Goal: Transaction & Acquisition: Purchase product/service

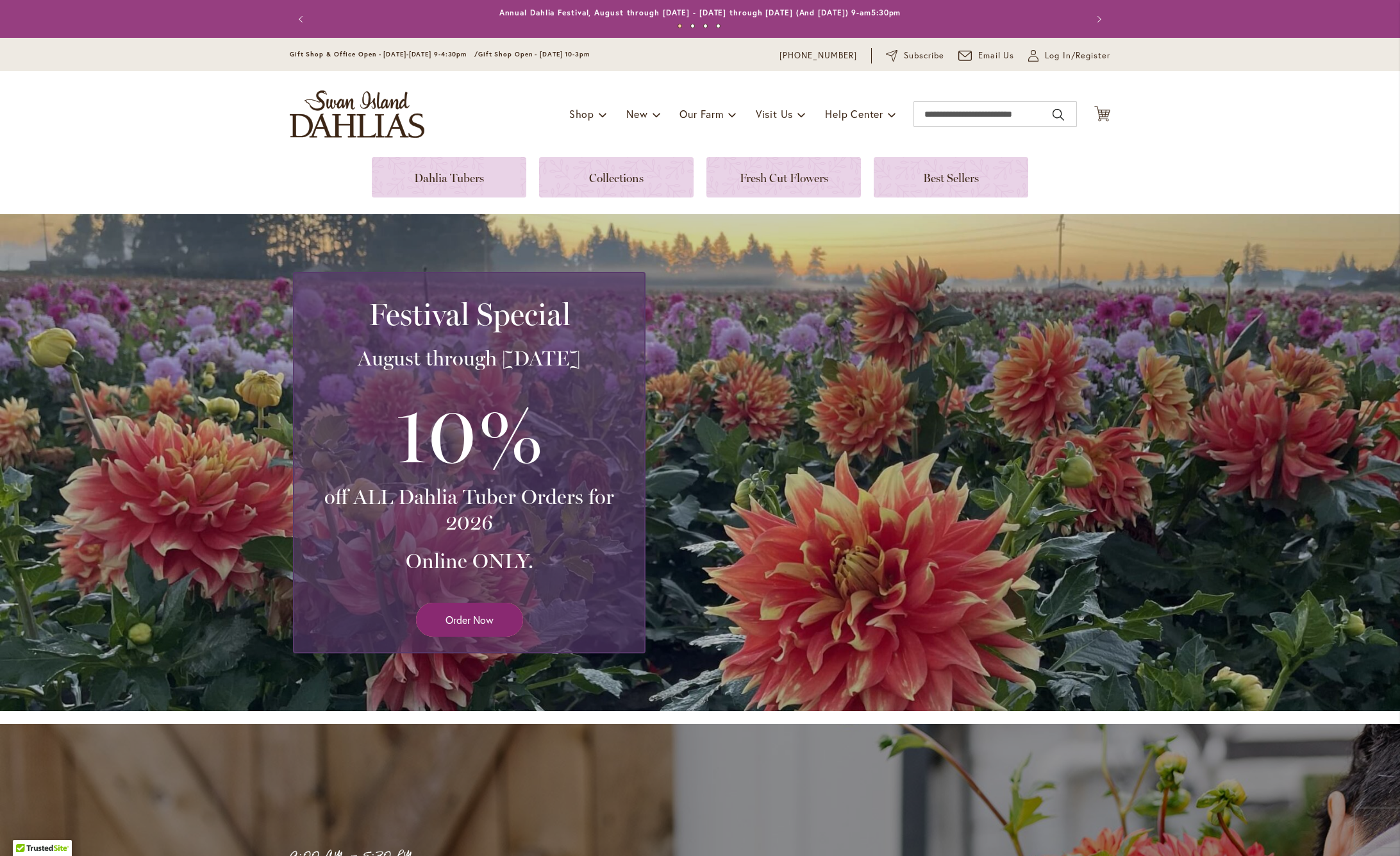
click at [489, 622] on span "Order Now" at bounding box center [469, 619] width 48 height 15
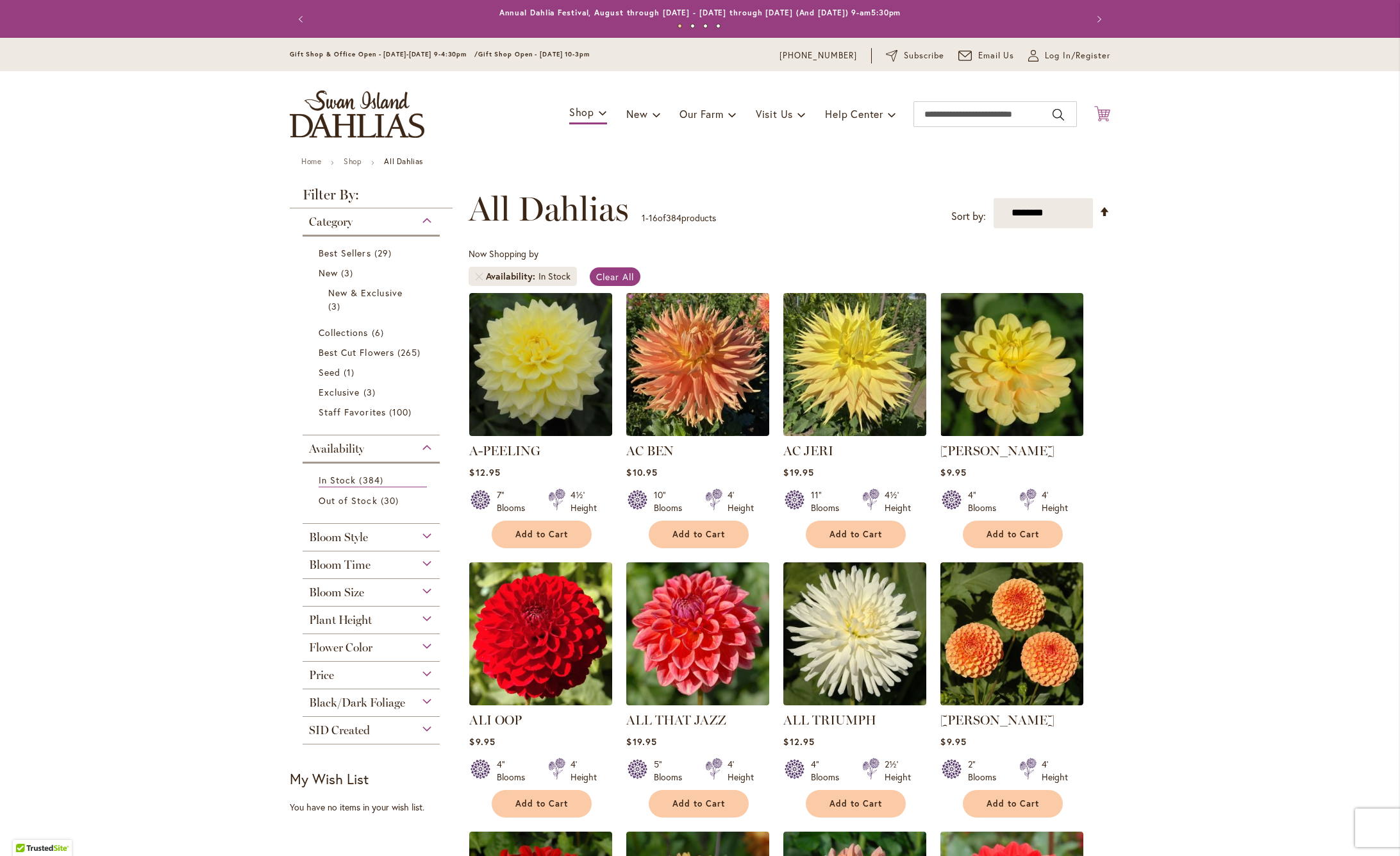
click at [1106, 111] on icon "Cart .cls-1 { fill: #231f20; }" at bounding box center [1102, 113] width 16 height 16
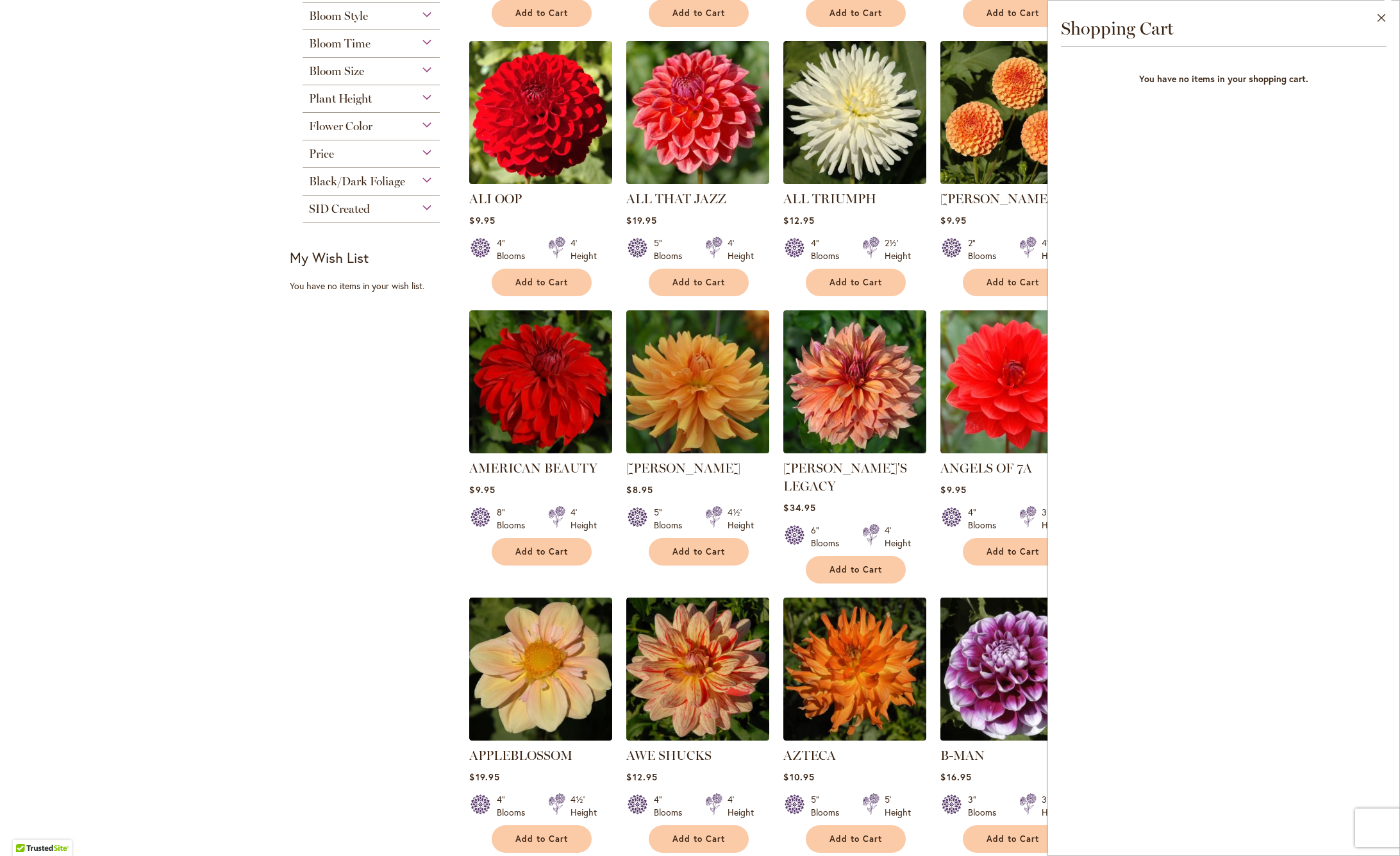
scroll to position [713, 0]
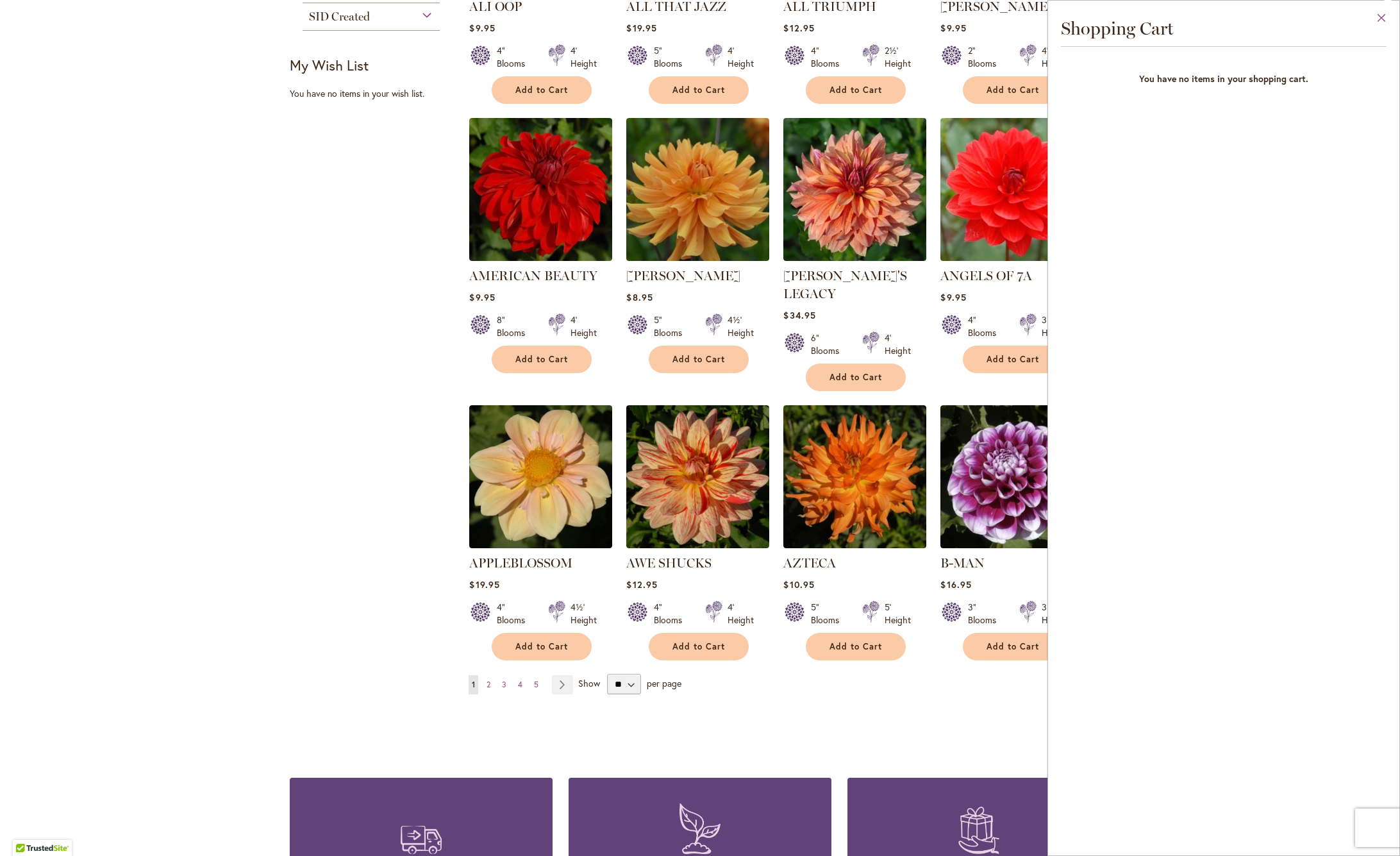
click at [1383, 16] on button "Close" at bounding box center [1381, 21] width 35 height 40
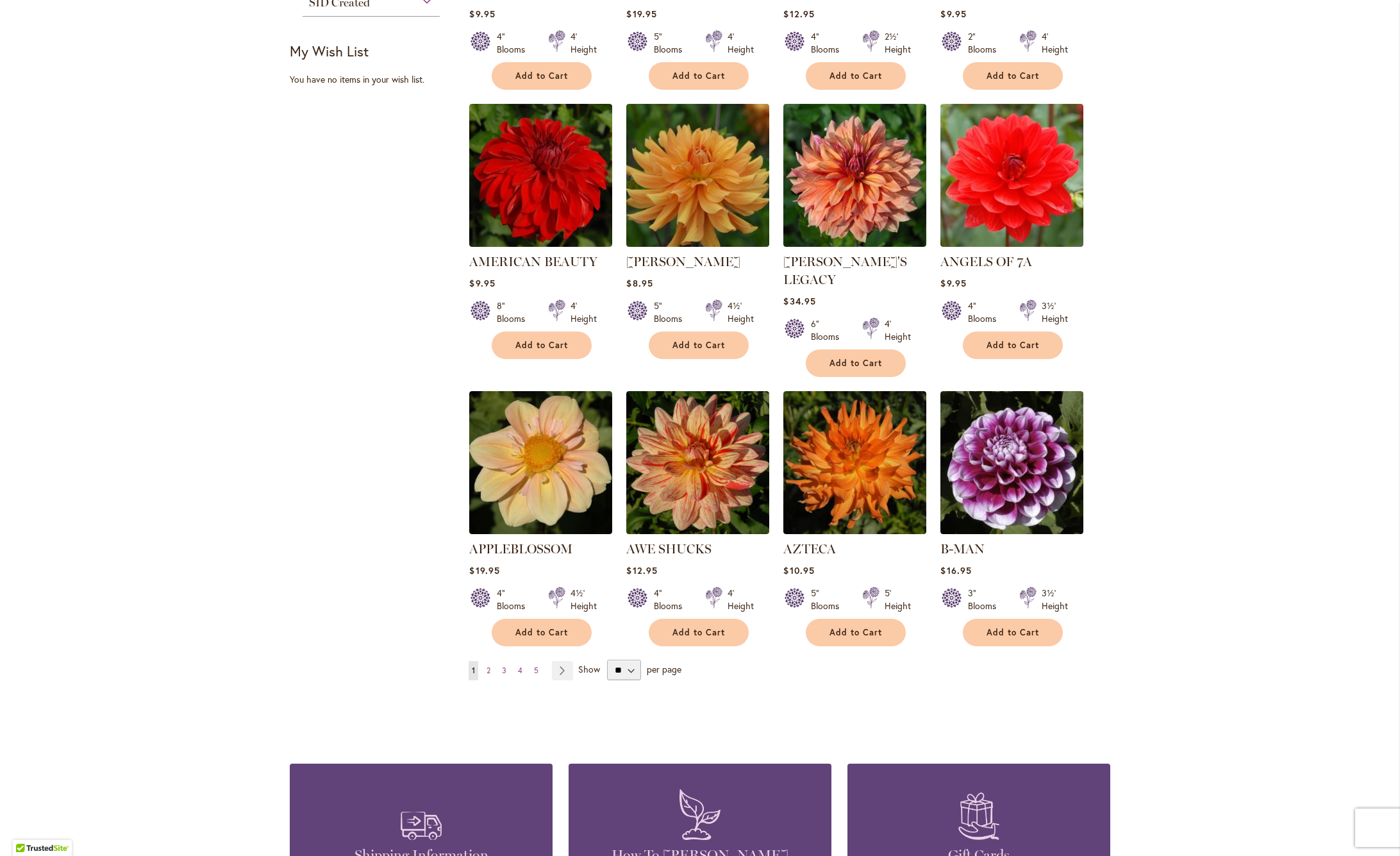
scroll to position [0, 1]
click at [561, 661] on link "Page Next" at bounding box center [562, 670] width 21 height 19
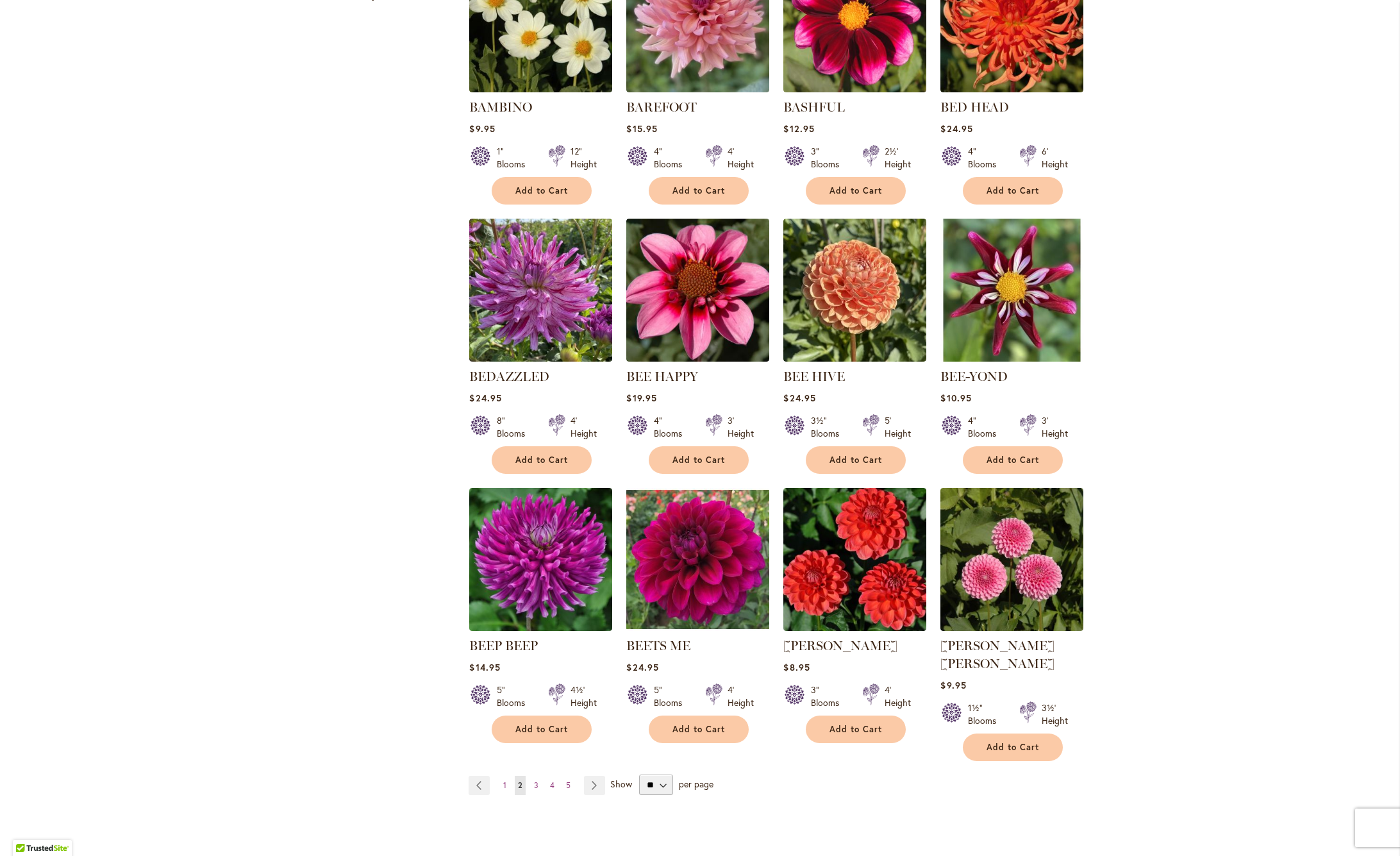
scroll to position [615, 0]
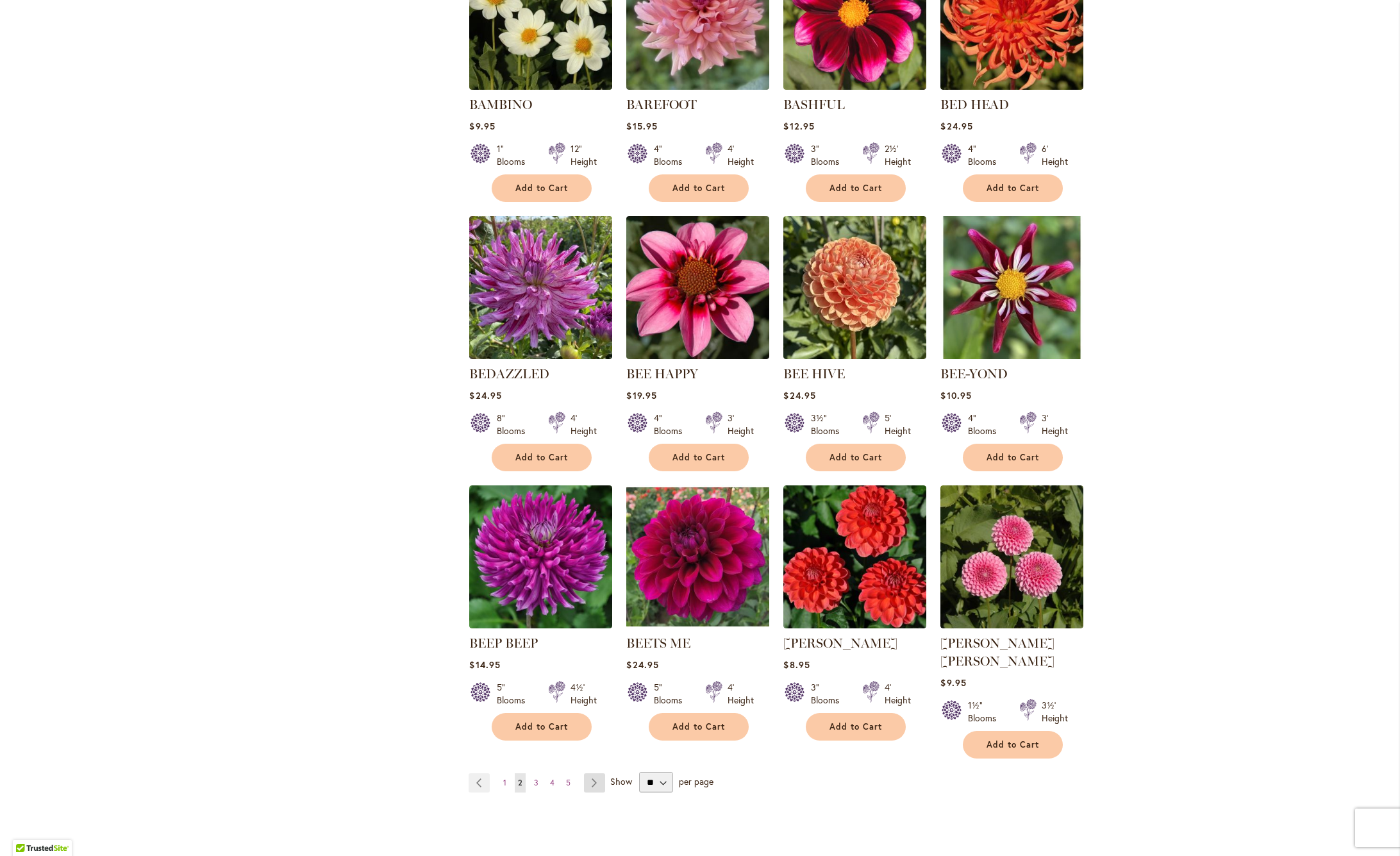
click at [595, 773] on link "Page Next" at bounding box center [594, 782] width 21 height 19
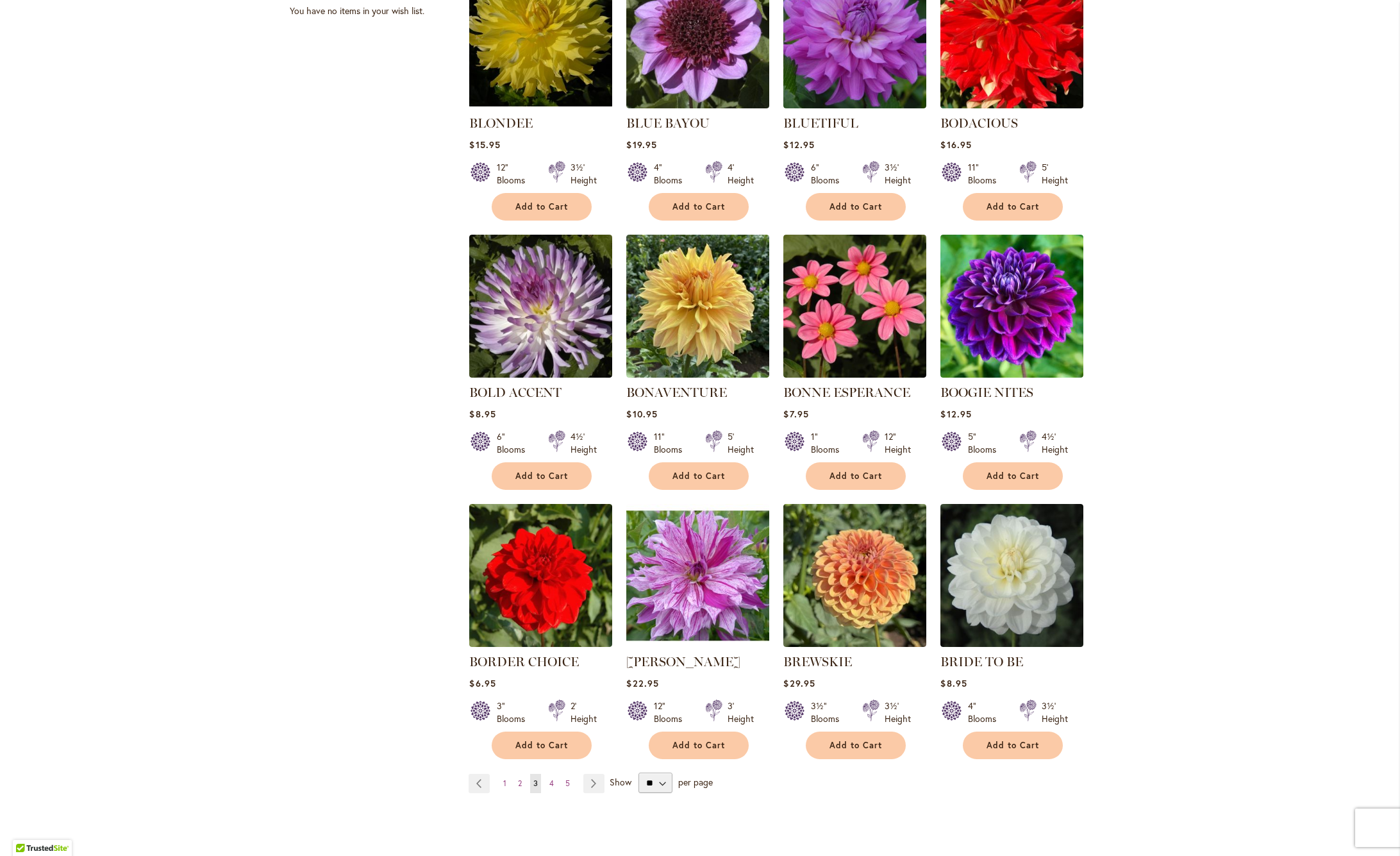
scroll to position [604, 0]
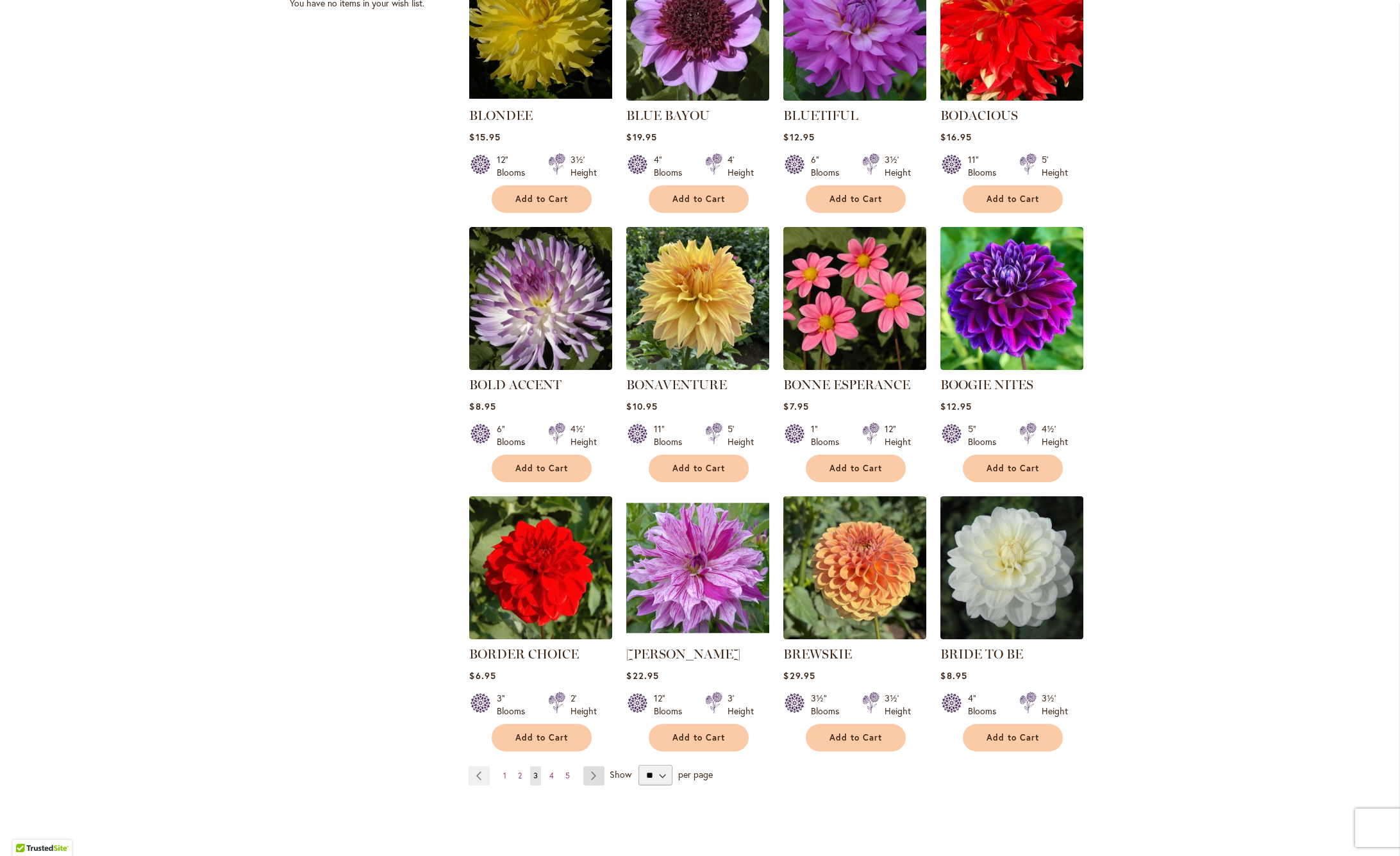
click at [594, 774] on link "Page Next" at bounding box center [594, 775] width 21 height 19
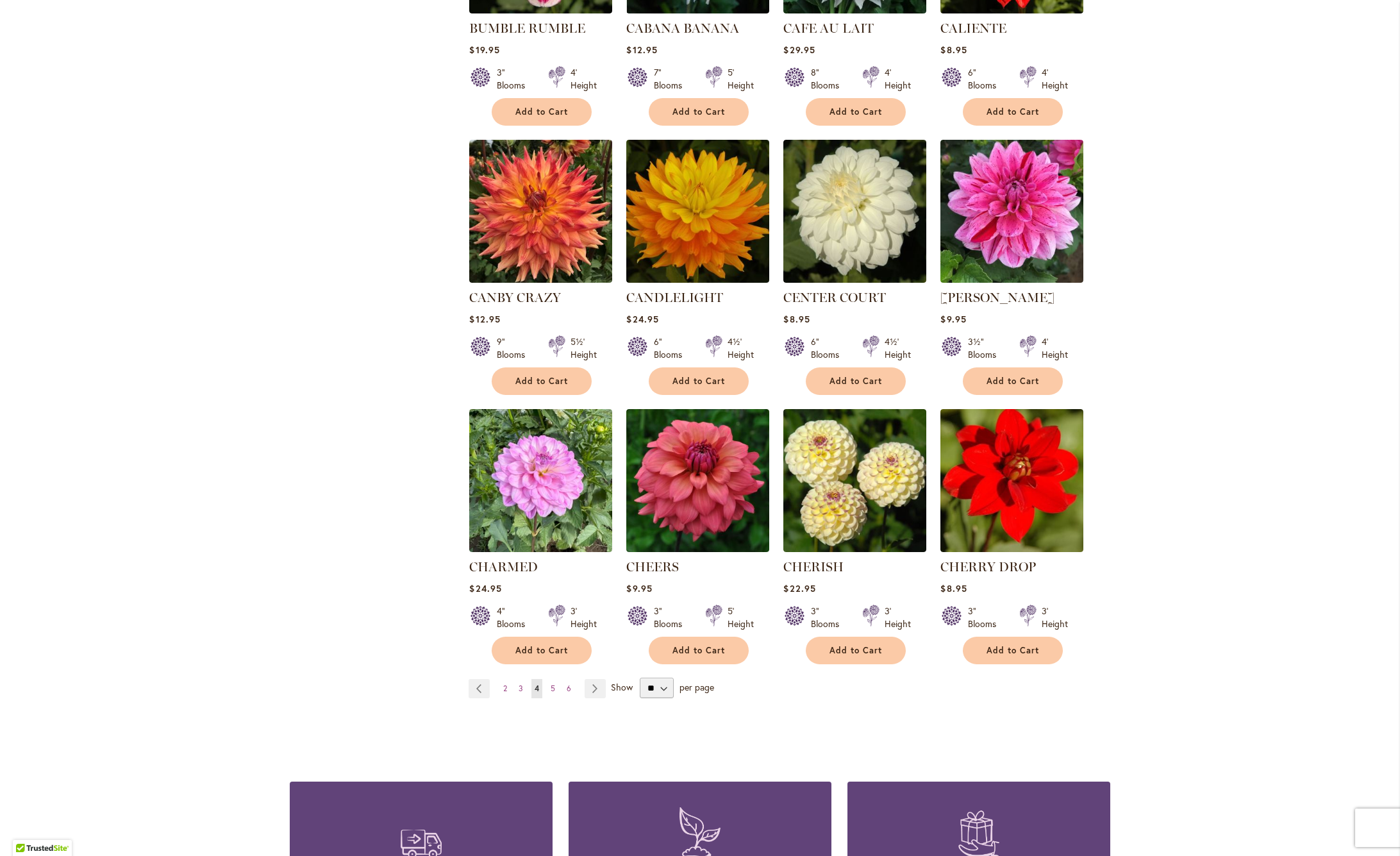
scroll to position [710, 0]
click at [596, 689] on link "Page Next" at bounding box center [595, 687] width 21 height 19
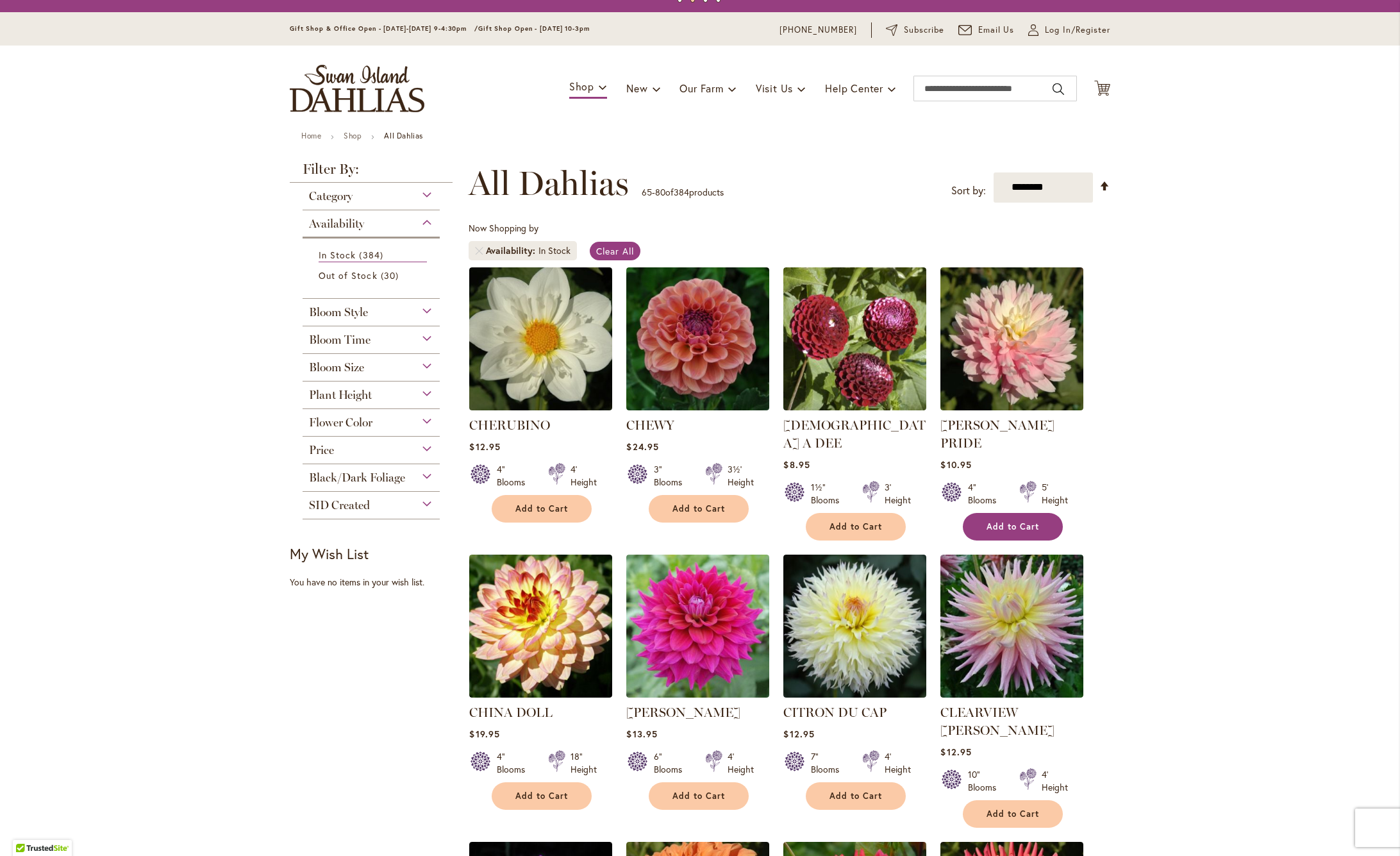
scroll to position [27, 0]
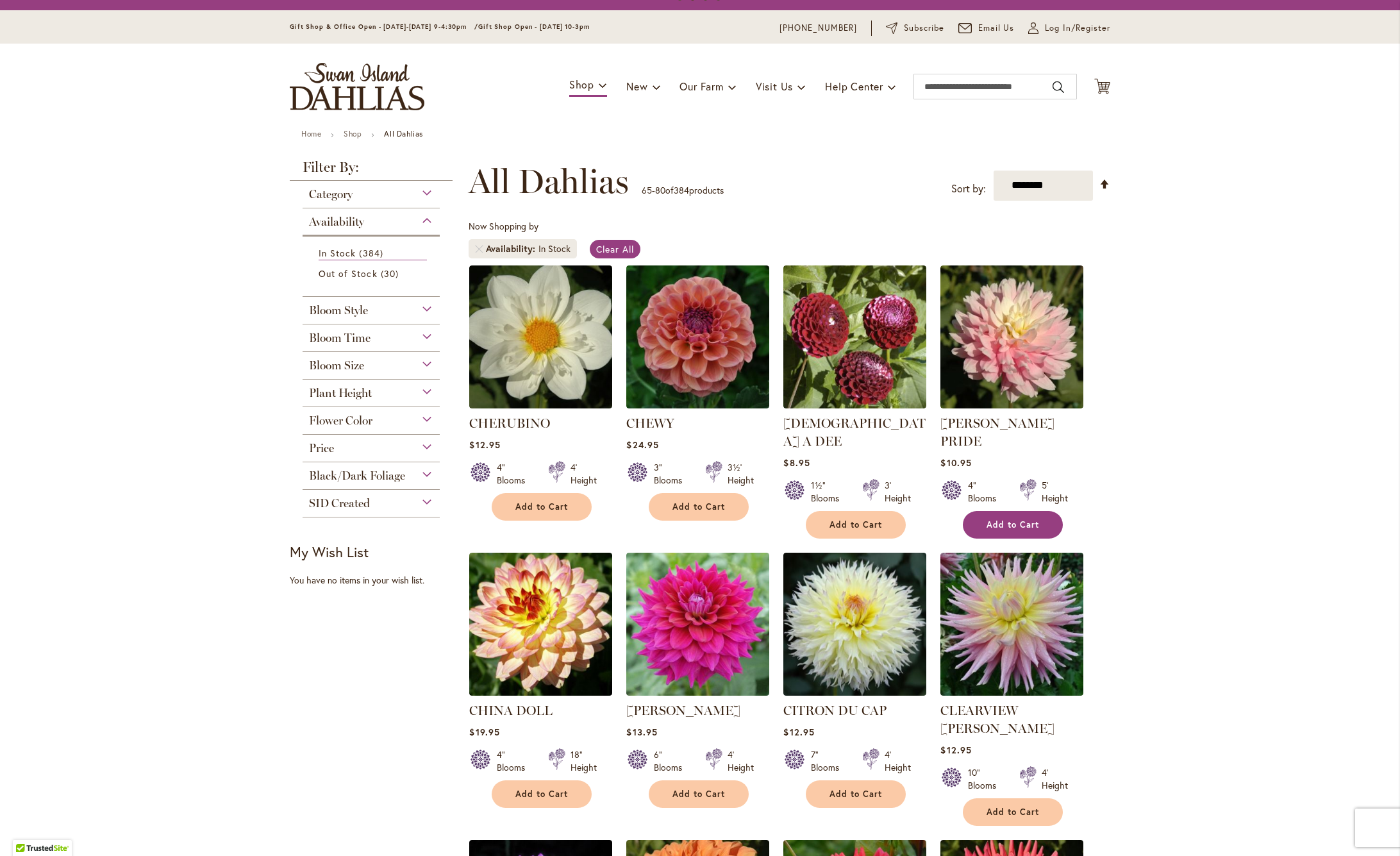
click at [1008, 520] on span "Add to Cart" at bounding box center [1012, 524] width 53 height 11
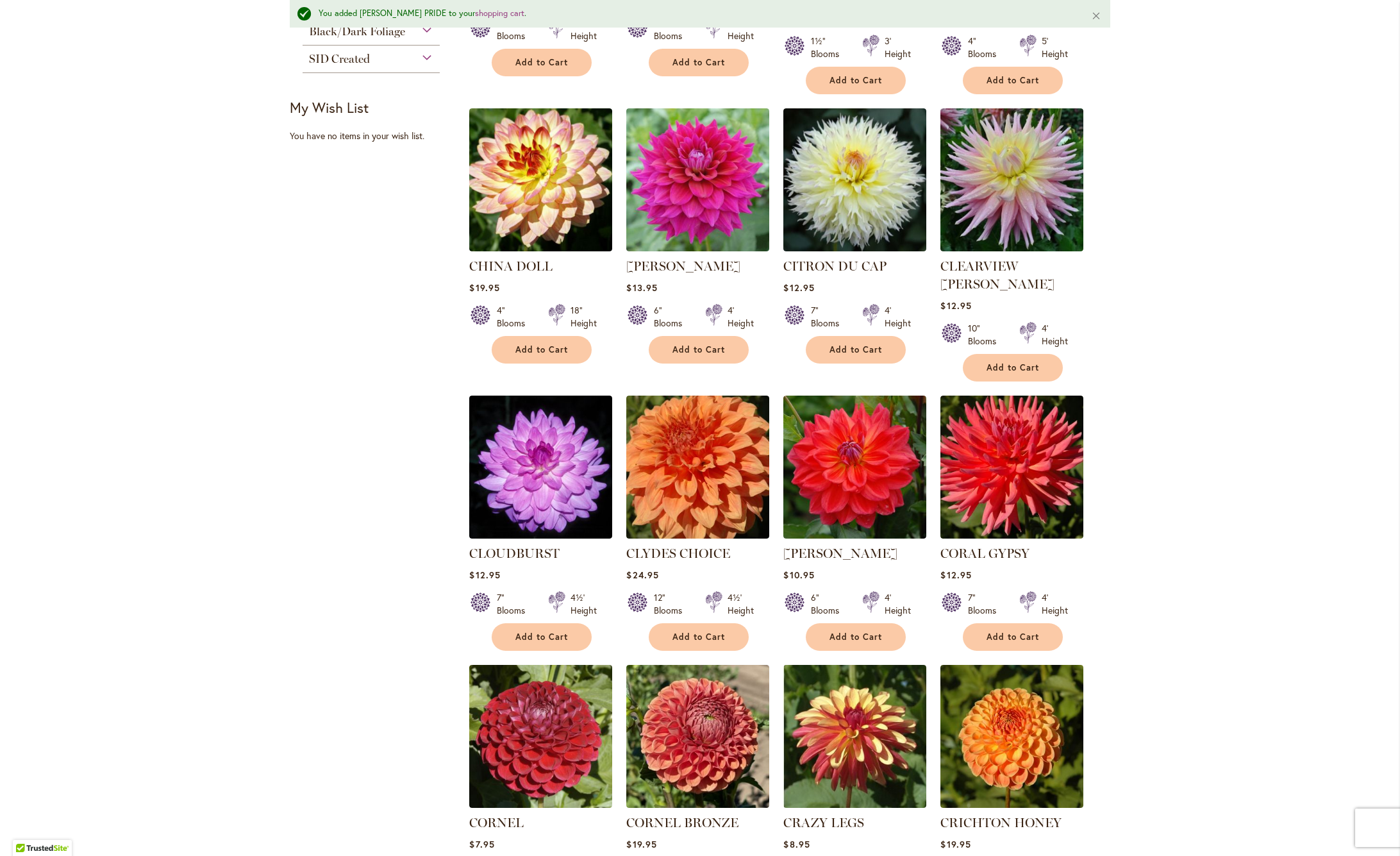
scroll to position [586, 0]
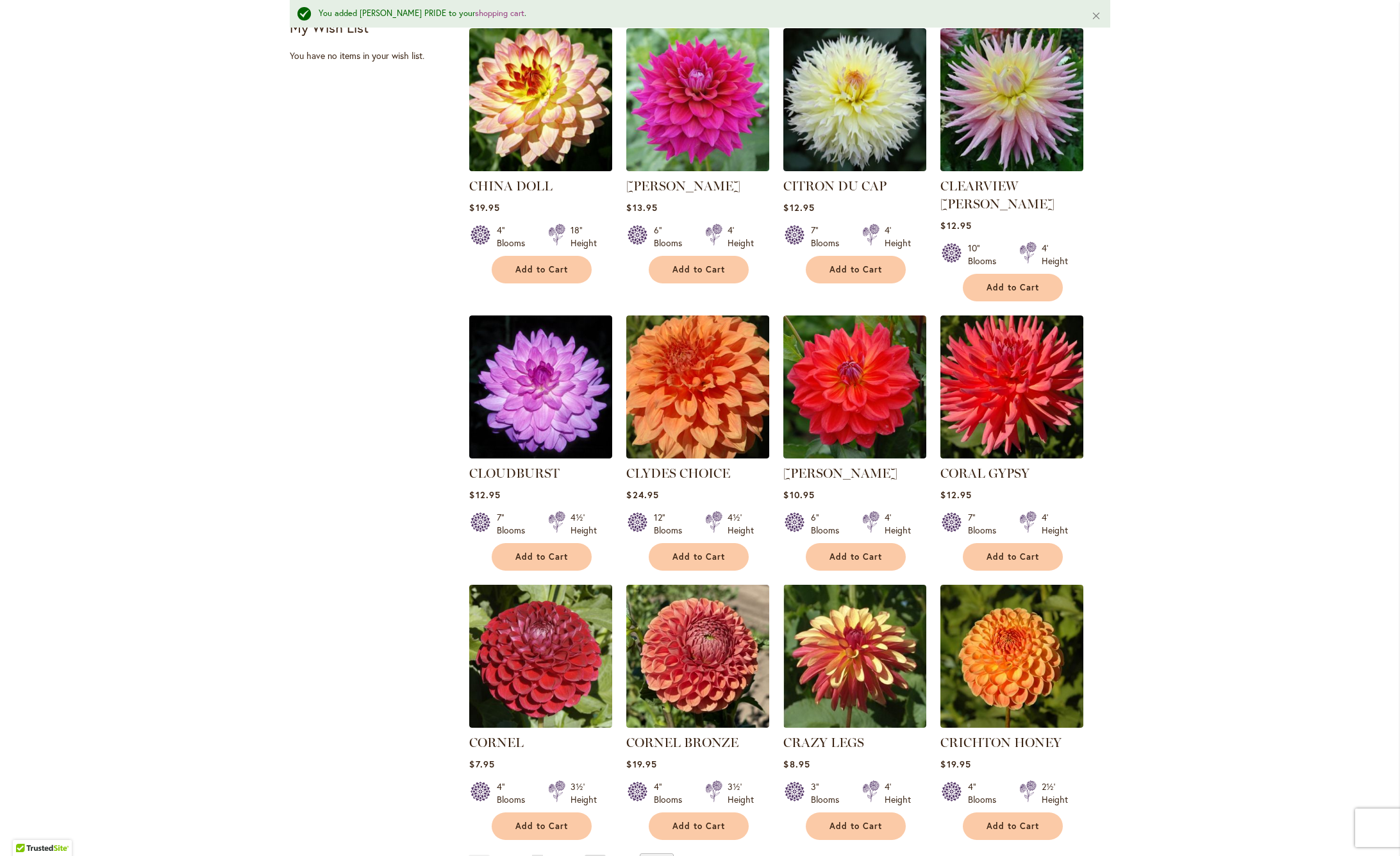
click at [593, 854] on link "Page Next" at bounding box center [595, 863] width 21 height 19
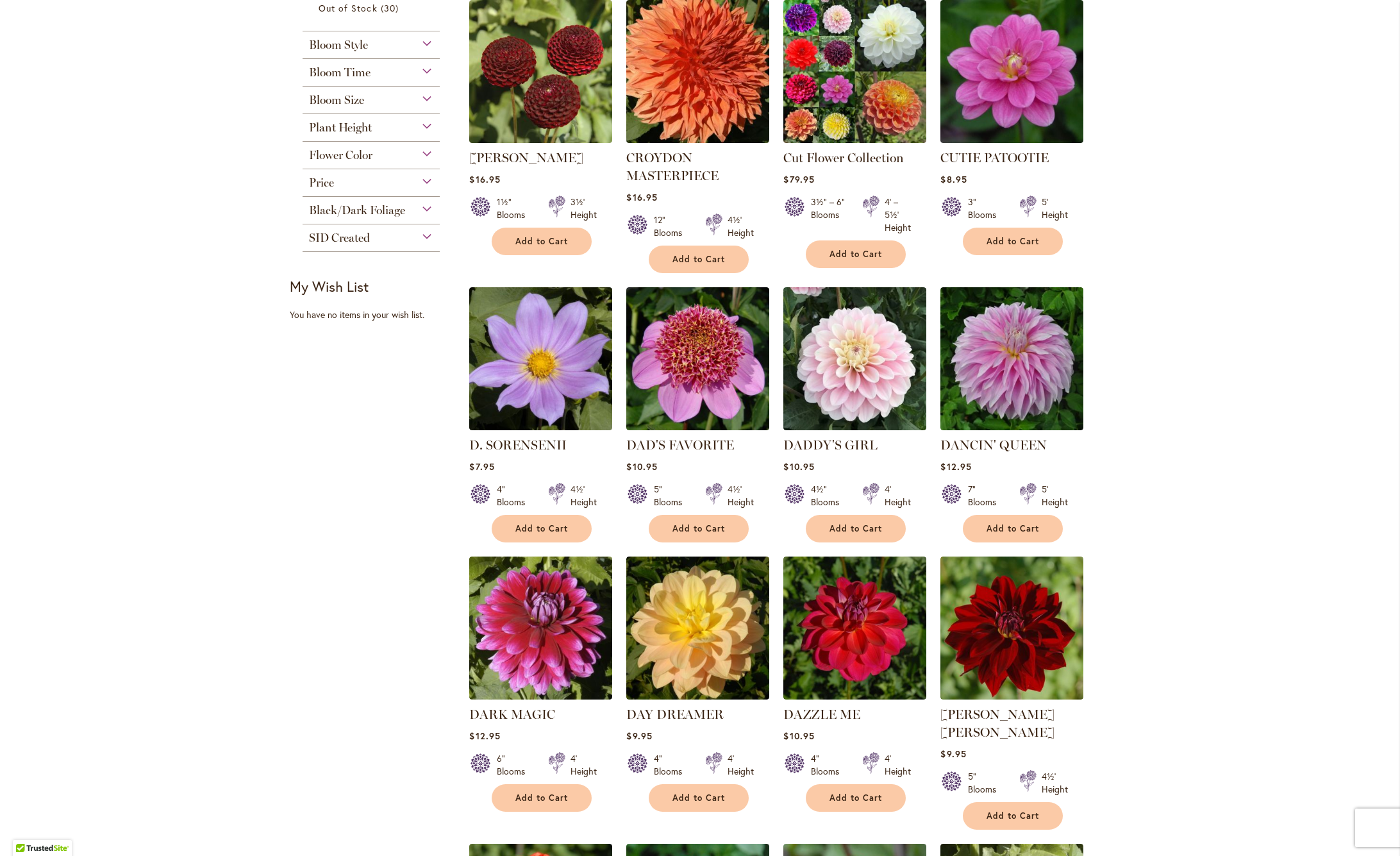
scroll to position [294, 0]
click at [881, 528] on span "Add to Cart" at bounding box center [856, 527] width 53 height 11
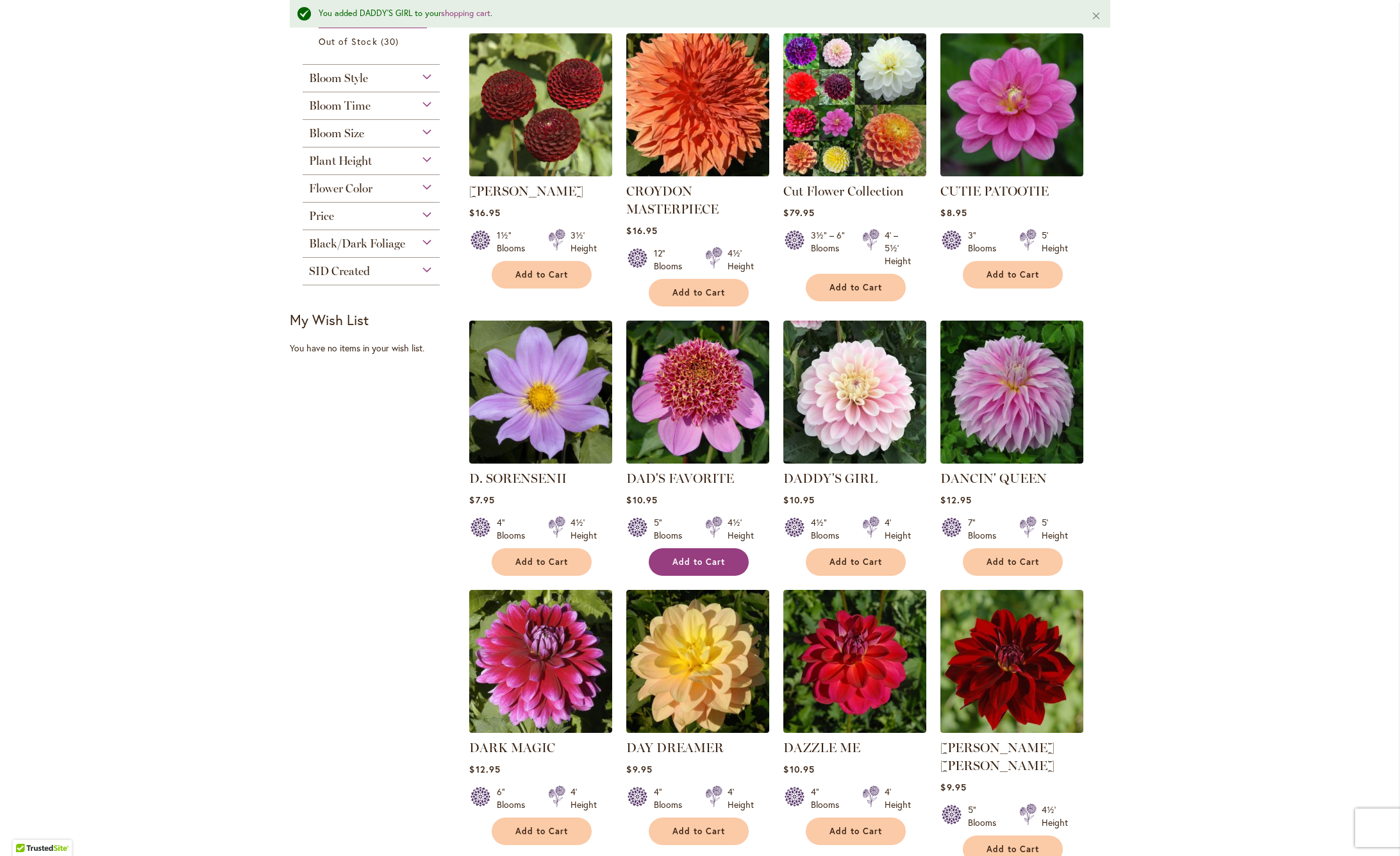
click at [693, 562] on span "Add to Cart" at bounding box center [698, 562] width 53 height 11
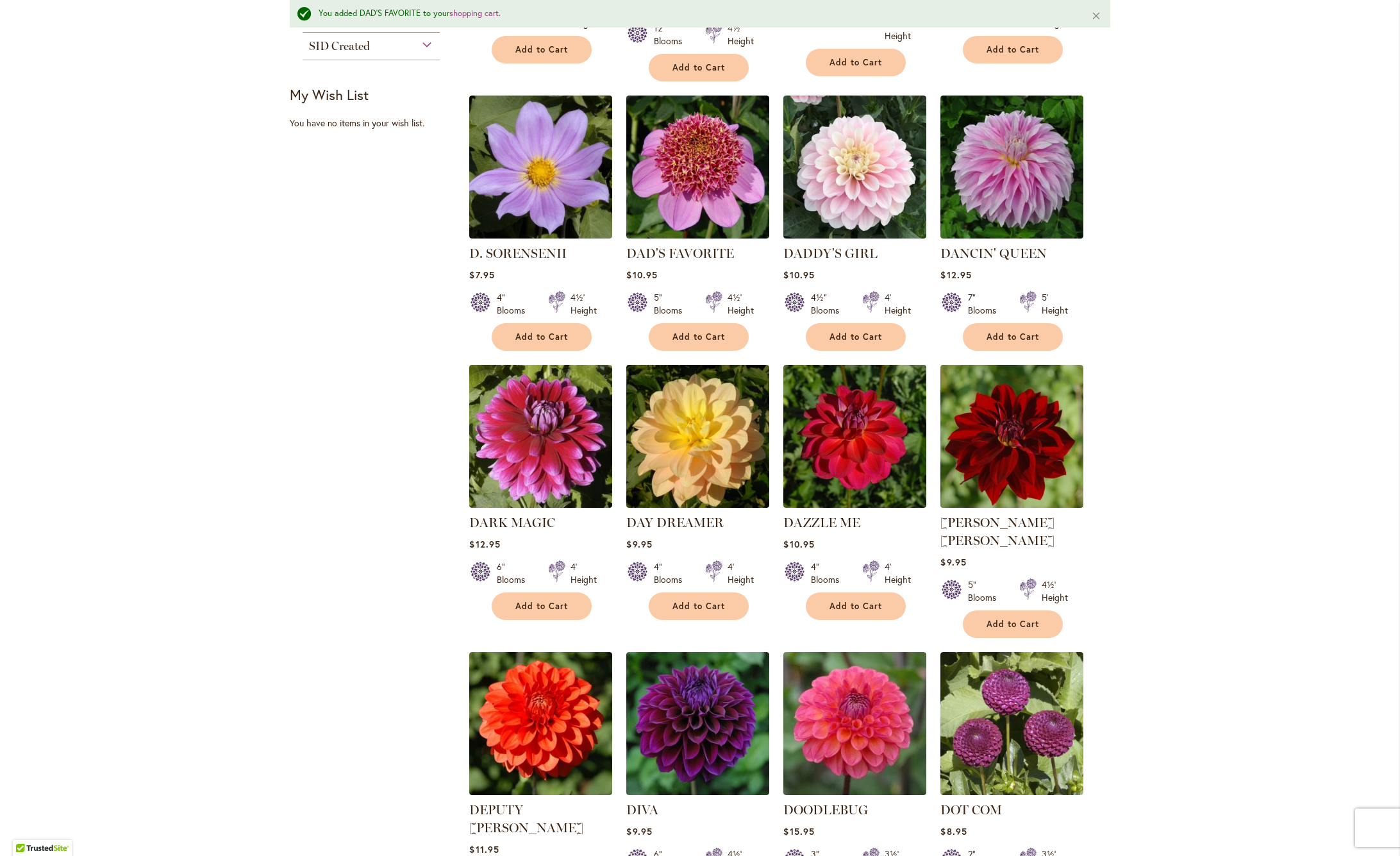
scroll to position [522, 0]
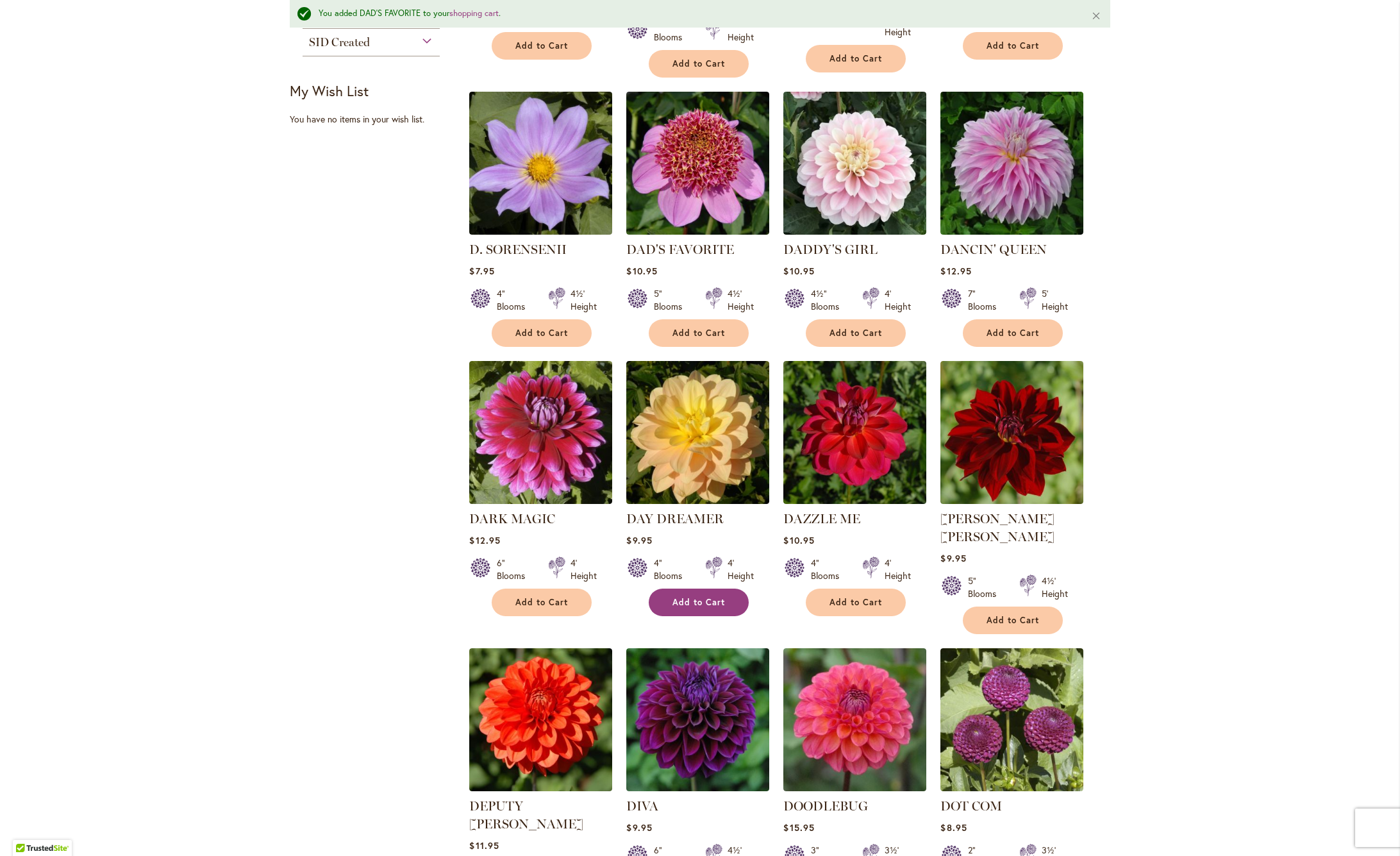
click at [698, 608] on button "Add to Cart" at bounding box center [698, 602] width 100 height 27
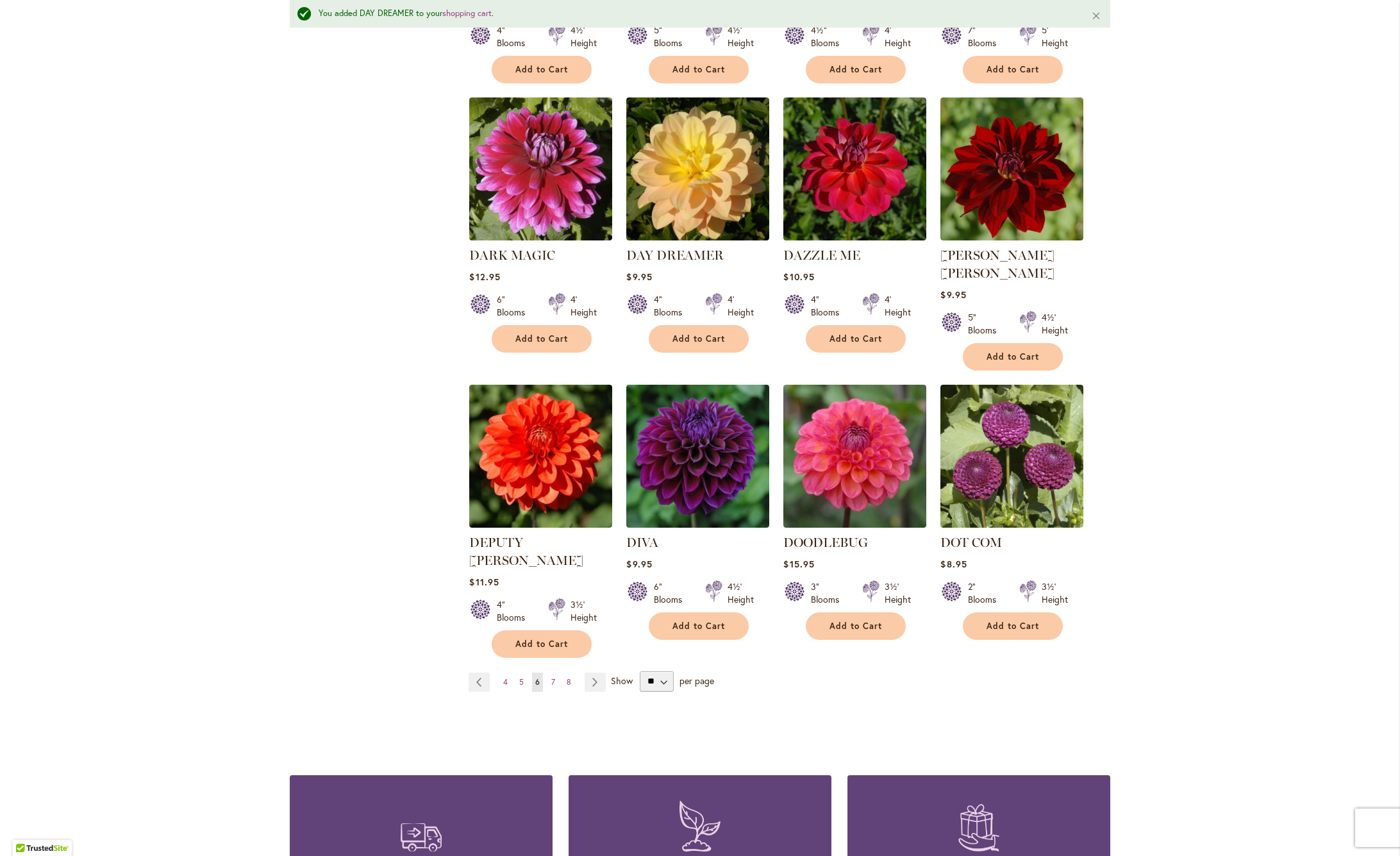
scroll to position [790, 0]
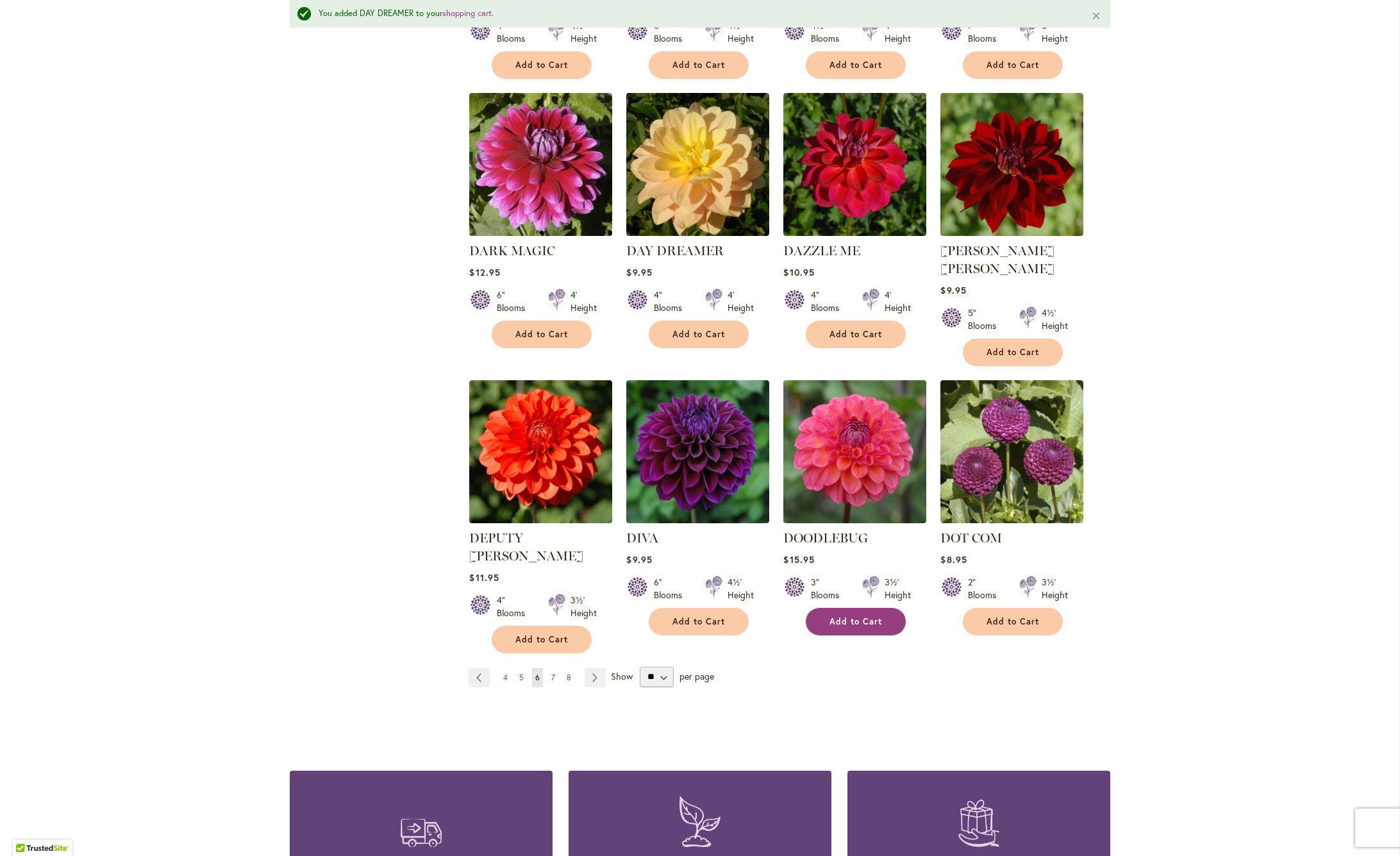
click at [847, 616] on span "Add to Cart" at bounding box center [856, 621] width 53 height 11
click at [593, 668] on link "Page Next" at bounding box center [595, 677] width 21 height 19
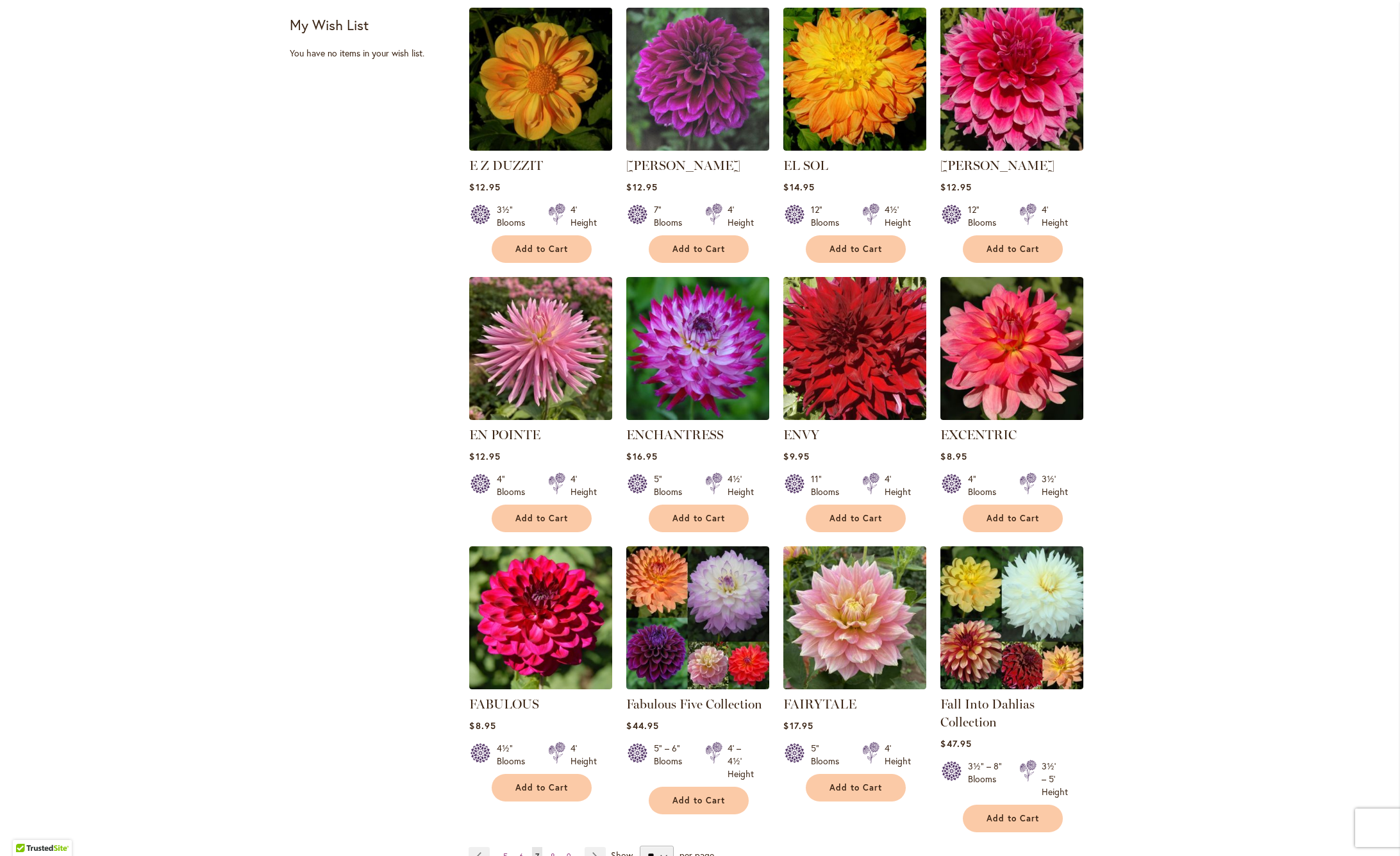
scroll to position [557, 0]
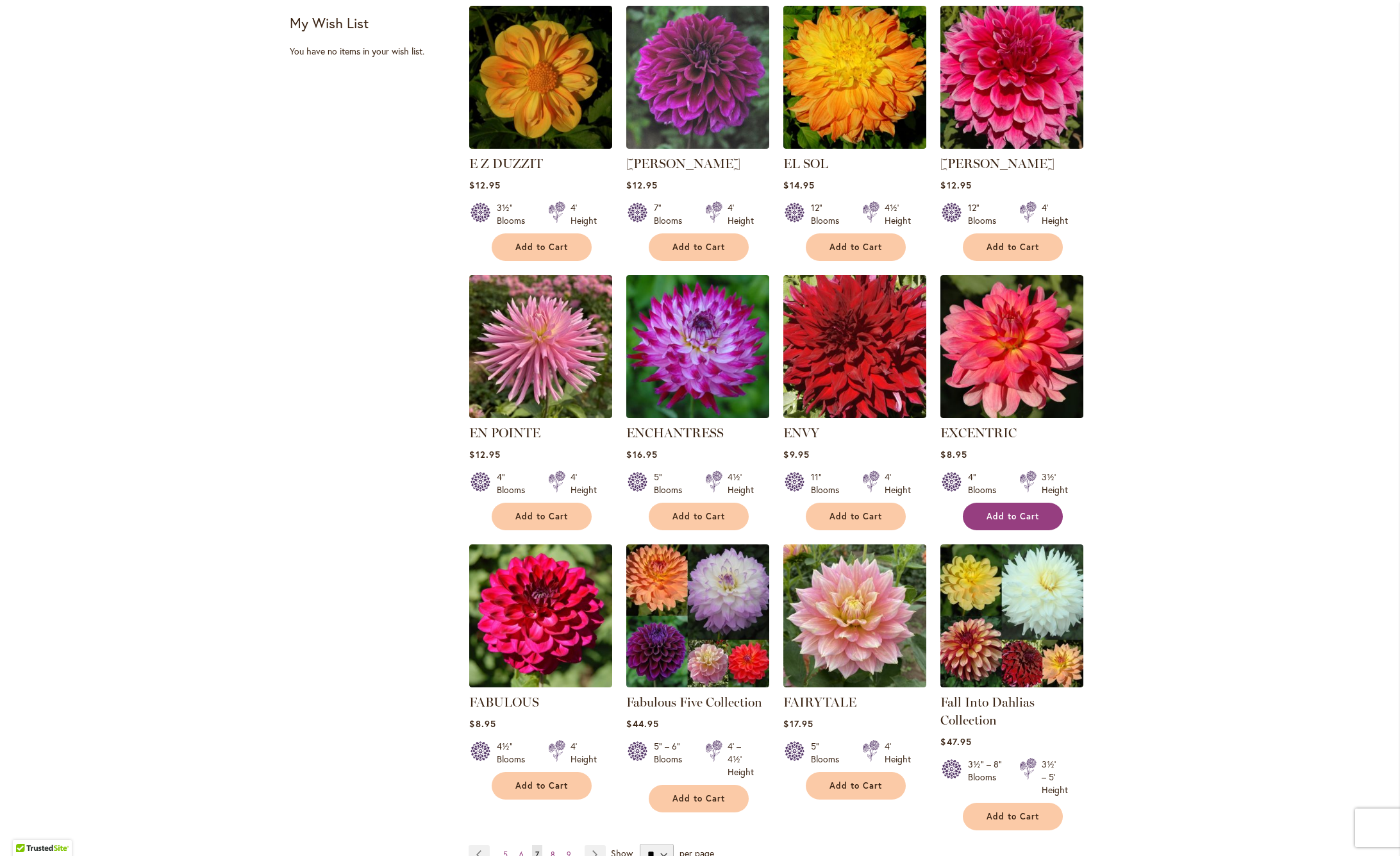
click at [1009, 520] on span "Add to Cart" at bounding box center [1012, 515] width 53 height 11
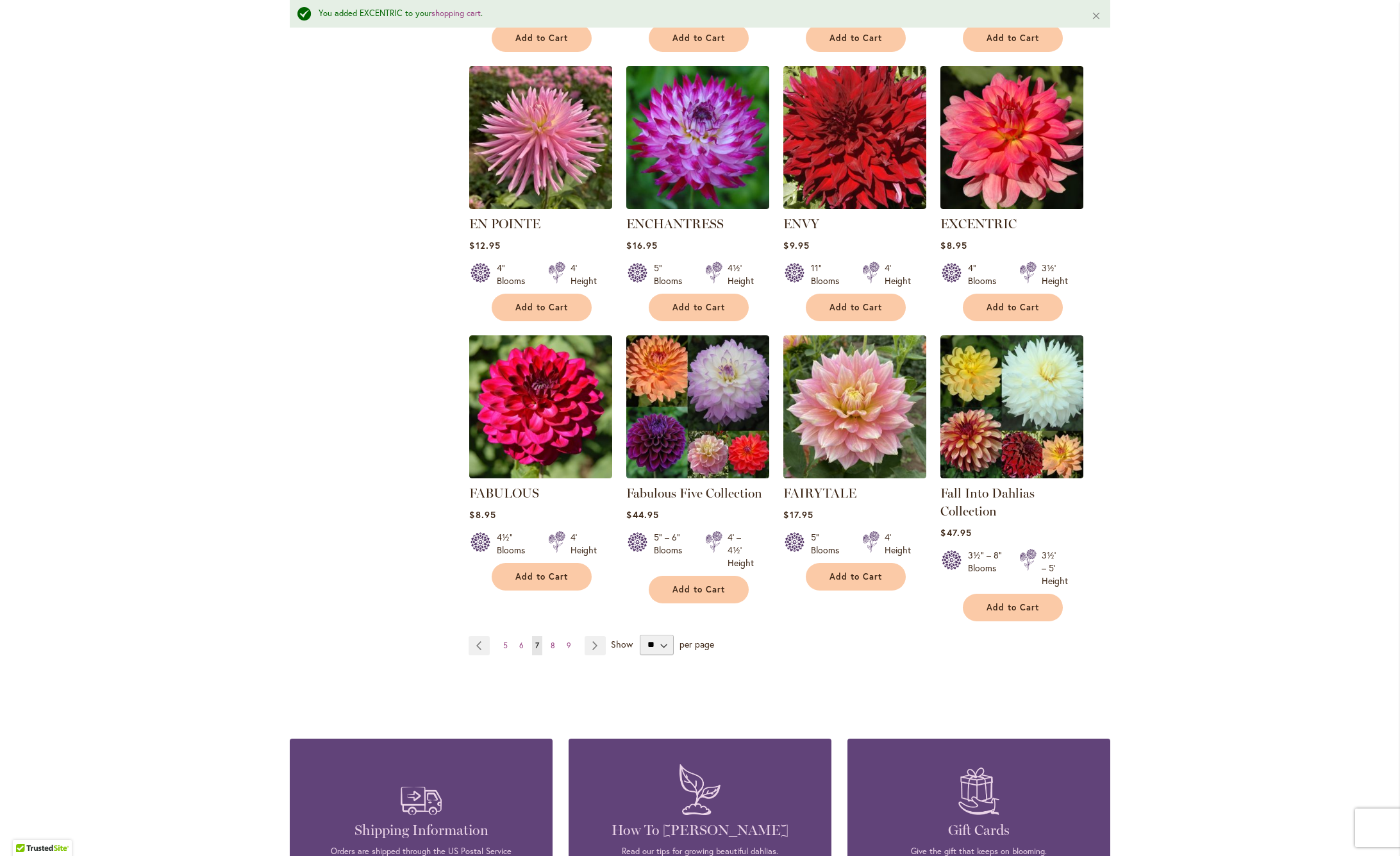
scroll to position [813, 0]
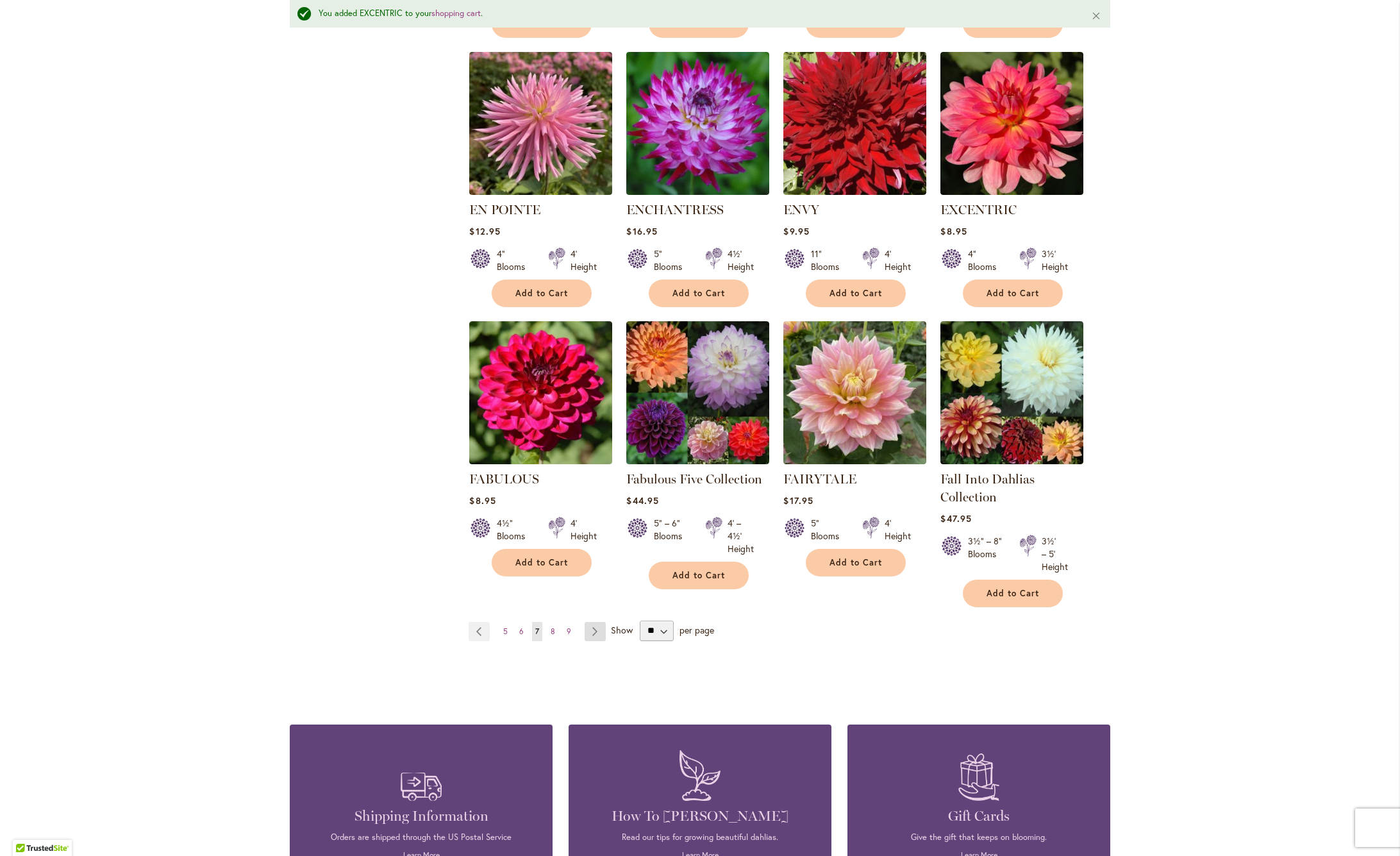
click at [594, 637] on link "Page Next" at bounding box center [595, 631] width 21 height 19
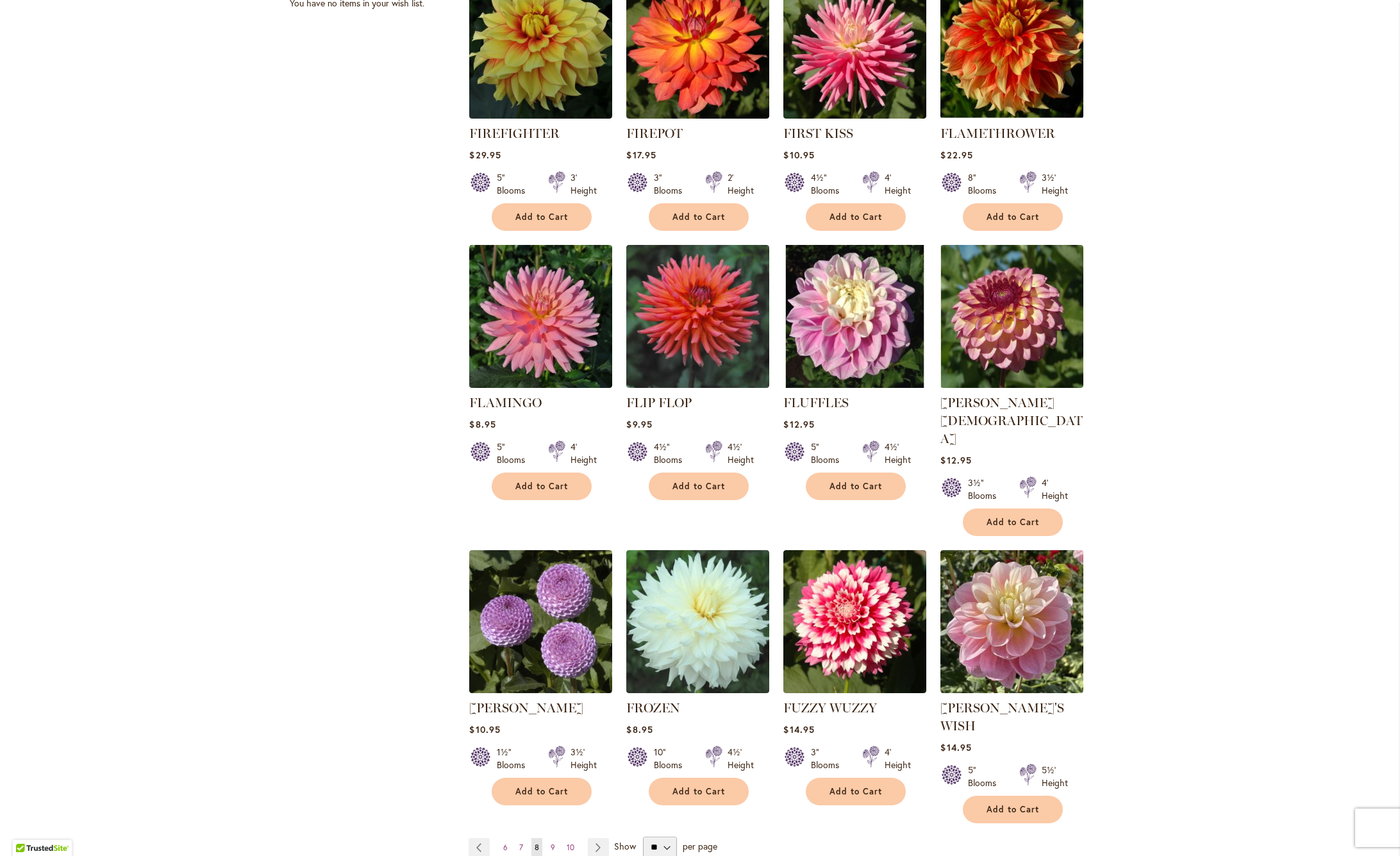
scroll to position [605, 0]
click at [878, 486] on span "Add to Cart" at bounding box center [856, 485] width 53 height 11
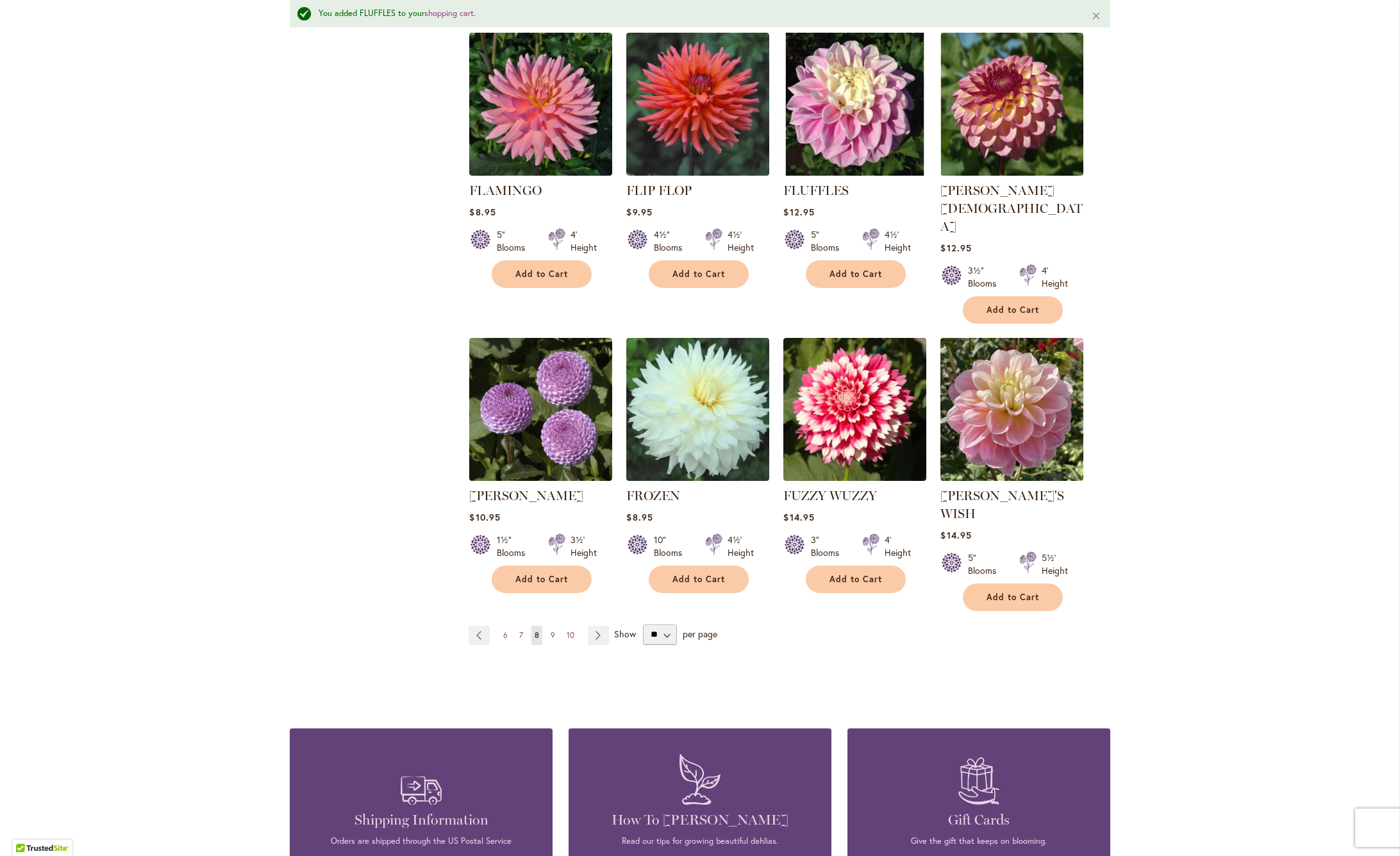
scroll to position [853, 0]
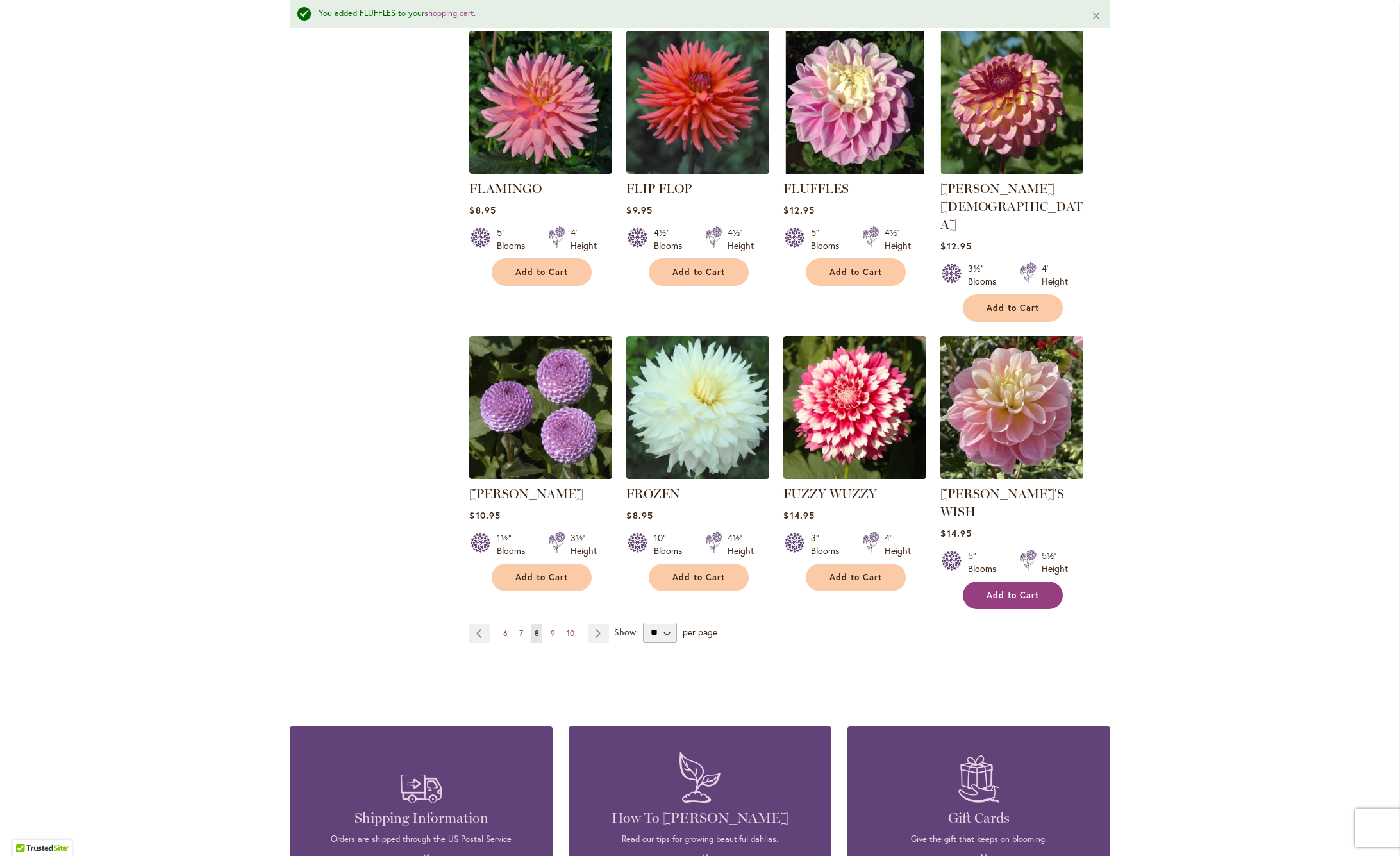
click at [998, 590] on span "Add to Cart" at bounding box center [1012, 595] width 53 height 11
click at [600, 623] on link "Page Next" at bounding box center [599, 633] width 21 height 19
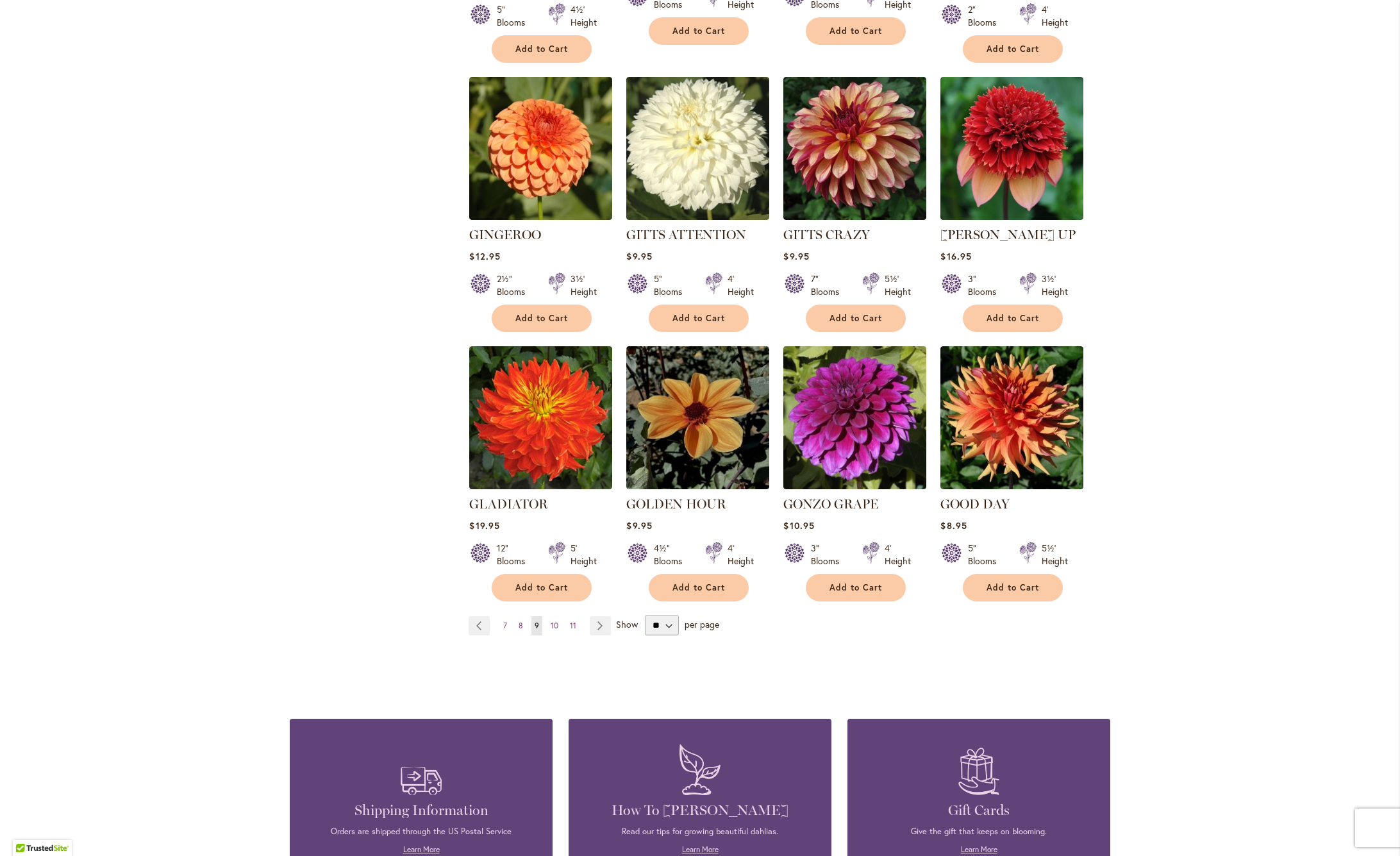
scroll to position [793, 0]
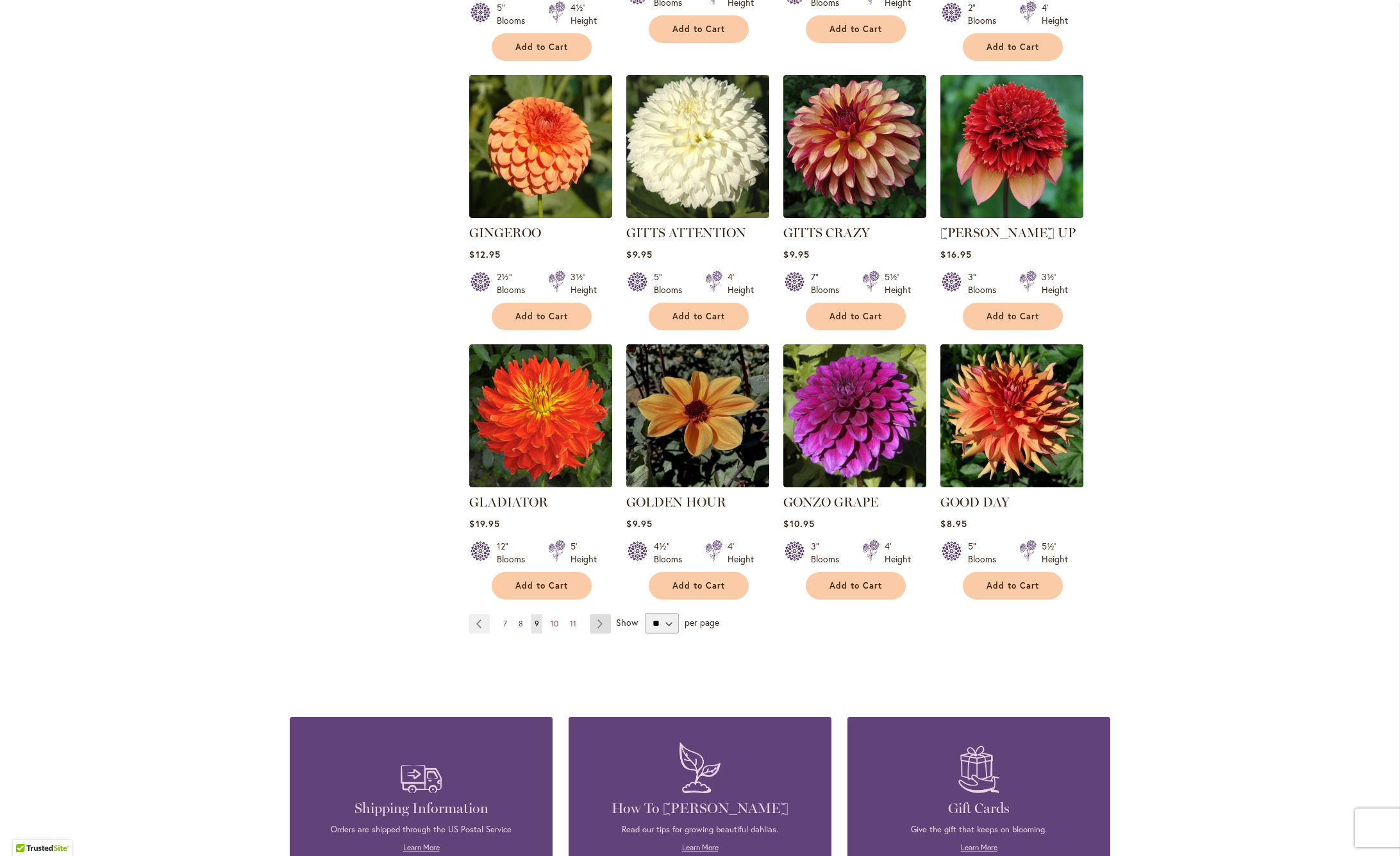
drag, startPoint x: 598, startPoint y: 604, endPoint x: 601, endPoint y: 613, distance: 9.5
click at [598, 614] on link "Page Next" at bounding box center [600, 623] width 21 height 19
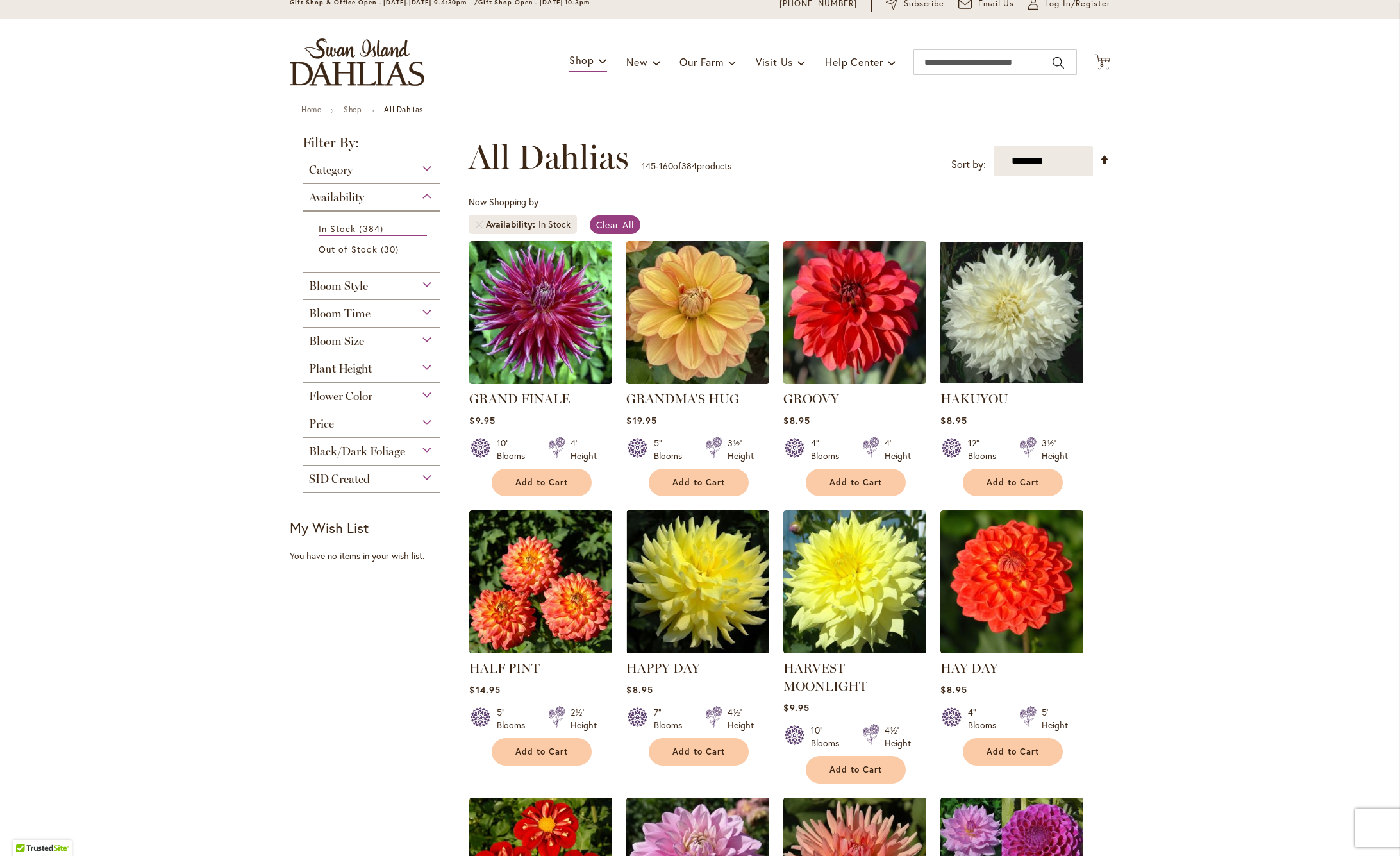
scroll to position [139, 0]
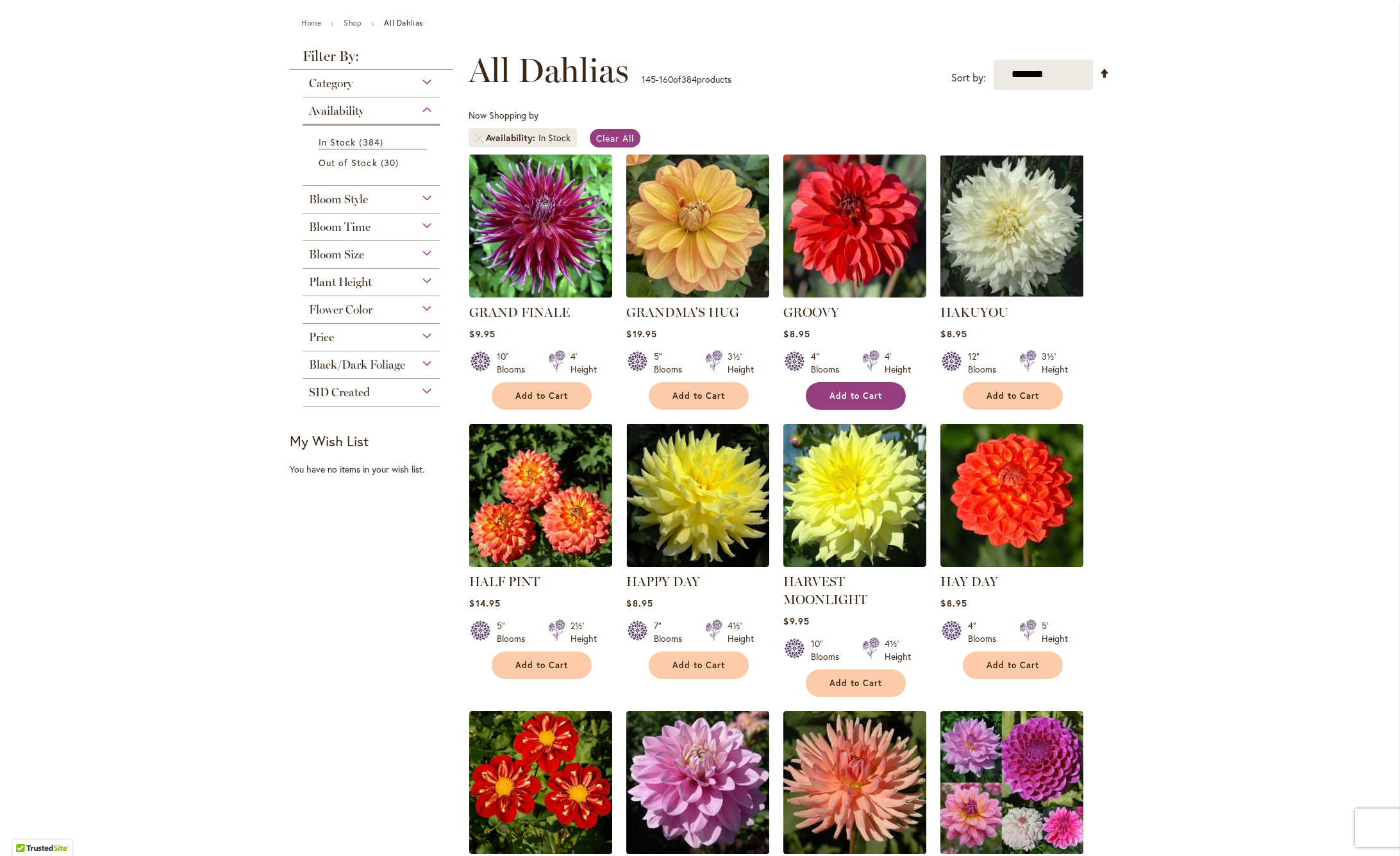
click at [873, 390] on button "Add to Cart" at bounding box center [855, 395] width 100 height 27
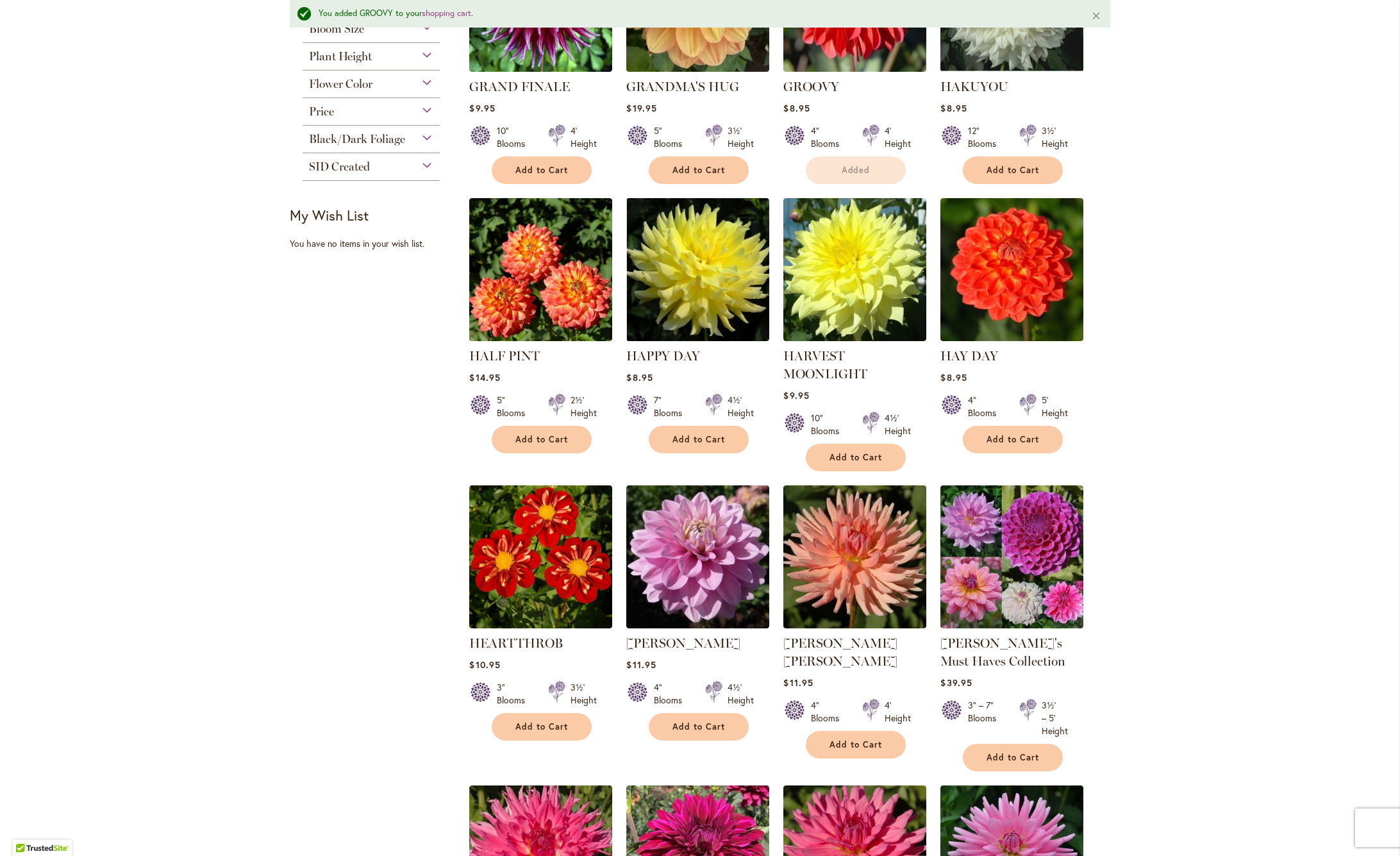
scroll to position [398, 0]
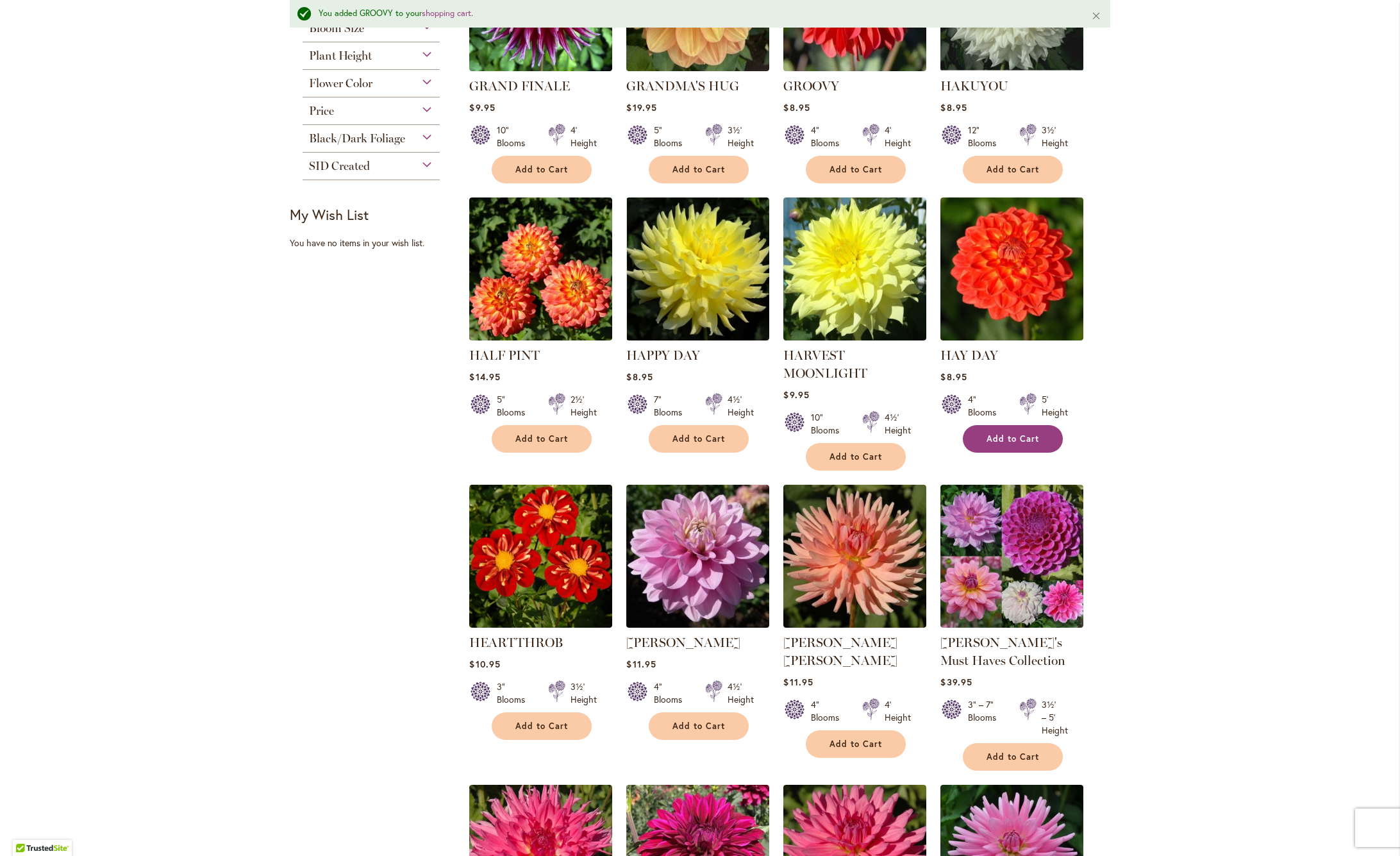
click at [1012, 430] on button "Add to Cart" at bounding box center [1012, 438] width 100 height 27
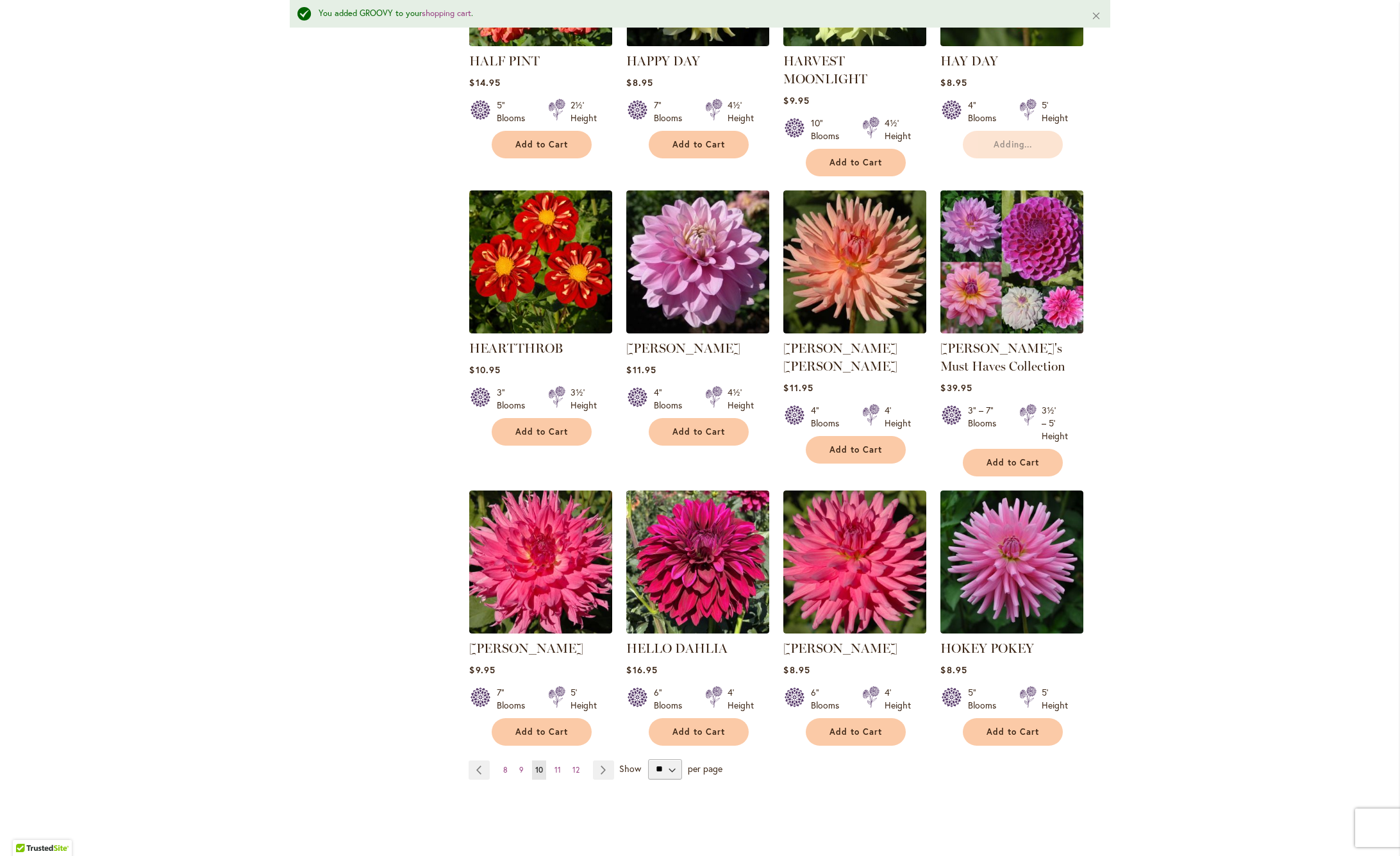
scroll to position [701, 0]
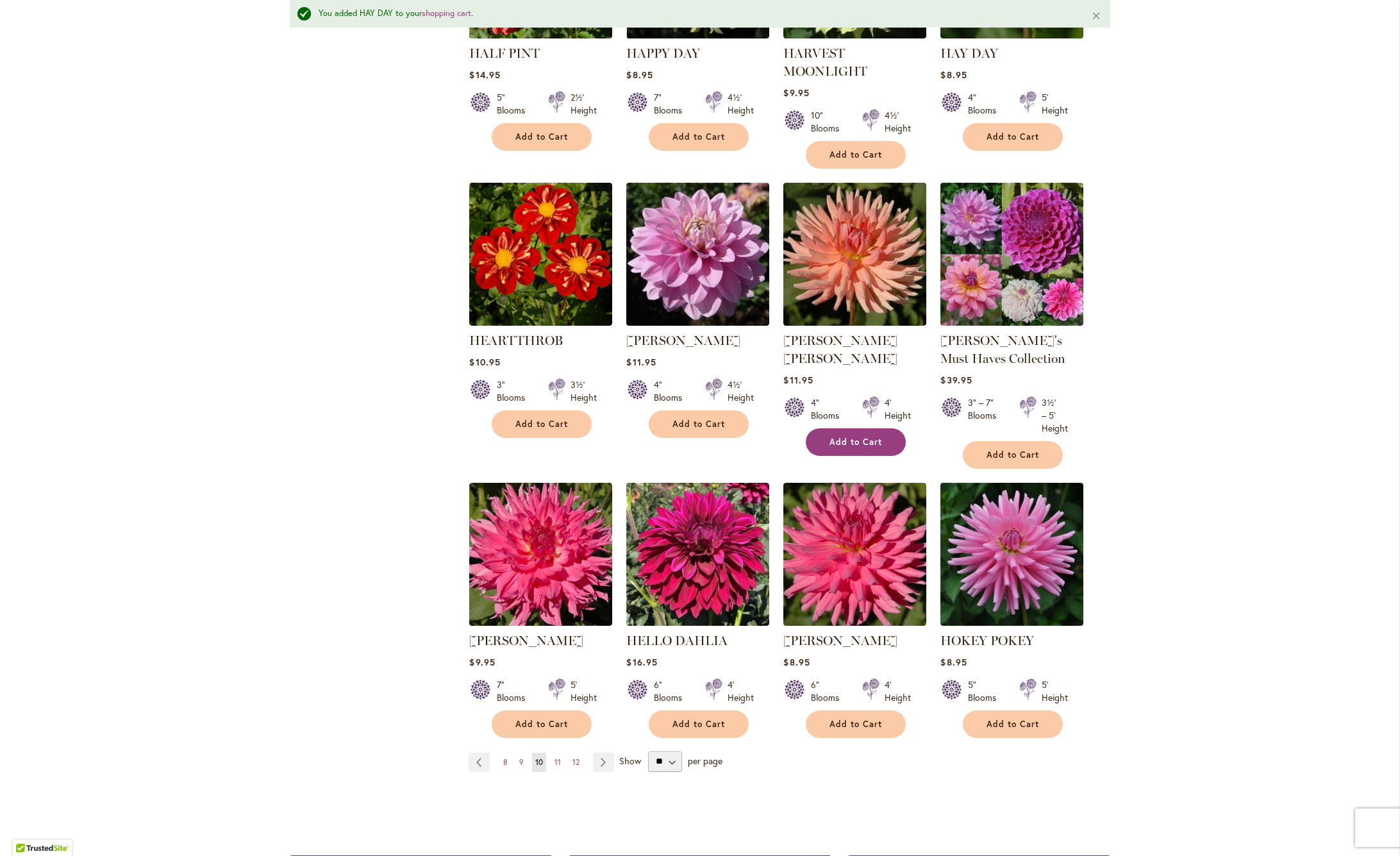
click at [862, 436] on span "Add to Cart" at bounding box center [856, 441] width 53 height 11
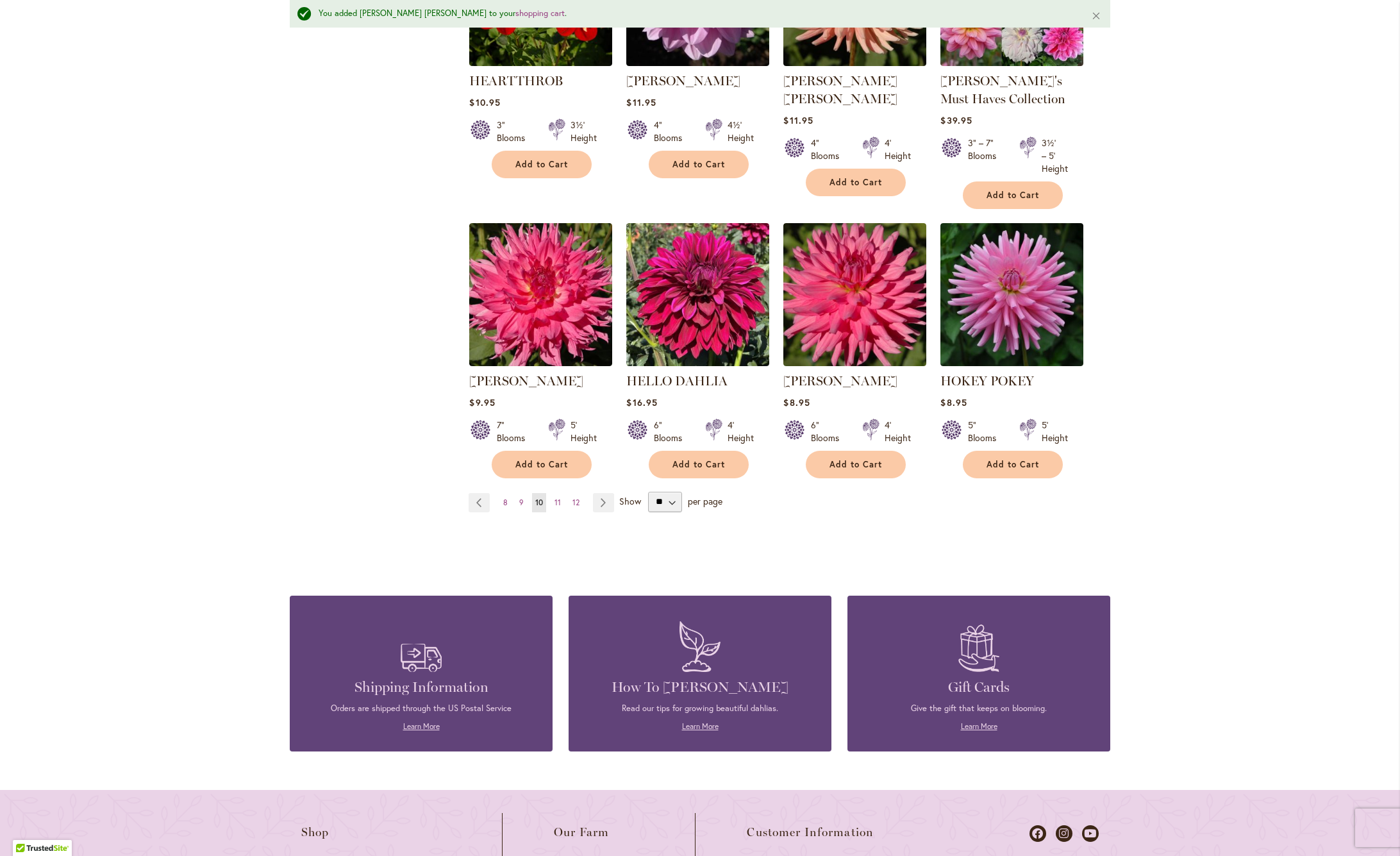
scroll to position [971, 0]
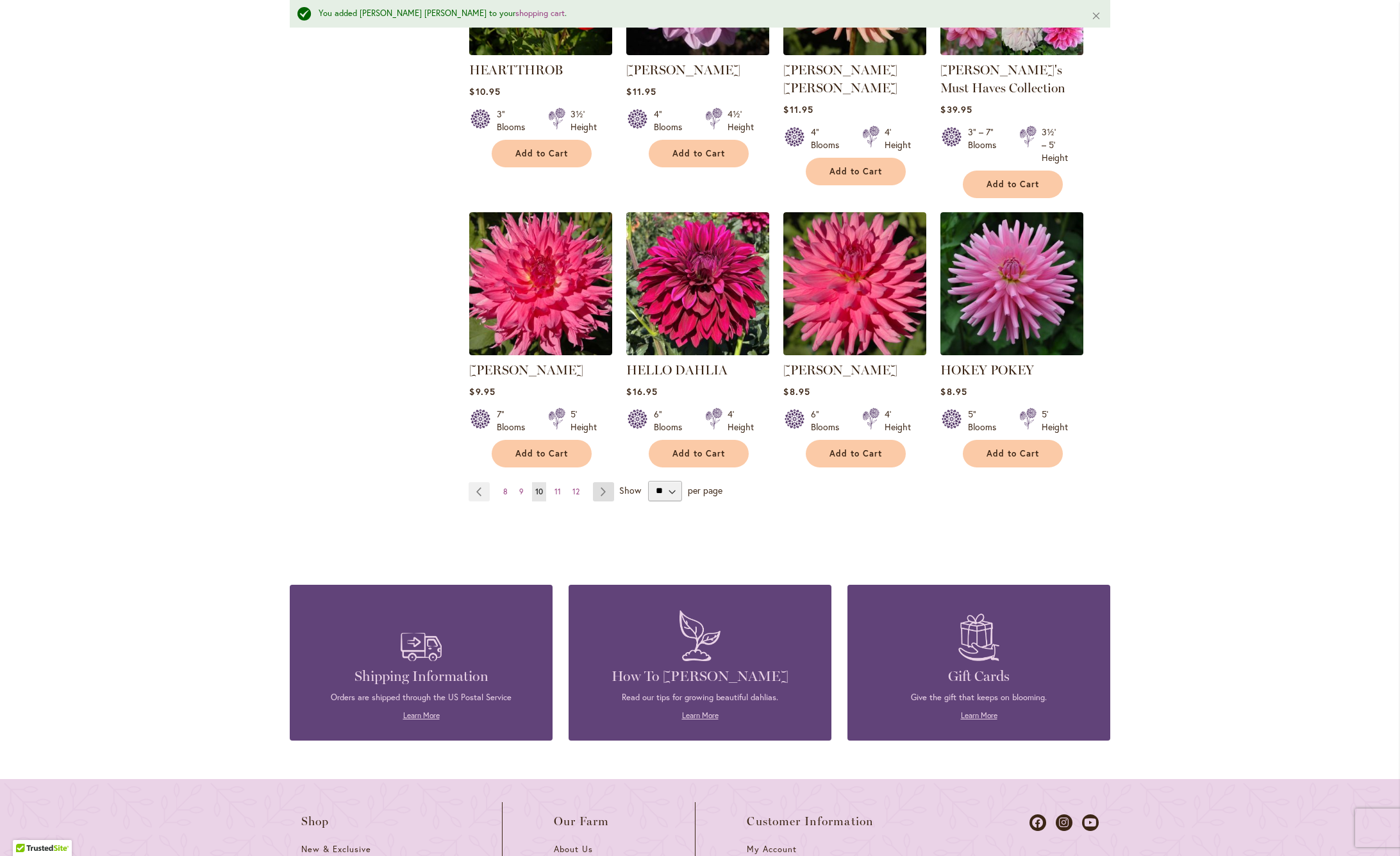
click at [598, 485] on link "Page Next" at bounding box center [604, 491] width 21 height 19
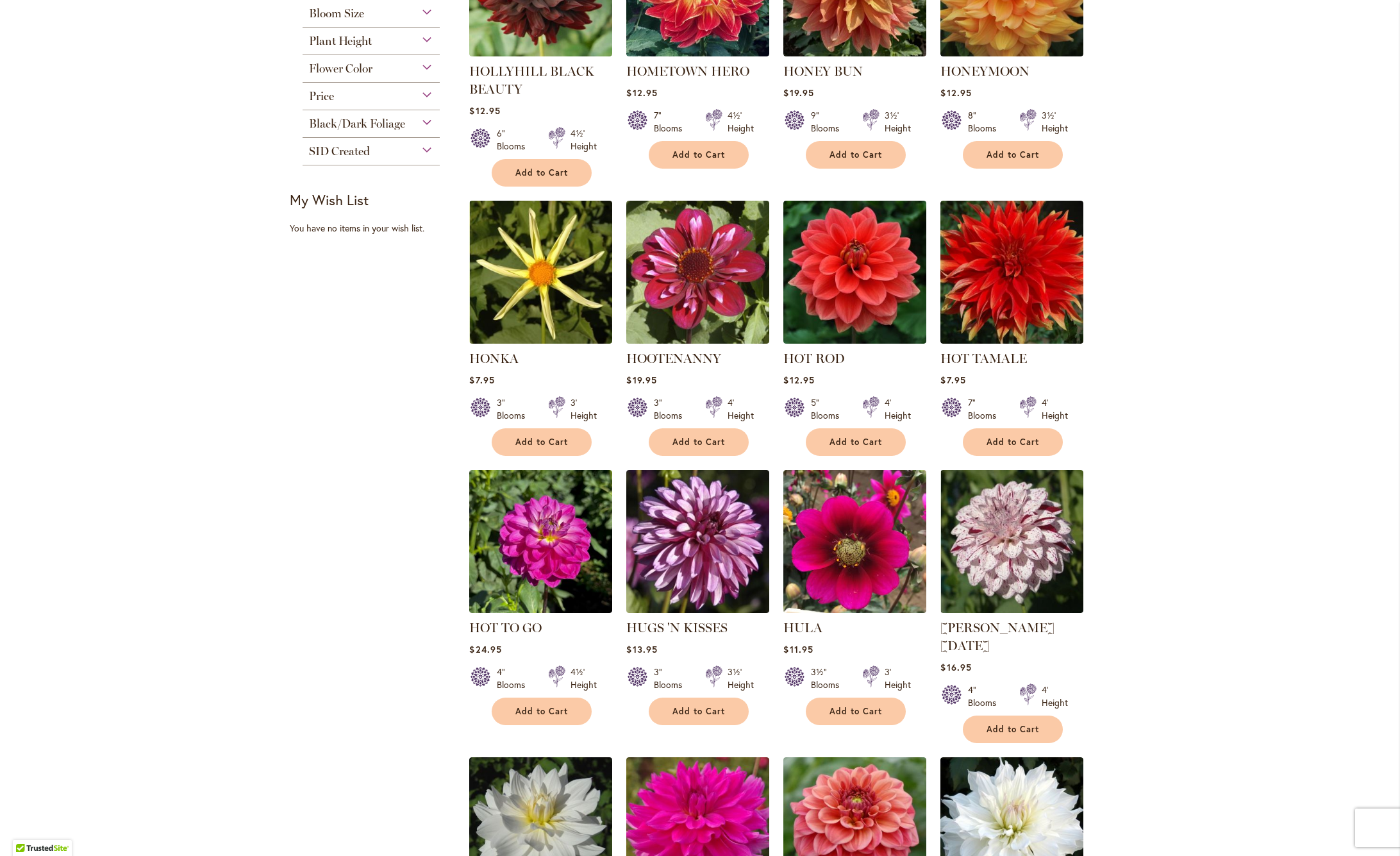
scroll to position [393, 0]
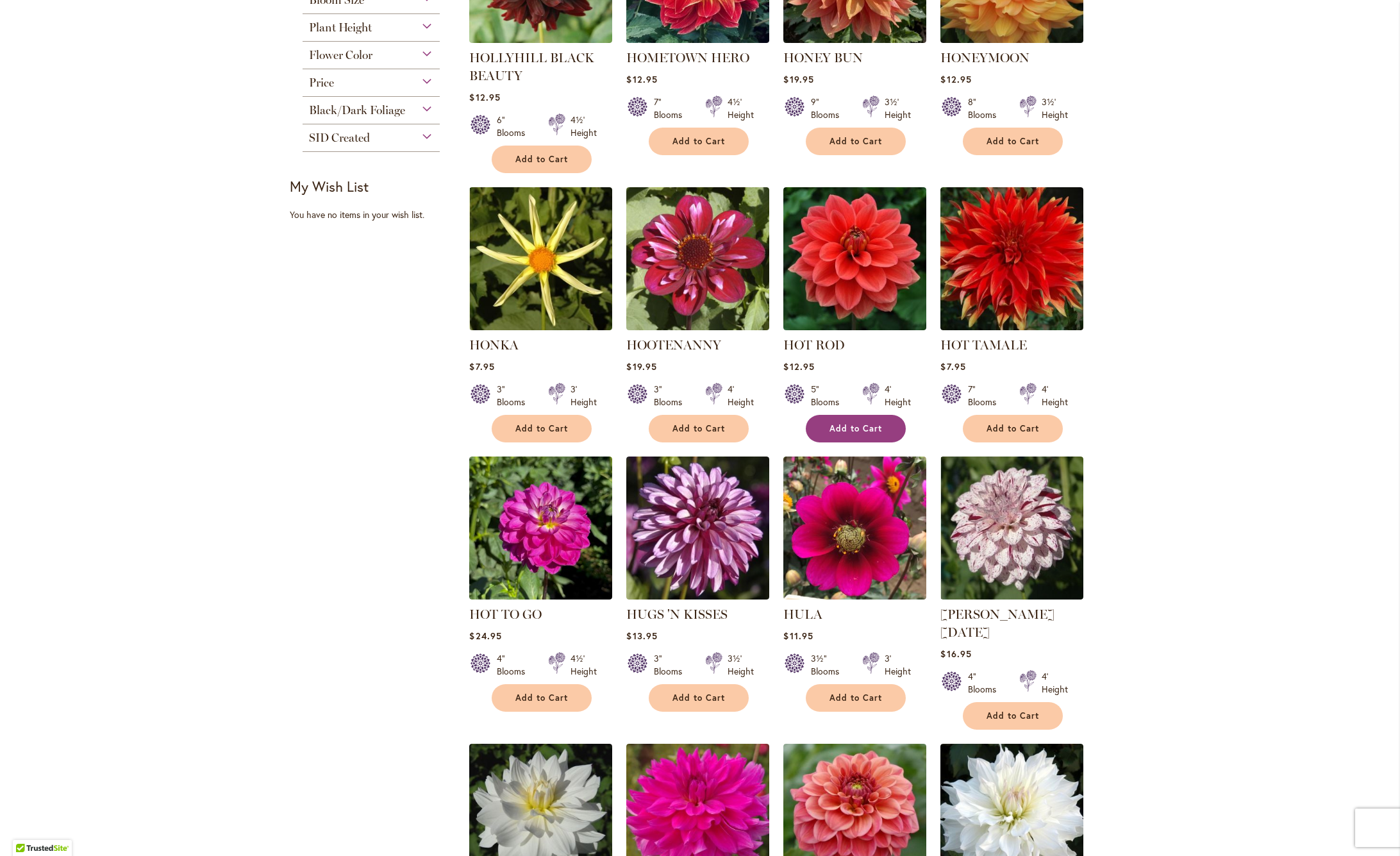
click at [854, 432] on span "Add to Cart" at bounding box center [856, 428] width 53 height 11
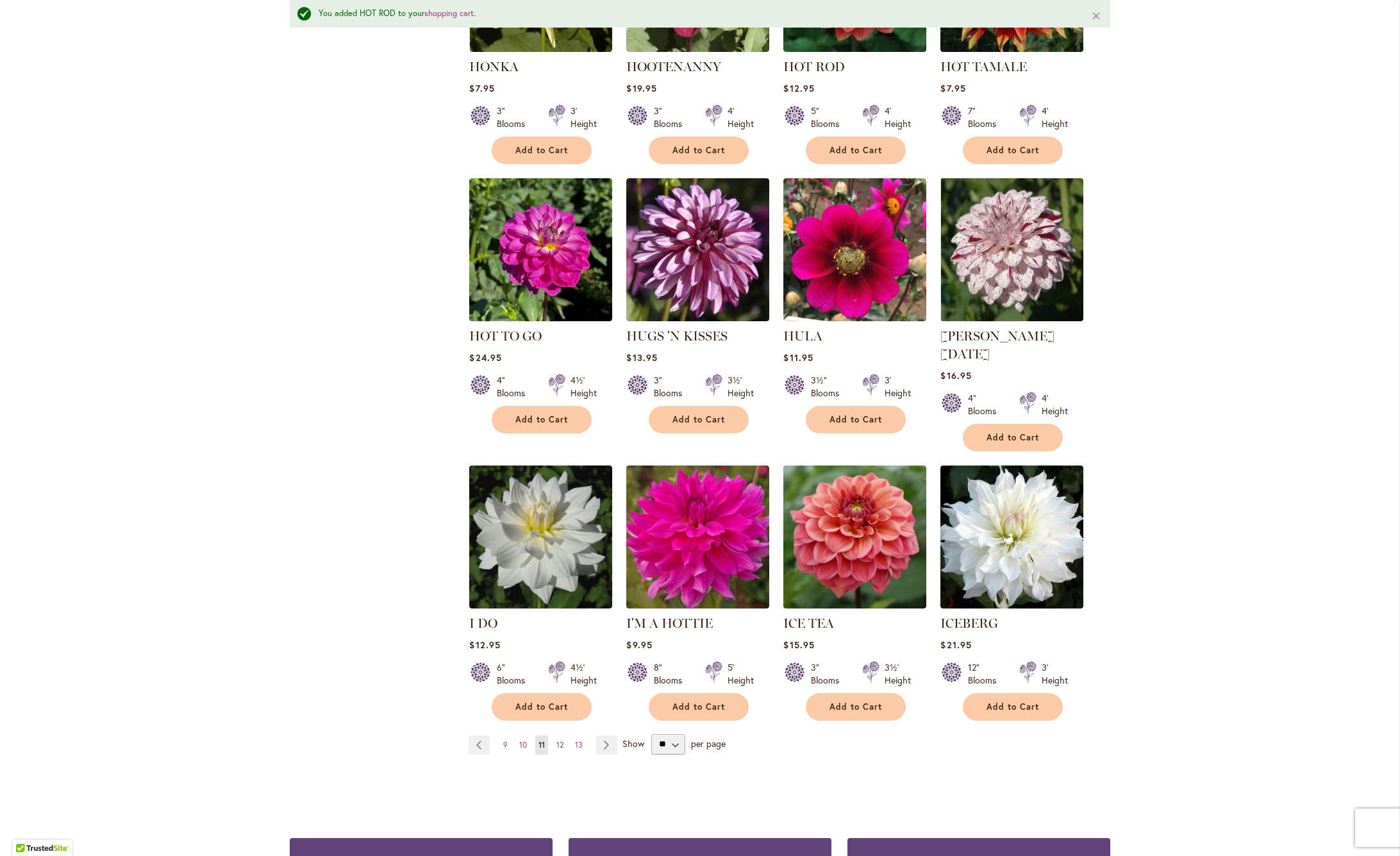
scroll to position [704, 0]
click at [608, 736] on link "Page Next" at bounding box center [607, 745] width 21 height 19
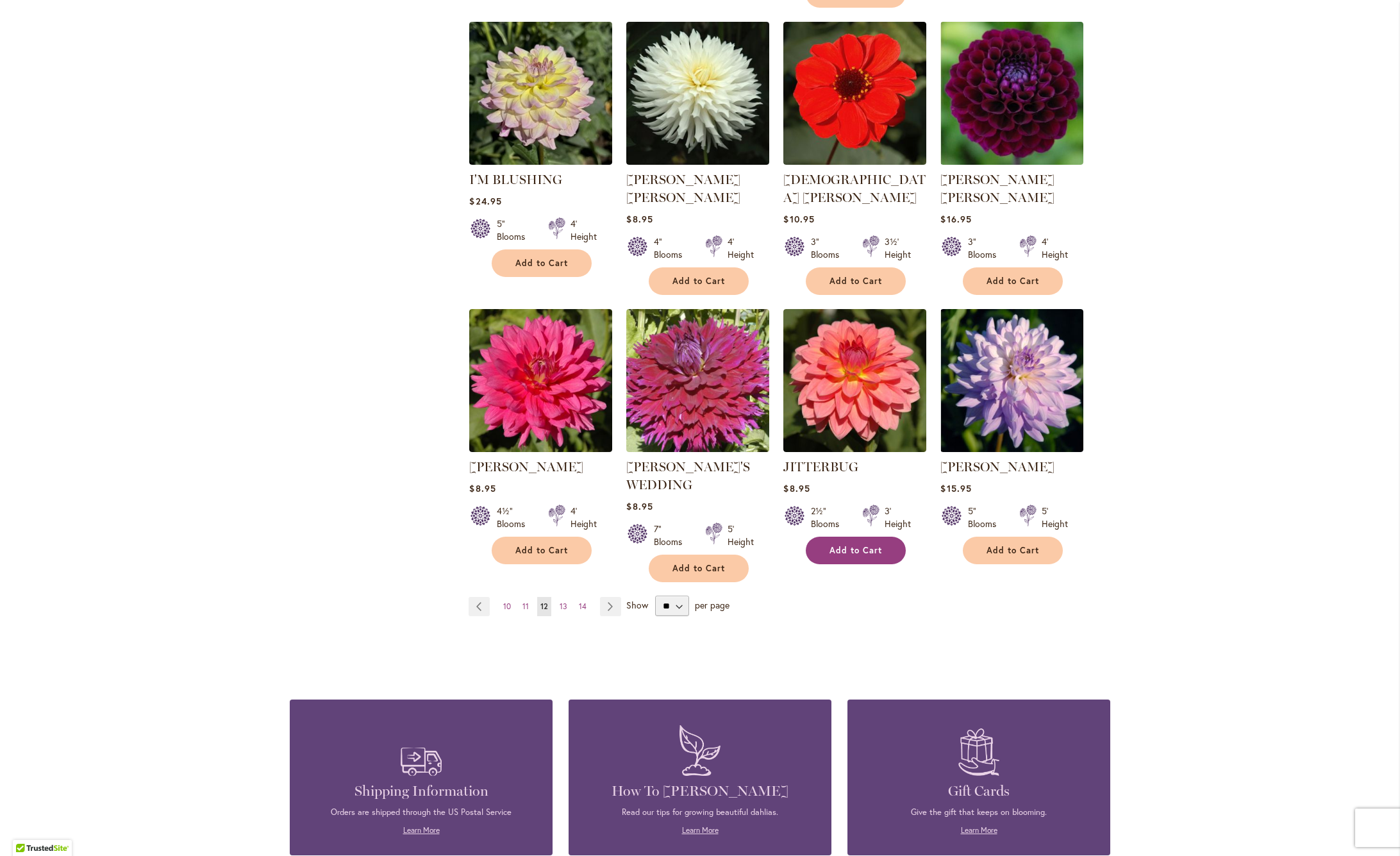
scroll to position [830, 0]
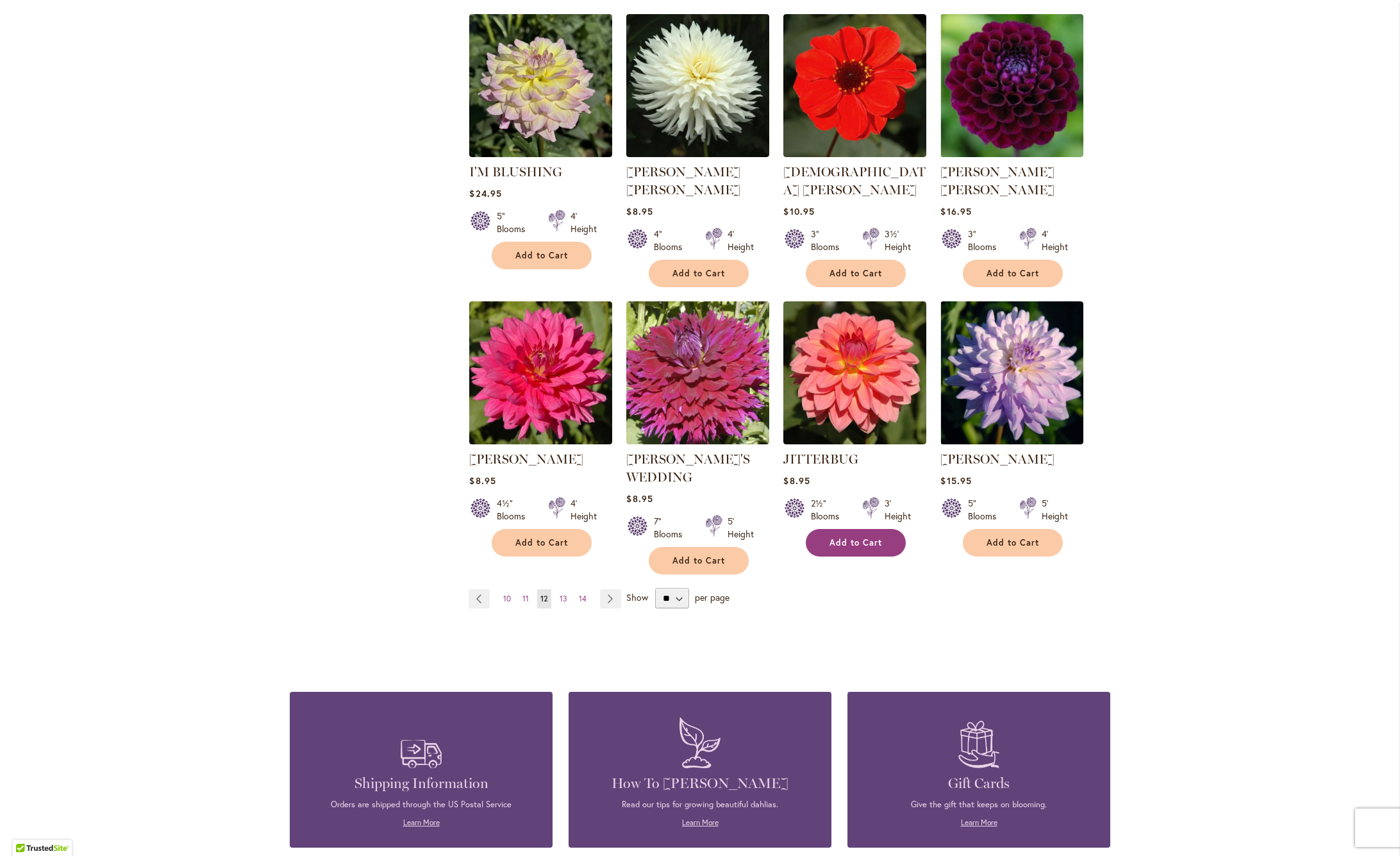
click at [875, 538] on button "Add to Cart" at bounding box center [855, 542] width 100 height 27
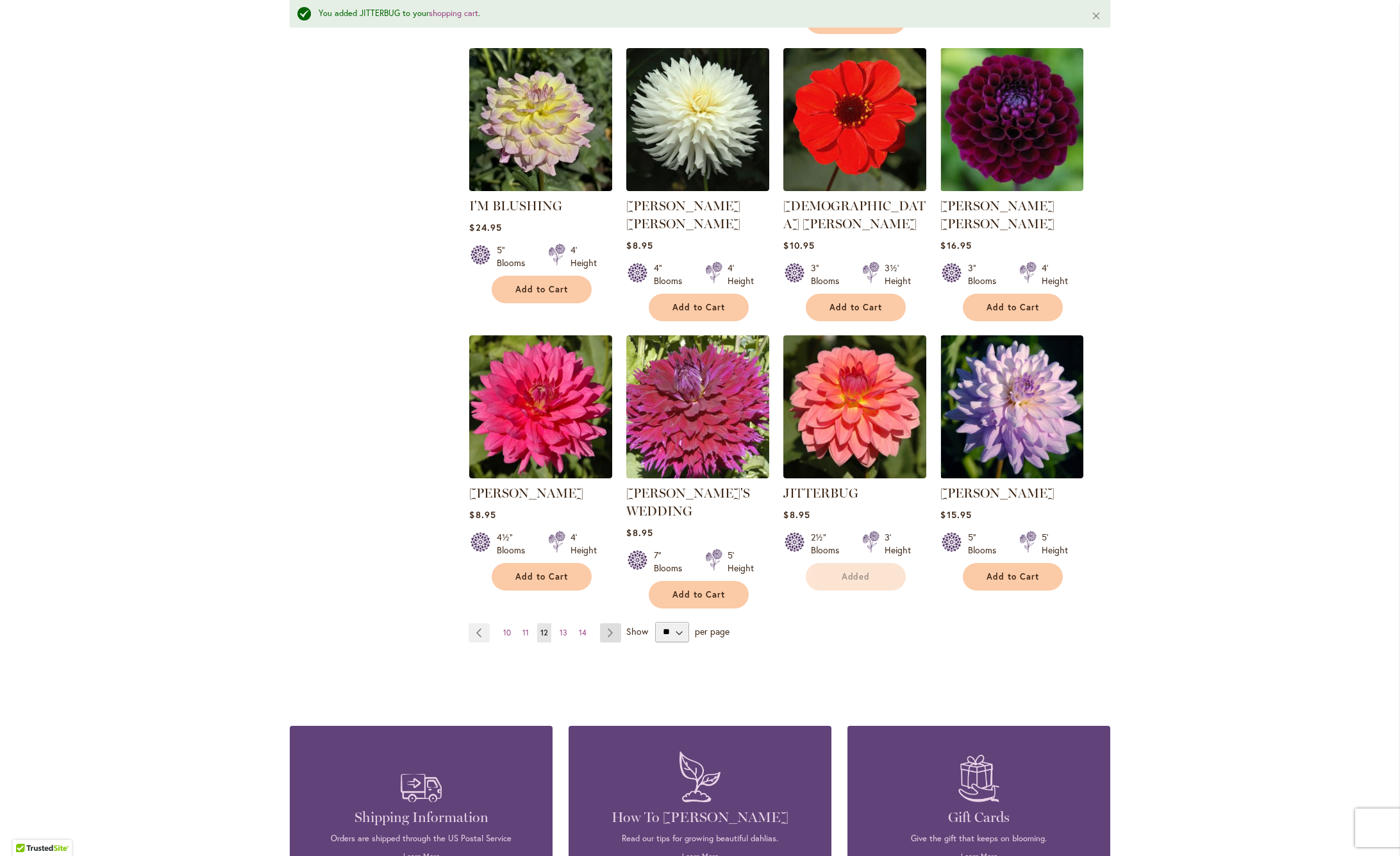
click at [608, 581] on li "[PERSON_NAME] Rating: 73% 2 Reviews $8.95 4½" Blooms 4' Height Add to Cart" at bounding box center [540, 472] width 144 height 275
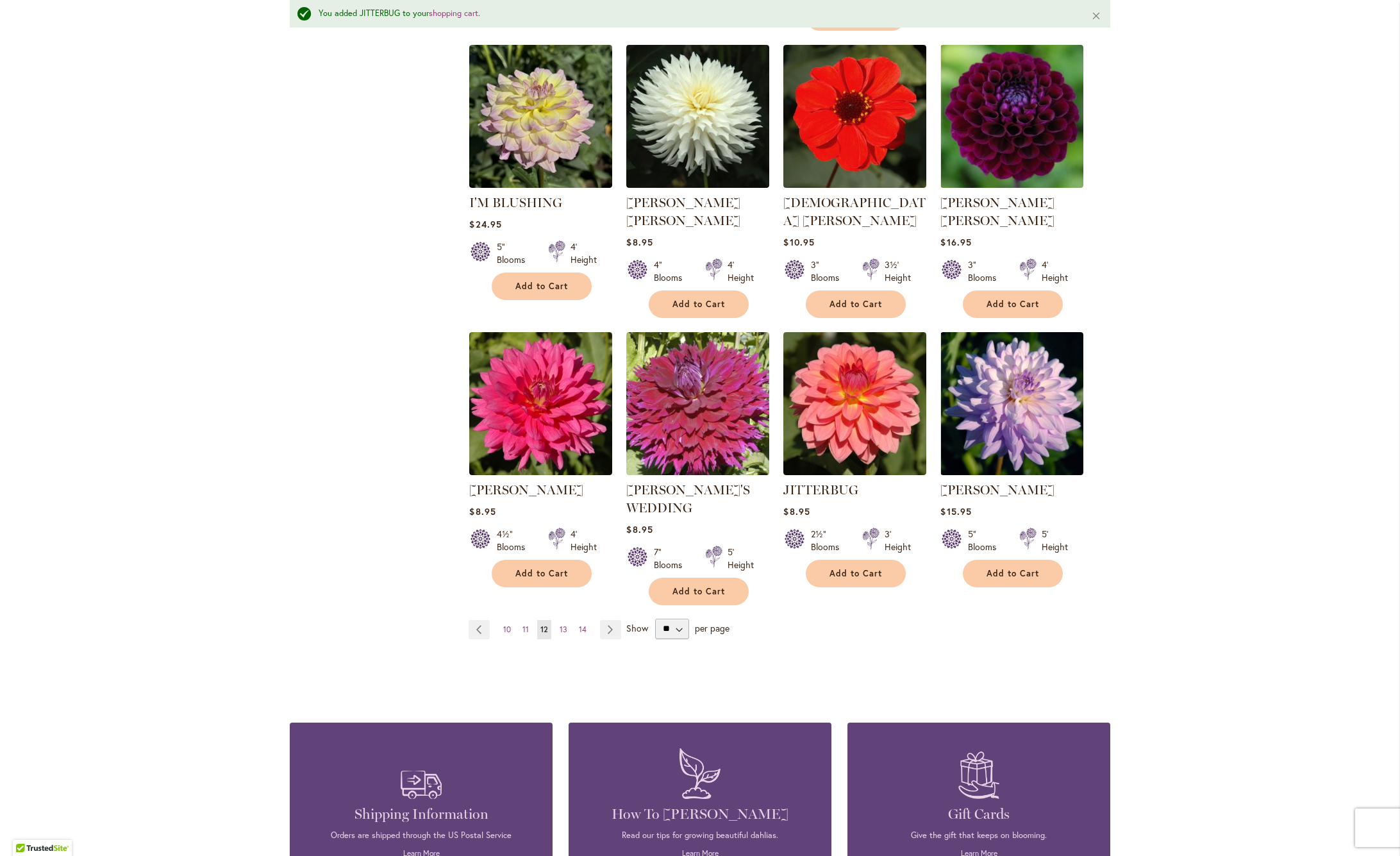
scroll to position [835, 0]
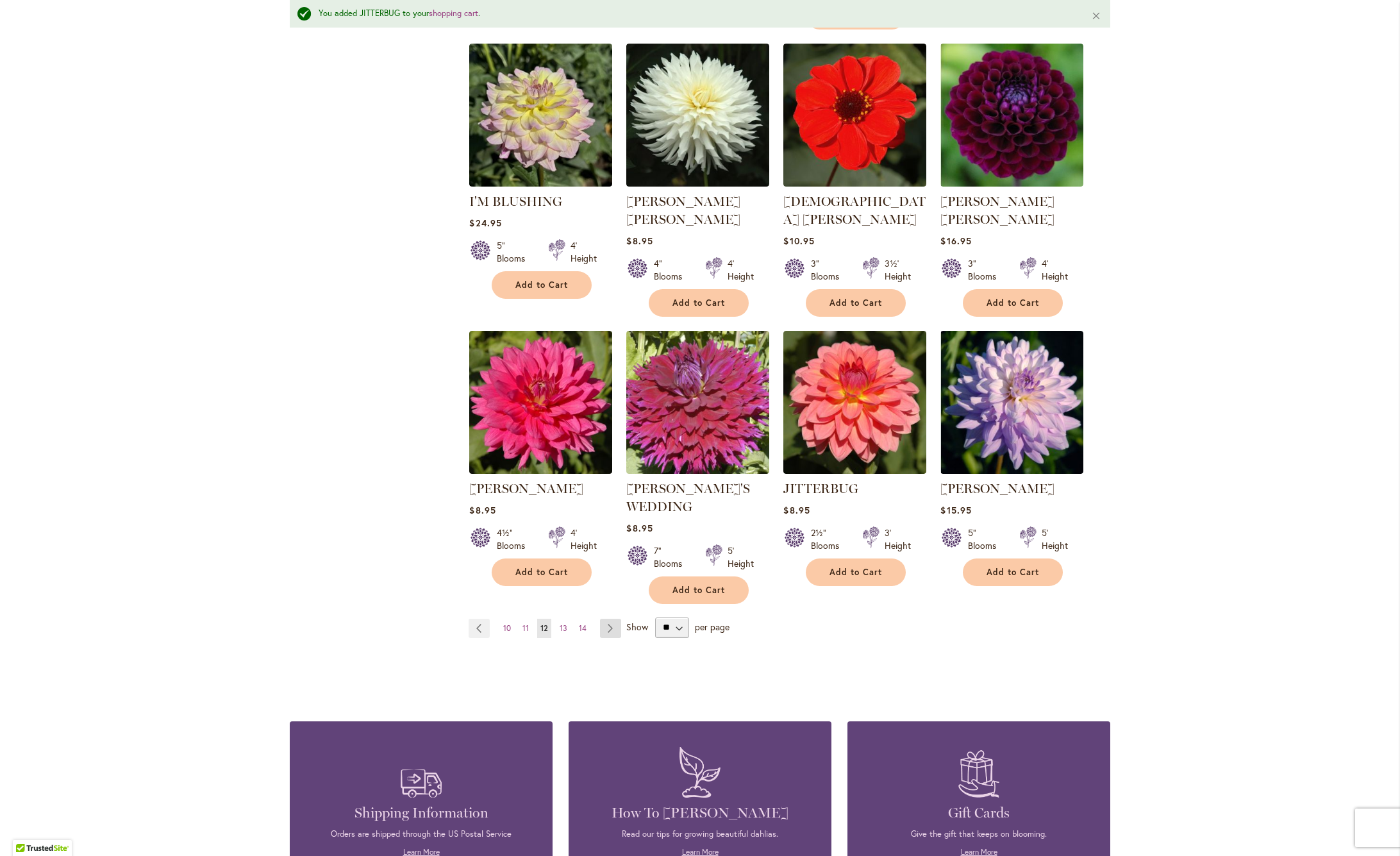
click at [610, 618] on link "Page Next" at bounding box center [611, 628] width 21 height 19
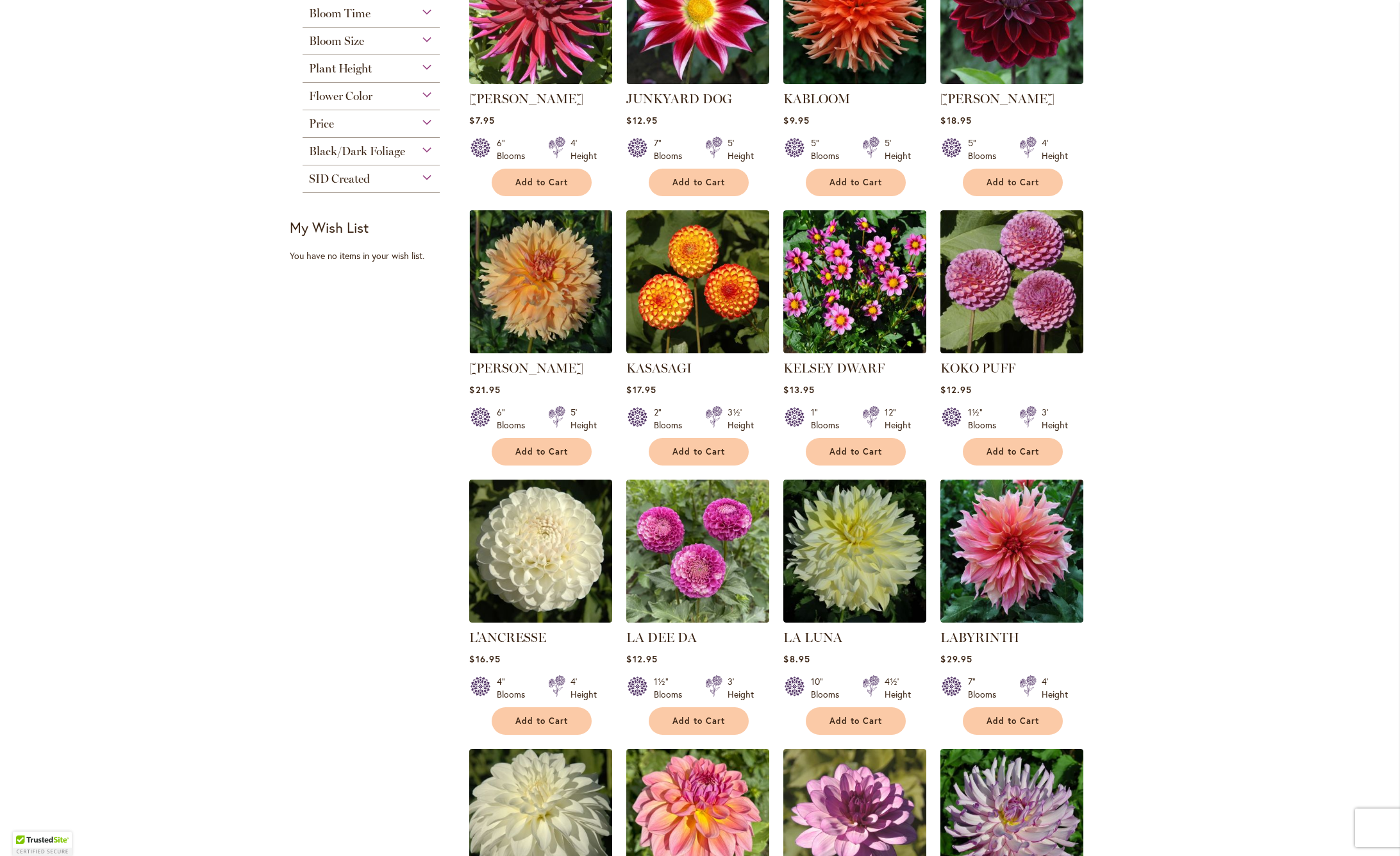
scroll to position [353, 0]
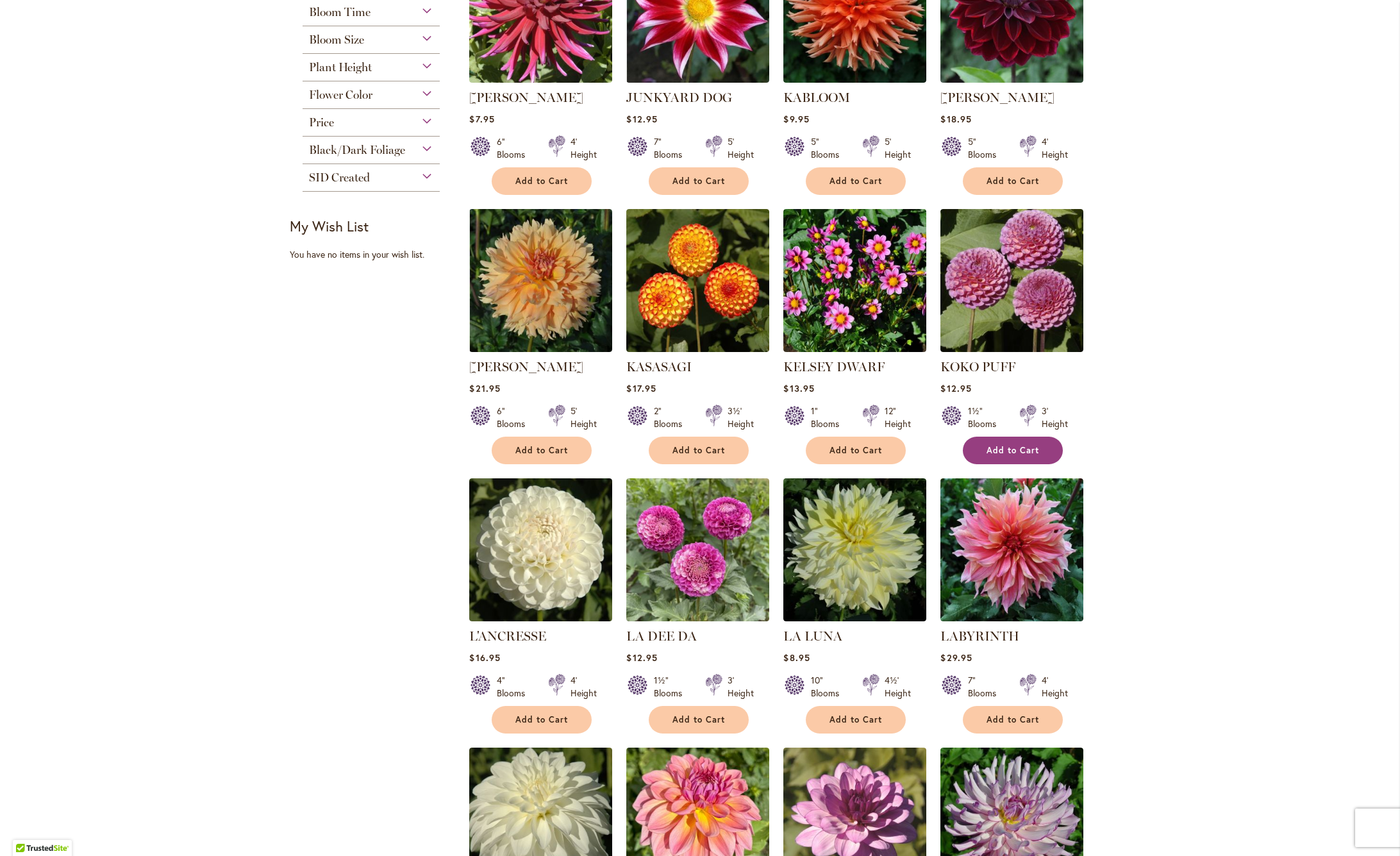
click at [1032, 447] on span "Add to Cart" at bounding box center [1012, 449] width 53 height 11
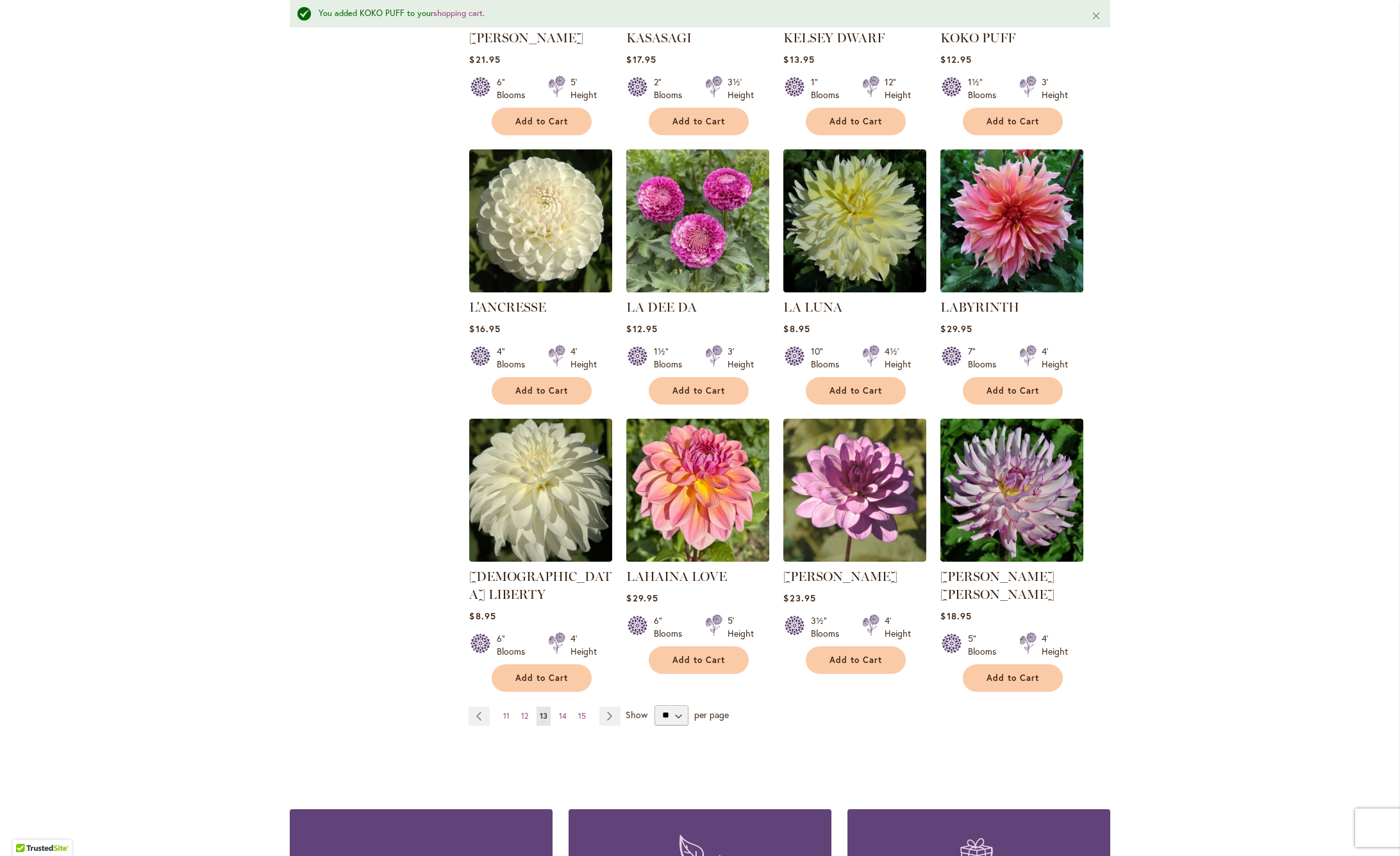
scroll to position [760, 0]
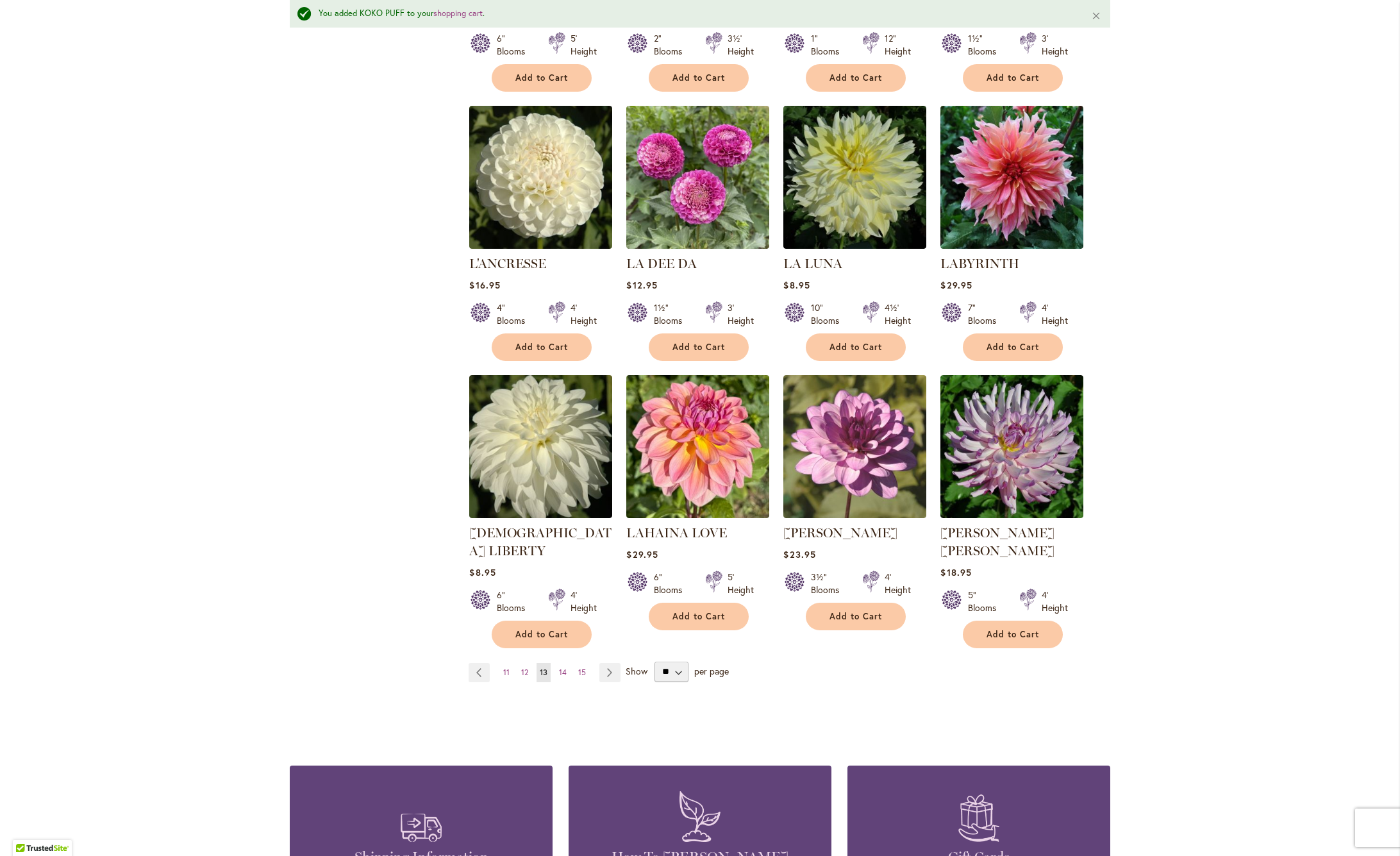
click at [698, 355] on button "Add to Cart" at bounding box center [698, 346] width 100 height 27
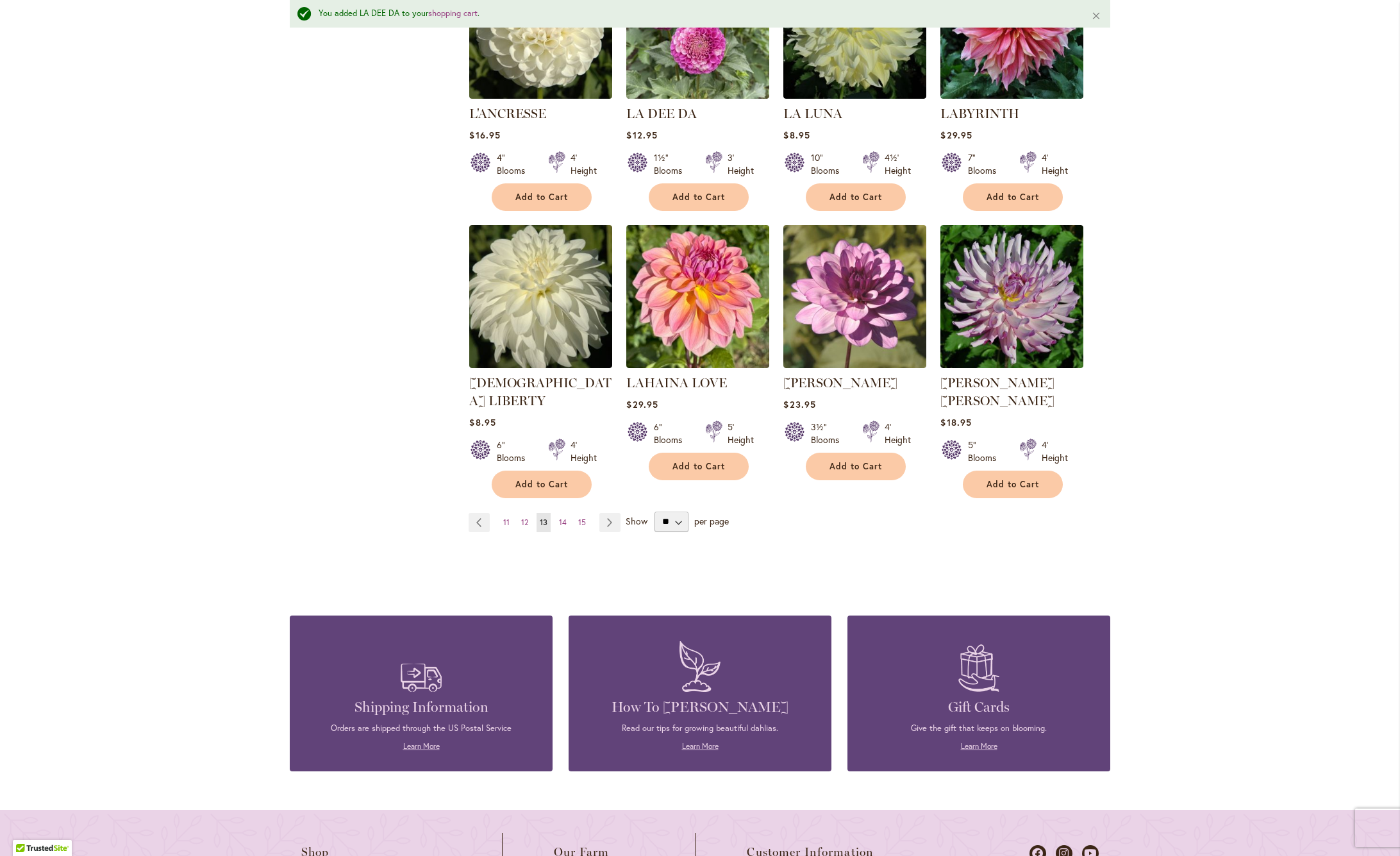
scroll to position [910, 0]
click at [605, 512] on link "Page Next" at bounding box center [610, 521] width 21 height 19
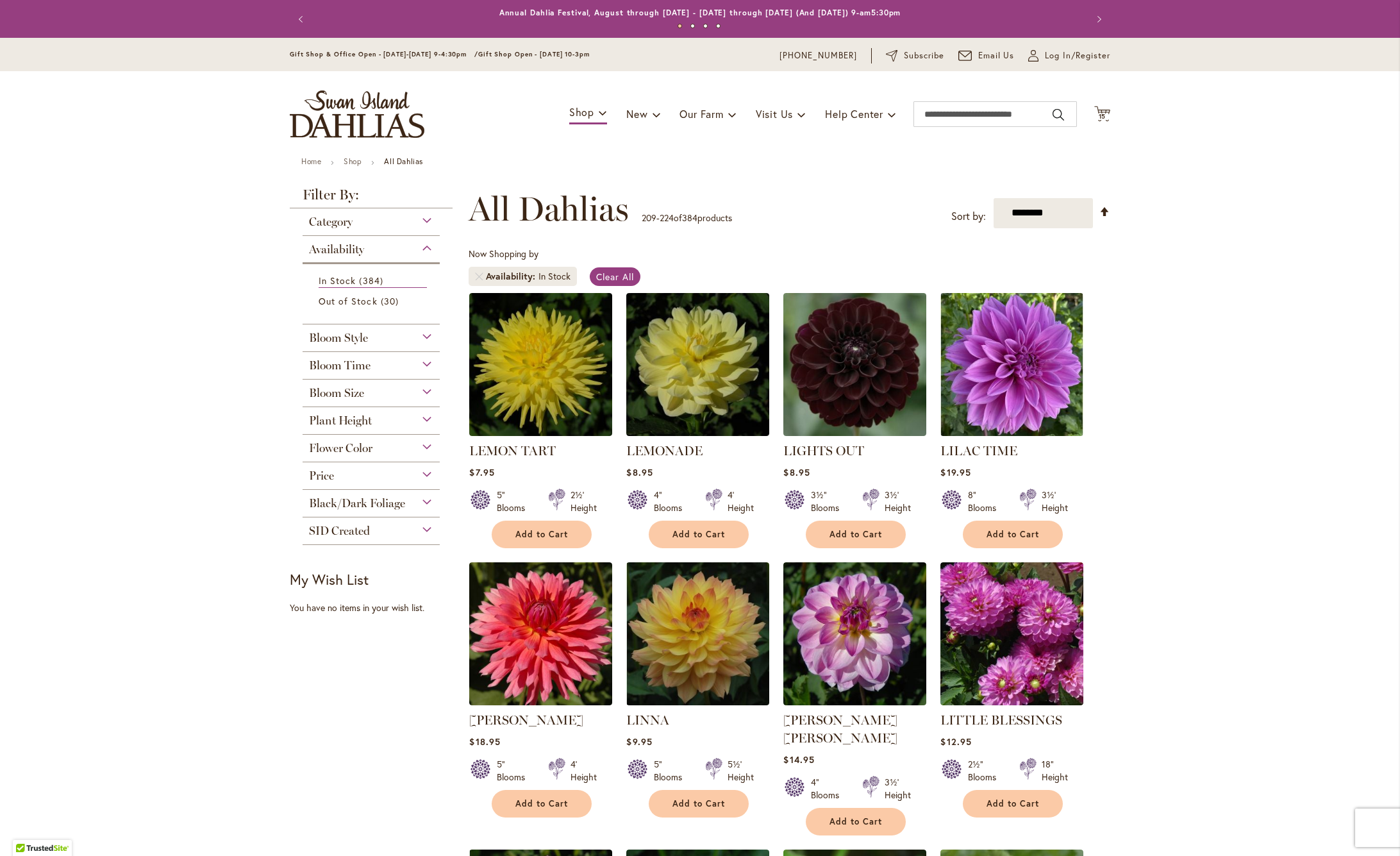
scroll to position [295, 0]
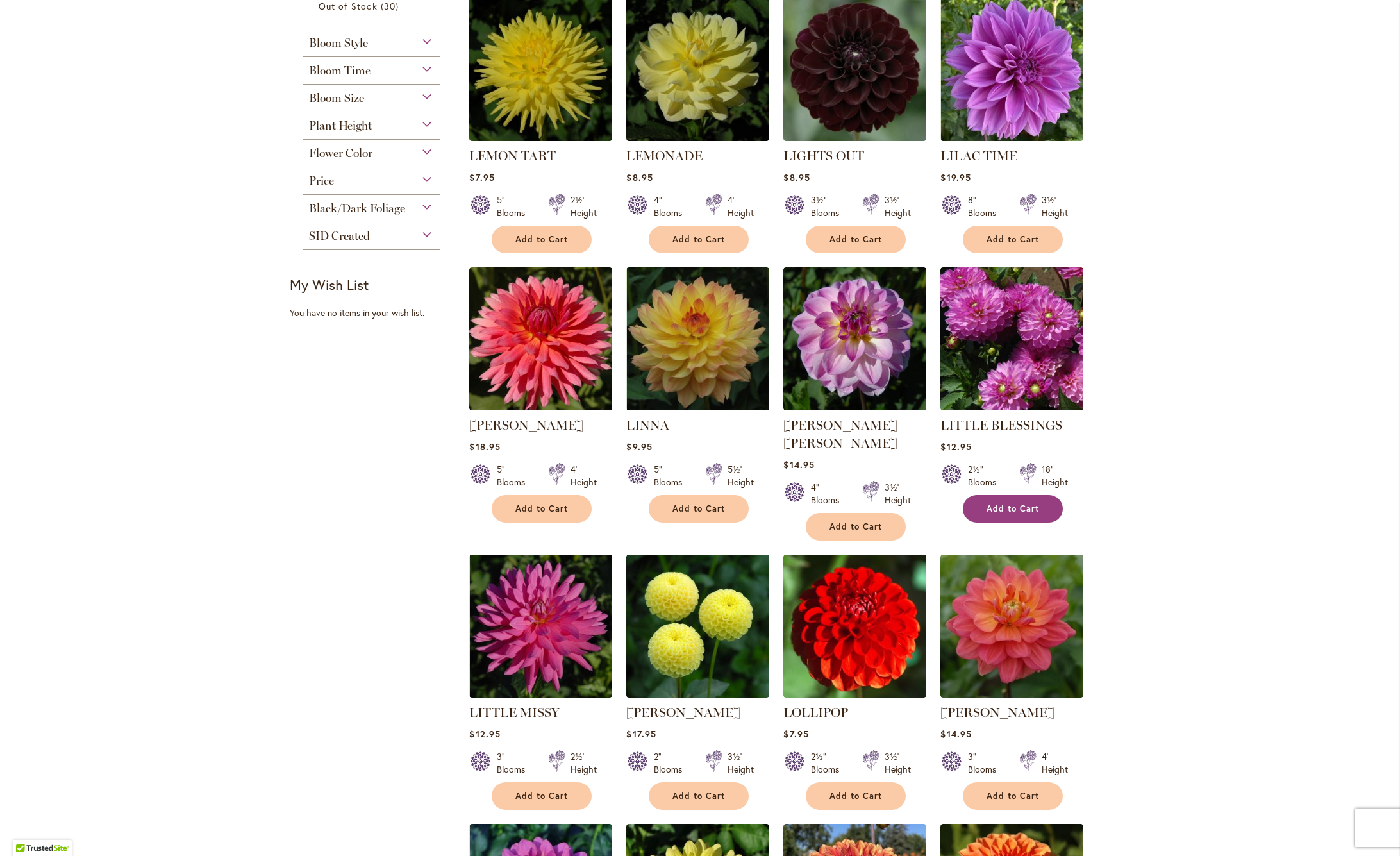
click at [1008, 517] on button "Add to Cart" at bounding box center [1012, 508] width 100 height 27
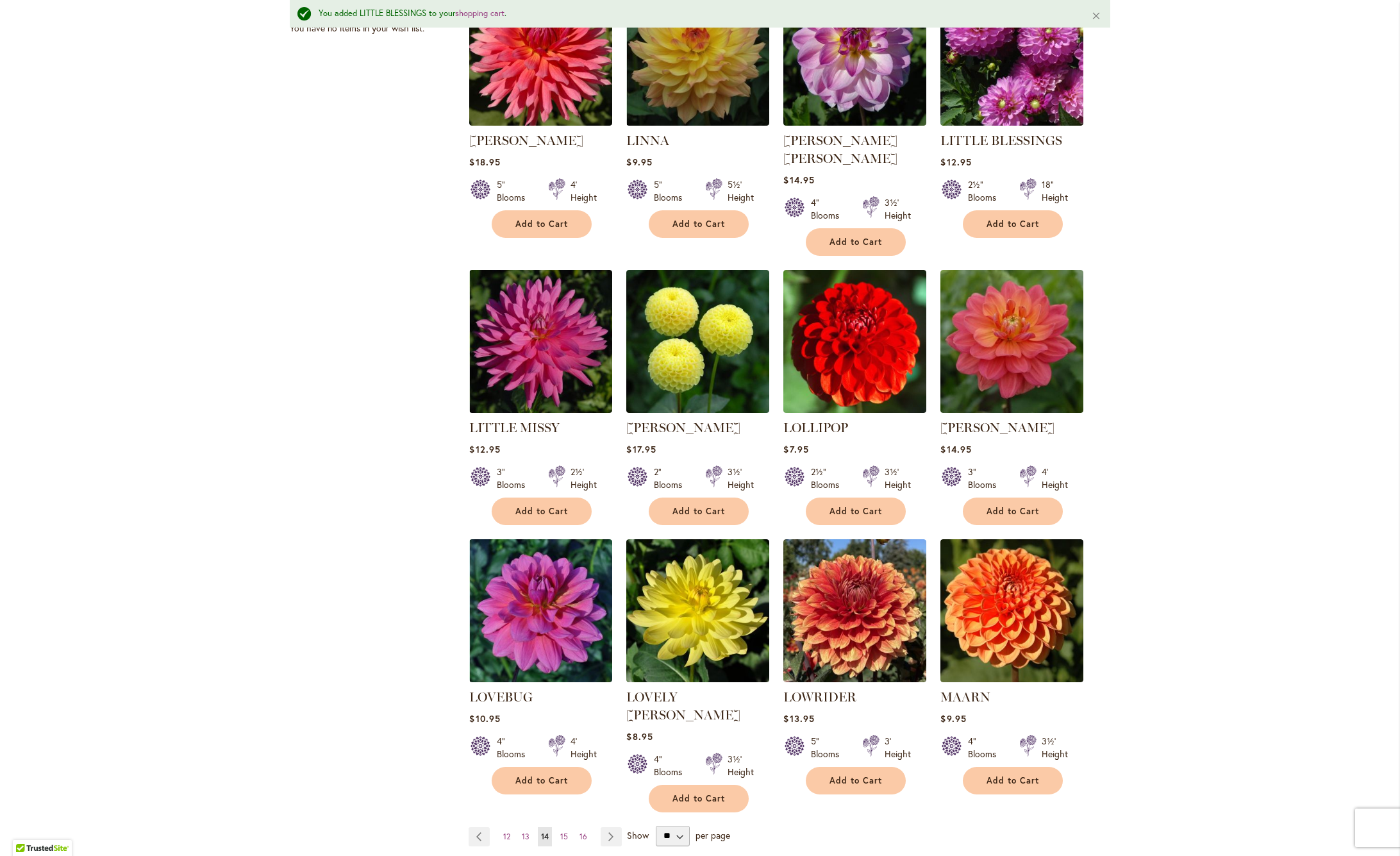
scroll to position [614, 0]
click at [1034, 505] on span "Add to Cart" at bounding box center [1012, 510] width 53 height 11
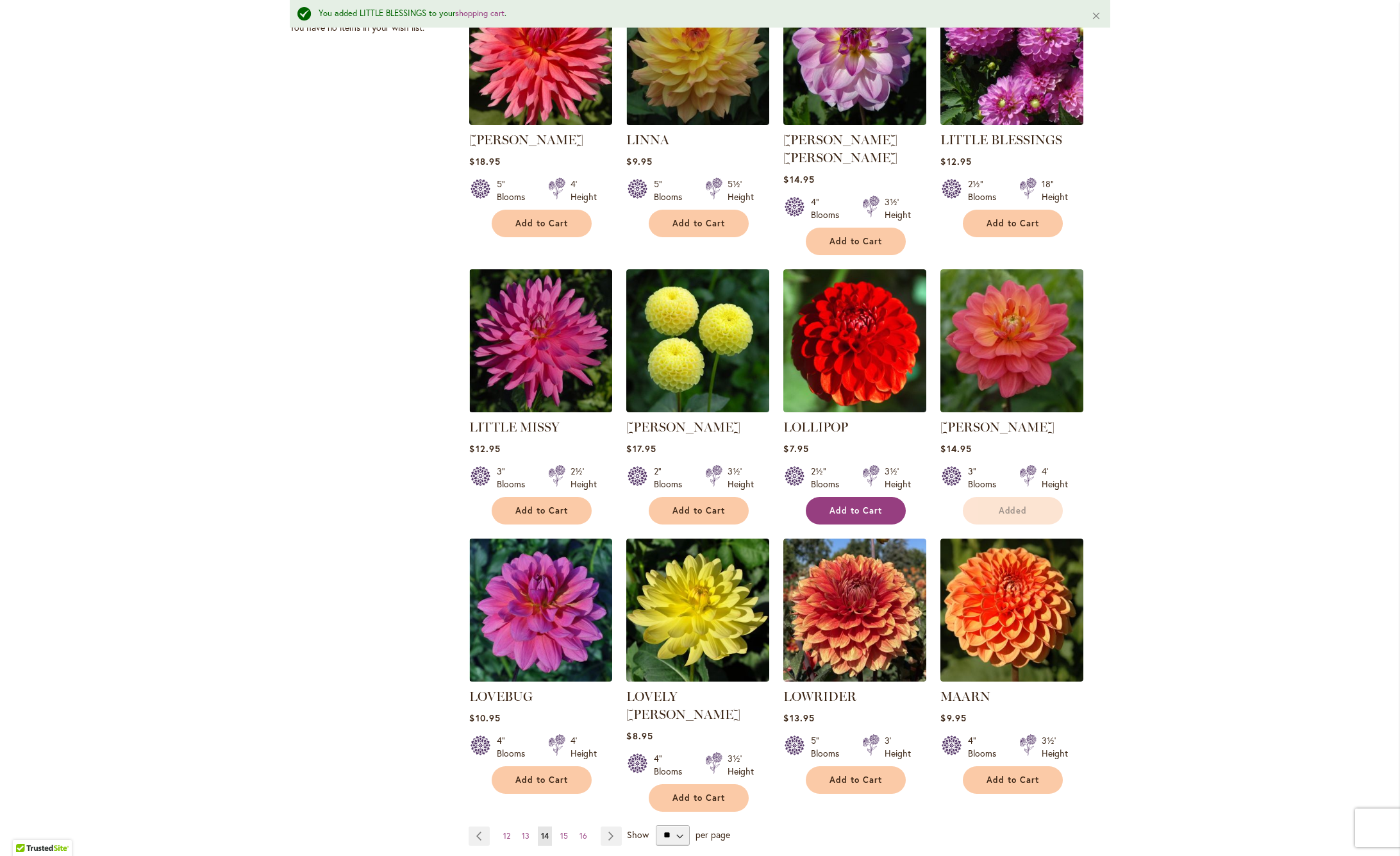
click at [867, 505] on span "Add to Cart" at bounding box center [856, 510] width 53 height 11
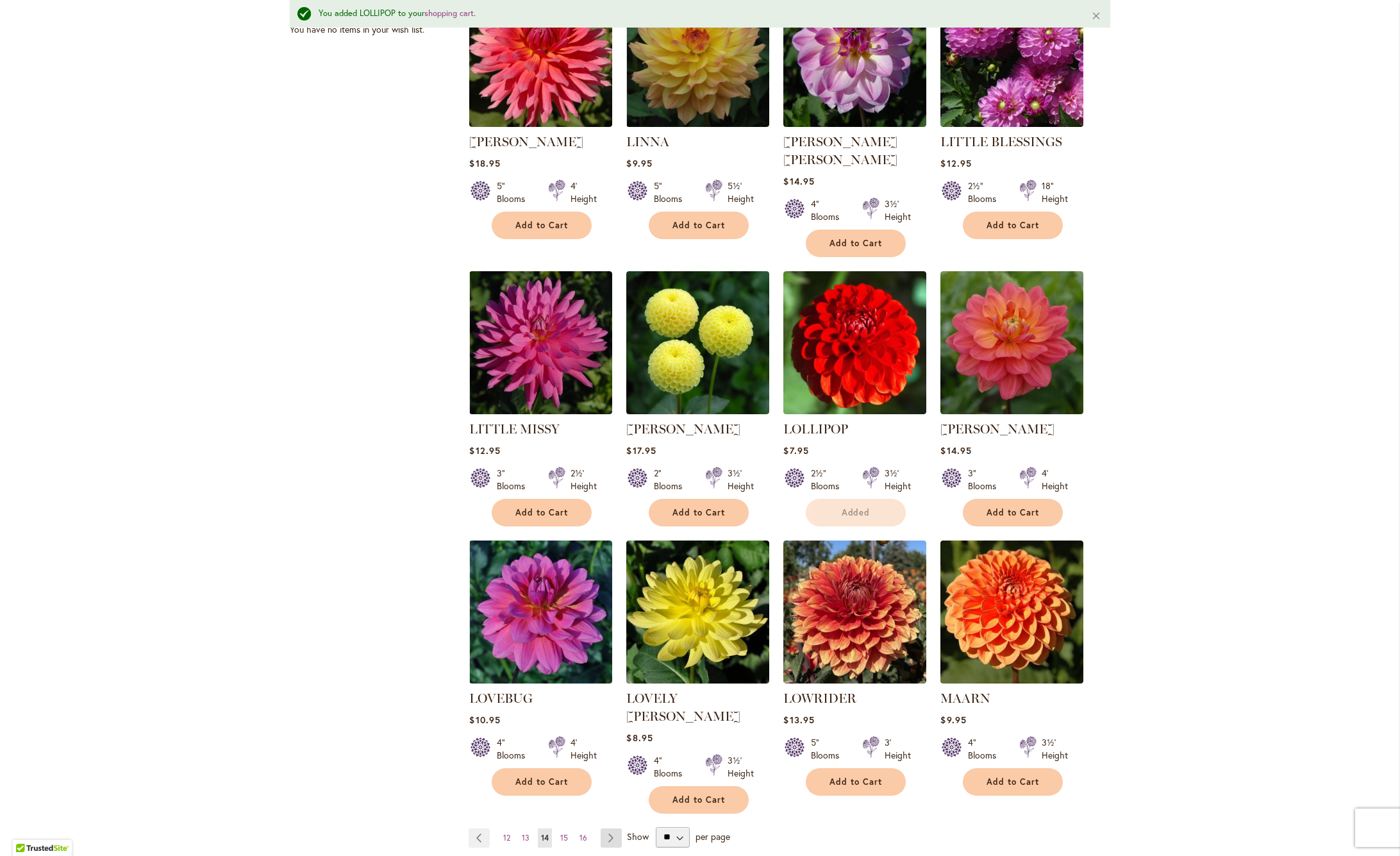
scroll to position [614, 0]
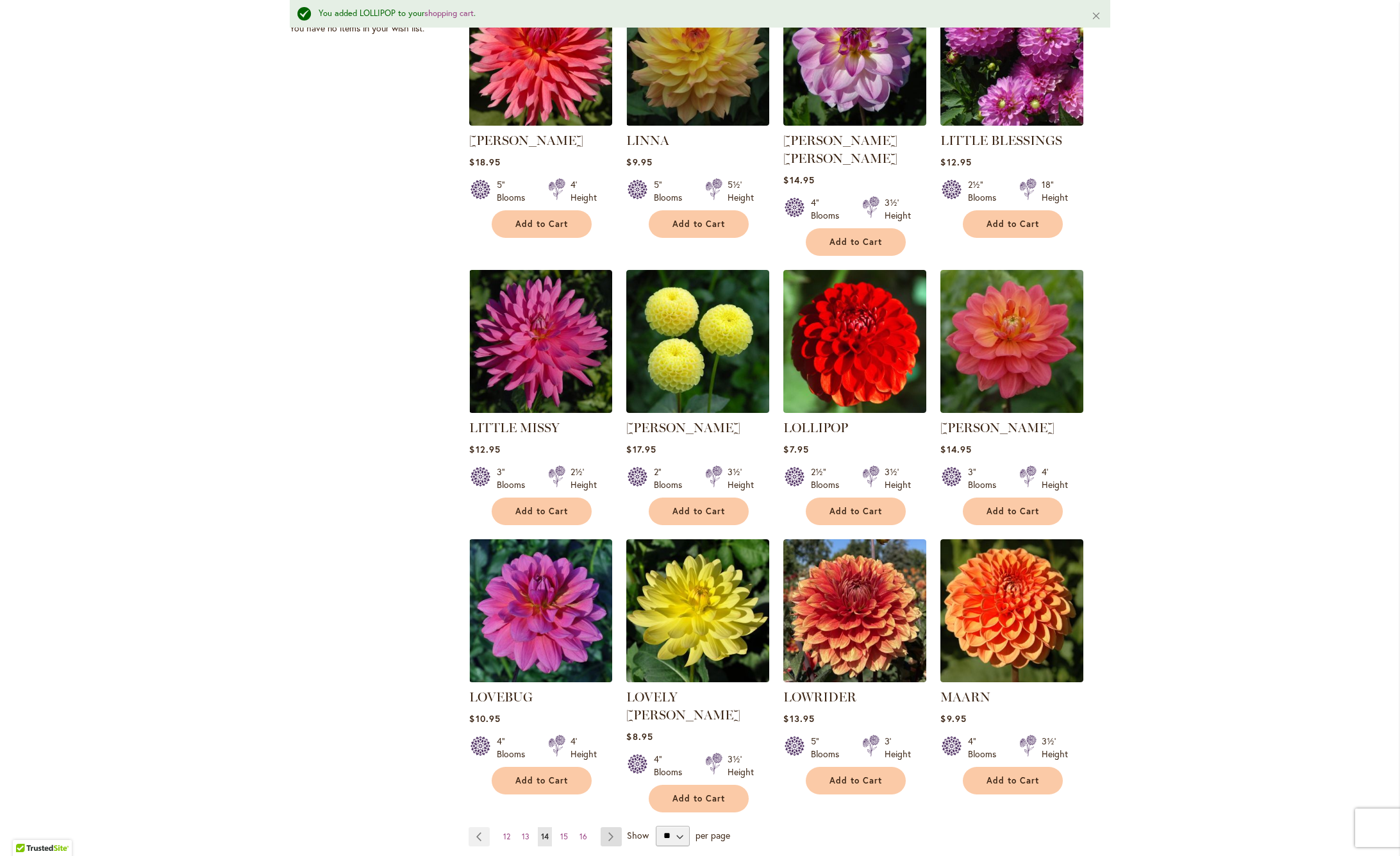
click at [610, 827] on link "Page Next" at bounding box center [611, 836] width 21 height 19
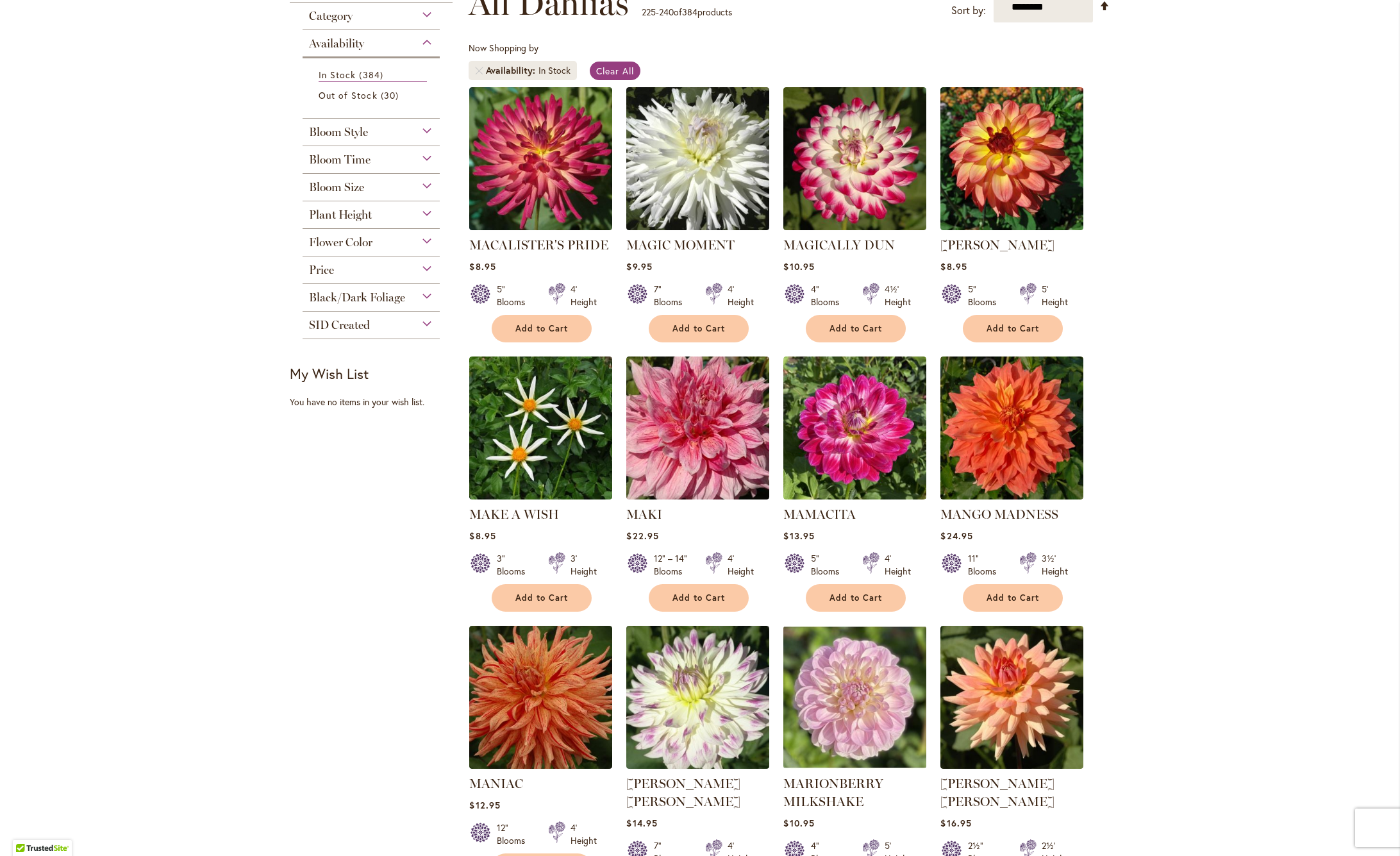
scroll to position [209, 0]
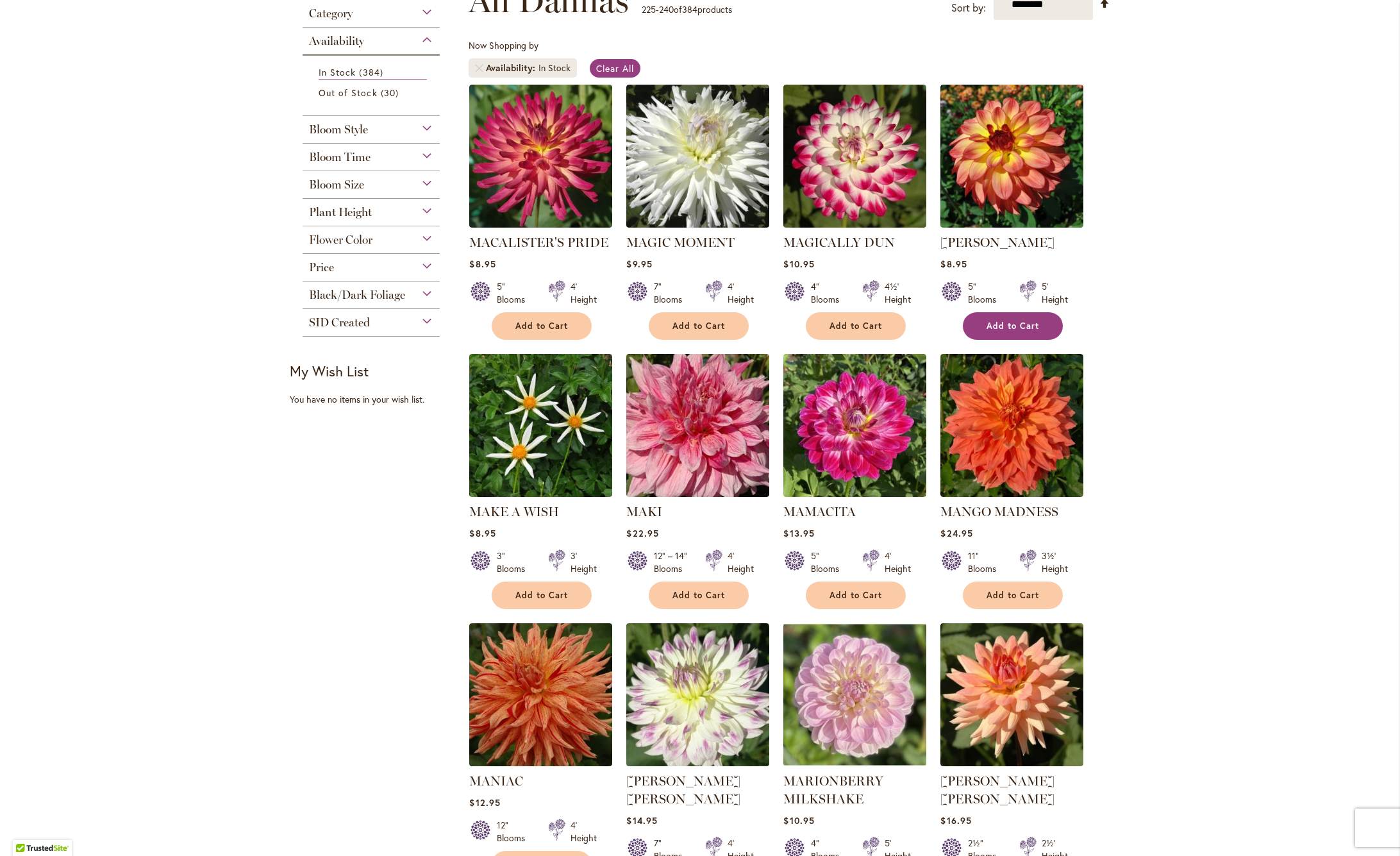
click at [1028, 329] on span "Add to Cart" at bounding box center [1012, 326] width 53 height 11
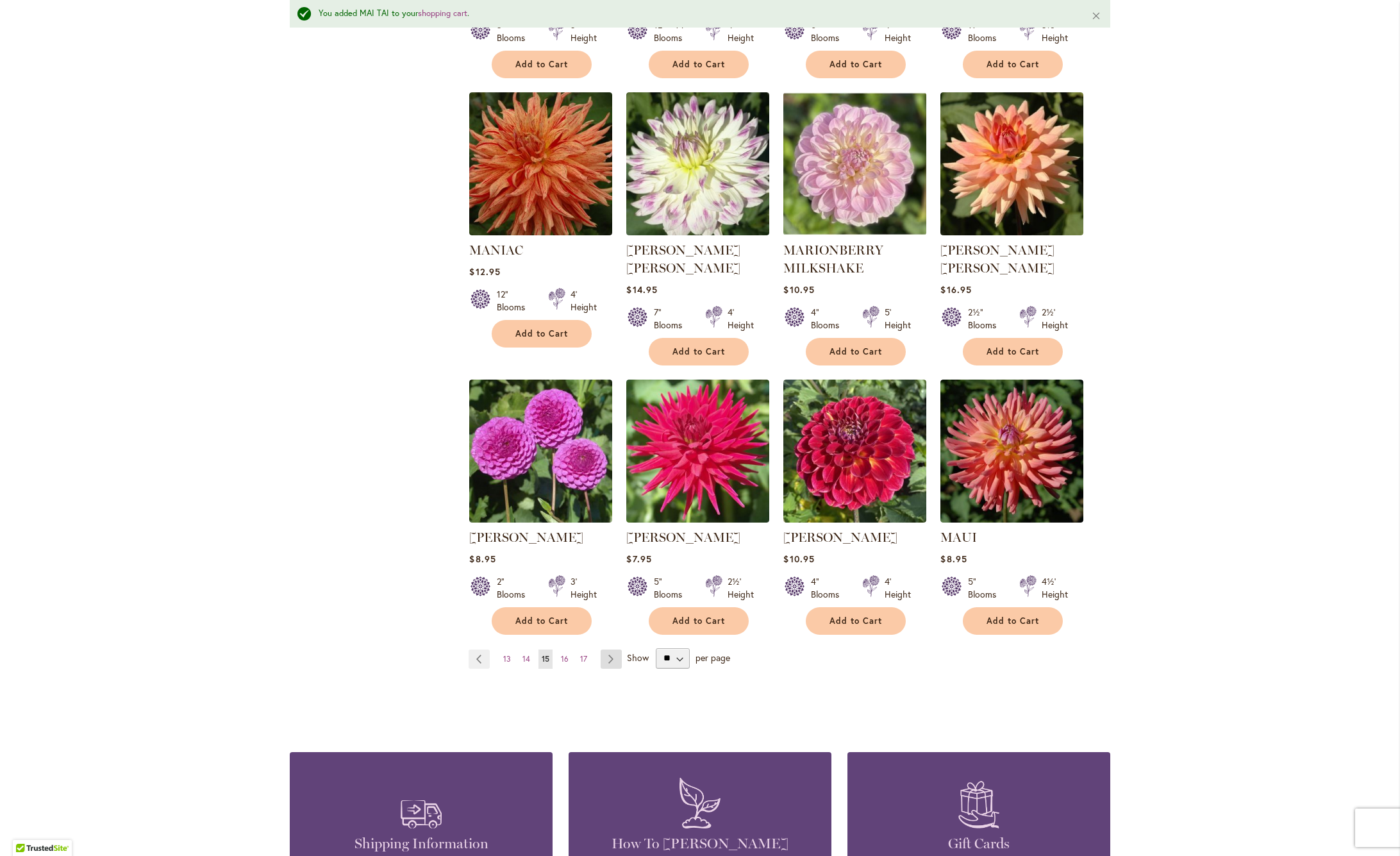
scroll to position [771, 0]
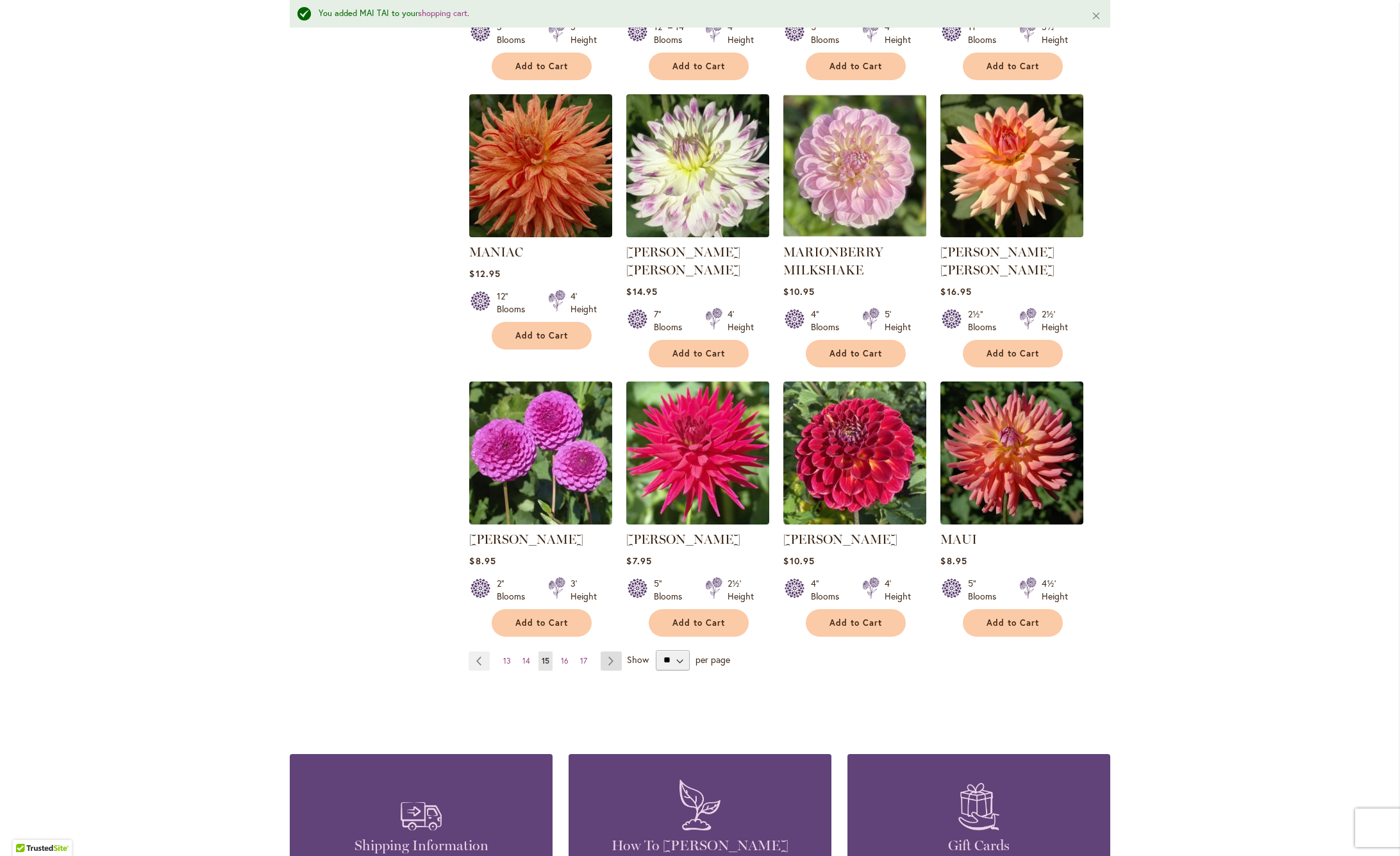
click at [610, 663] on link "Page Next" at bounding box center [611, 661] width 21 height 19
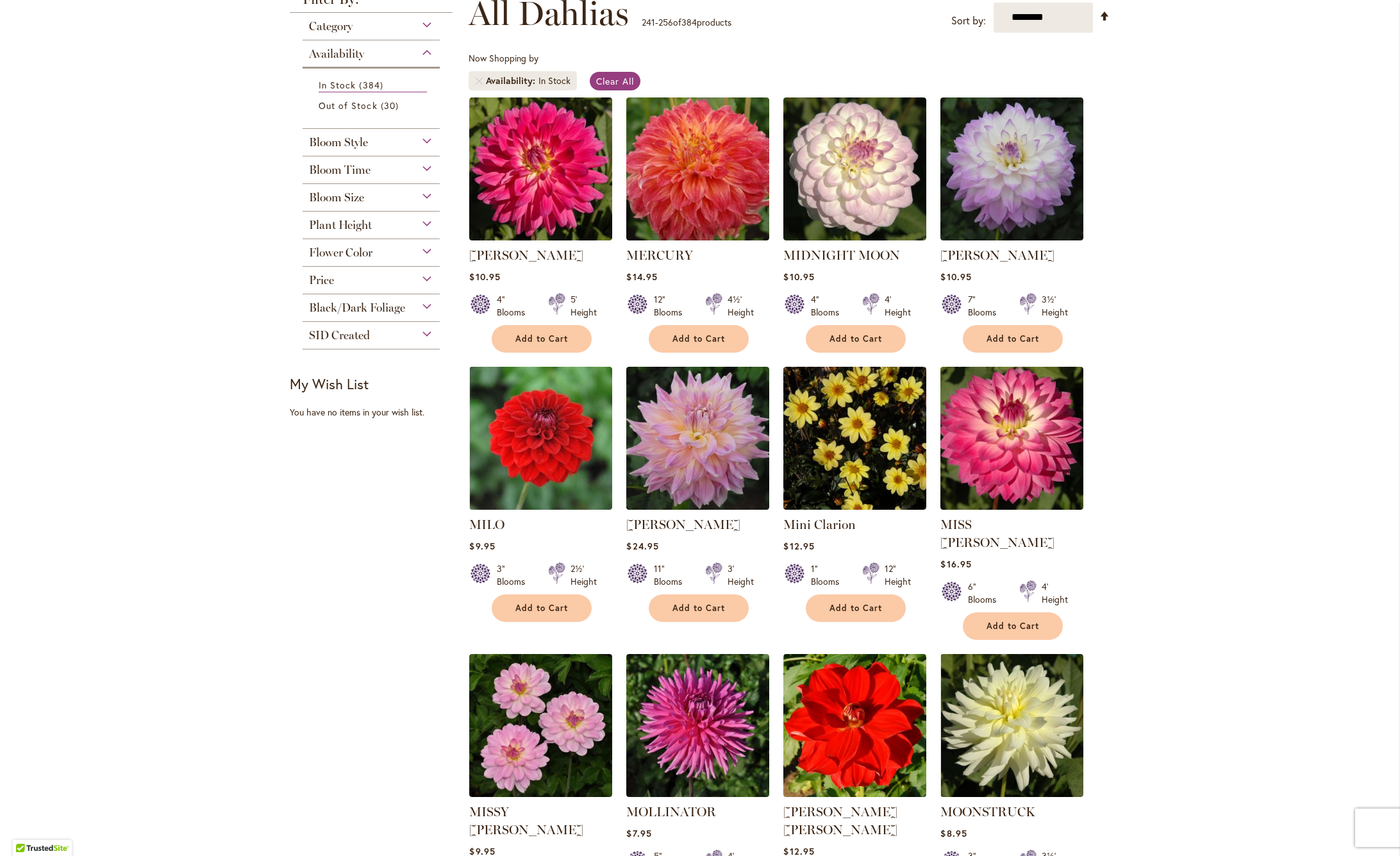
scroll to position [197, 0]
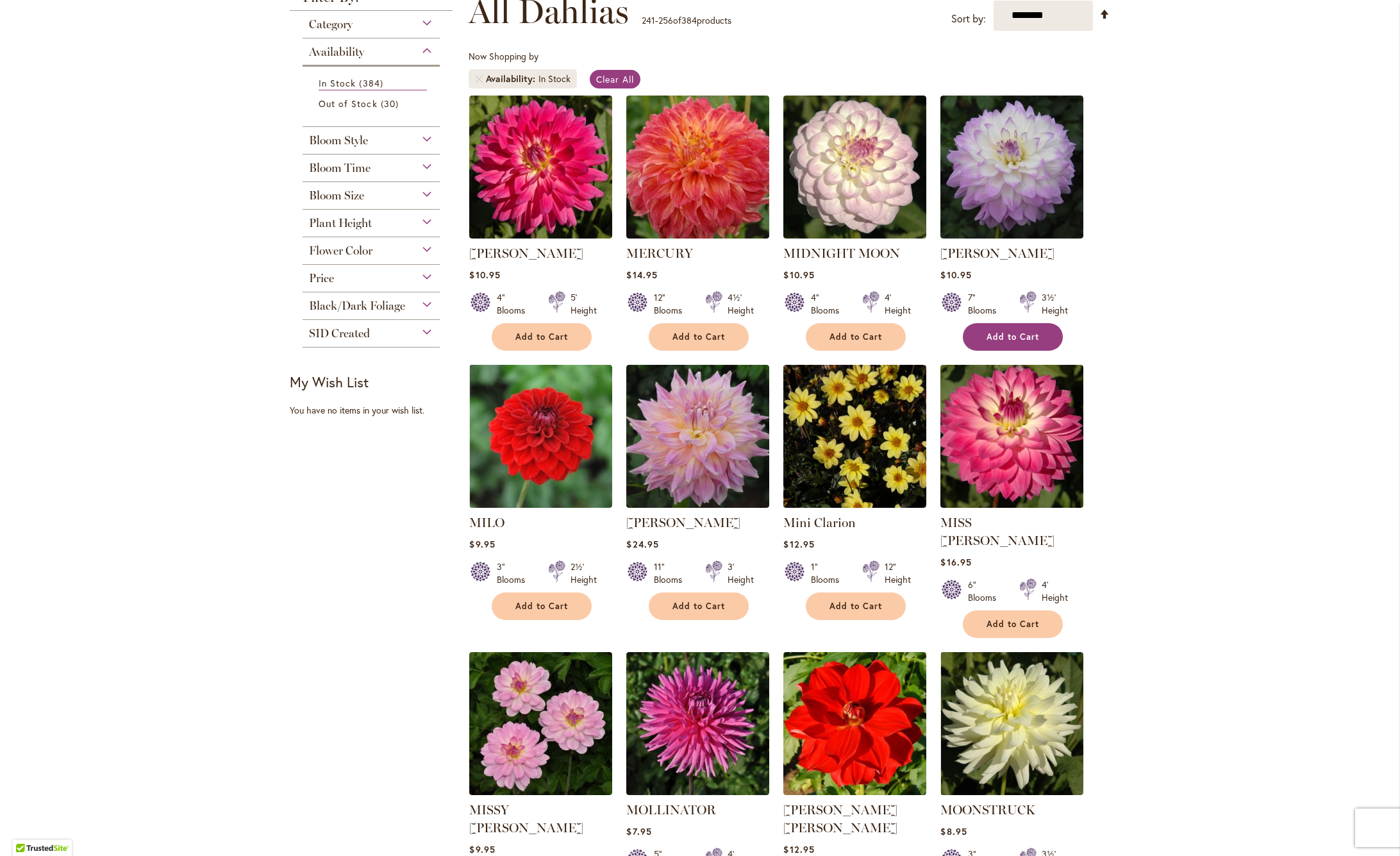
click at [1011, 346] on button "Add to Cart" at bounding box center [1012, 336] width 100 height 27
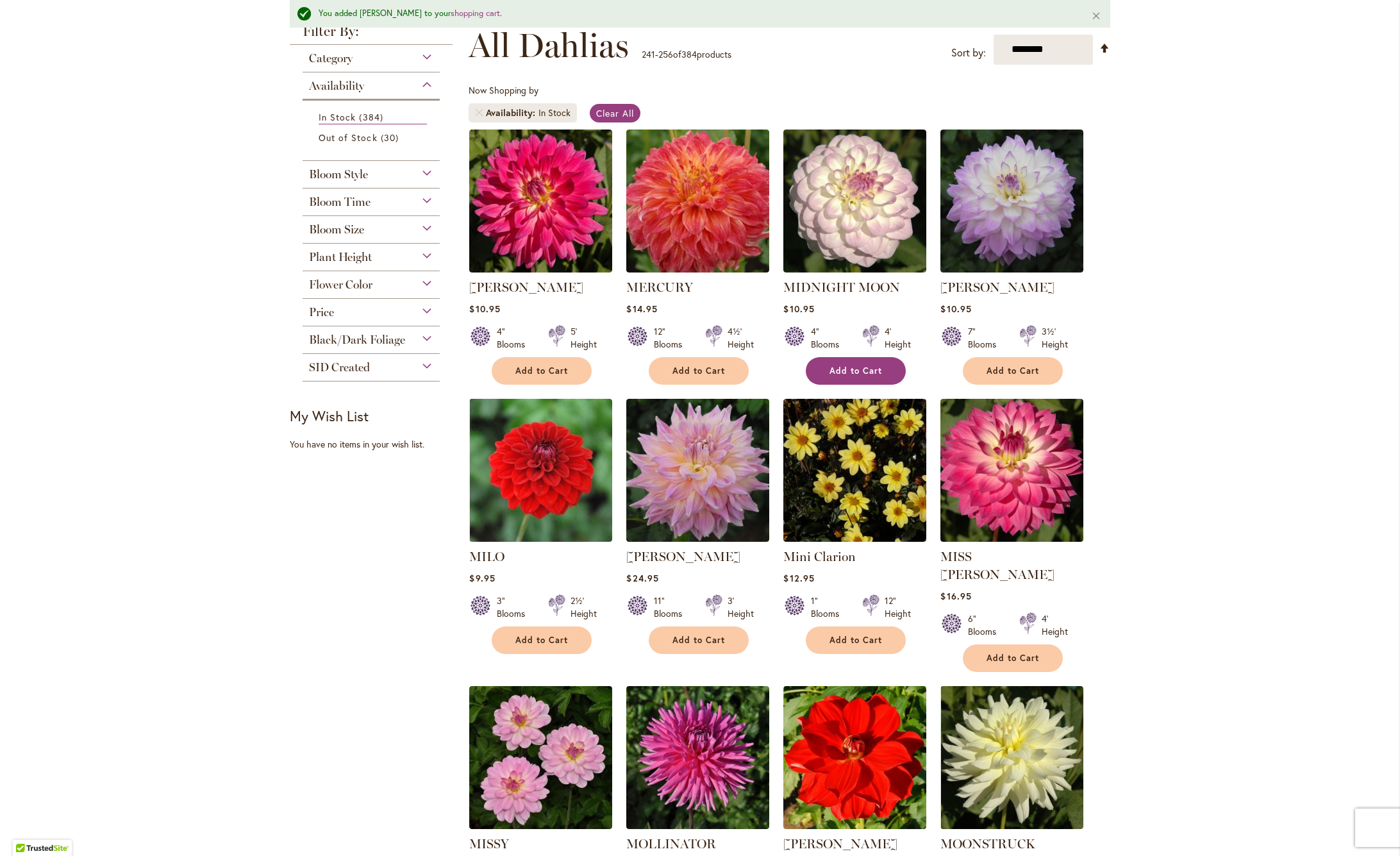
click at [857, 371] on span "Add to Cart" at bounding box center [856, 370] width 53 height 11
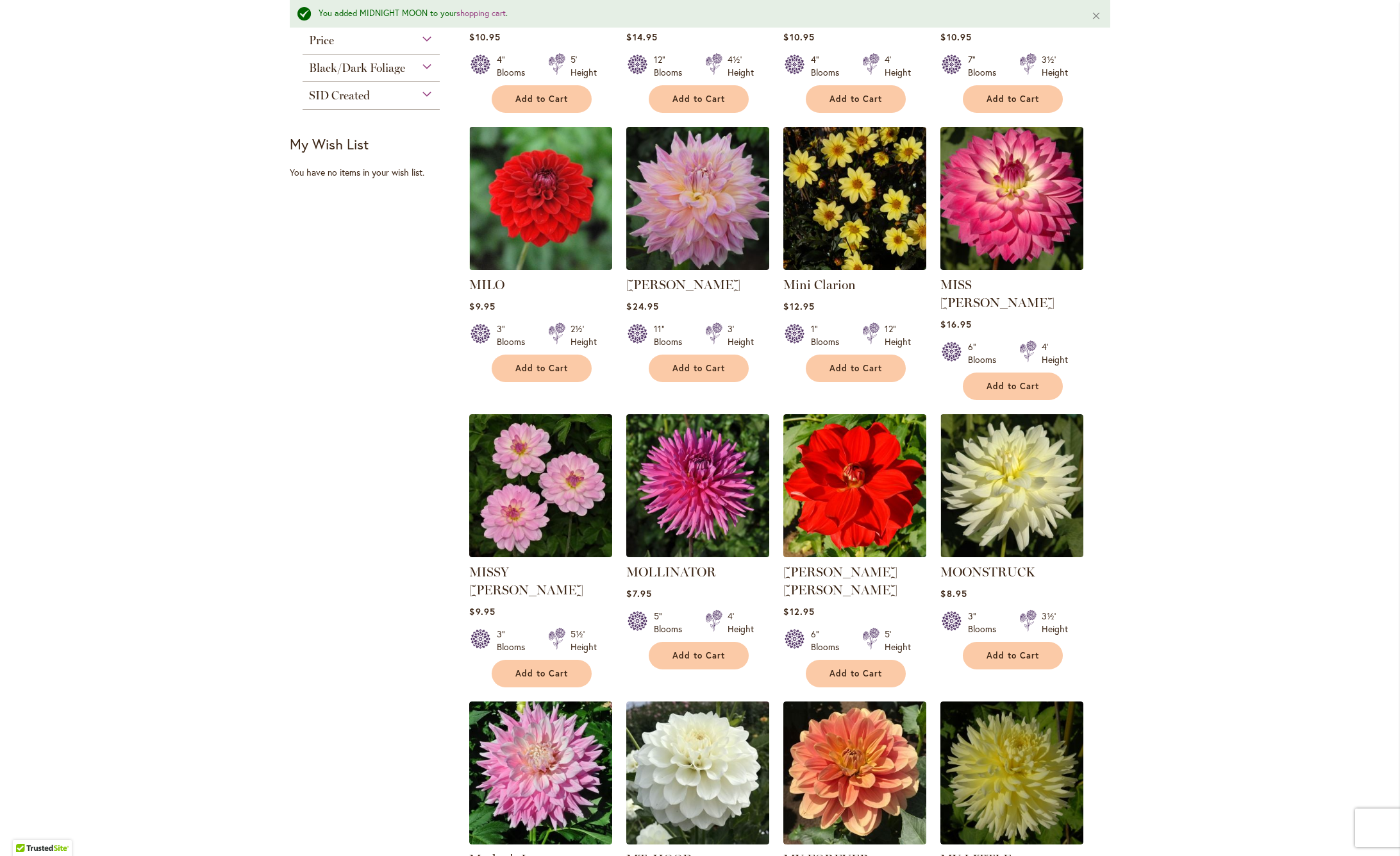
scroll to position [487, 0]
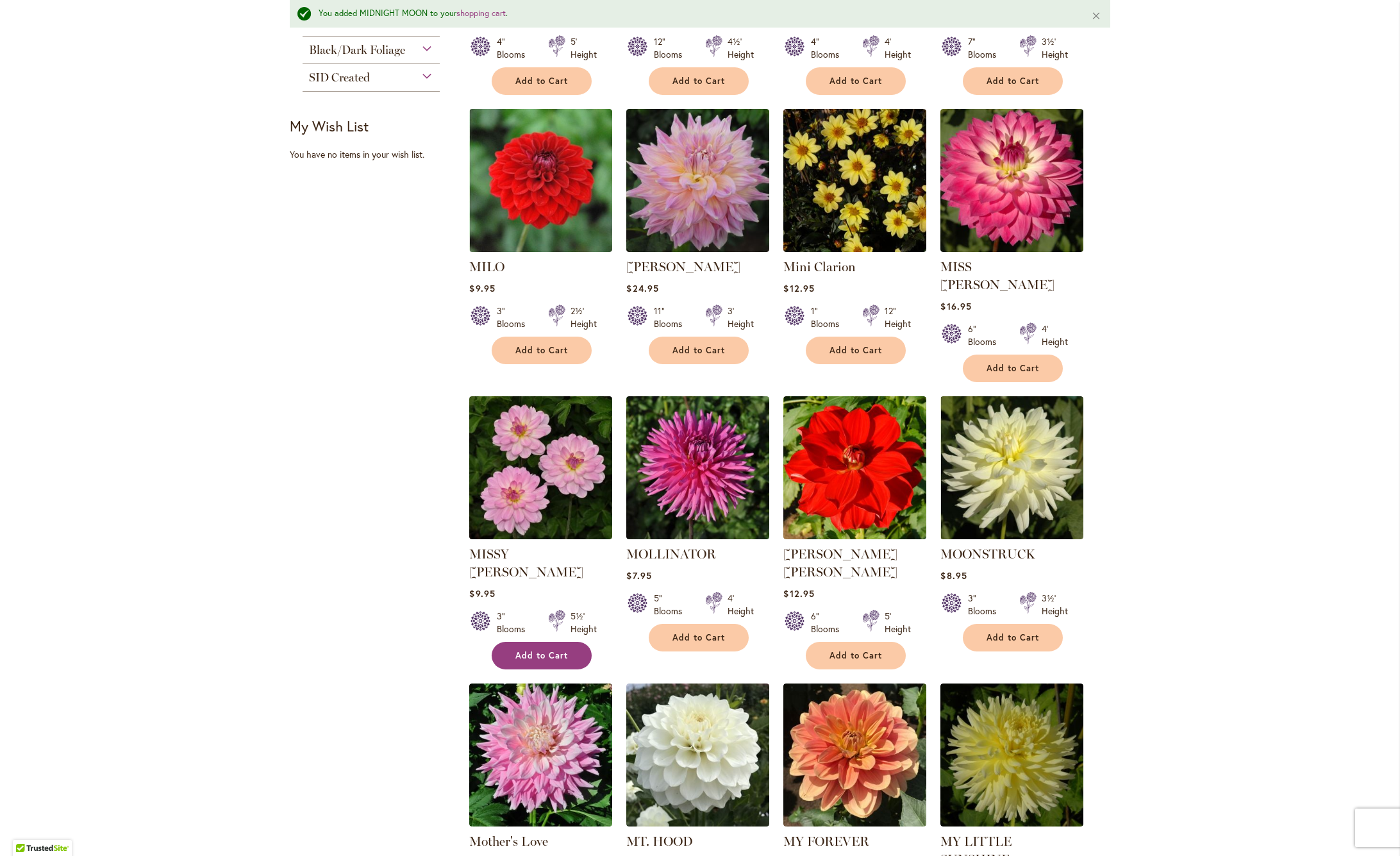
click at [531, 650] on span "Add to Cart" at bounding box center [542, 655] width 53 height 11
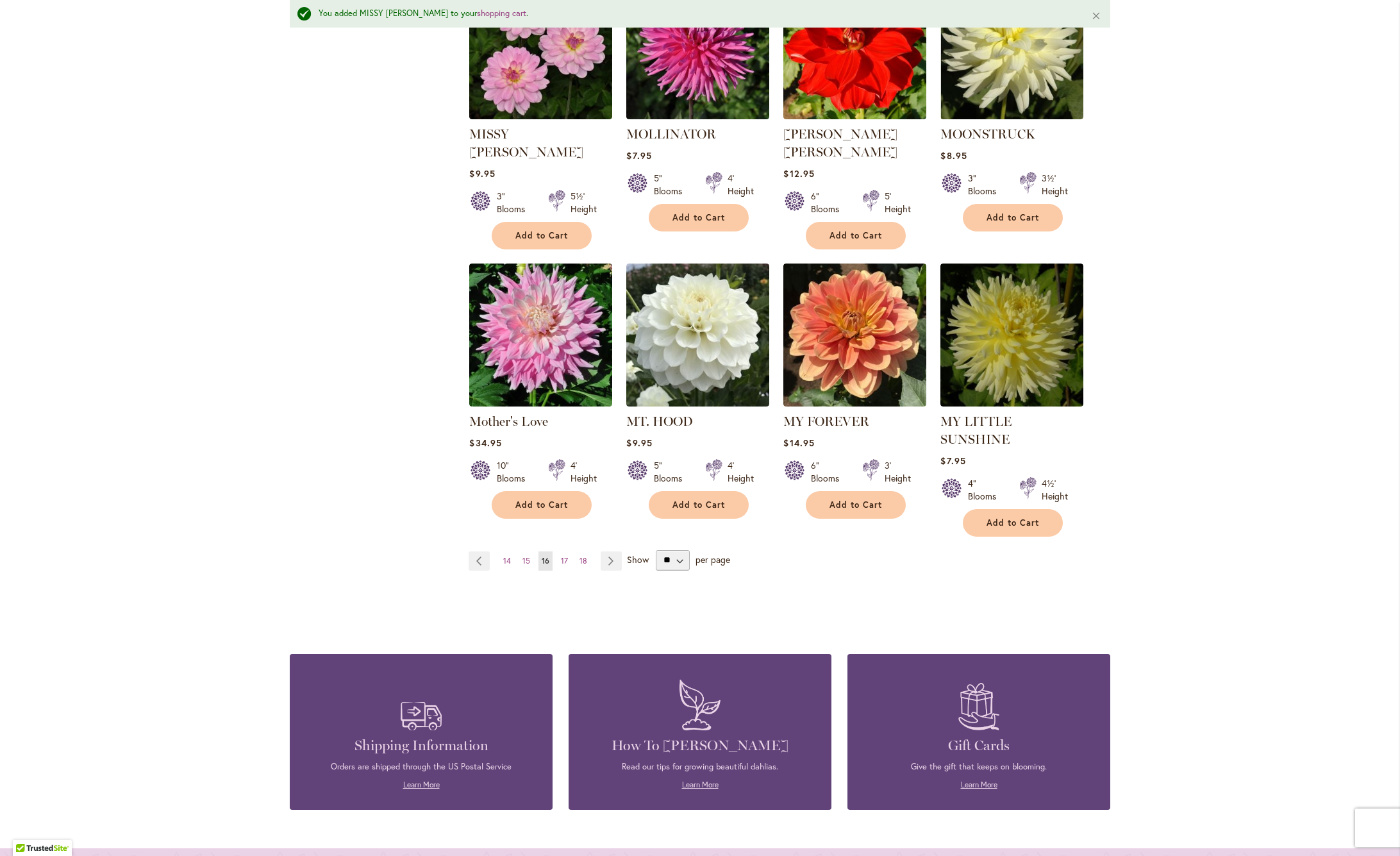
scroll to position [0, 0]
click at [608, 551] on link "Page Next" at bounding box center [611, 560] width 21 height 19
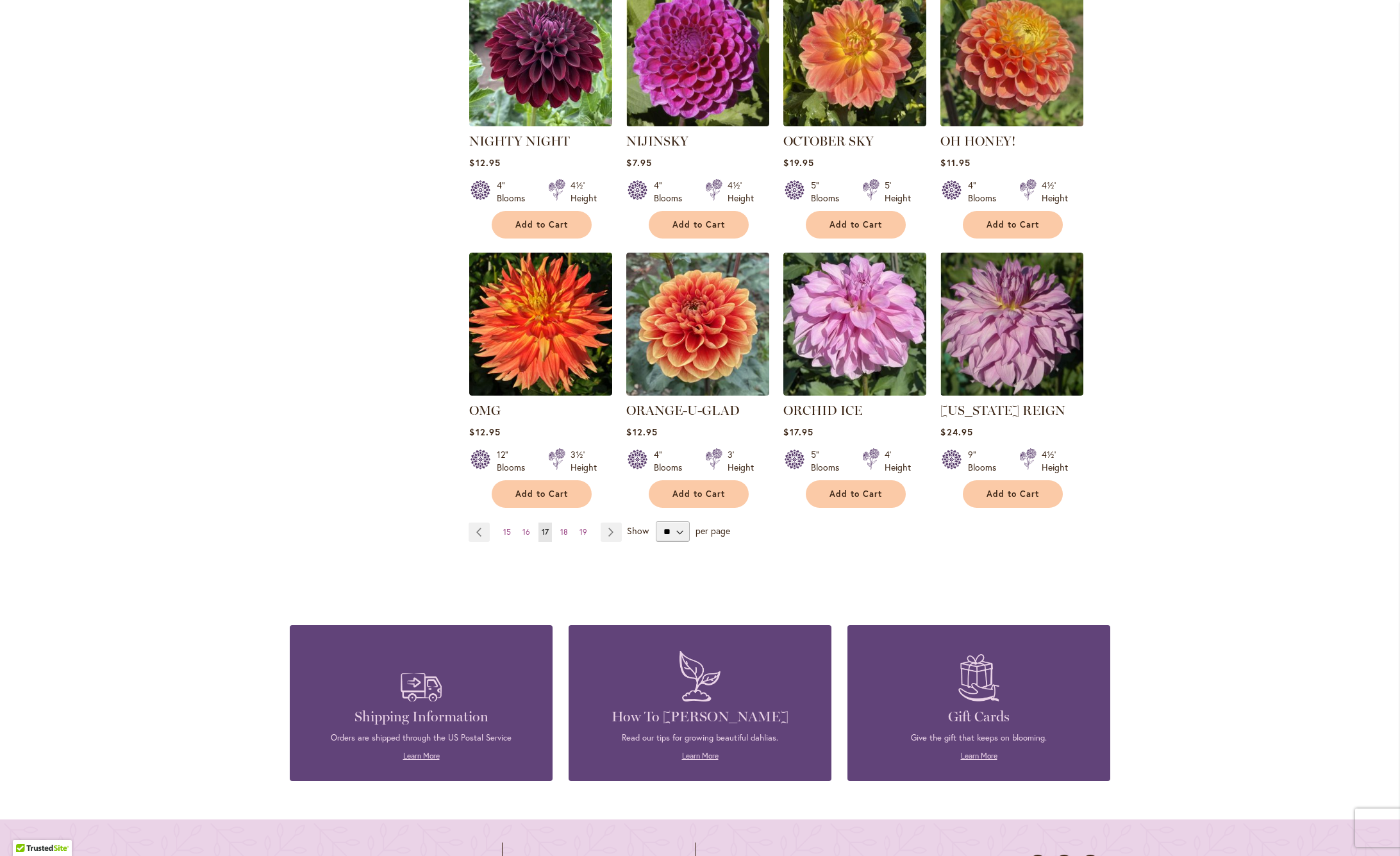
scroll to position [846, 0]
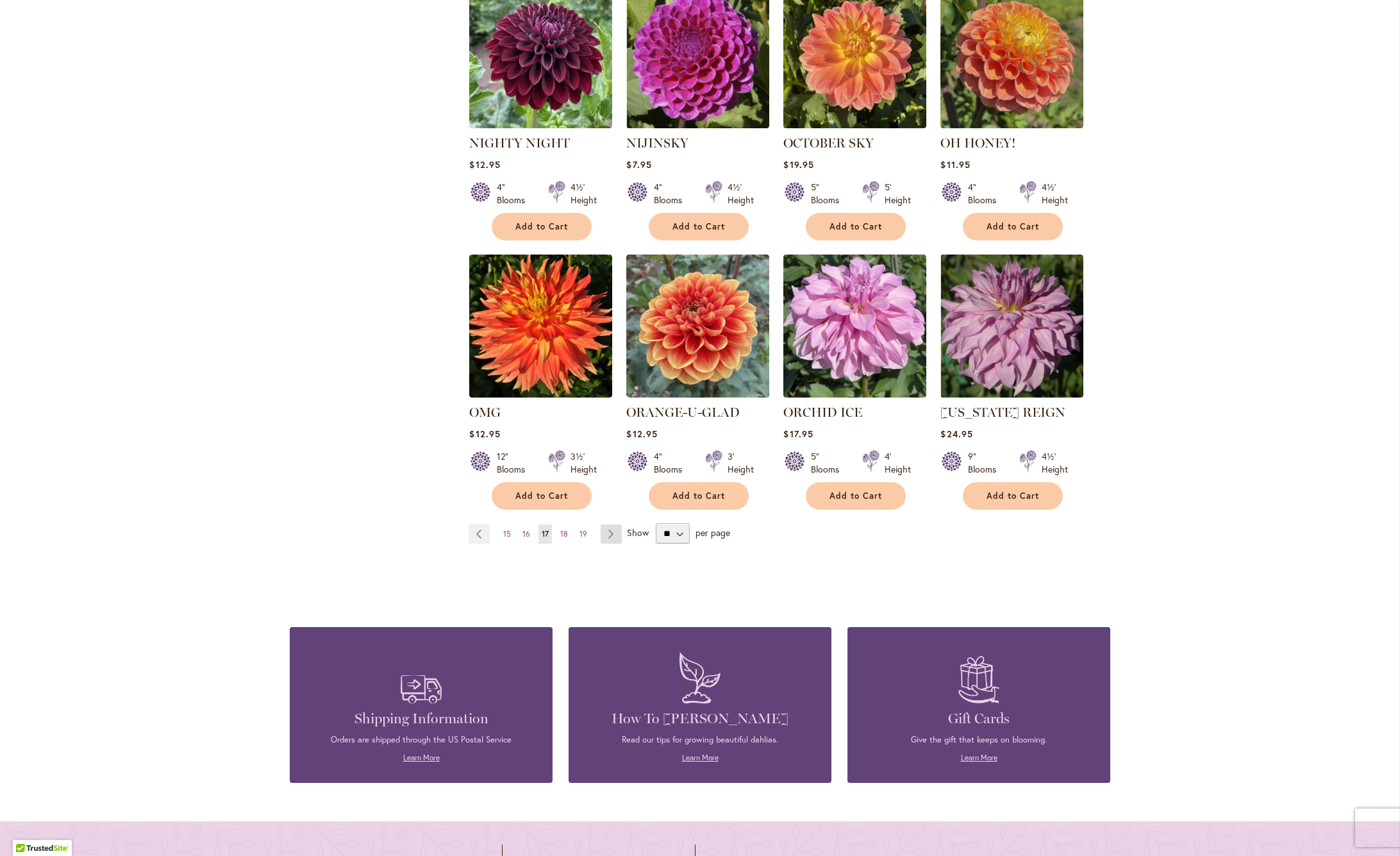
click at [611, 535] on link "Page Next" at bounding box center [611, 534] width 21 height 19
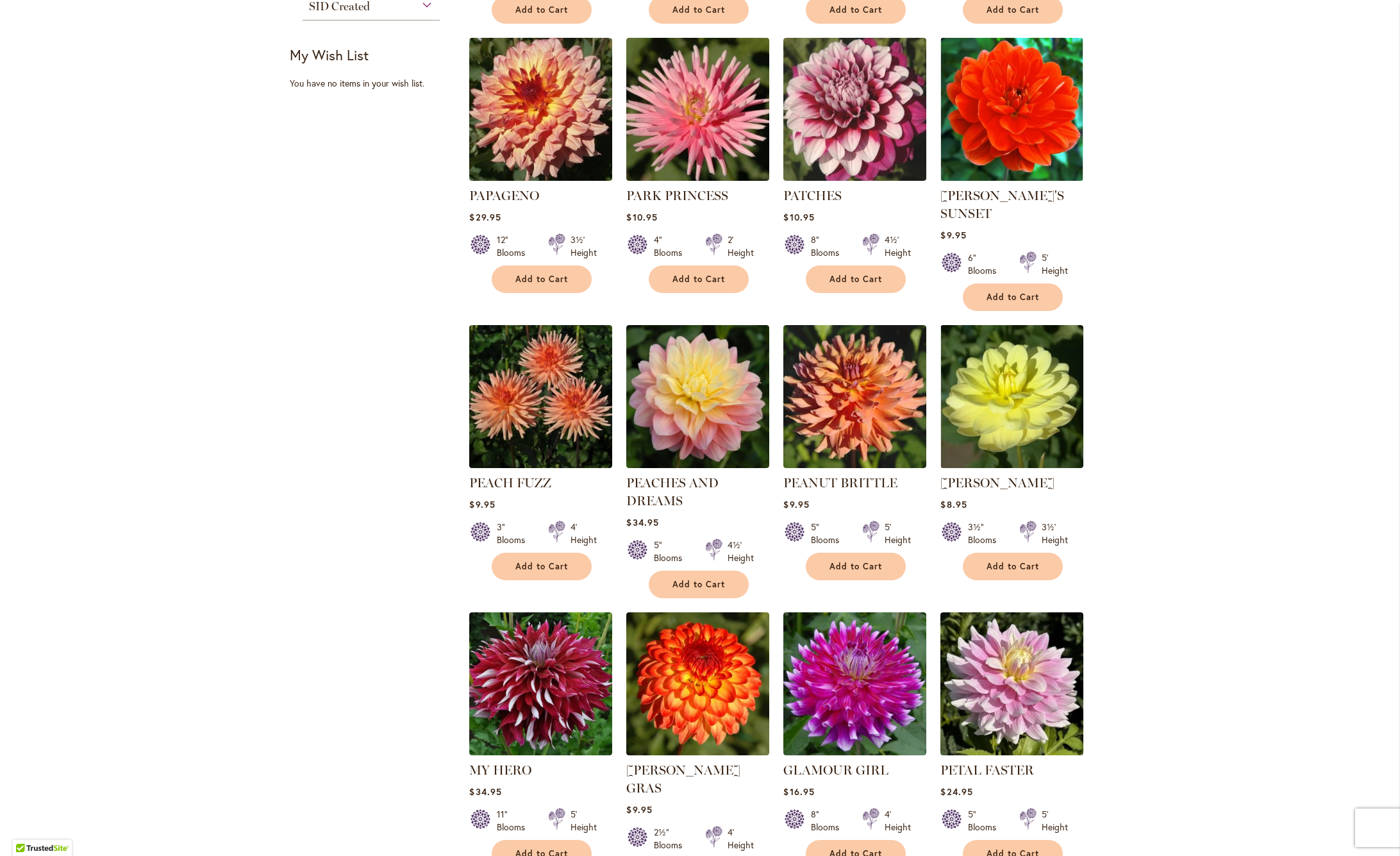
scroll to position [529, 0]
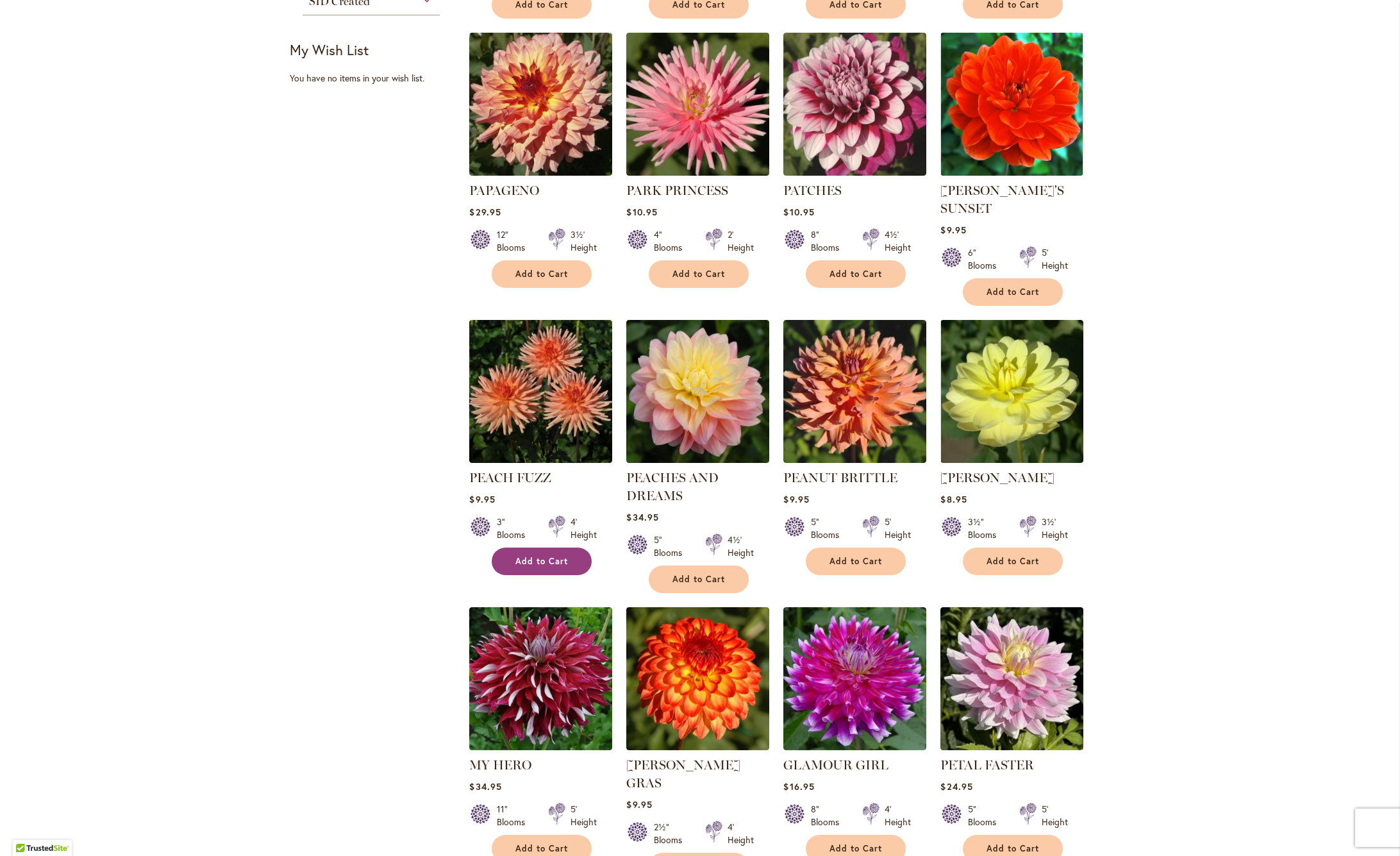
click at [539, 570] on button "Add to Cart" at bounding box center [541, 561] width 100 height 27
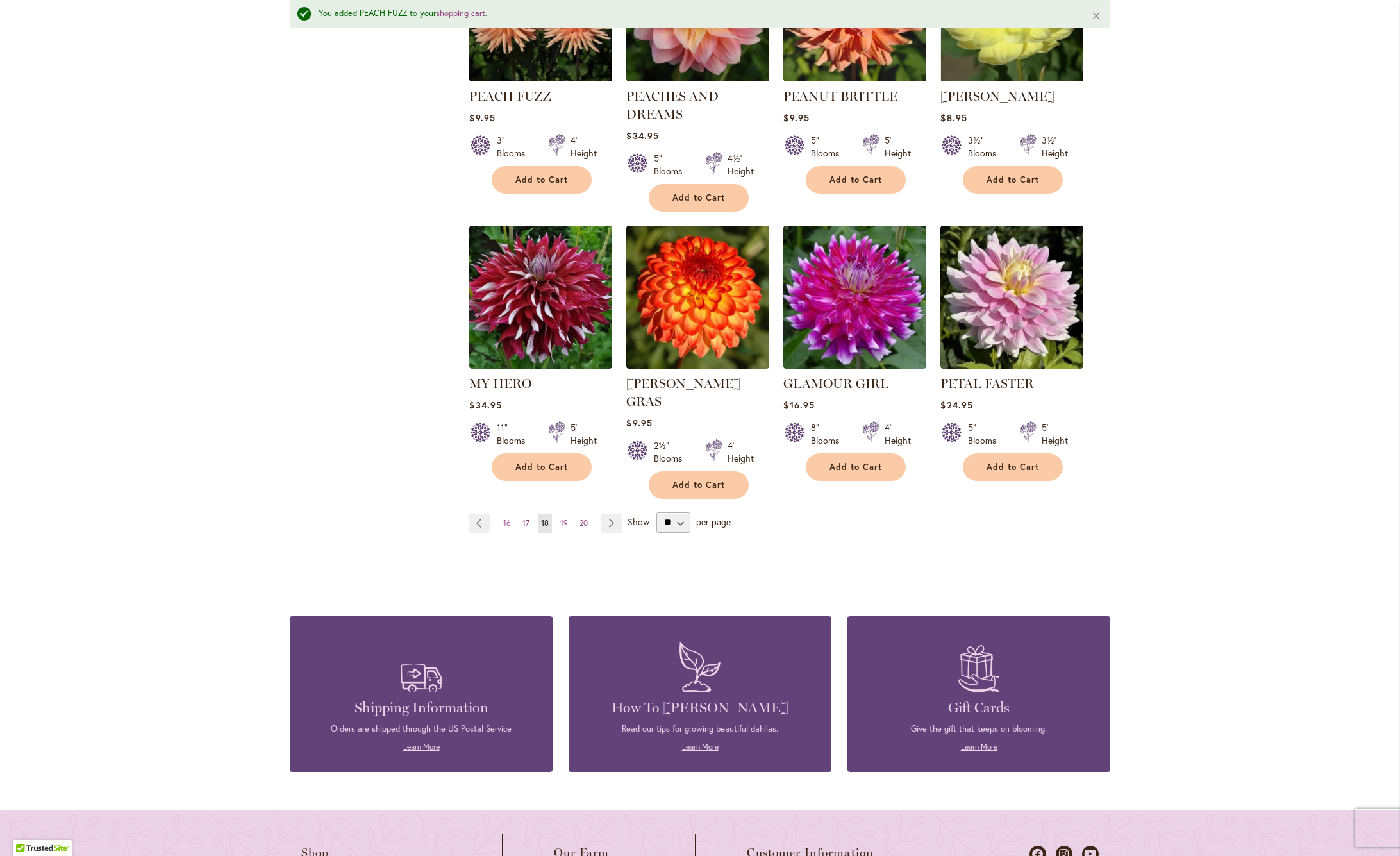
scroll to position [947, 0]
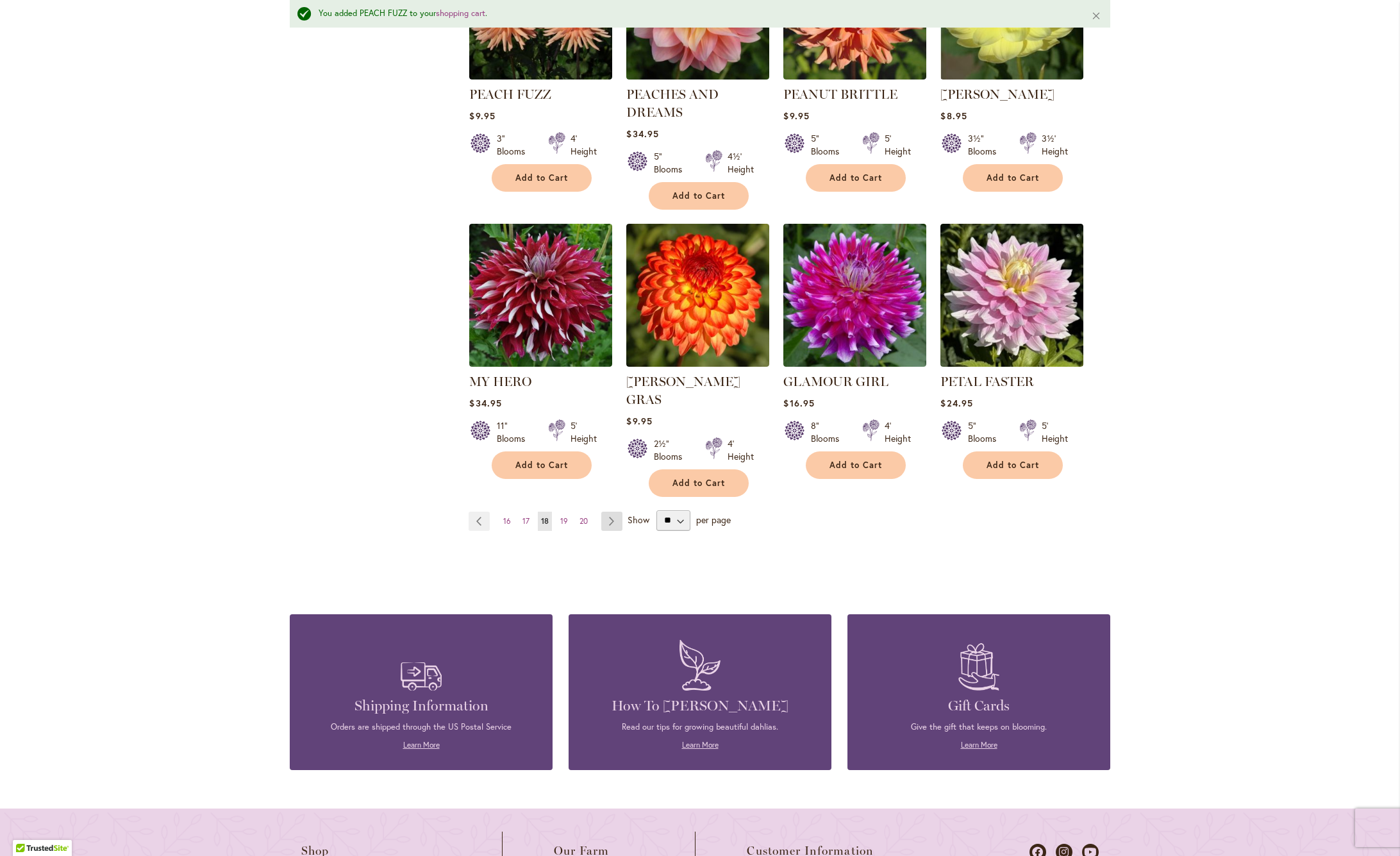
click at [612, 511] on link "Page Next" at bounding box center [612, 520] width 21 height 19
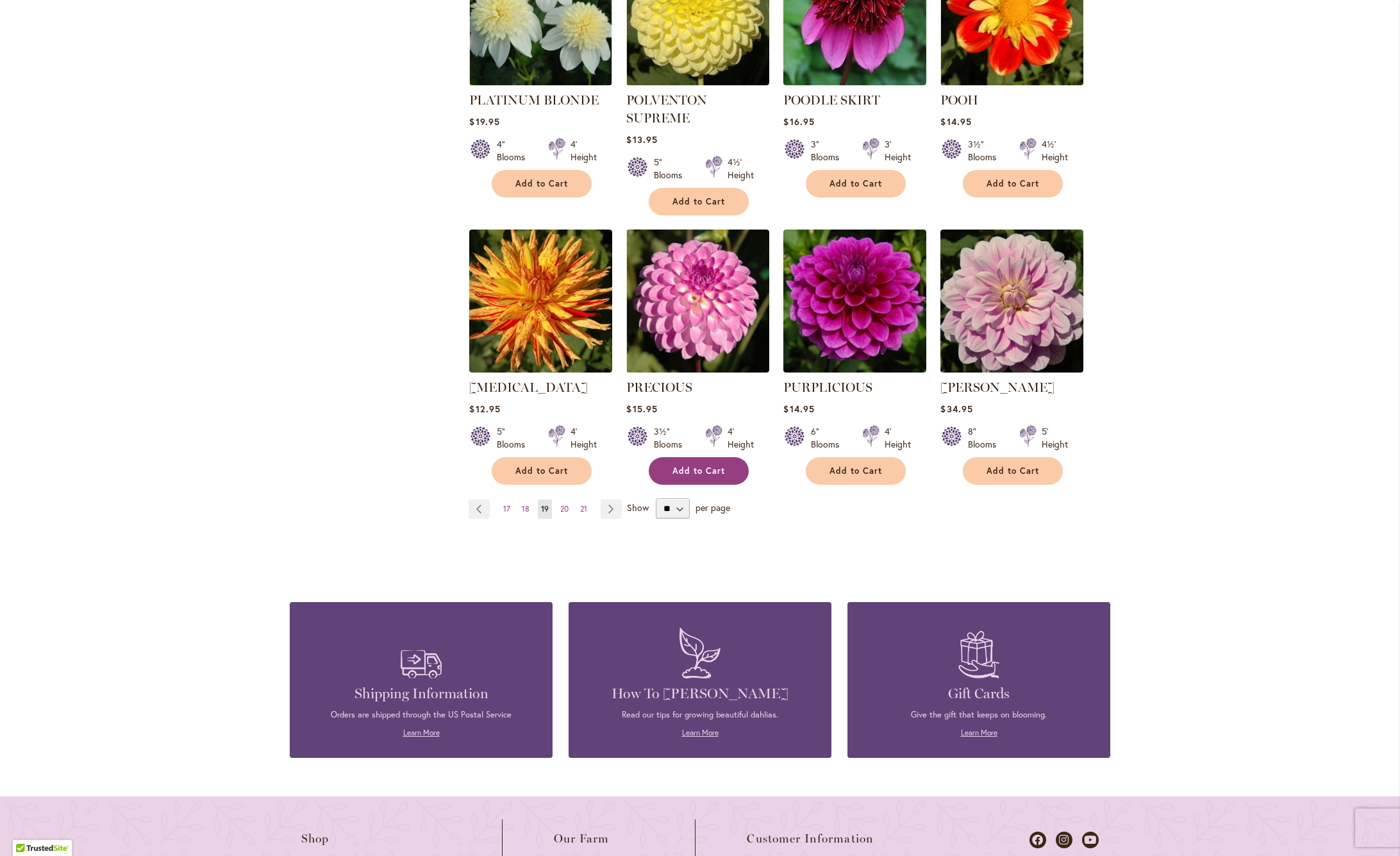
scroll to position [910, 0]
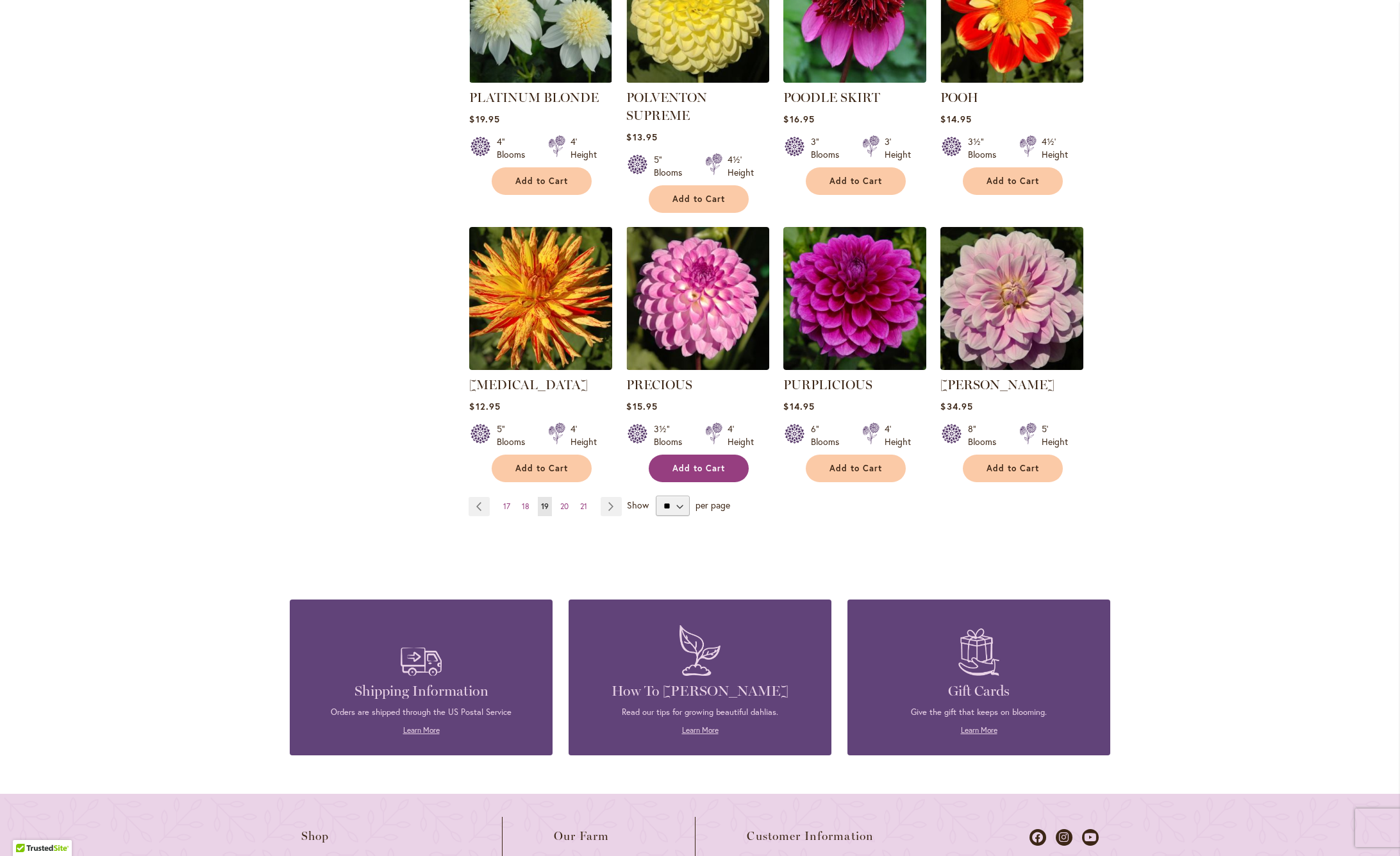
click at [711, 463] on span "Add to Cart" at bounding box center [698, 468] width 53 height 11
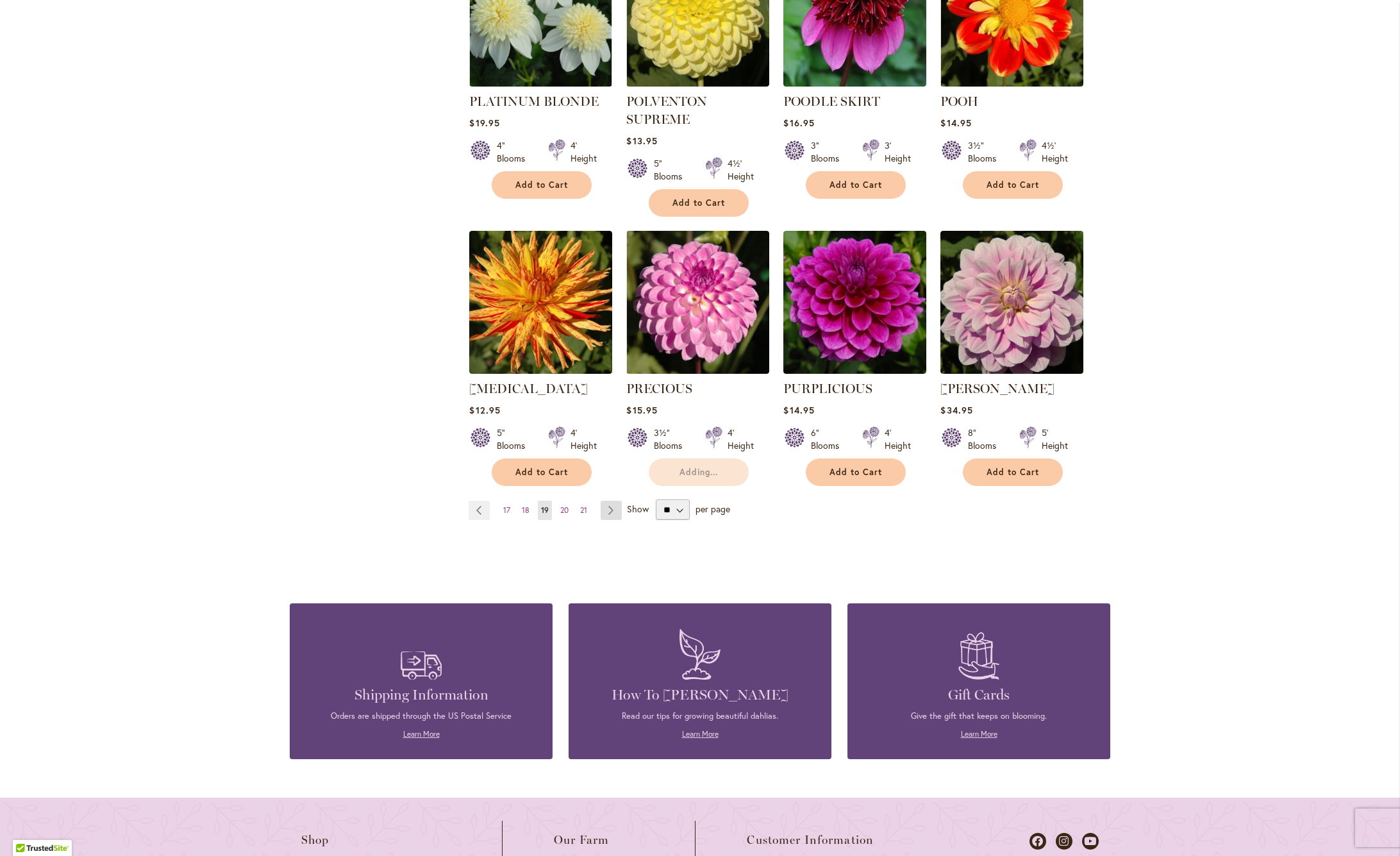
click at [614, 501] on link "Page Next" at bounding box center [611, 510] width 21 height 19
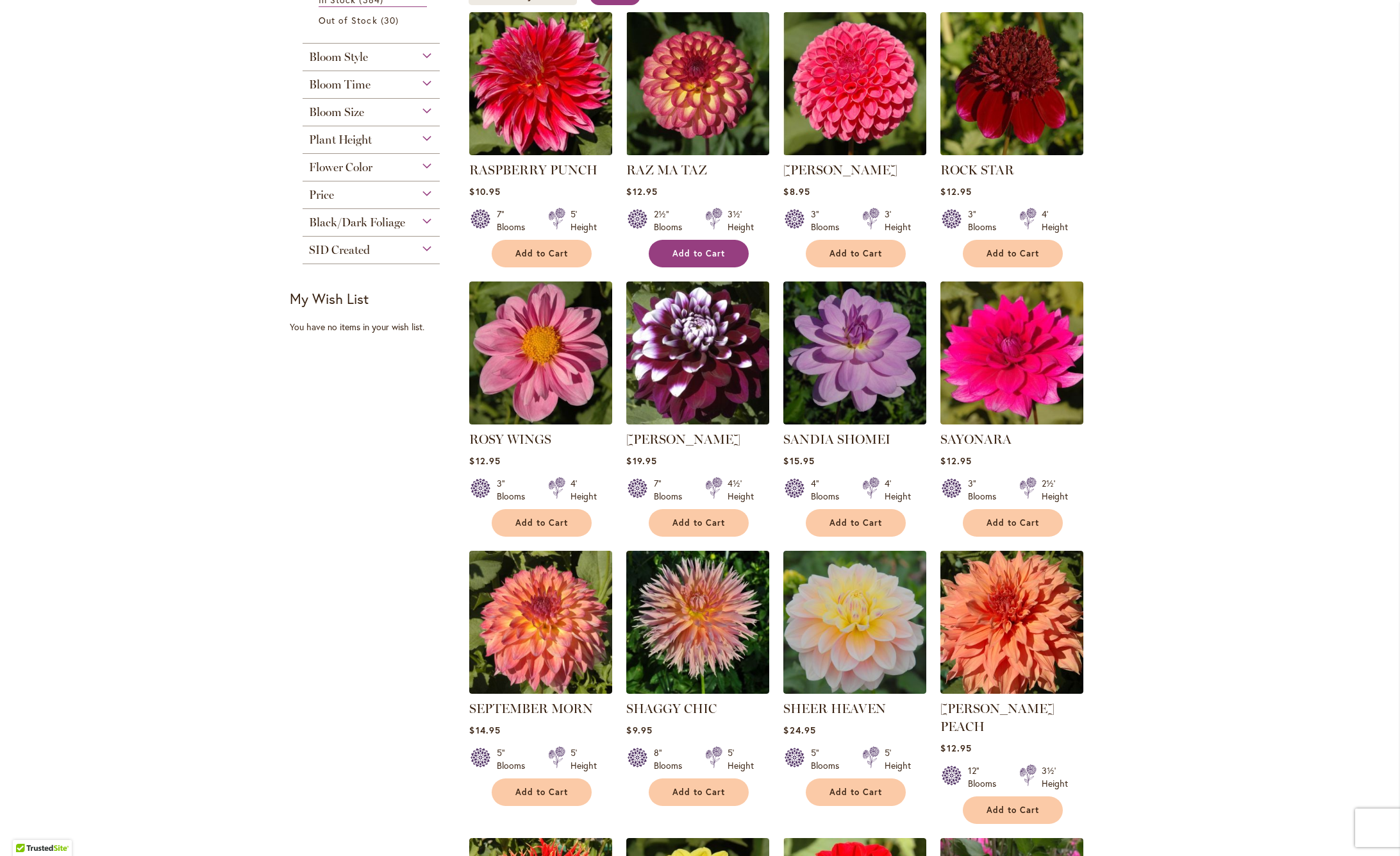
click at [717, 256] on span "Add to Cart" at bounding box center [698, 253] width 53 height 11
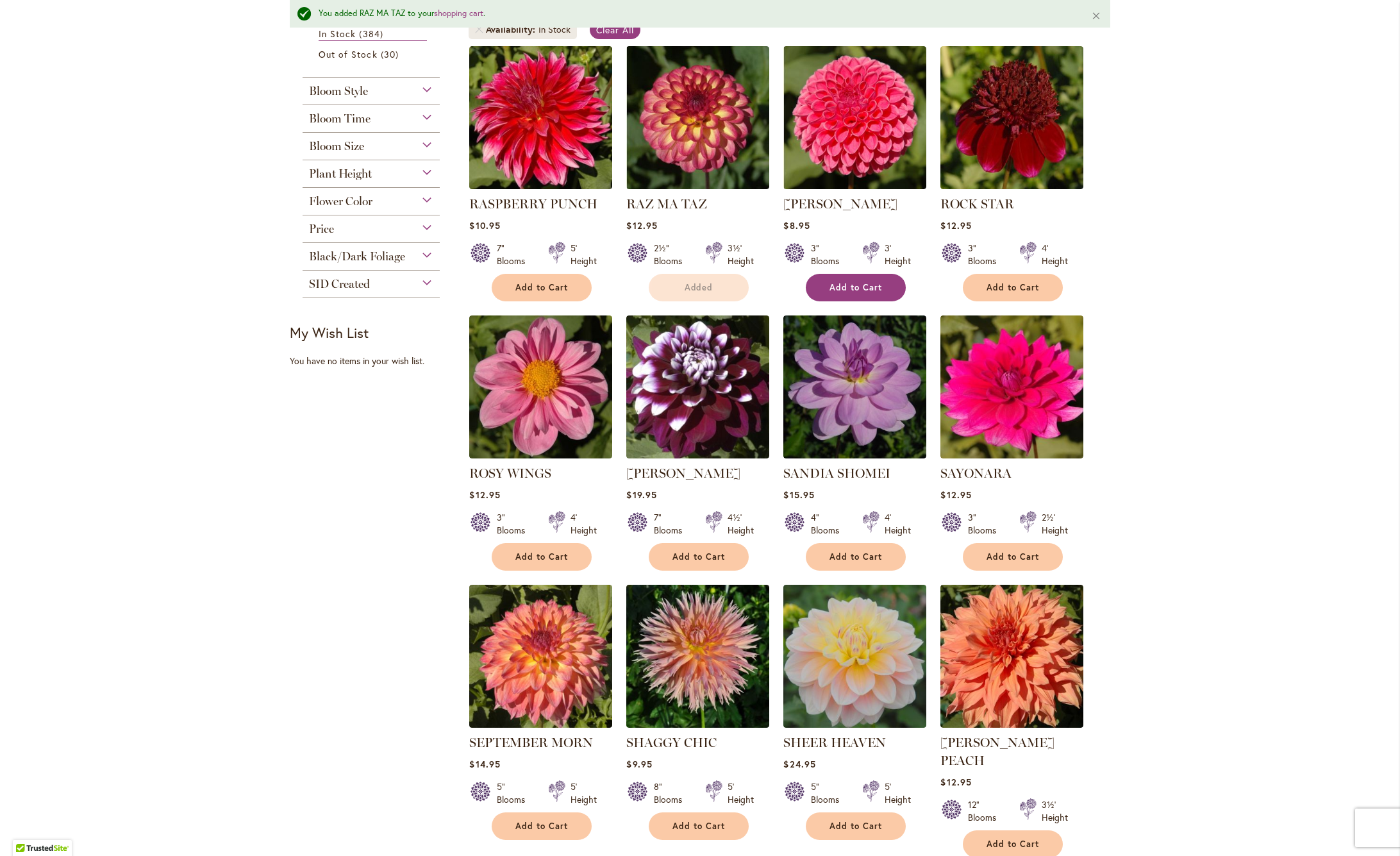
click at [873, 253] on div "[PERSON_NAME] Rating: 97% 7 Reviews $8.95 3" Blooms 3' Height Add to Cart" at bounding box center [854, 244] width 143 height 100
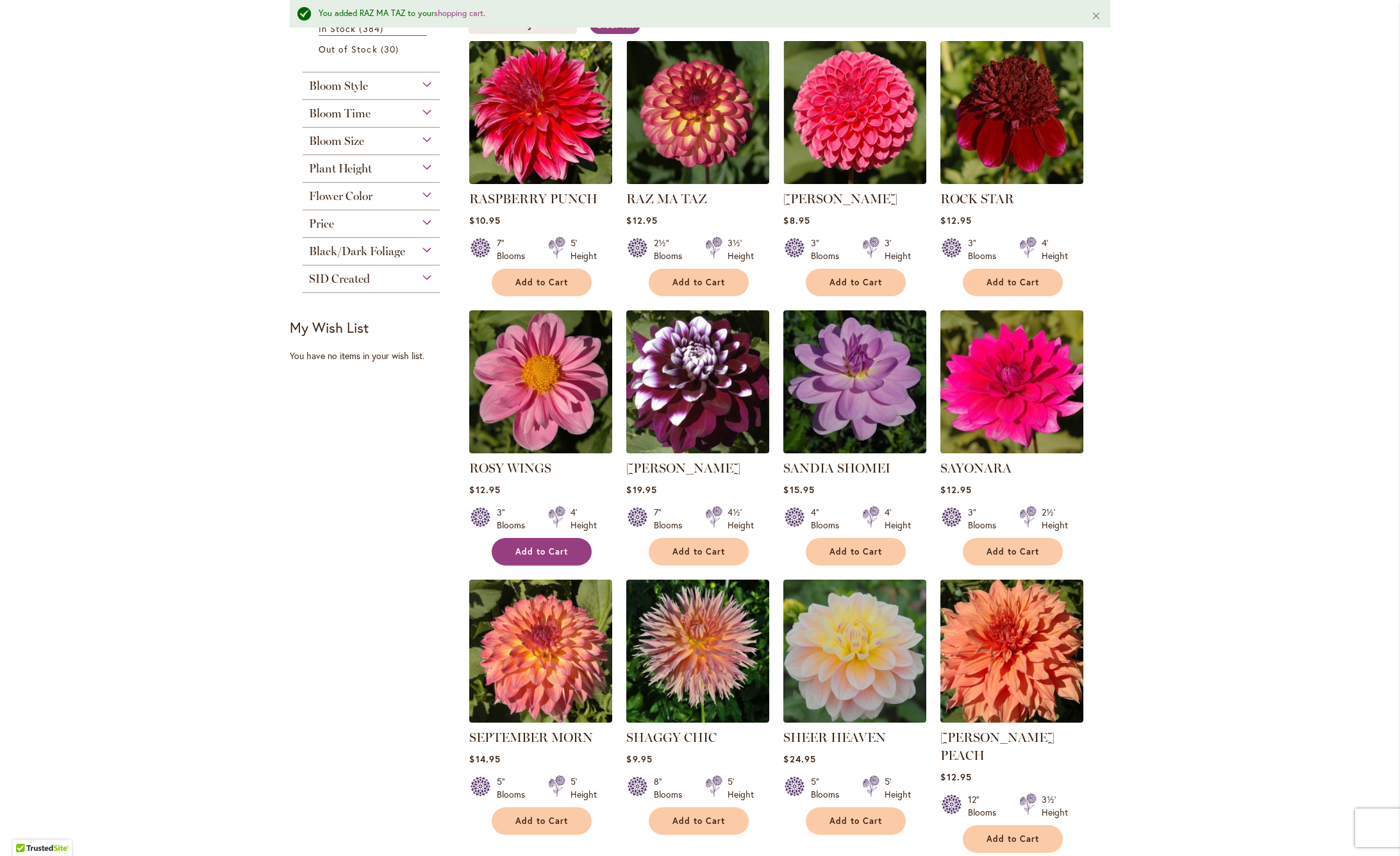
click at [560, 548] on span "Add to Cart" at bounding box center [542, 551] width 53 height 11
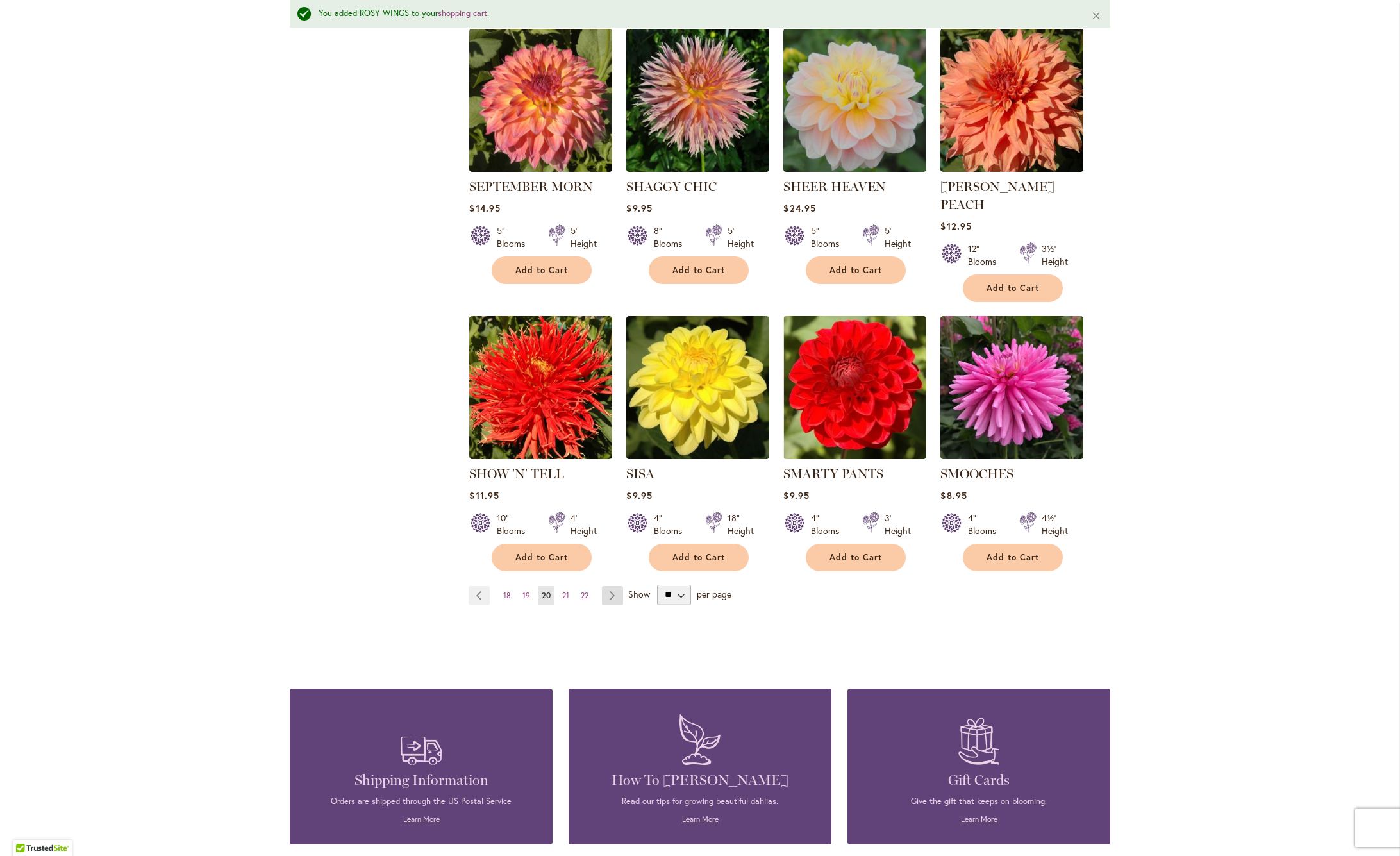
scroll to position [839, 0]
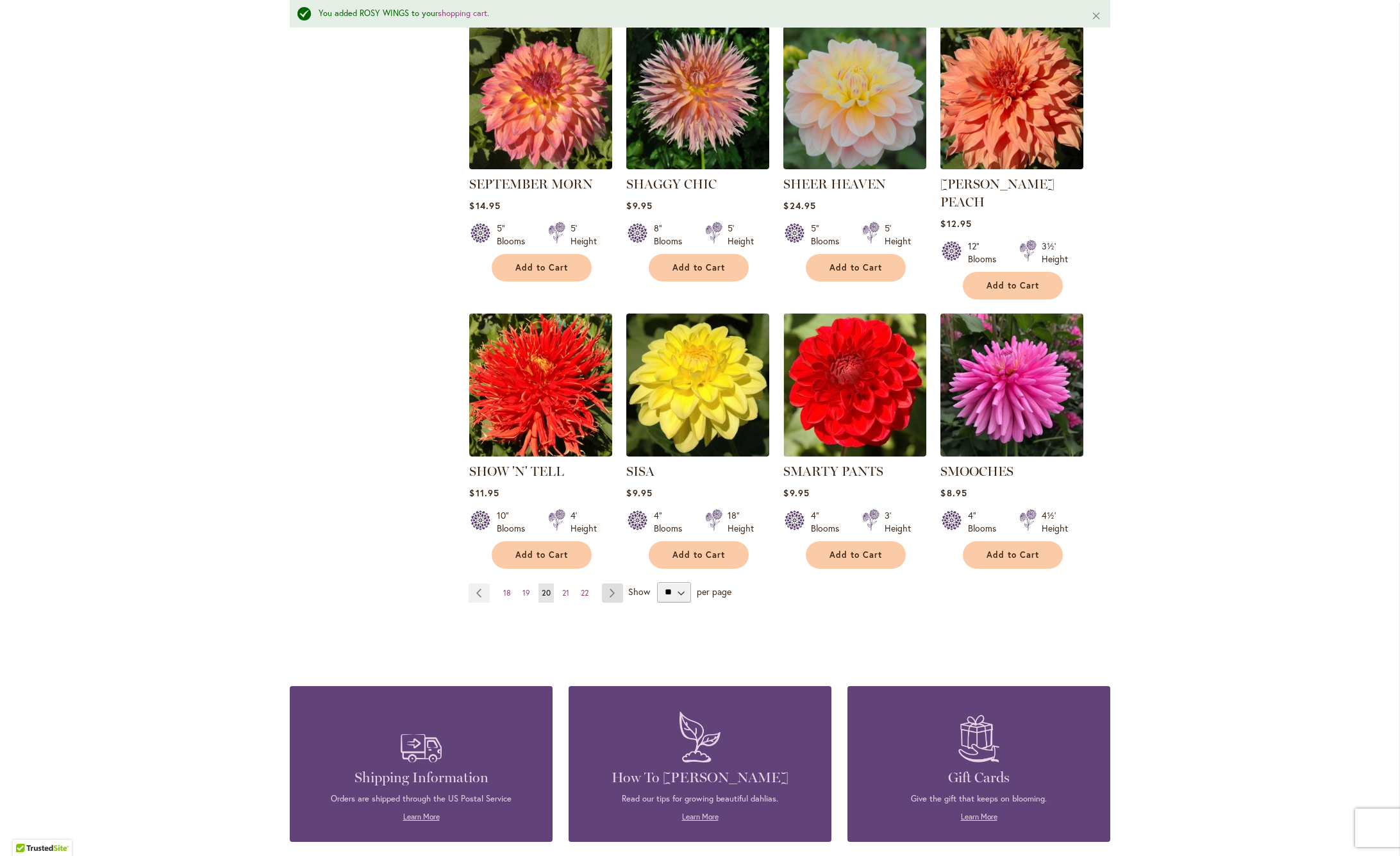
click at [612, 583] on link "Page Next" at bounding box center [613, 592] width 21 height 19
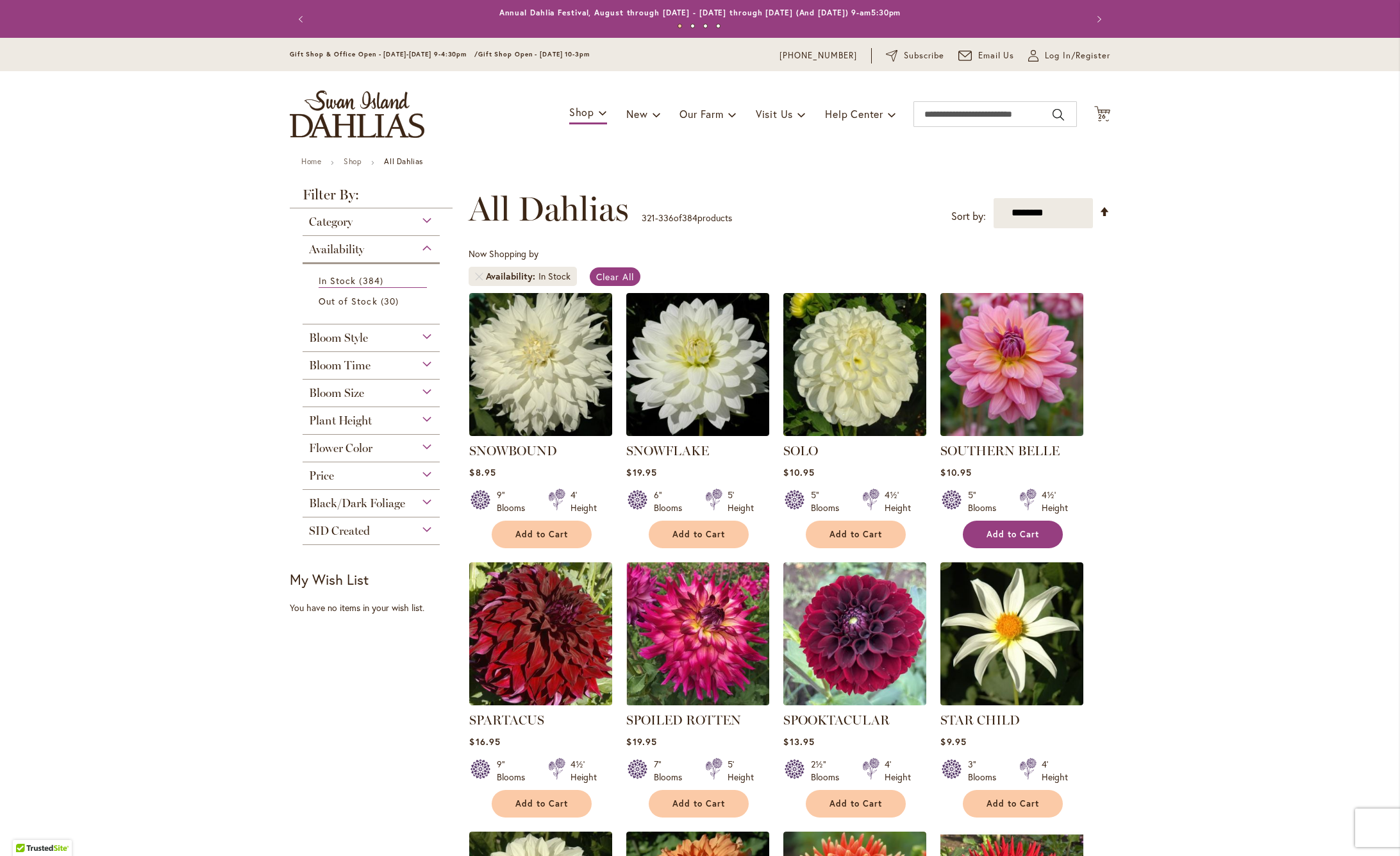
click at [1016, 536] on span "Add to Cart" at bounding box center [1012, 534] width 53 height 11
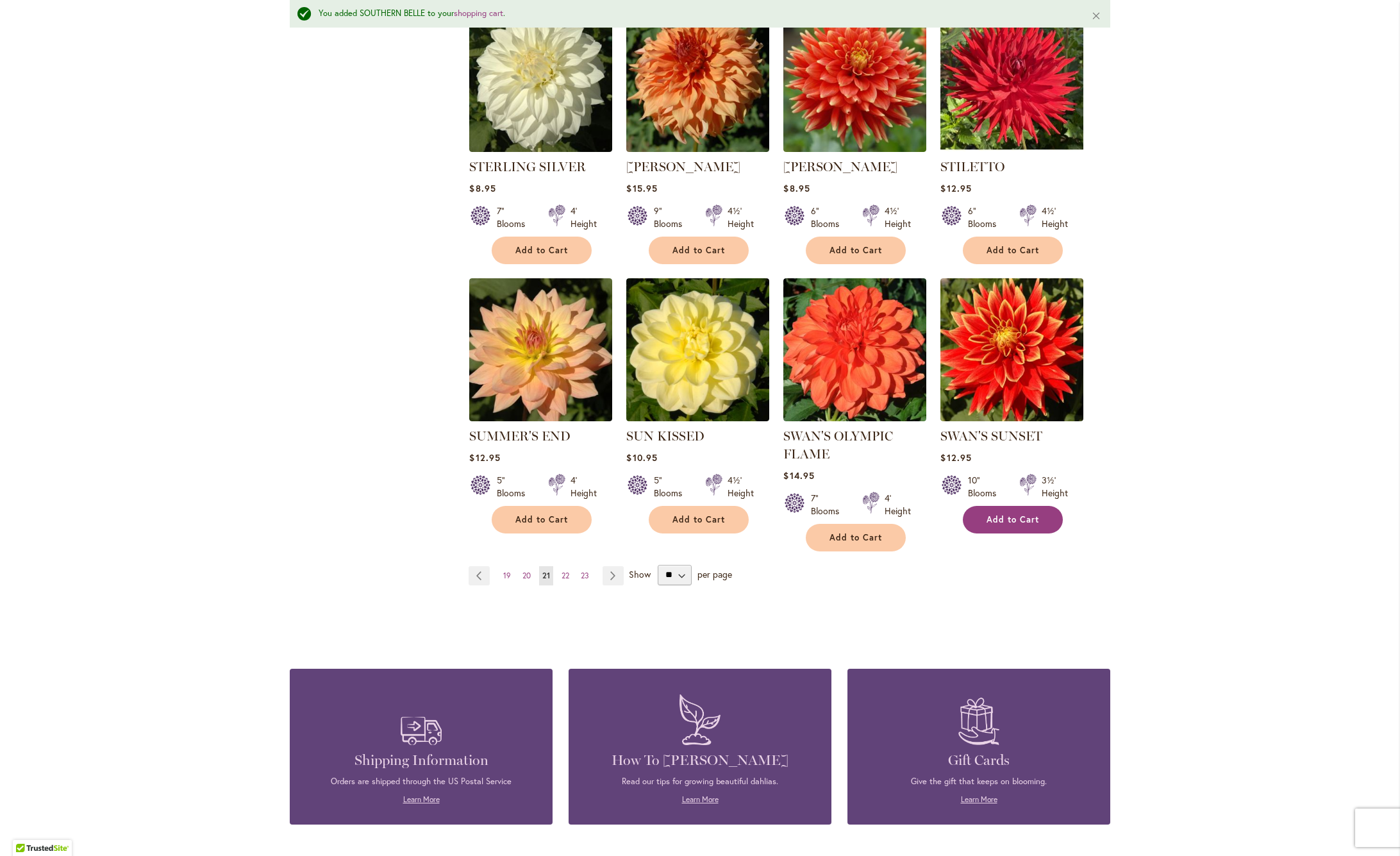
click at [1022, 520] on span "Add to Cart" at bounding box center [1012, 519] width 53 height 11
click at [615, 576] on link "Page Next" at bounding box center [613, 575] width 21 height 19
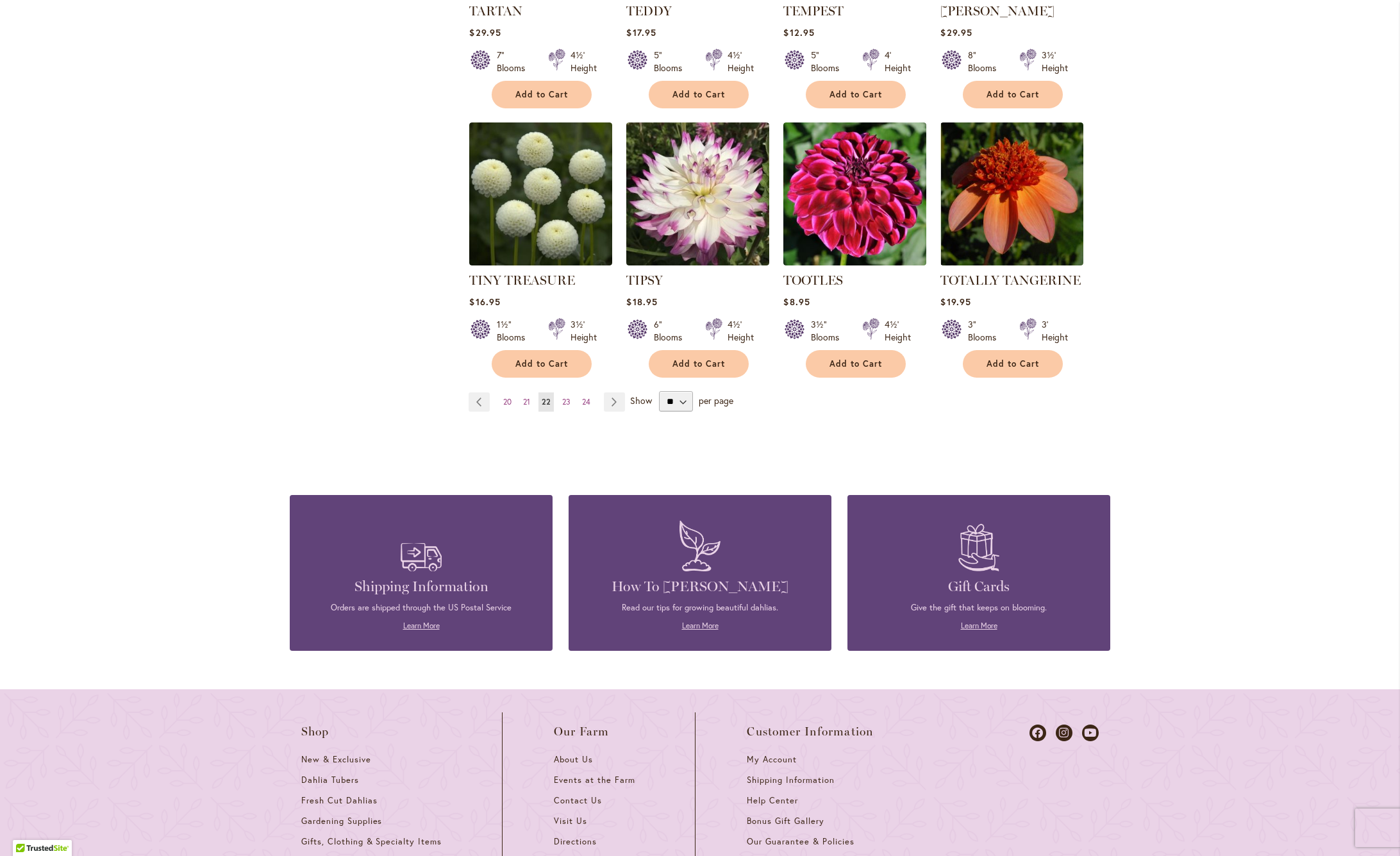
scroll to position [981, 0]
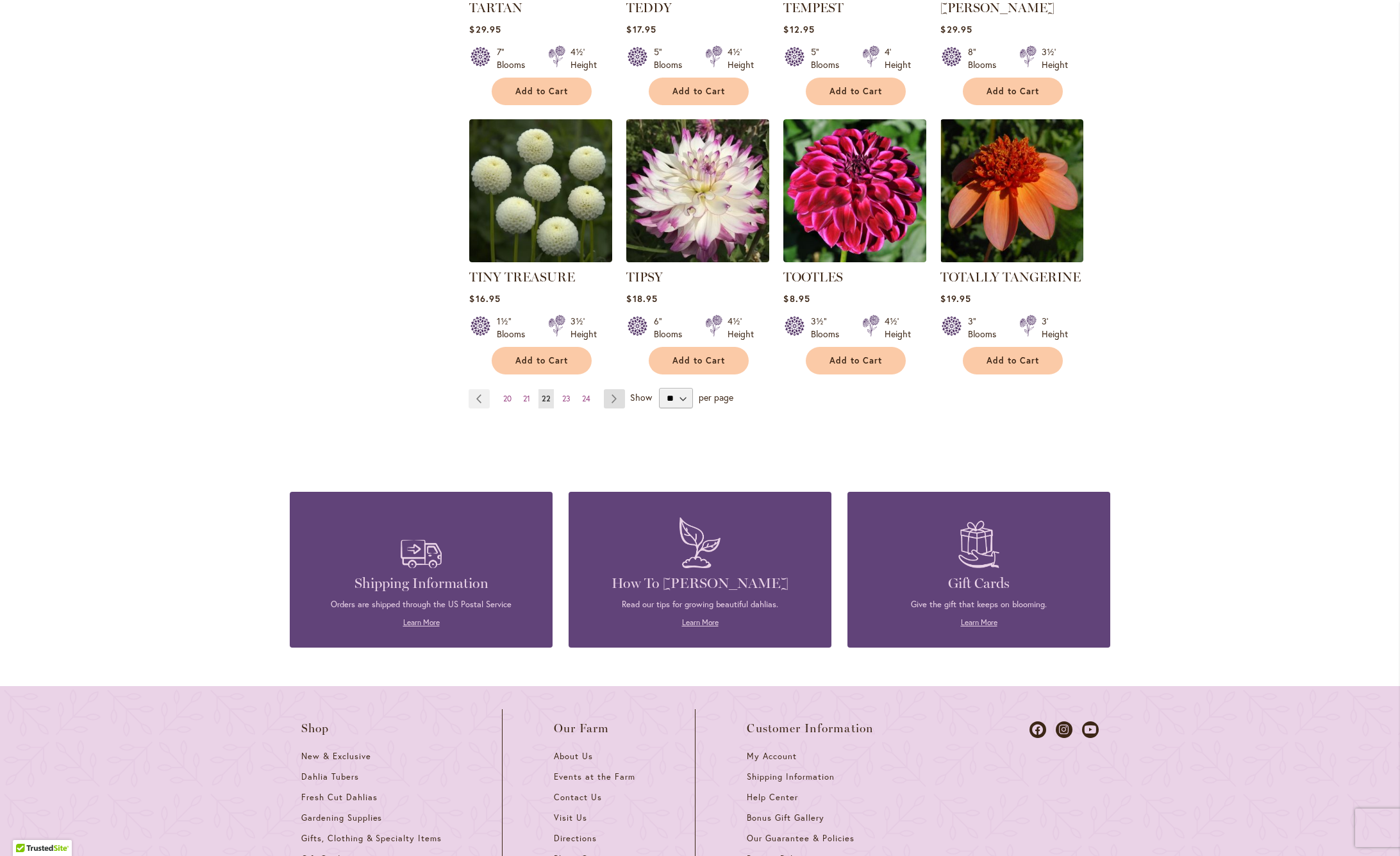
click at [617, 402] on link "Page Next" at bounding box center [614, 398] width 21 height 19
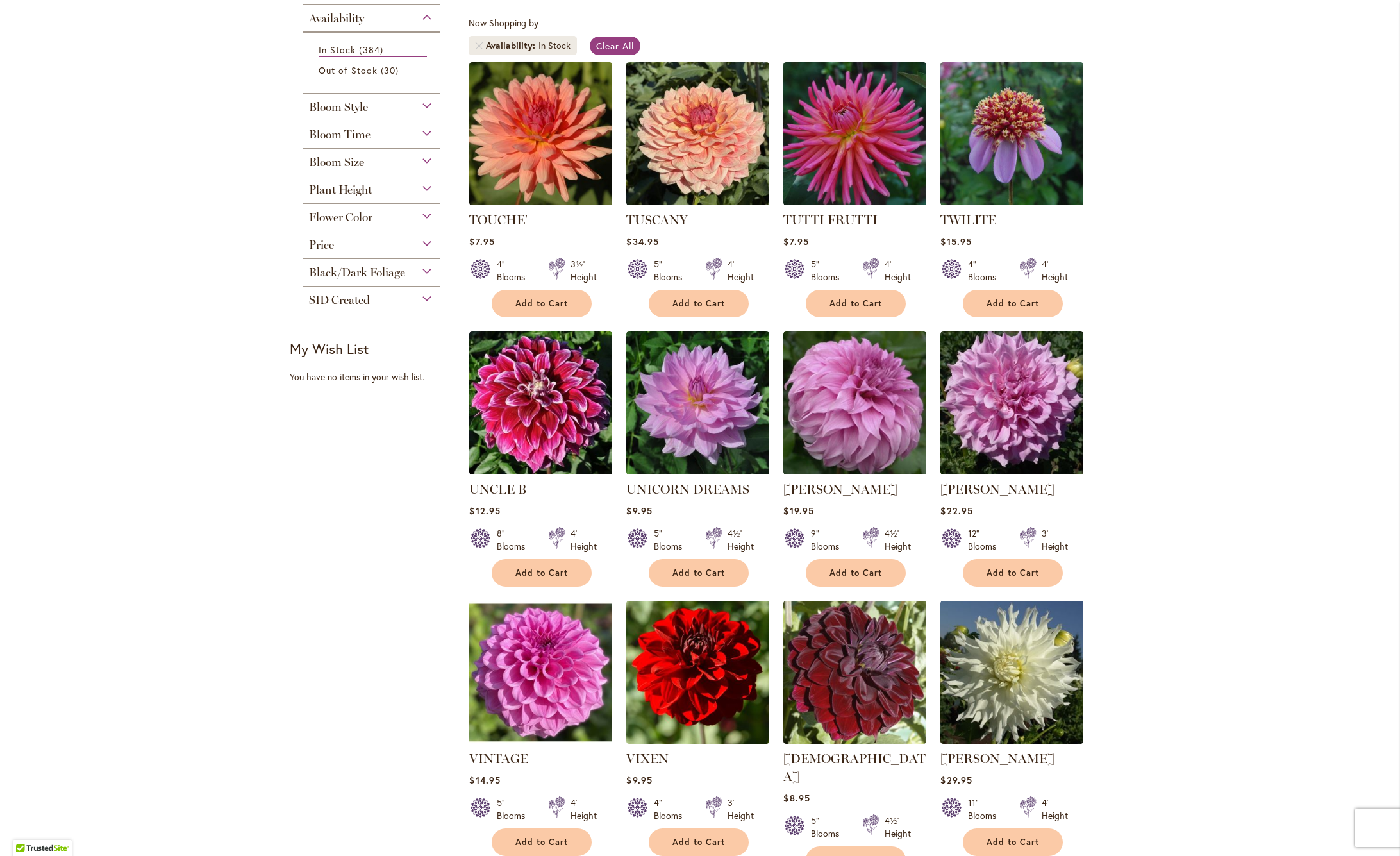
scroll to position [232, 0]
click at [565, 301] on span "Add to Cart" at bounding box center [542, 303] width 53 height 11
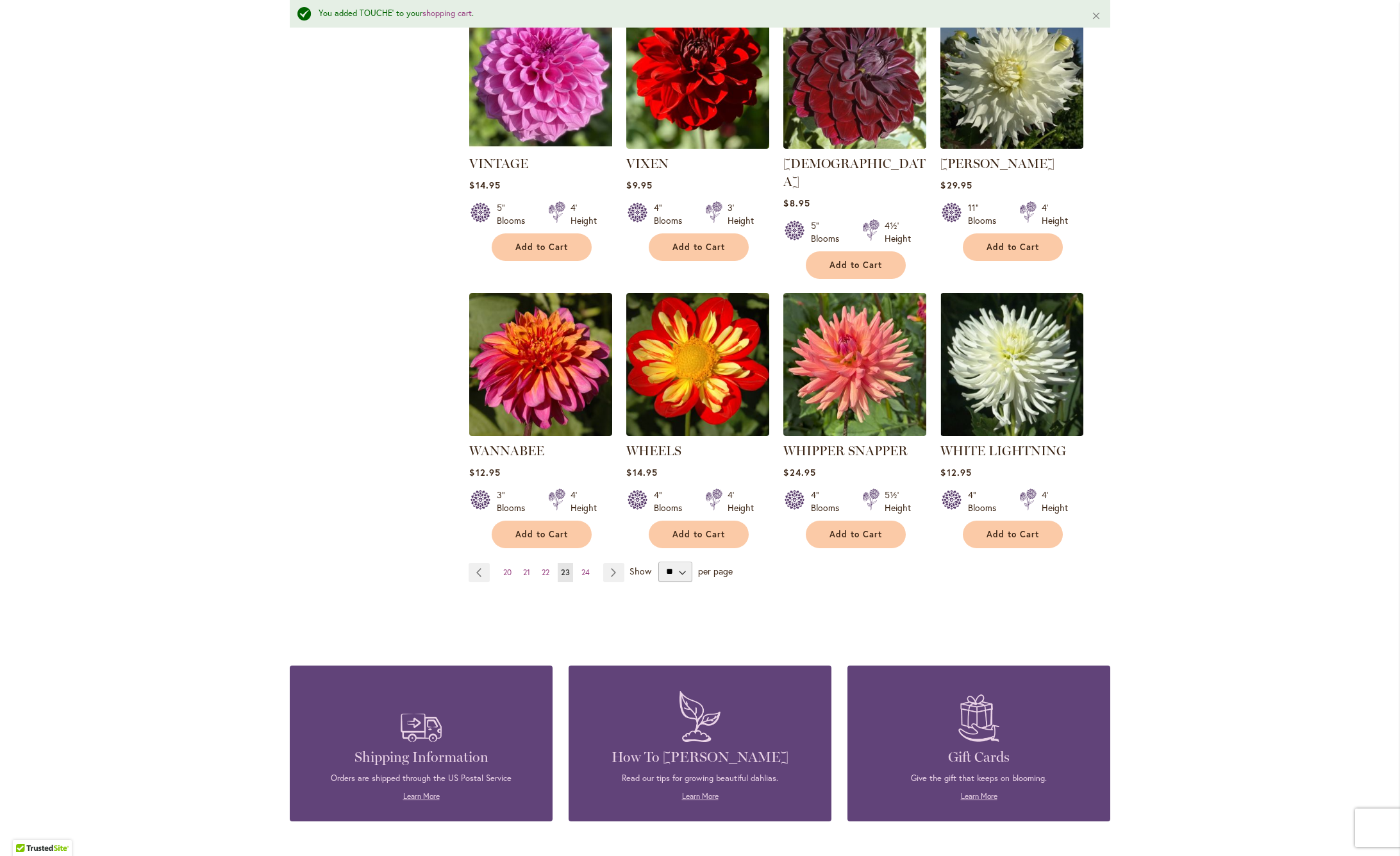
scroll to position [1044, 0]
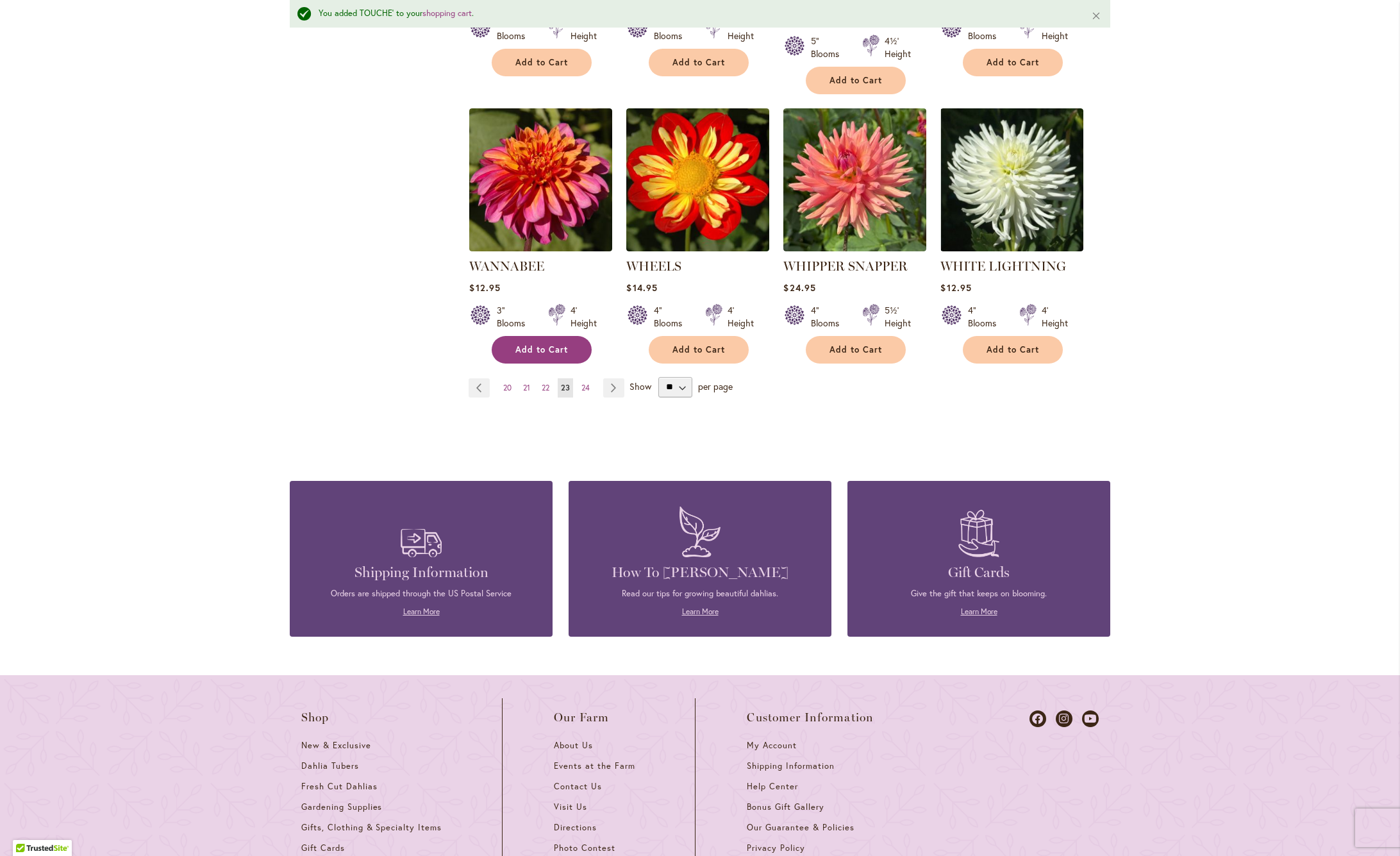
click at [558, 344] on span "Add to Cart" at bounding box center [542, 349] width 53 height 11
drag, startPoint x: 612, startPoint y: 365, endPoint x: 686, endPoint y: 405, distance: 84.1
click at [612, 379] on link "Page Next" at bounding box center [613, 388] width 21 height 19
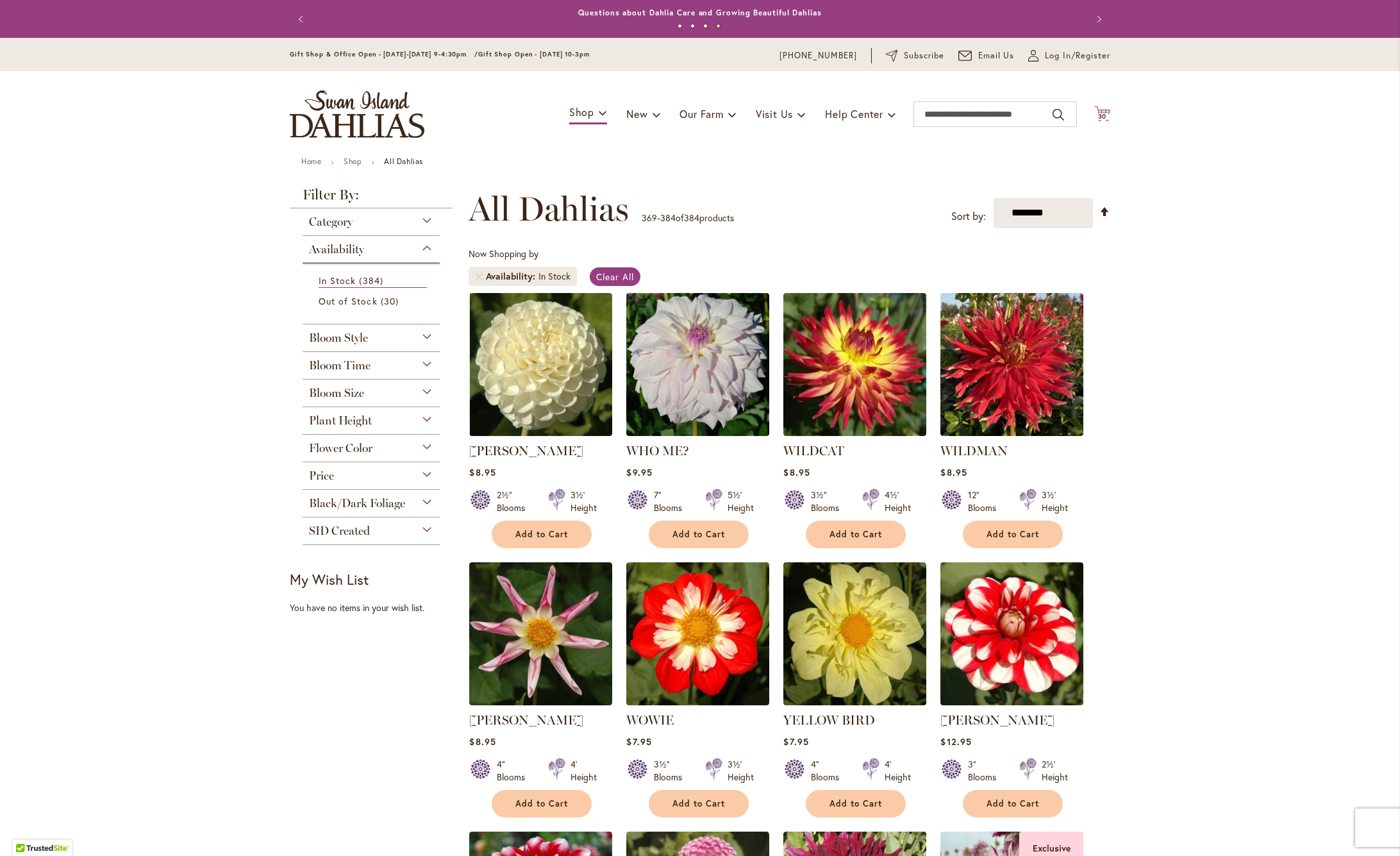
click at [1102, 115] on span "30" at bounding box center [1102, 116] width 9 height 8
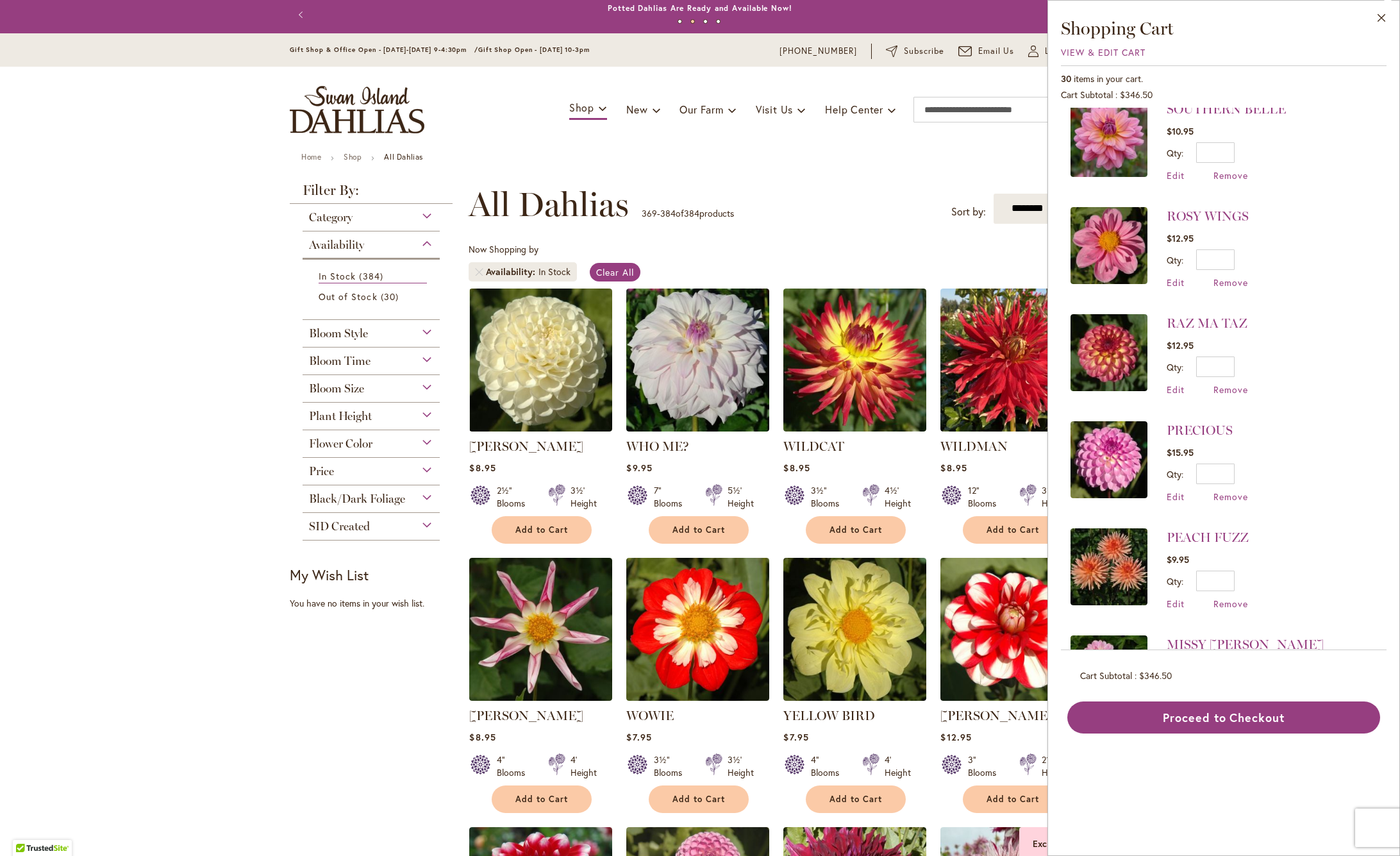
scroll to position [341, 0]
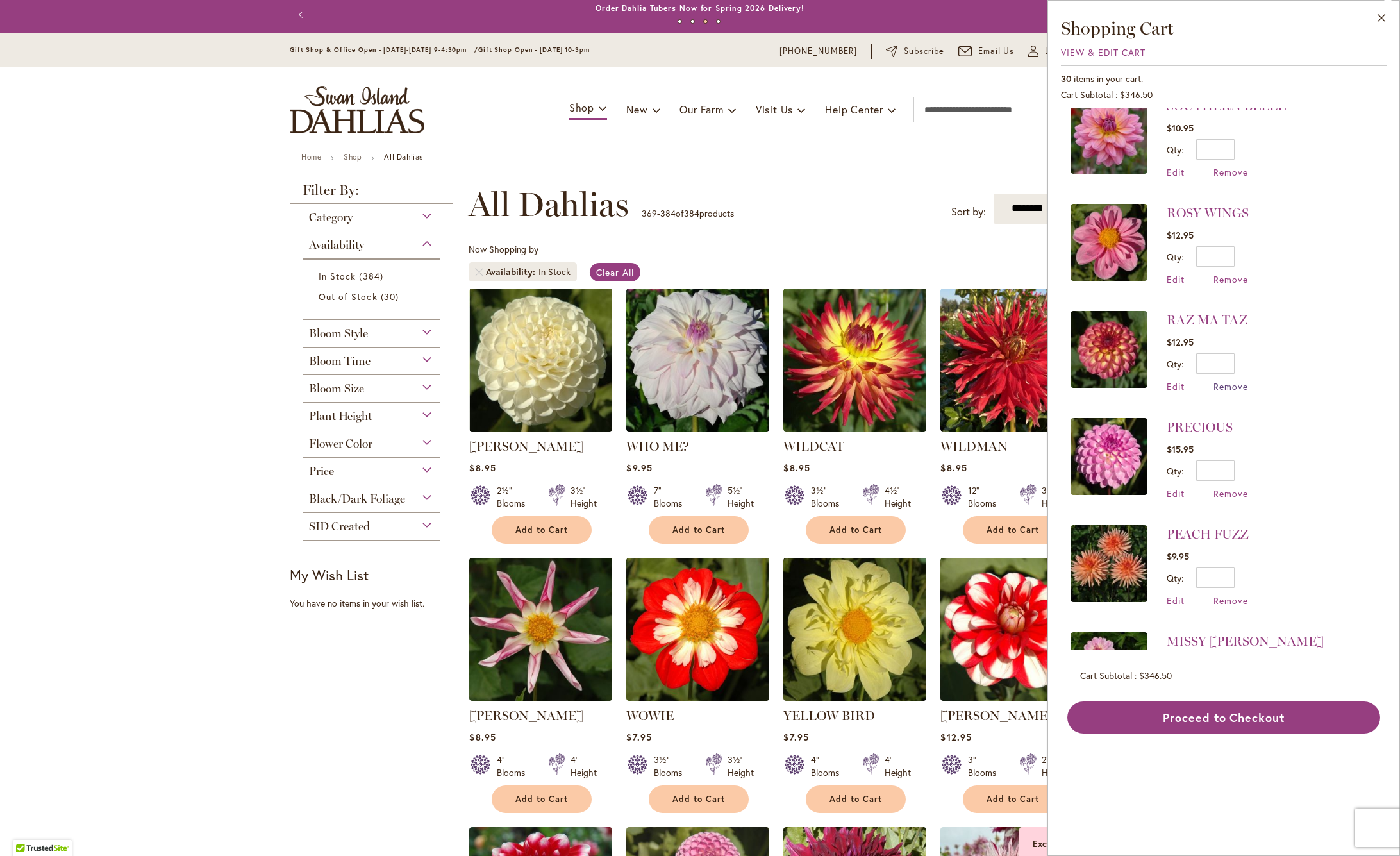
click at [1235, 385] on span "Remove" at bounding box center [1230, 386] width 35 height 12
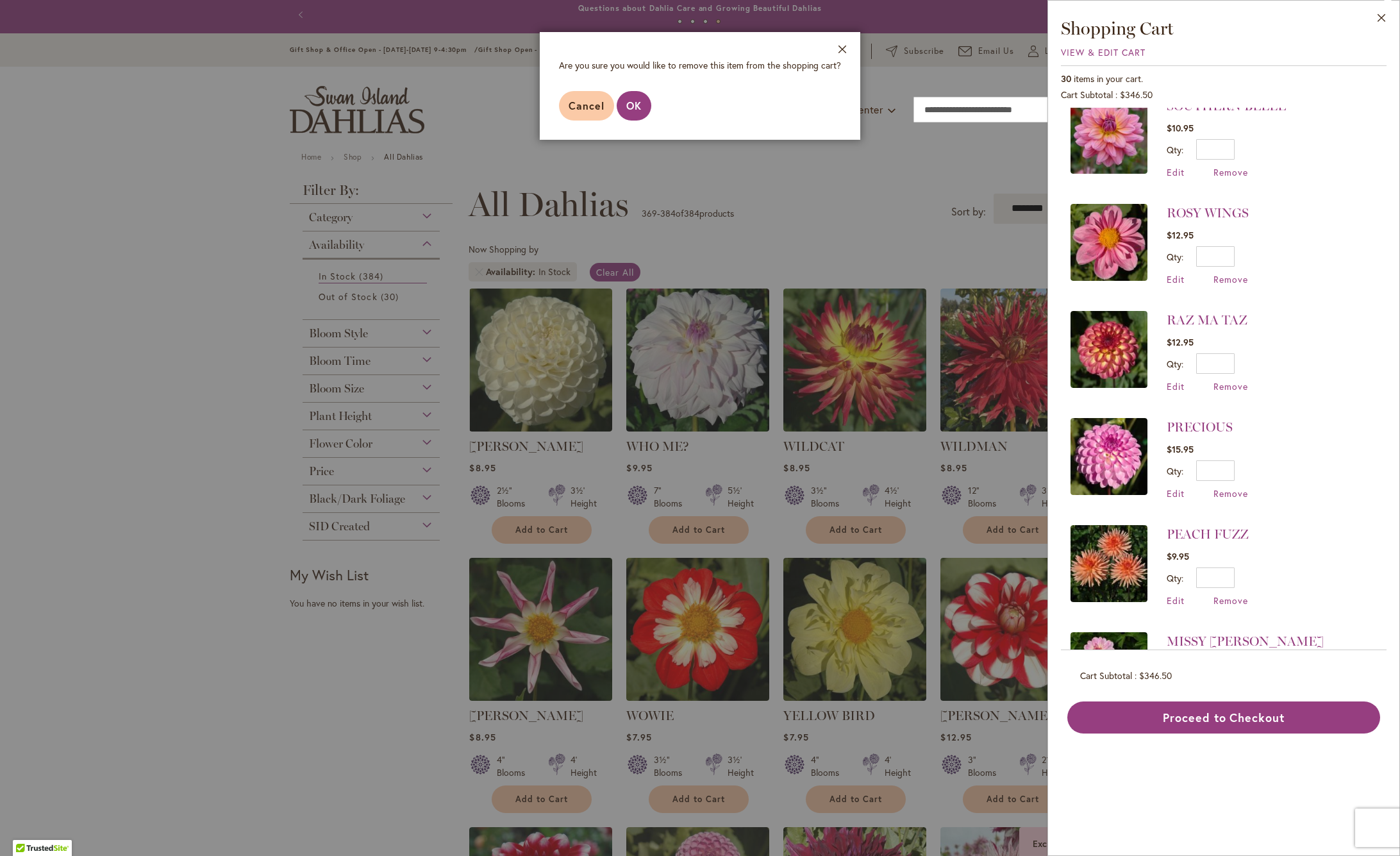
click at [630, 106] on span "OK" at bounding box center [633, 106] width 16 height 13
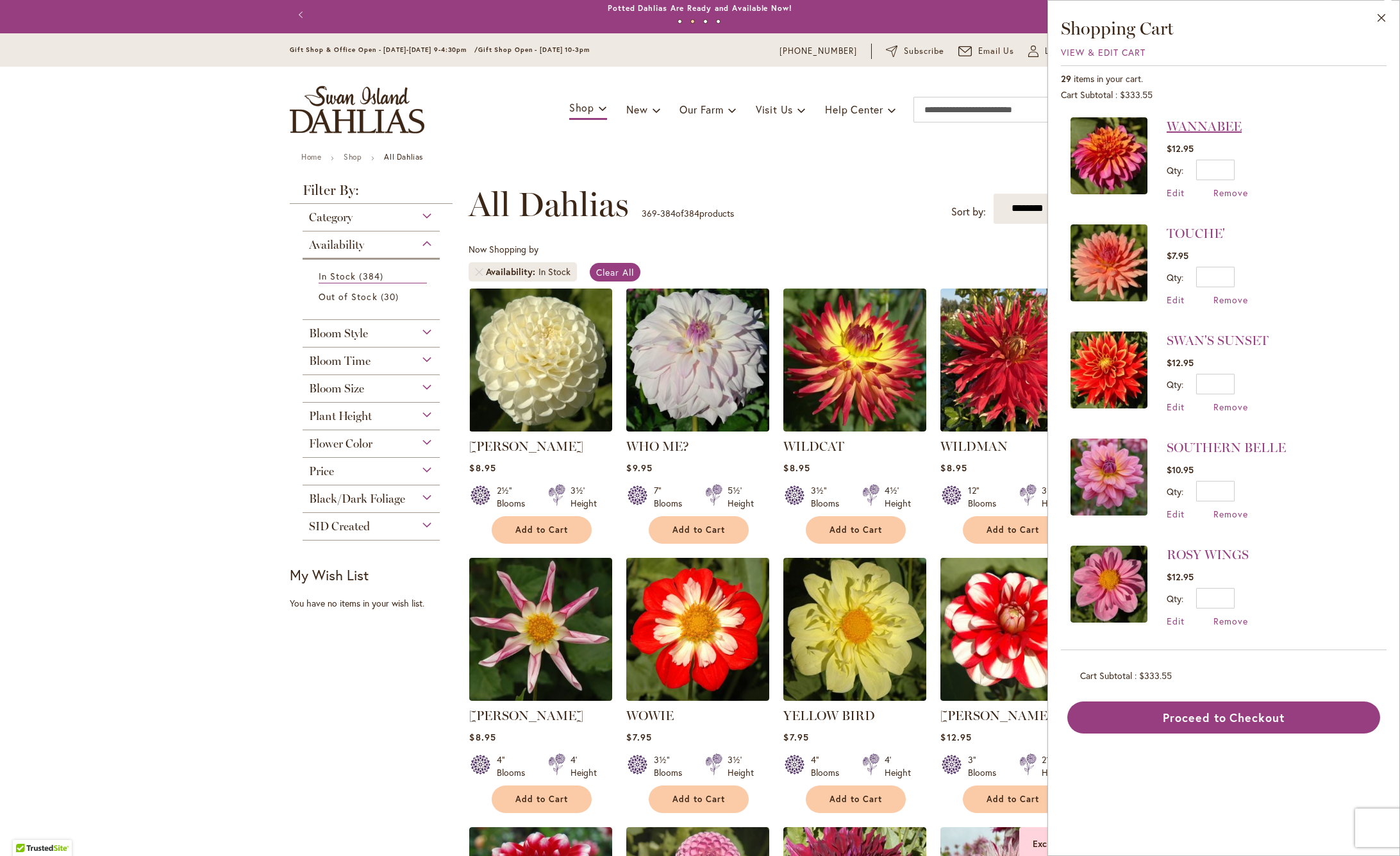
click at [1210, 125] on link "WANNABEE" at bounding box center [1204, 126] width 75 height 16
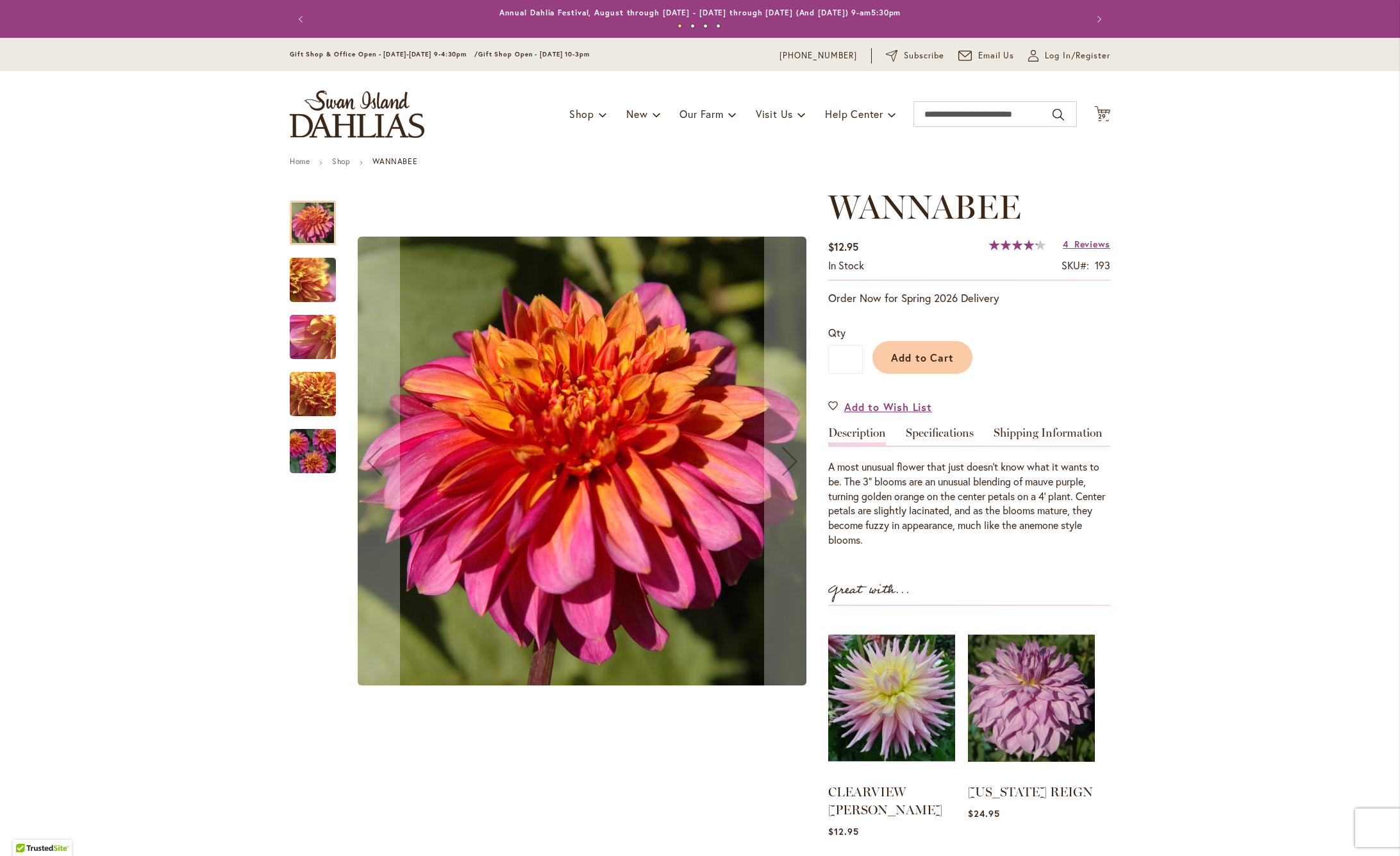
click at [324, 280] on img "WANNABEE" at bounding box center [312, 280] width 92 height 69
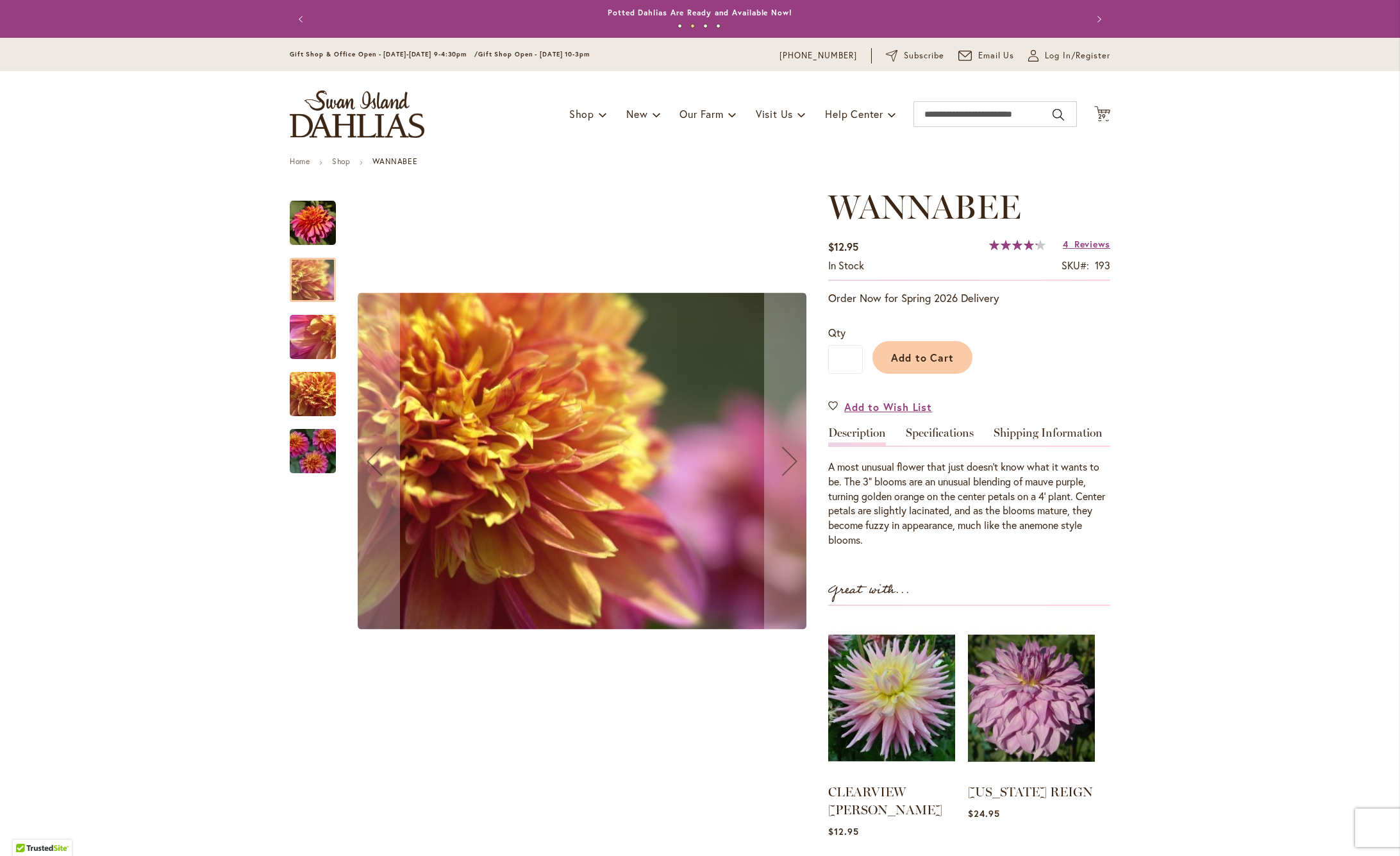
click at [322, 344] on img "WANNABEE" at bounding box center [312, 337] width 92 height 69
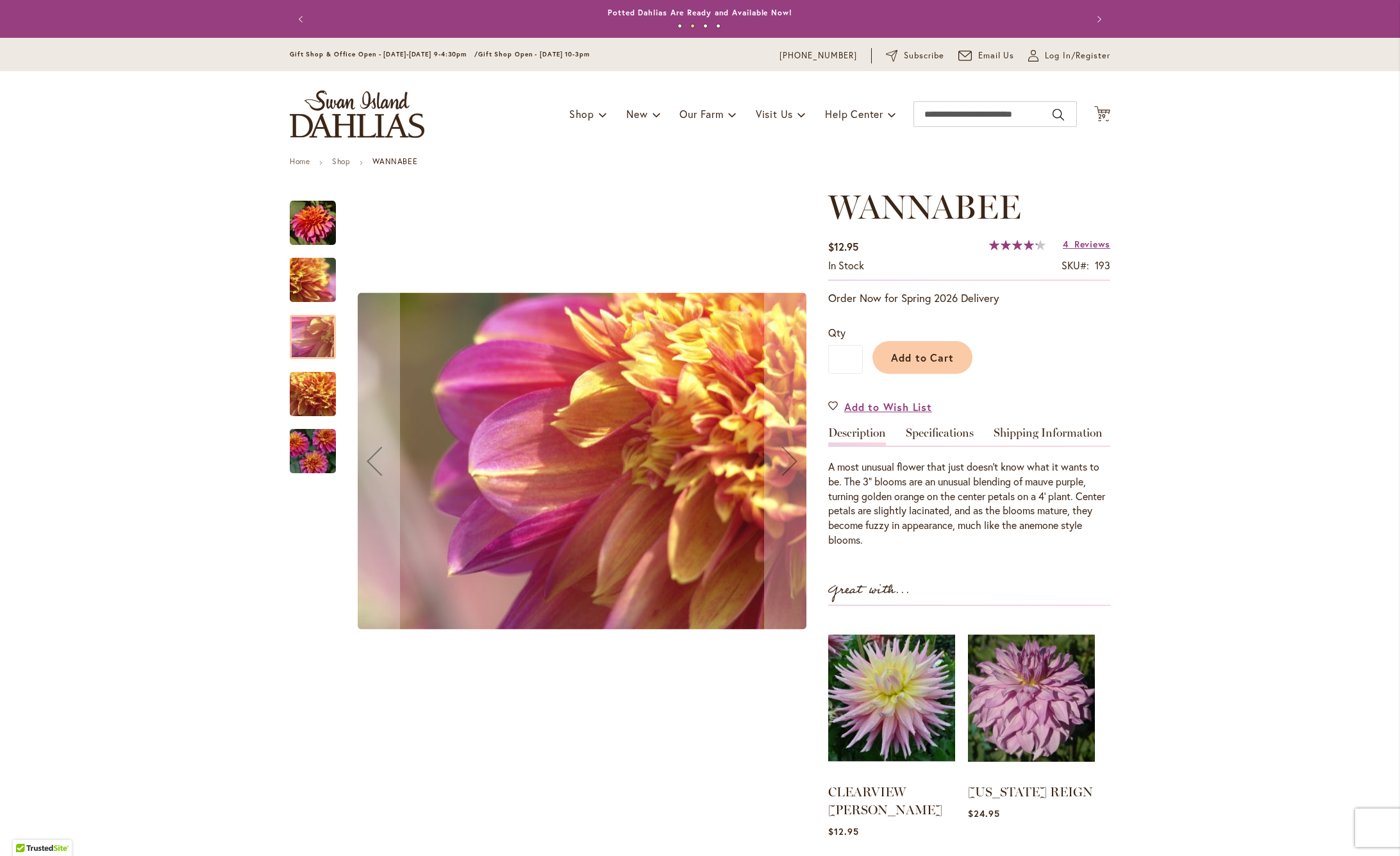
click at [320, 381] on img "WANNABEE" at bounding box center [312, 394] width 92 height 69
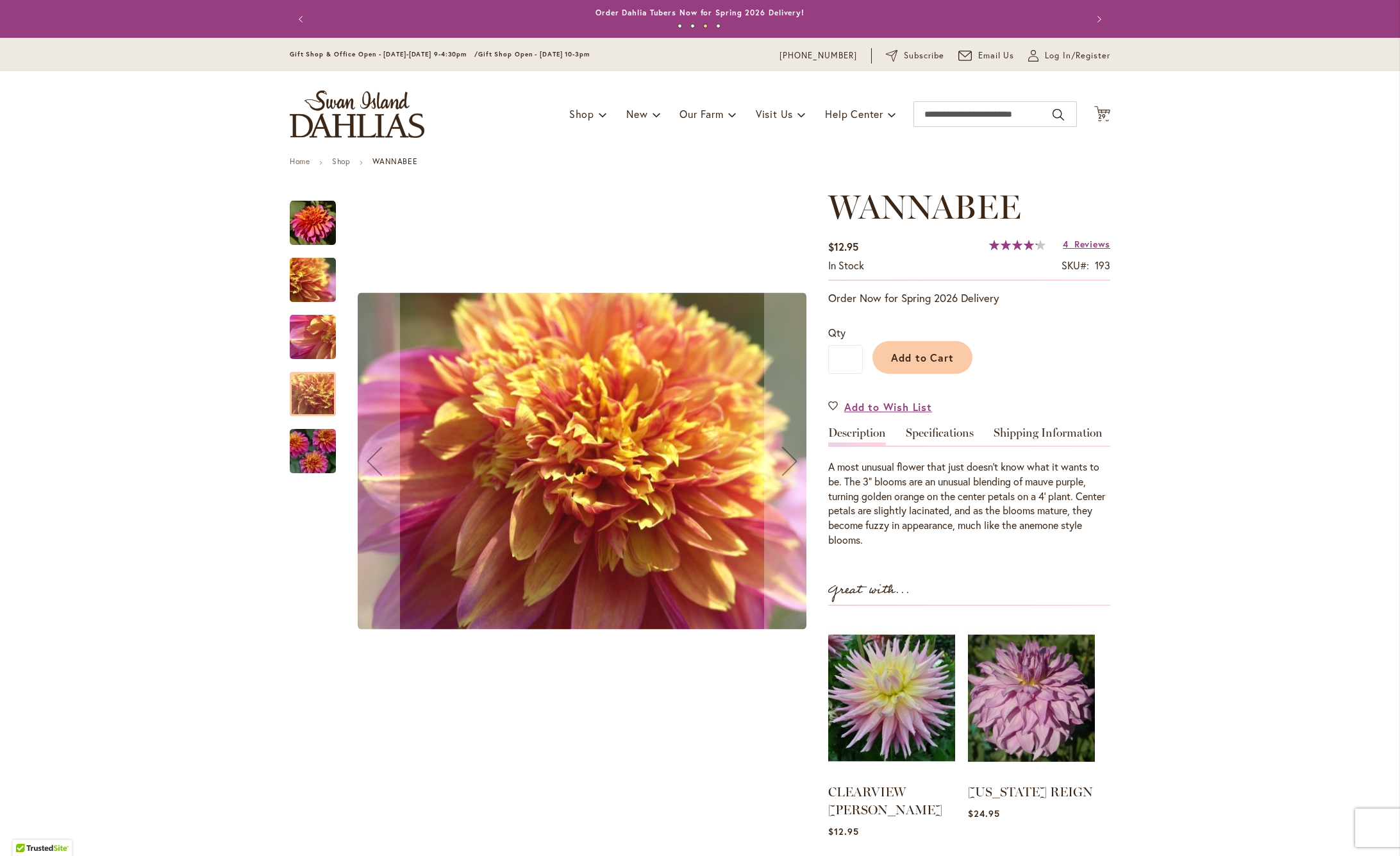
click at [329, 448] on img "WANNABEE" at bounding box center [312, 451] width 92 height 62
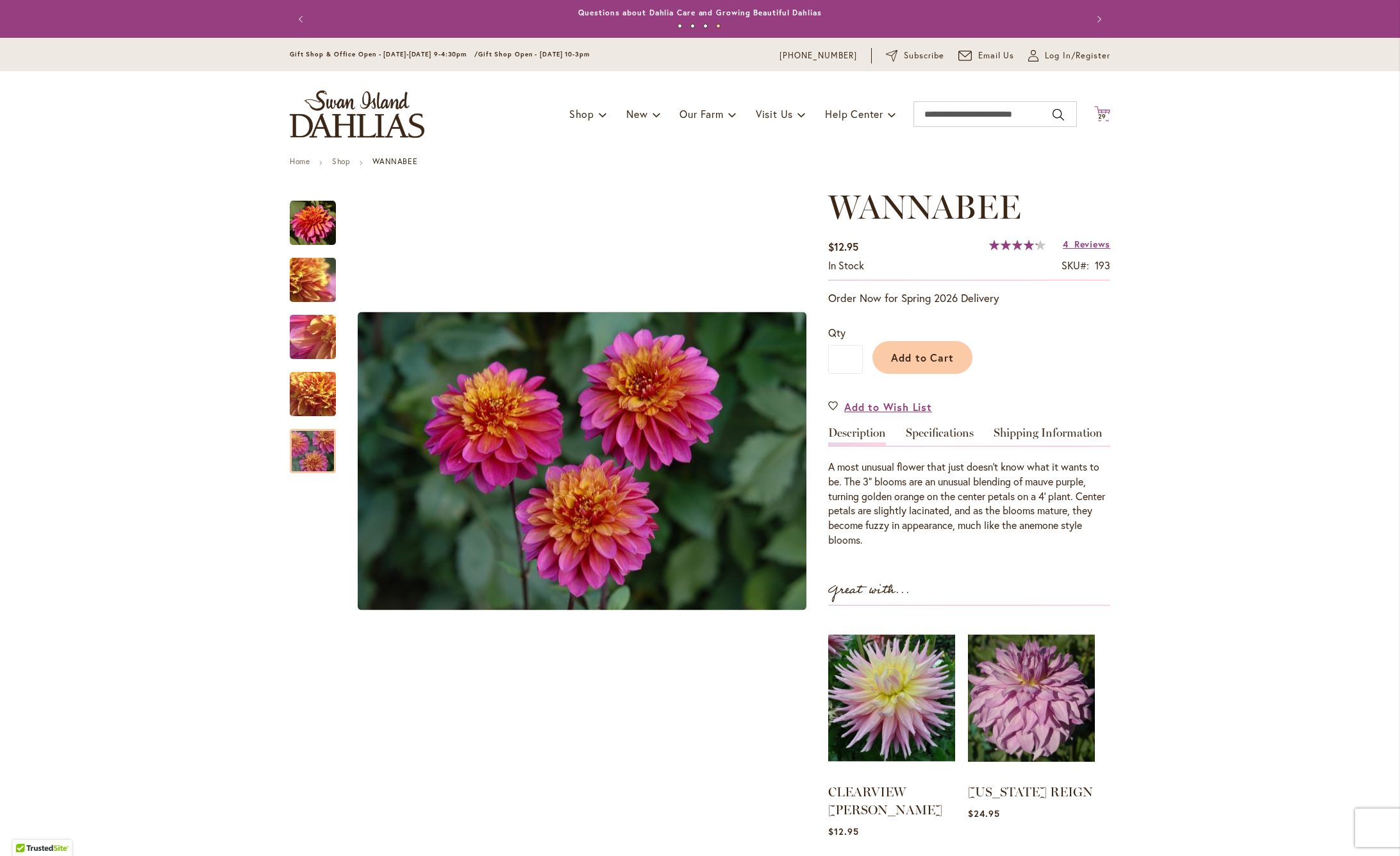
click at [1102, 114] on span "29" at bounding box center [1102, 116] width 9 height 8
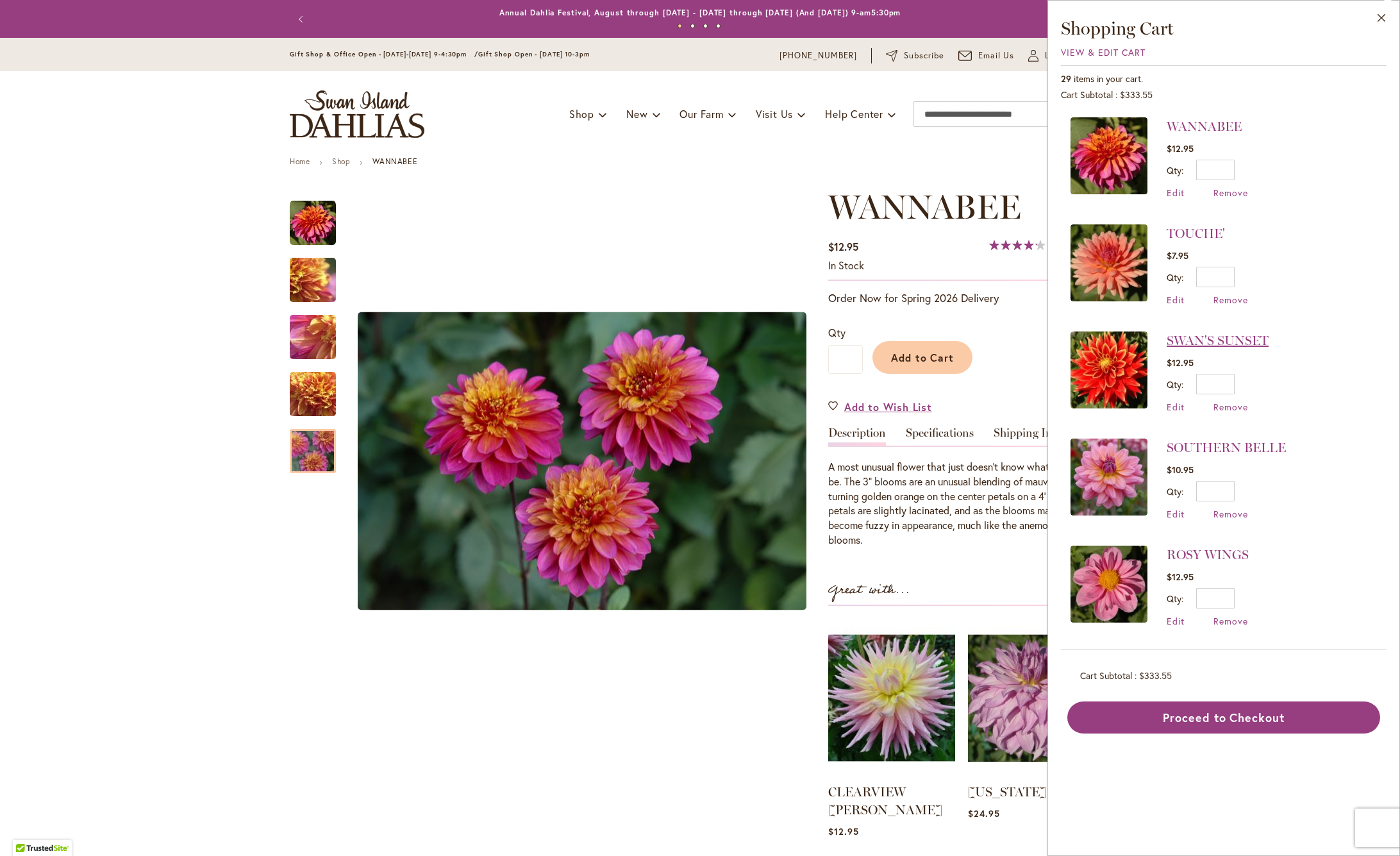
click at [1219, 341] on link "SWAN'S SUNSET" at bounding box center [1218, 340] width 102 height 16
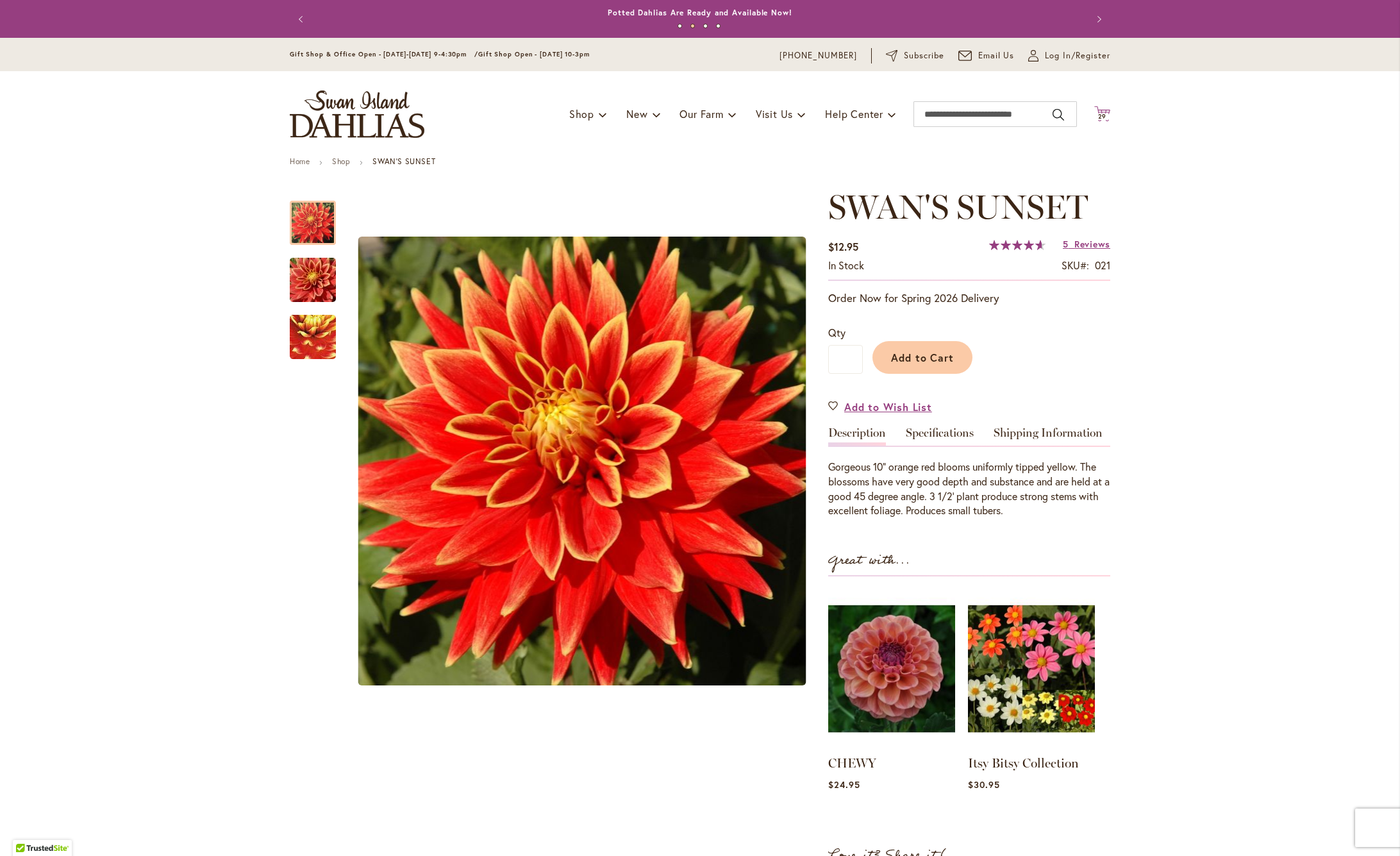
click at [1101, 113] on span "29" at bounding box center [1102, 116] width 9 height 8
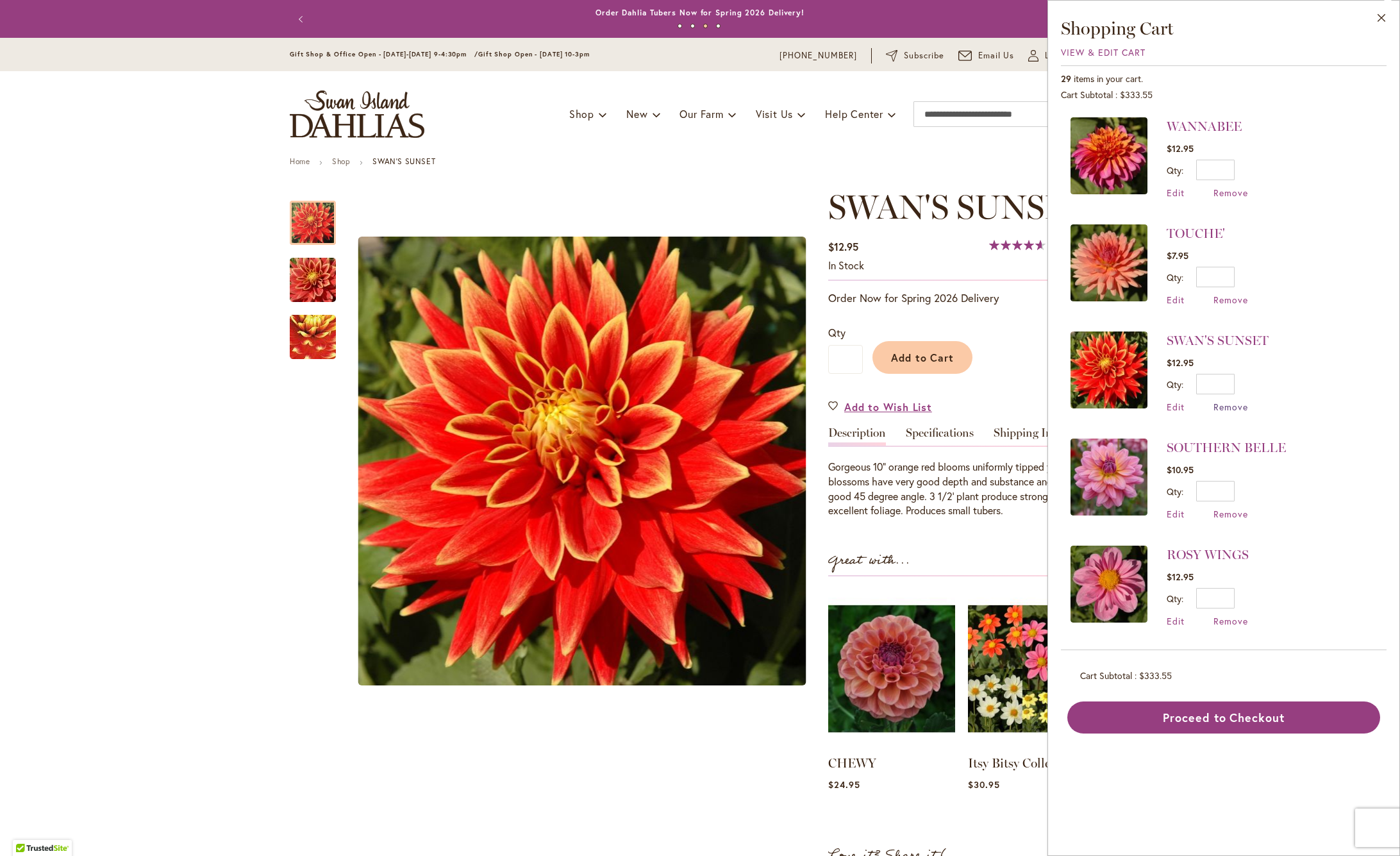
click at [1233, 406] on span "Remove" at bounding box center [1230, 407] width 35 height 12
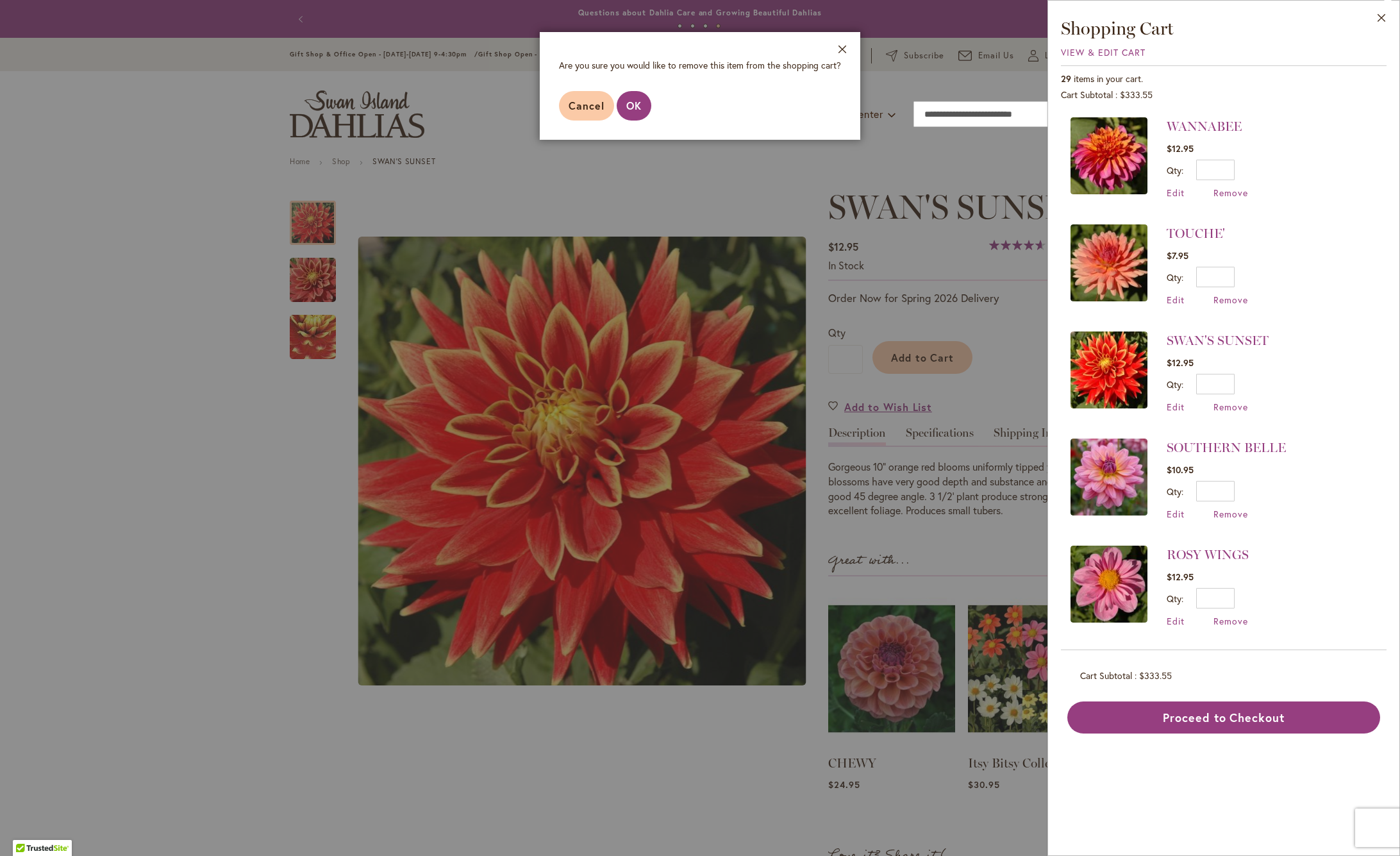
click at [637, 109] on span "OK" at bounding box center [633, 106] width 16 height 13
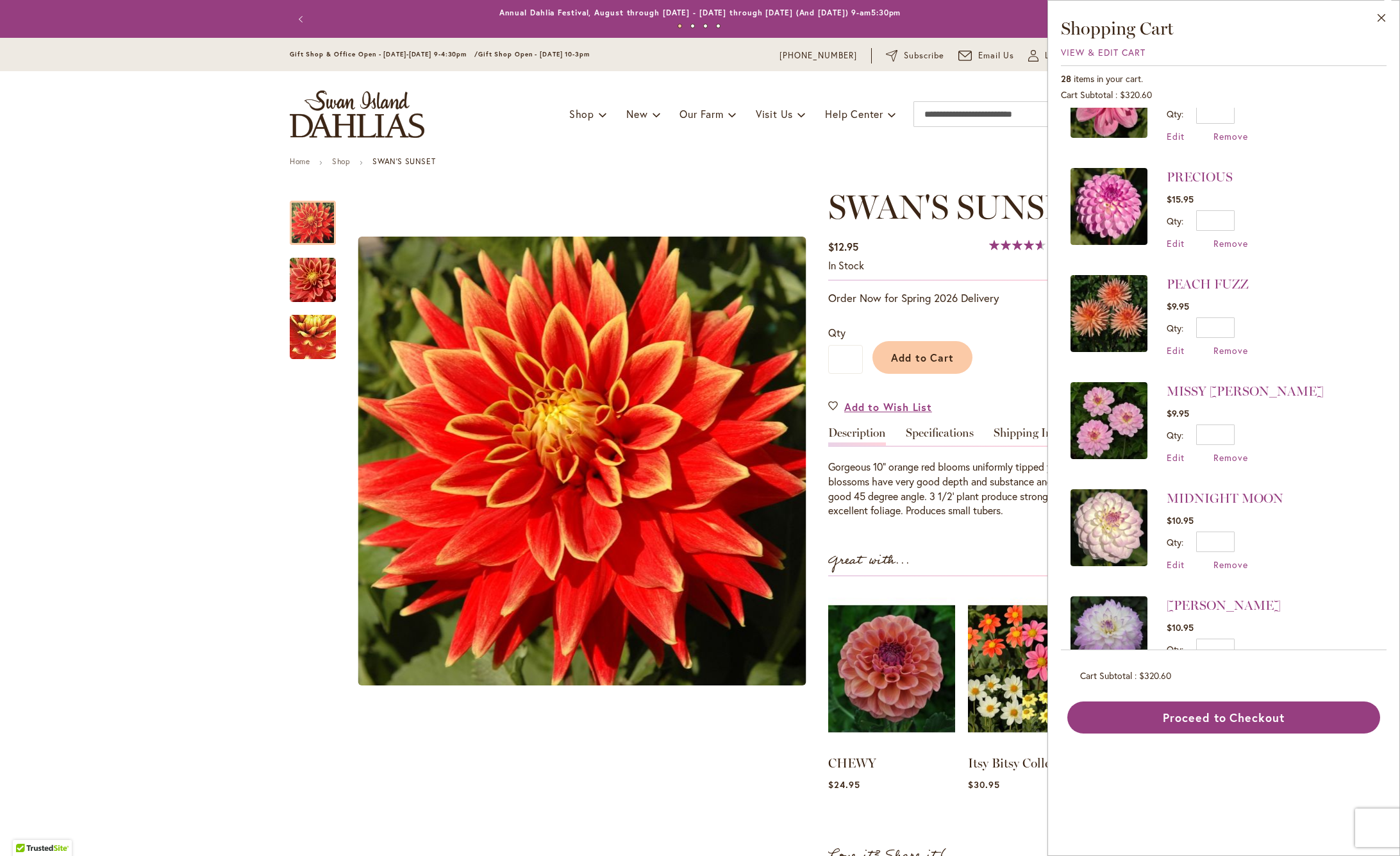
scroll to position [402, 0]
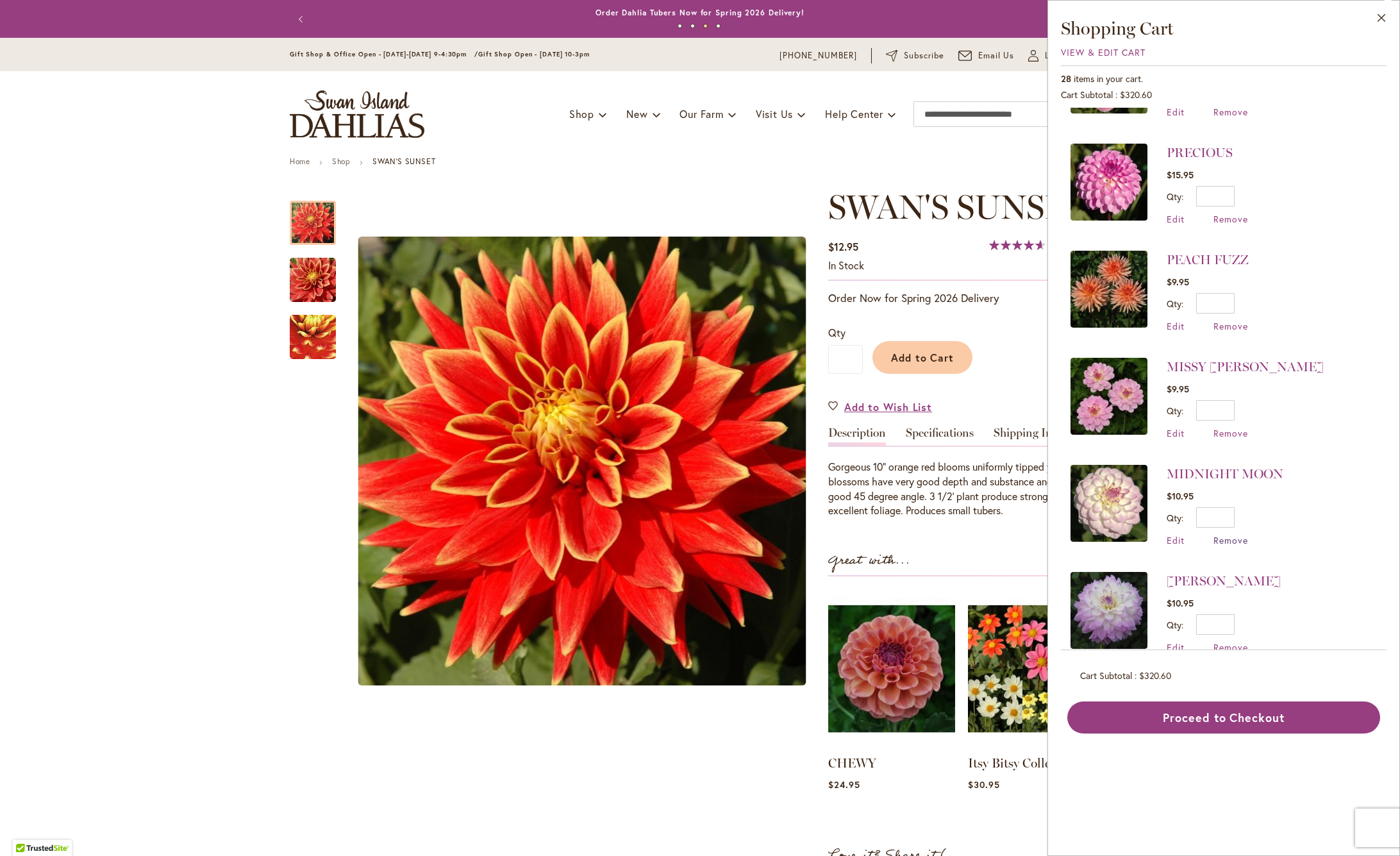
click at [1230, 539] on span "Remove" at bounding box center [1230, 539] width 35 height 12
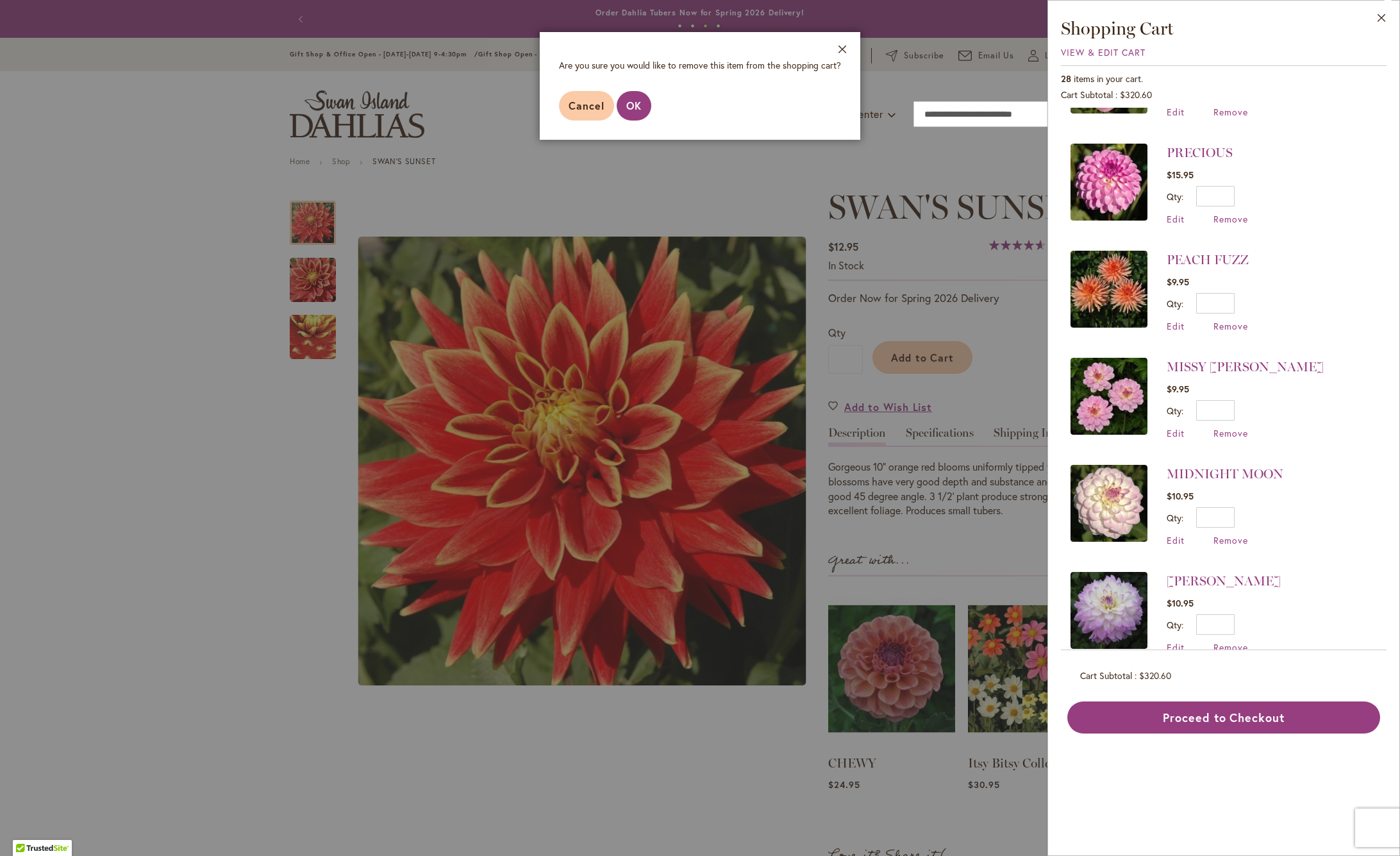
click at [637, 109] on span "OK" at bounding box center [633, 106] width 16 height 13
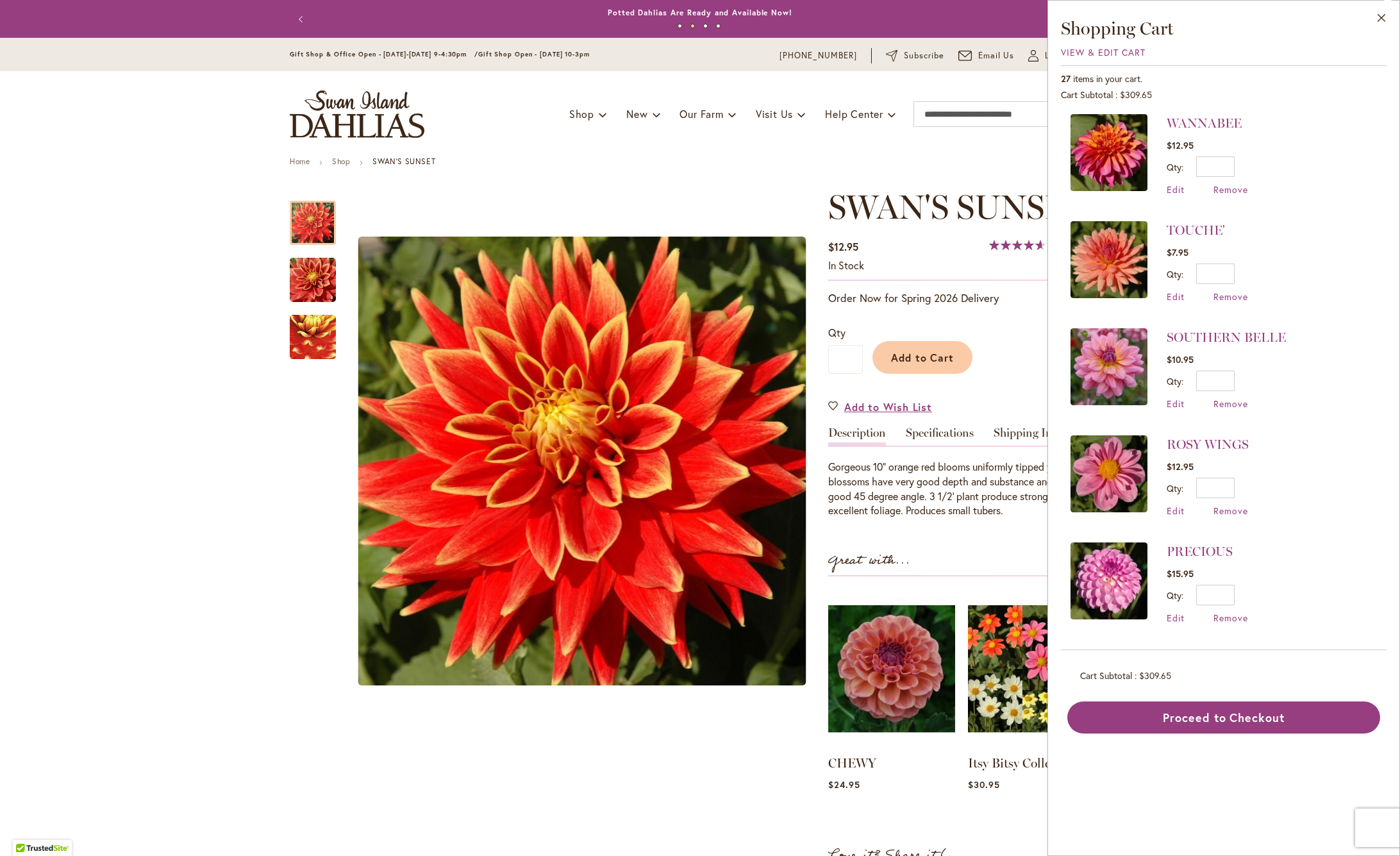
scroll to position [2, 0]
click at [1204, 332] on link "SOUTHERN BELLE" at bounding box center [1226, 337] width 120 height 16
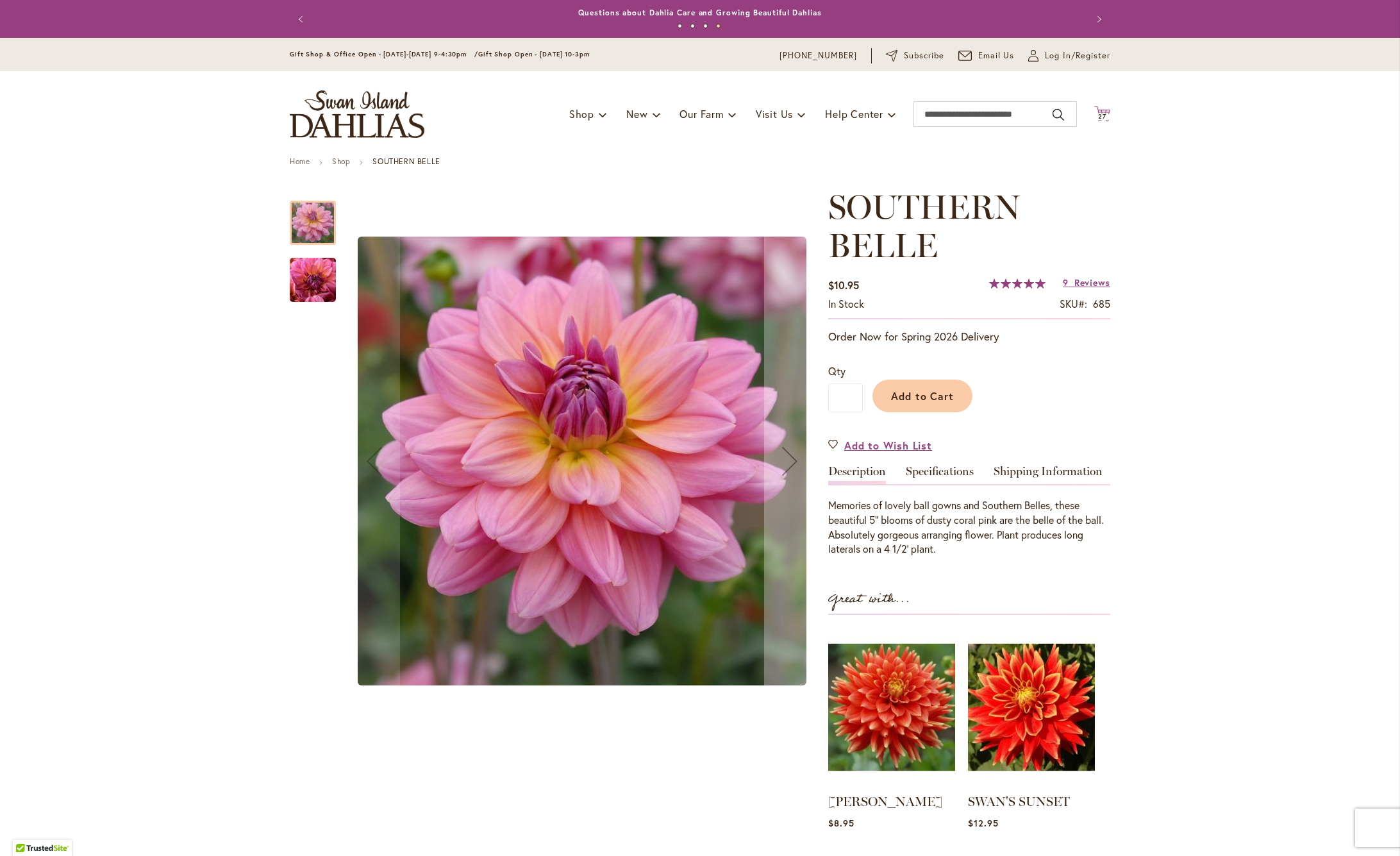
click at [1105, 116] on span "27" at bounding box center [1102, 116] width 8 height 8
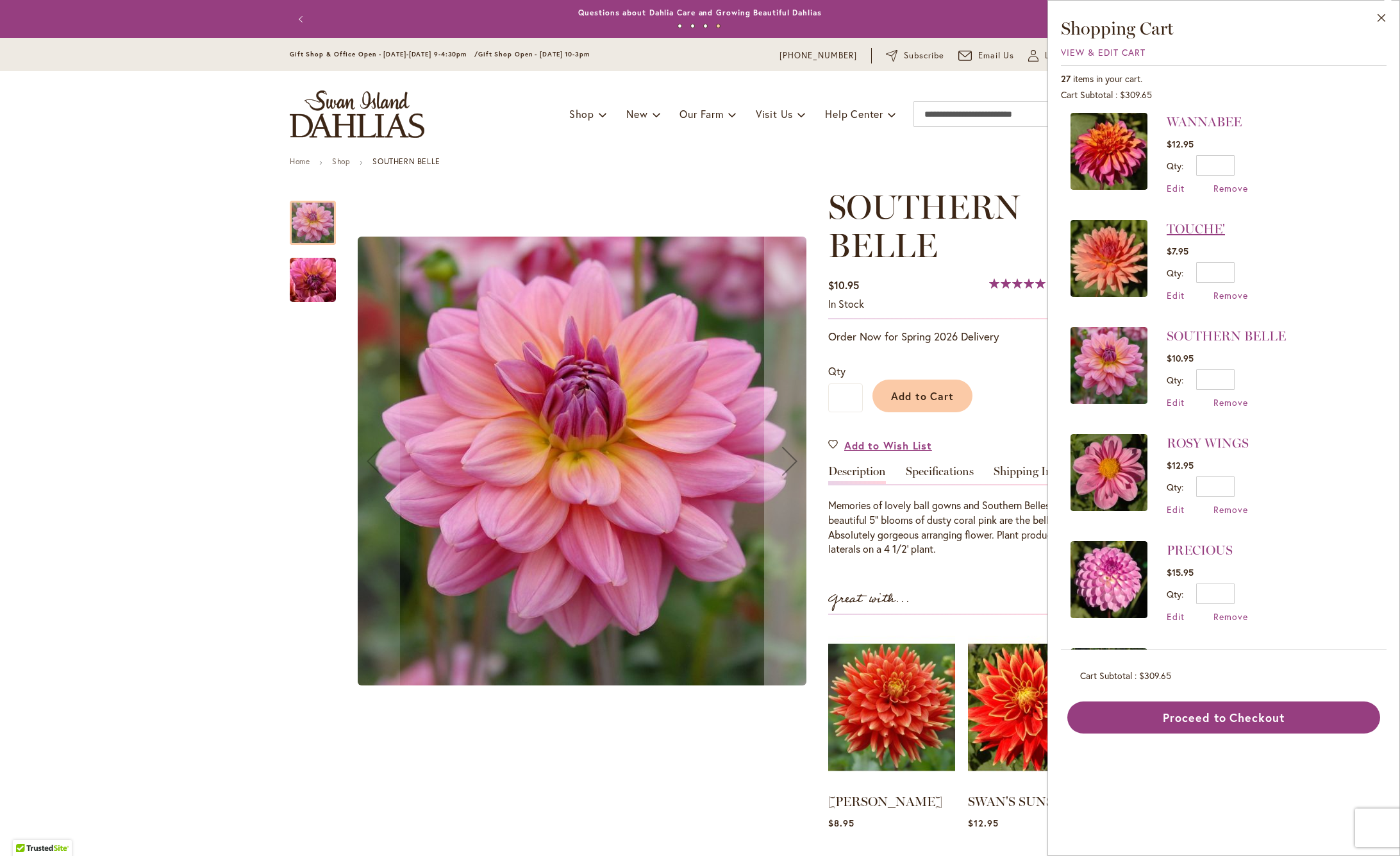
scroll to position [5, 0]
click at [1202, 230] on link "TOUCHE'" at bounding box center [1196, 228] width 59 height 16
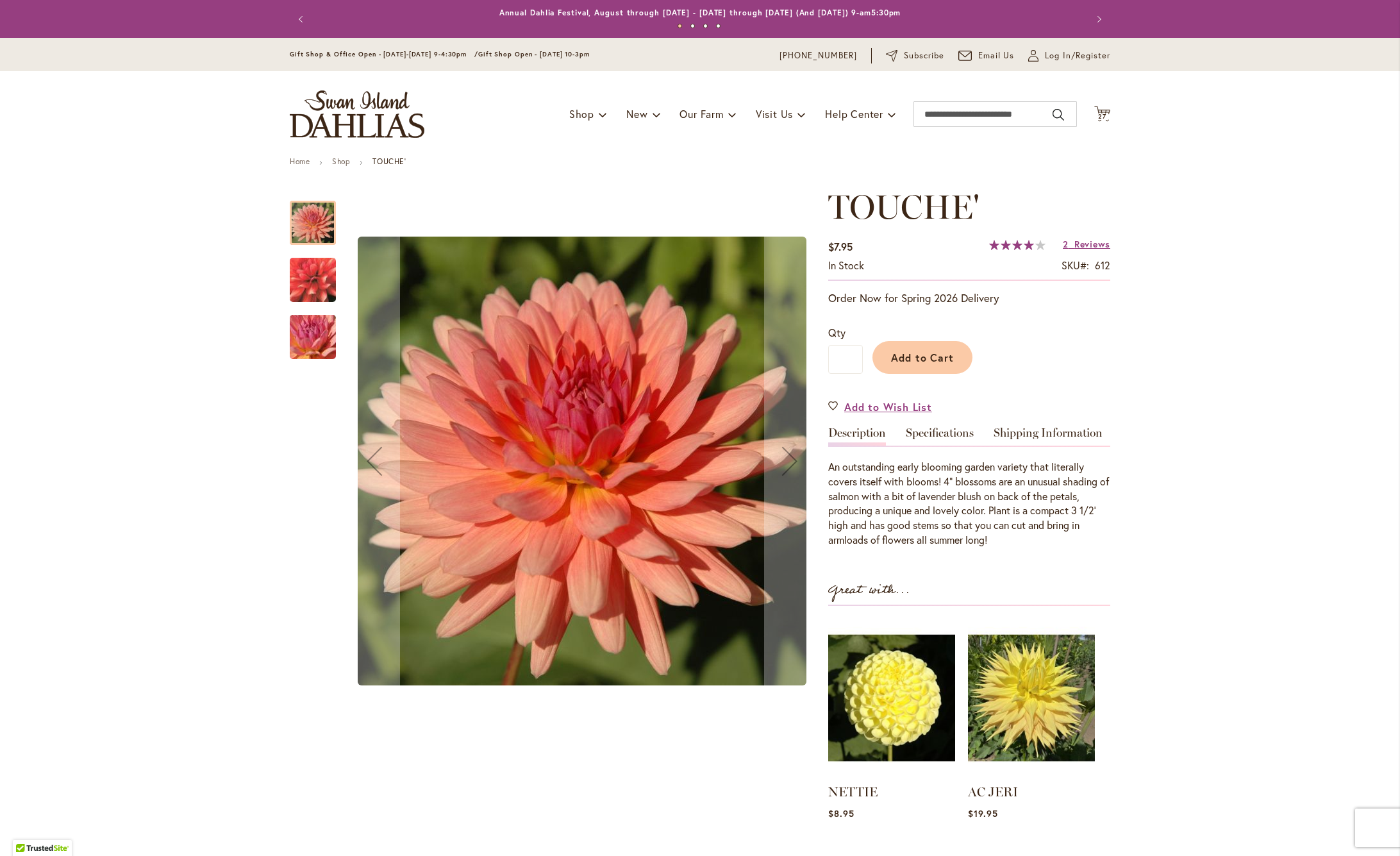
scroll to position [12, 0]
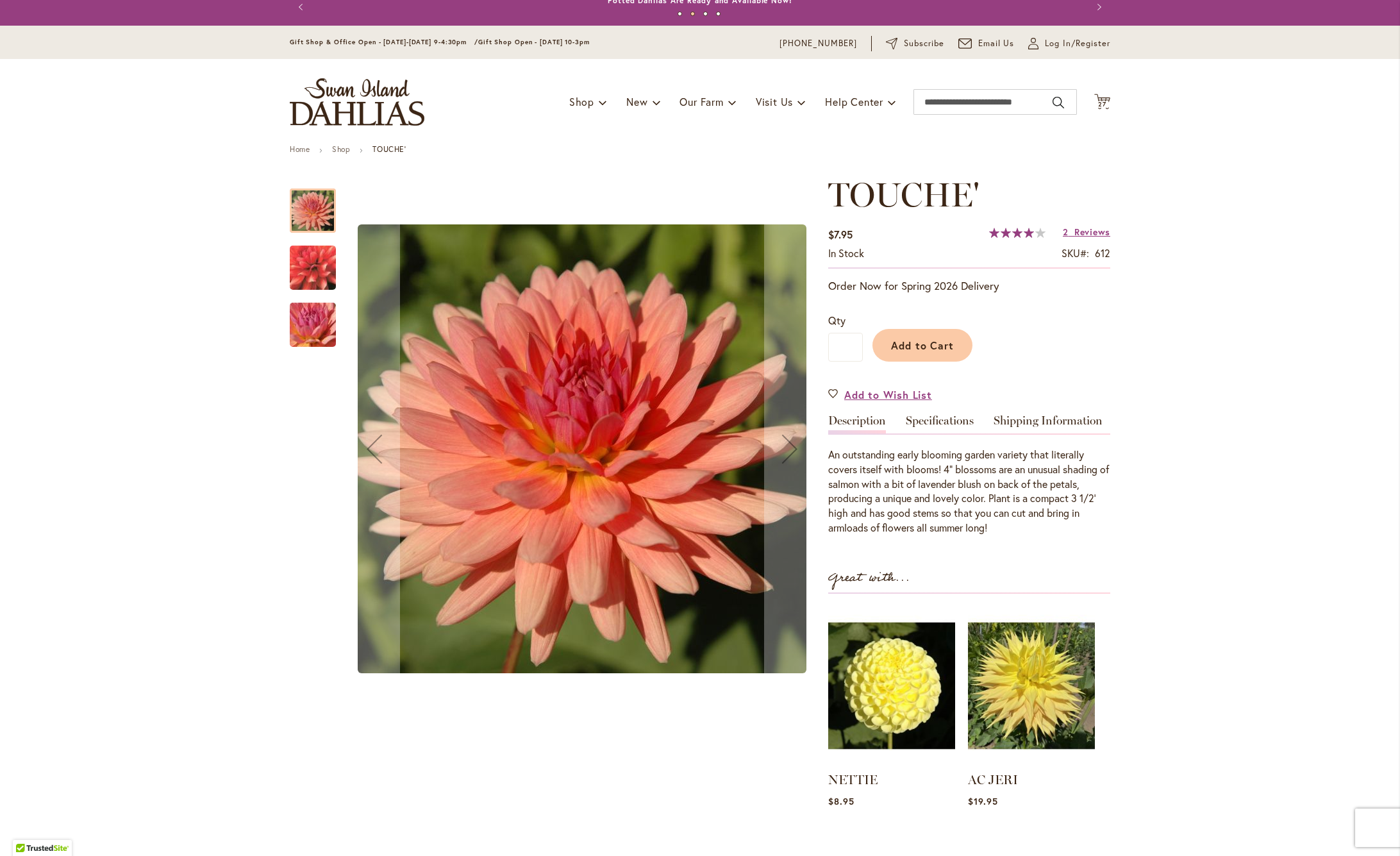
click at [1086, 231] on span "Reviews" at bounding box center [1092, 232] width 36 height 12
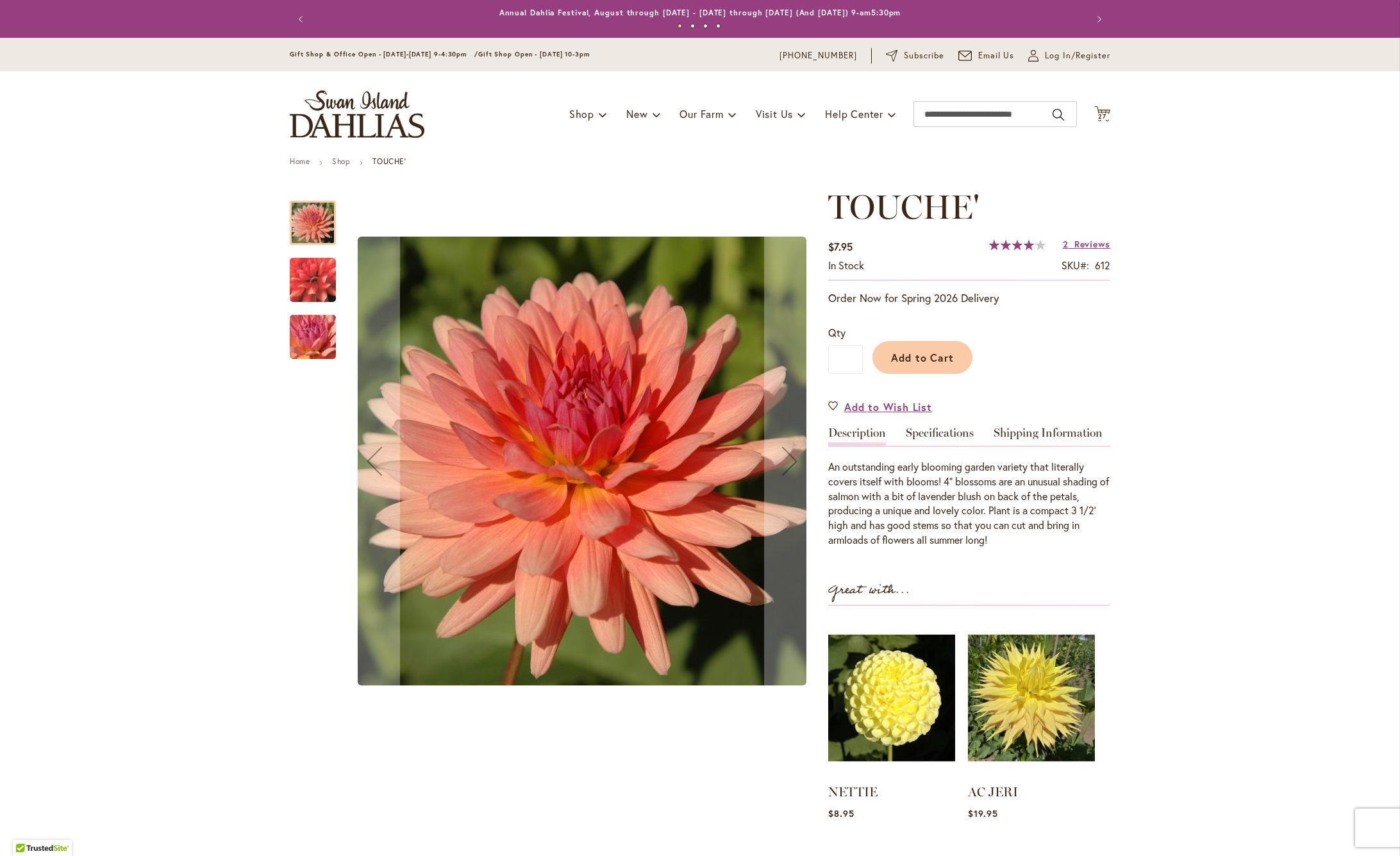
scroll to position [0, 0]
click at [1106, 114] on span "27 27 items" at bounding box center [1102, 117] width 13 height 7
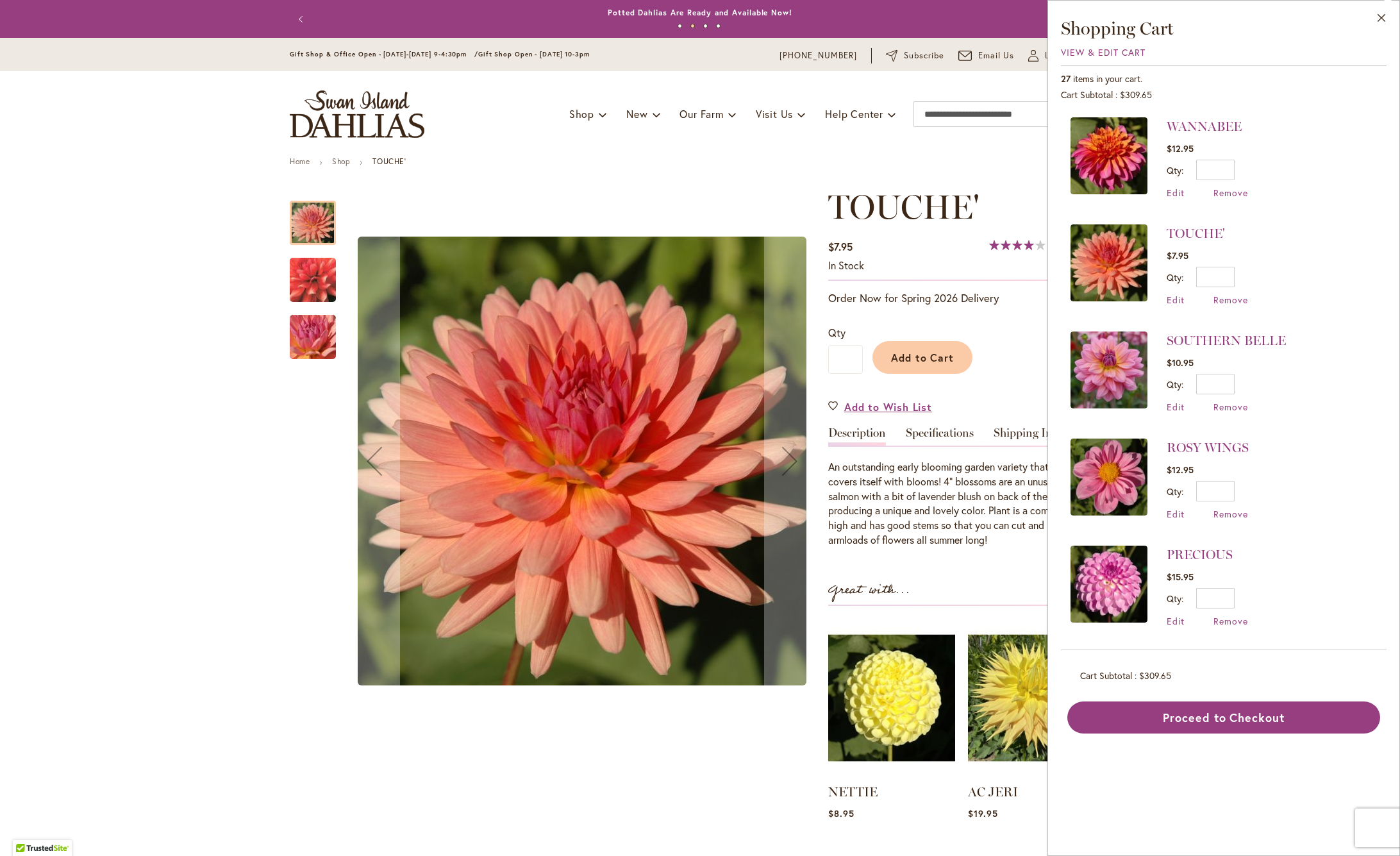
scroll to position [0, 1]
click at [1234, 299] on span "Remove" at bounding box center [1230, 299] width 35 height 12
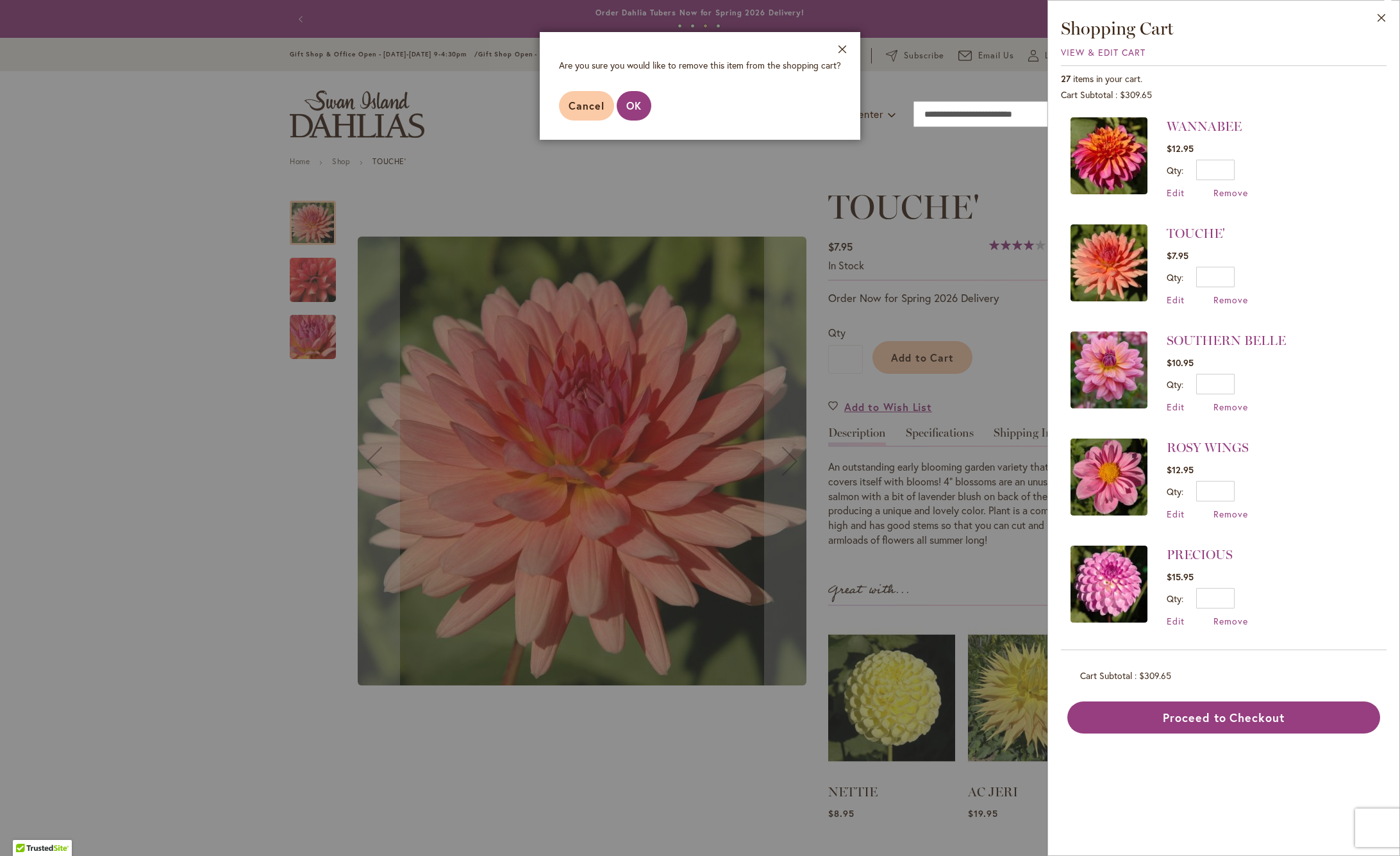
click at [631, 109] on span "OK" at bounding box center [633, 106] width 16 height 13
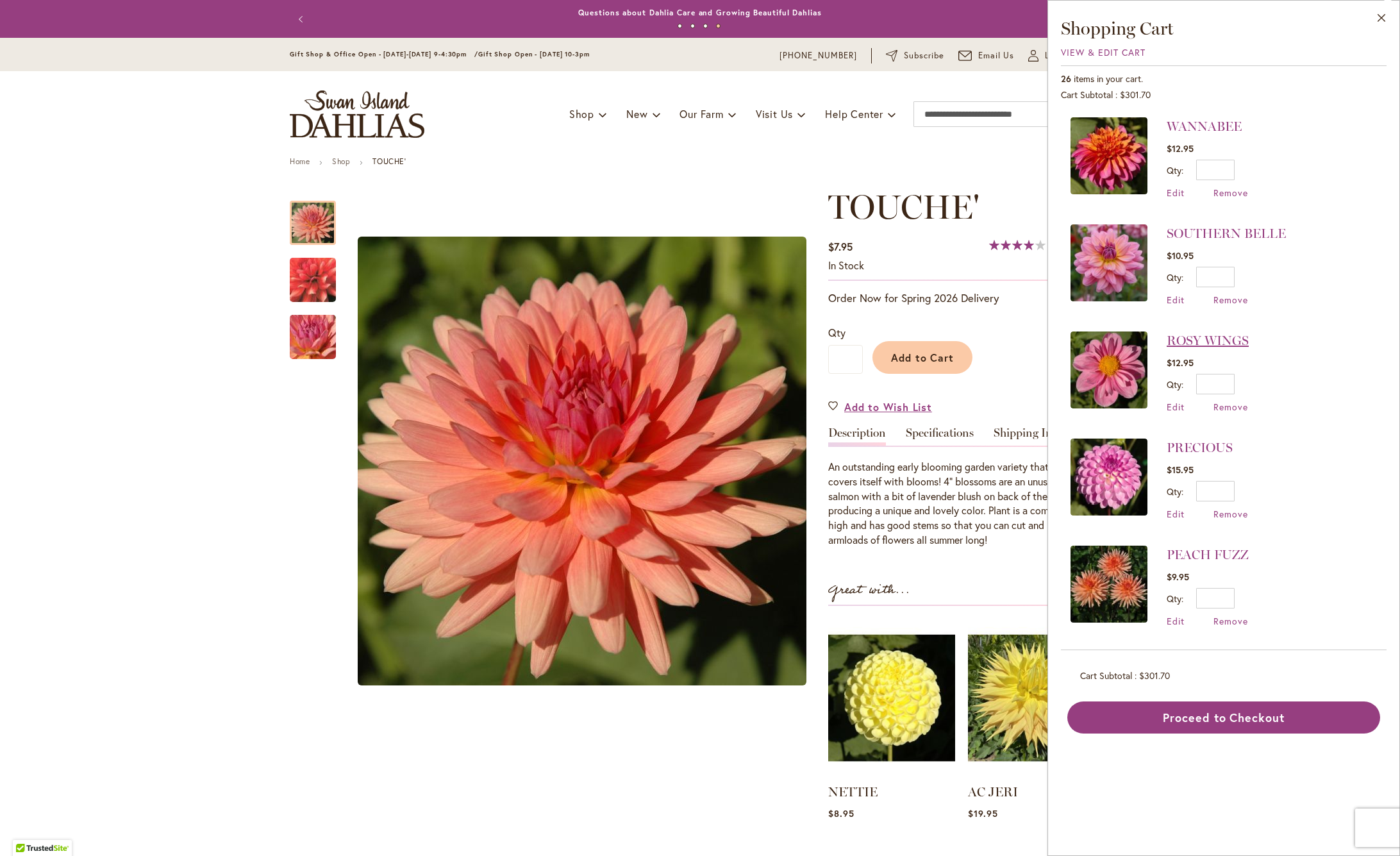
scroll to position [2, 0]
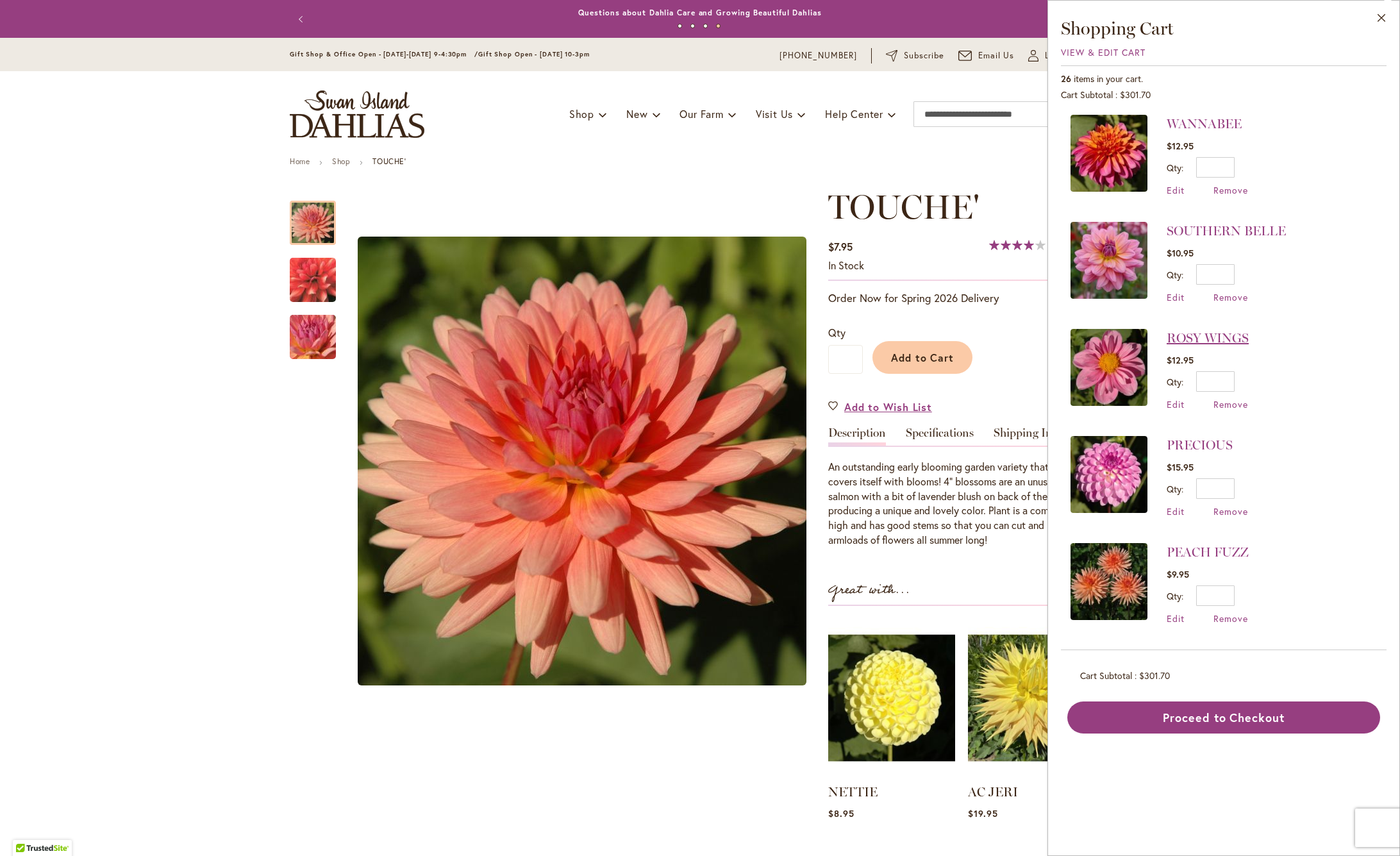
click at [1207, 341] on link "ROSY WINGS" at bounding box center [1207, 337] width 82 height 16
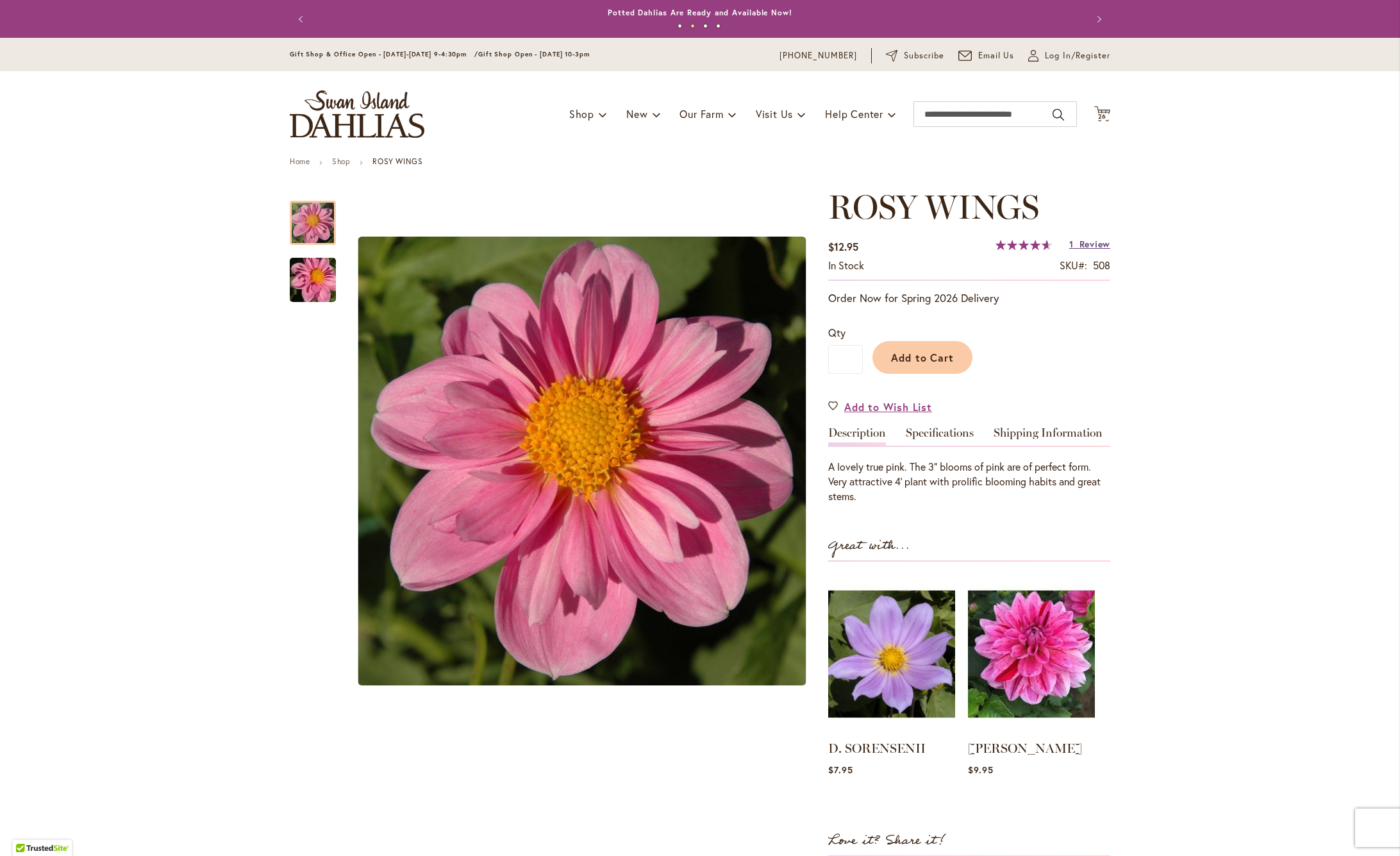
click at [1084, 243] on span "Review" at bounding box center [1094, 243] width 31 height 12
click at [1100, 115] on span "26" at bounding box center [1102, 116] width 9 height 8
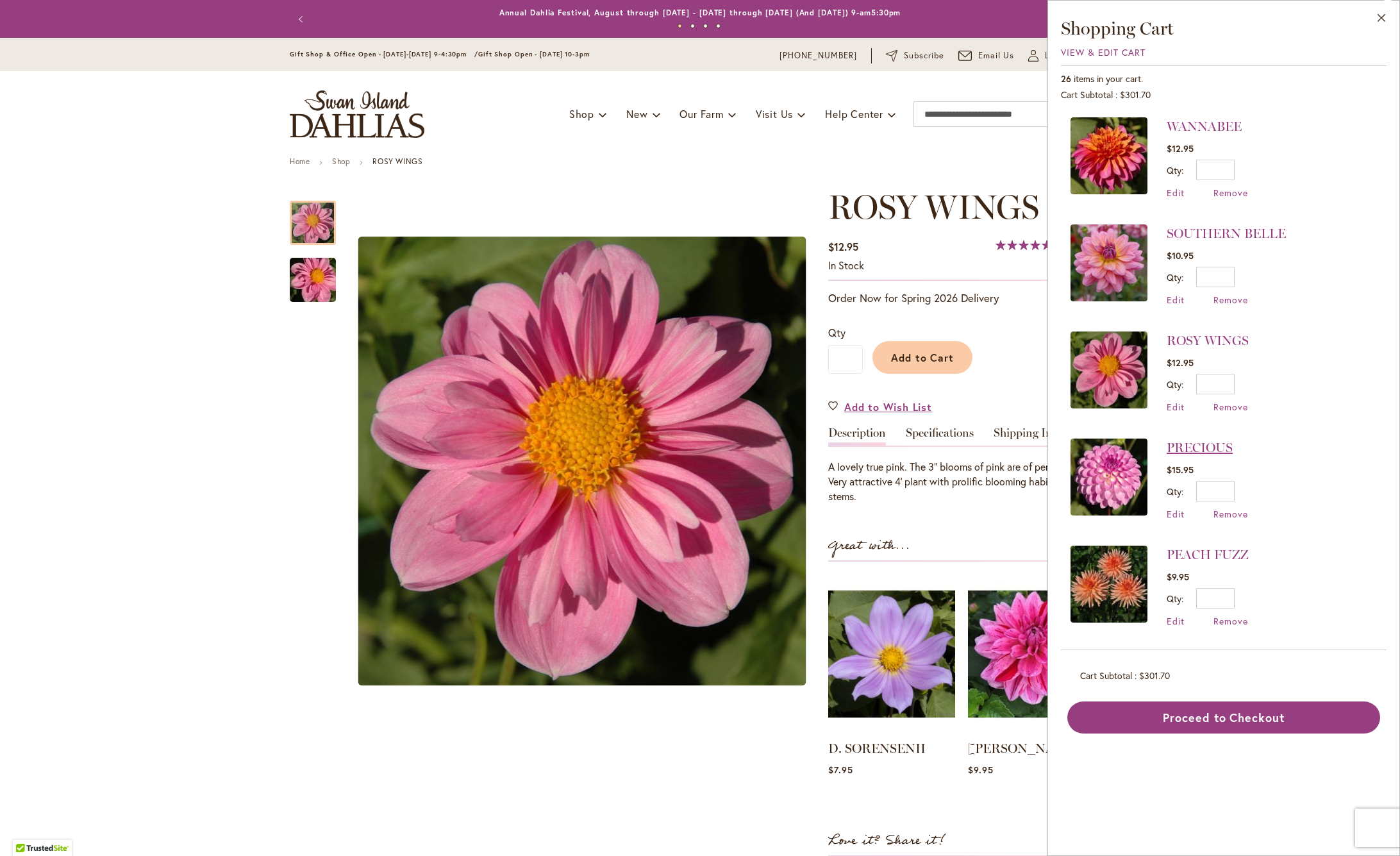
click at [1186, 447] on link "PRECIOUS" at bounding box center [1200, 447] width 66 height 16
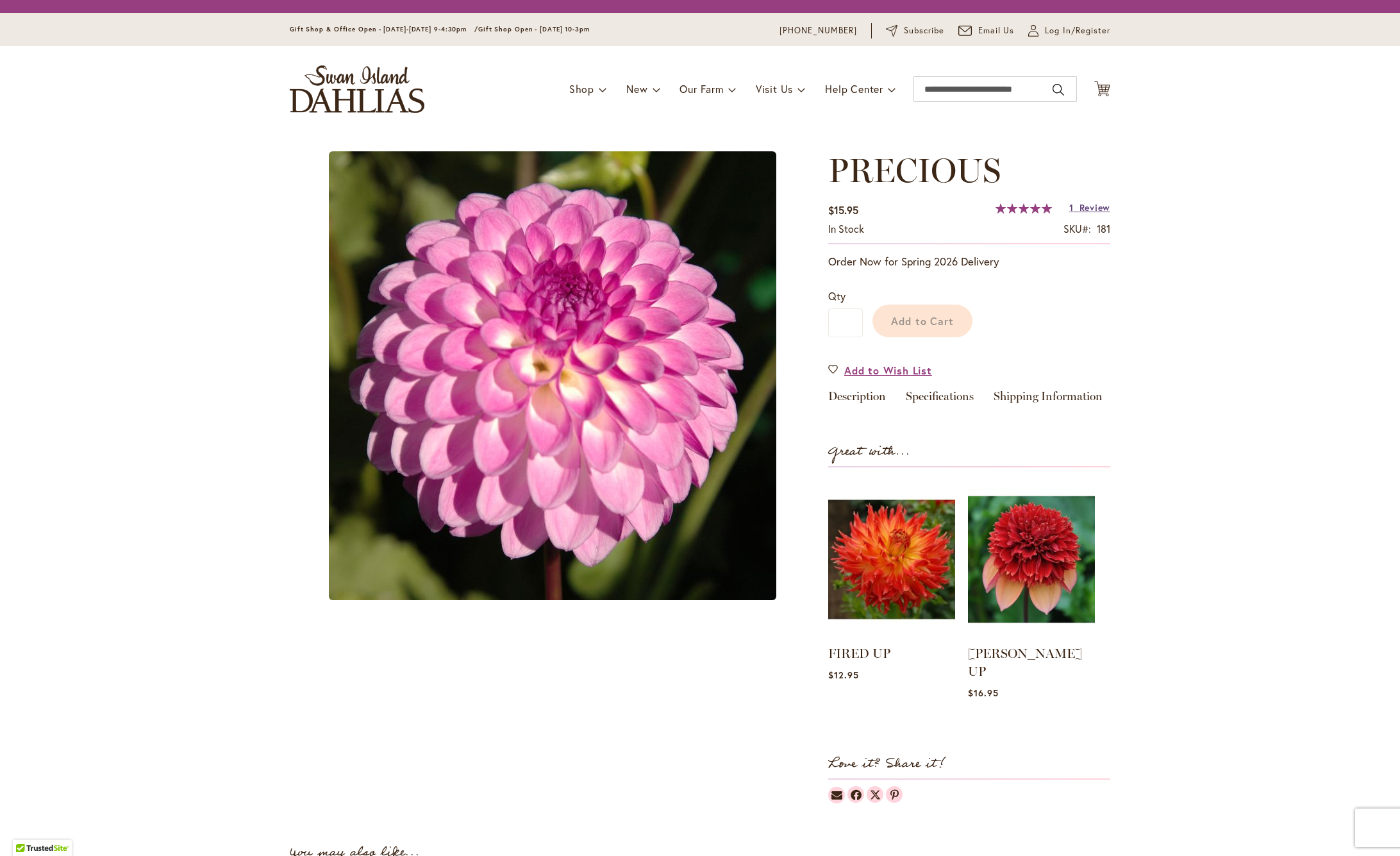
click at [1094, 206] on span "Review" at bounding box center [1094, 207] width 31 height 12
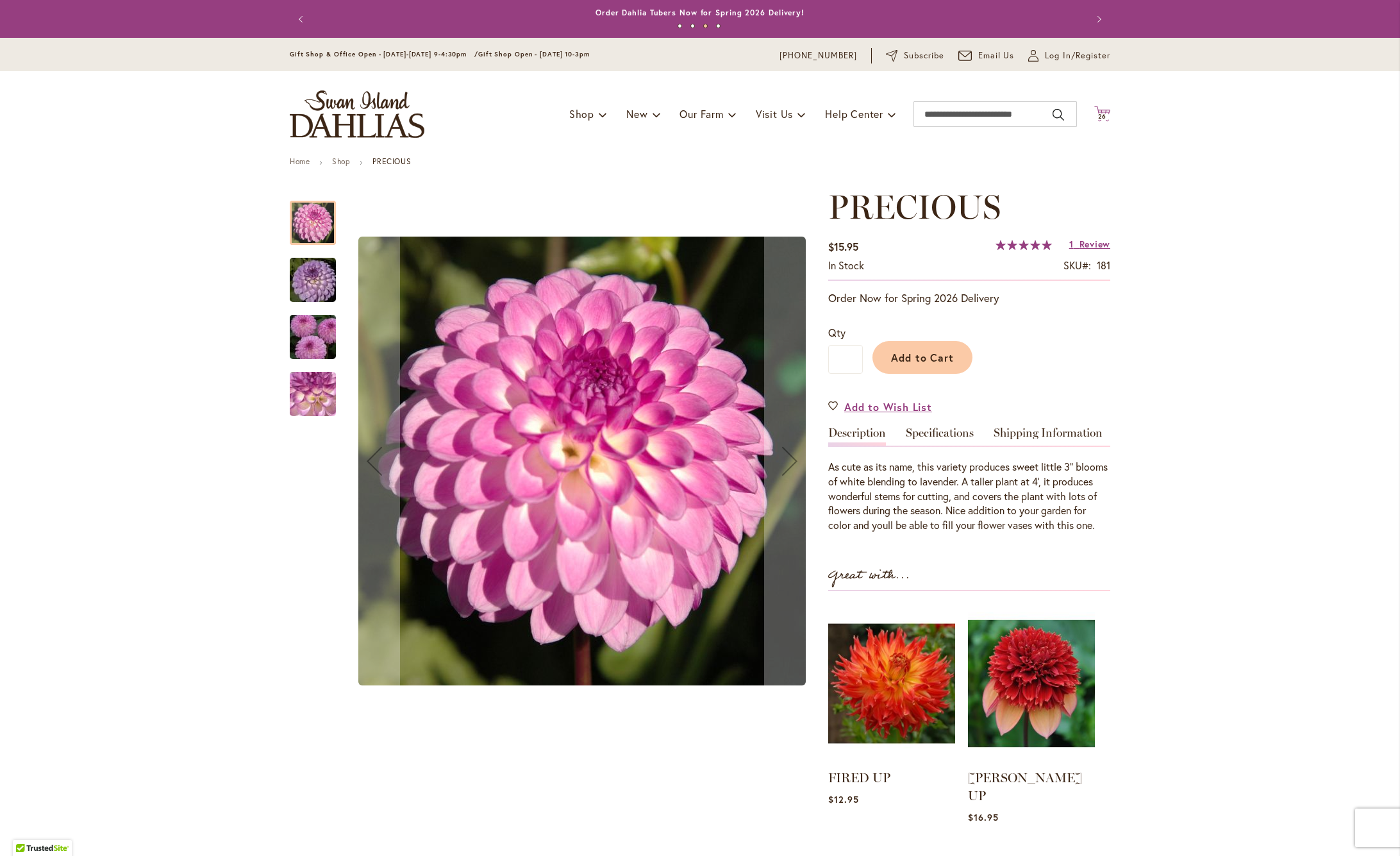
click at [1105, 115] on span "26" at bounding box center [1102, 116] width 9 height 8
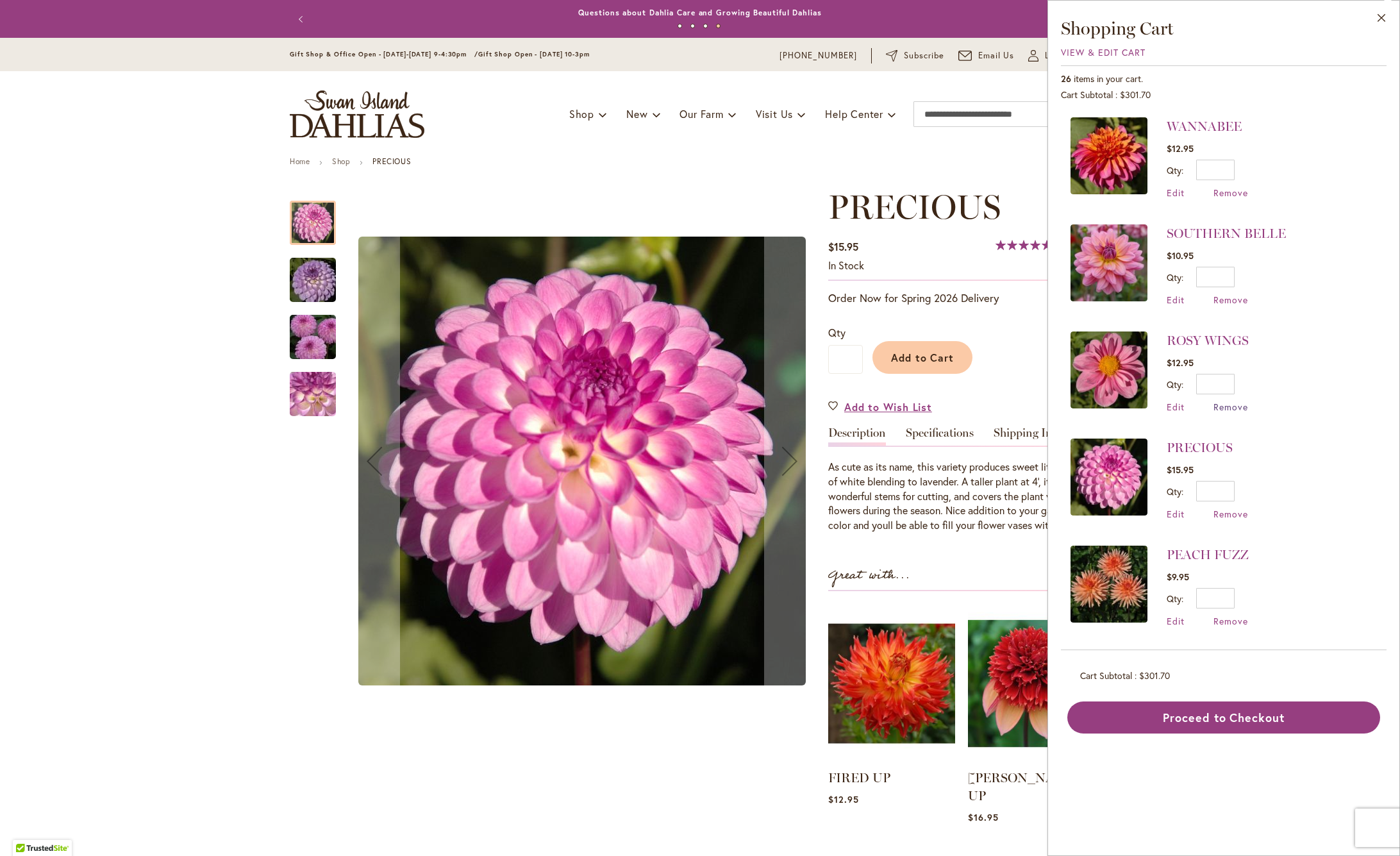
click at [1236, 407] on span "Remove" at bounding box center [1230, 407] width 35 height 12
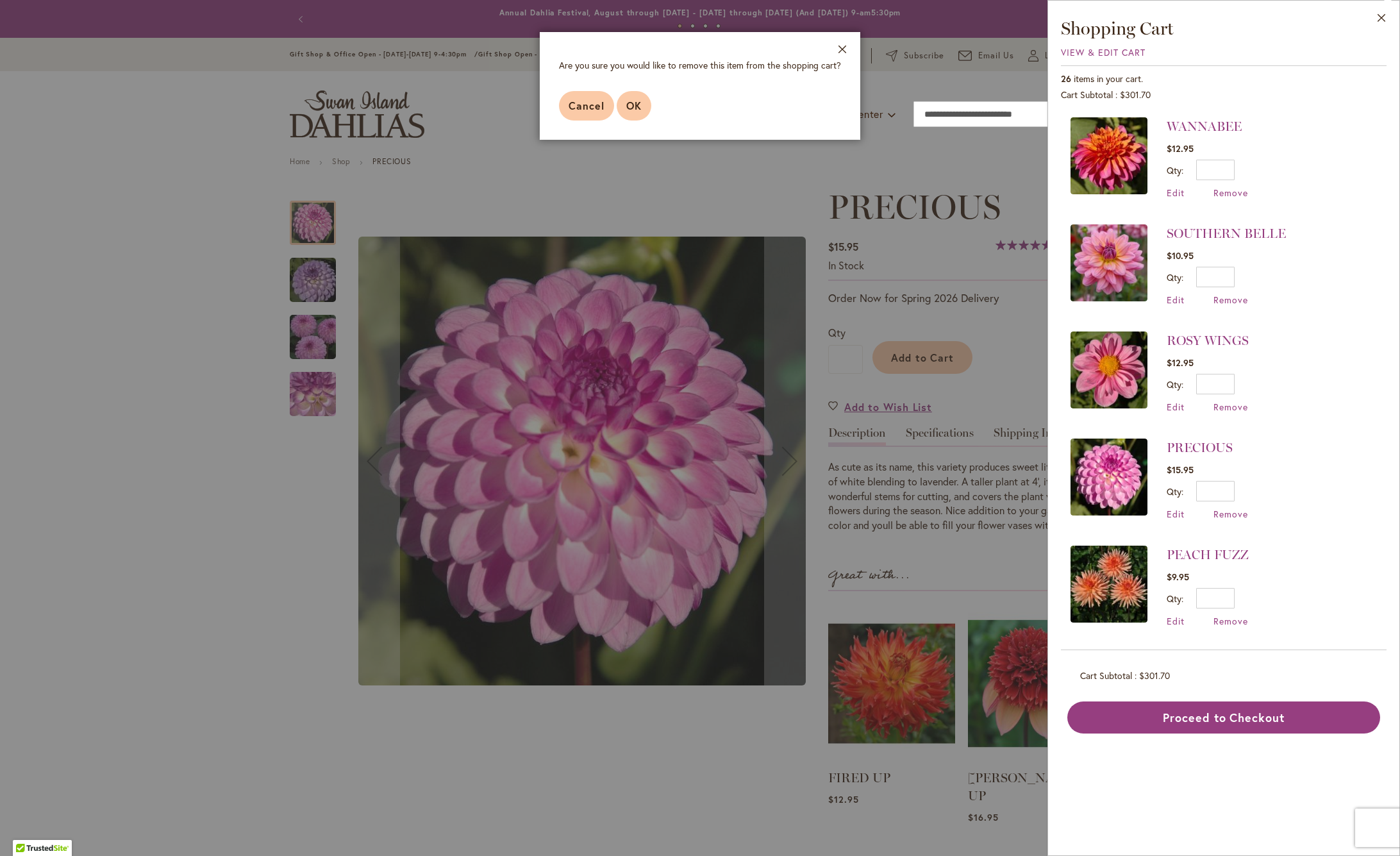
click at [639, 107] on span "OK" at bounding box center [633, 106] width 16 height 13
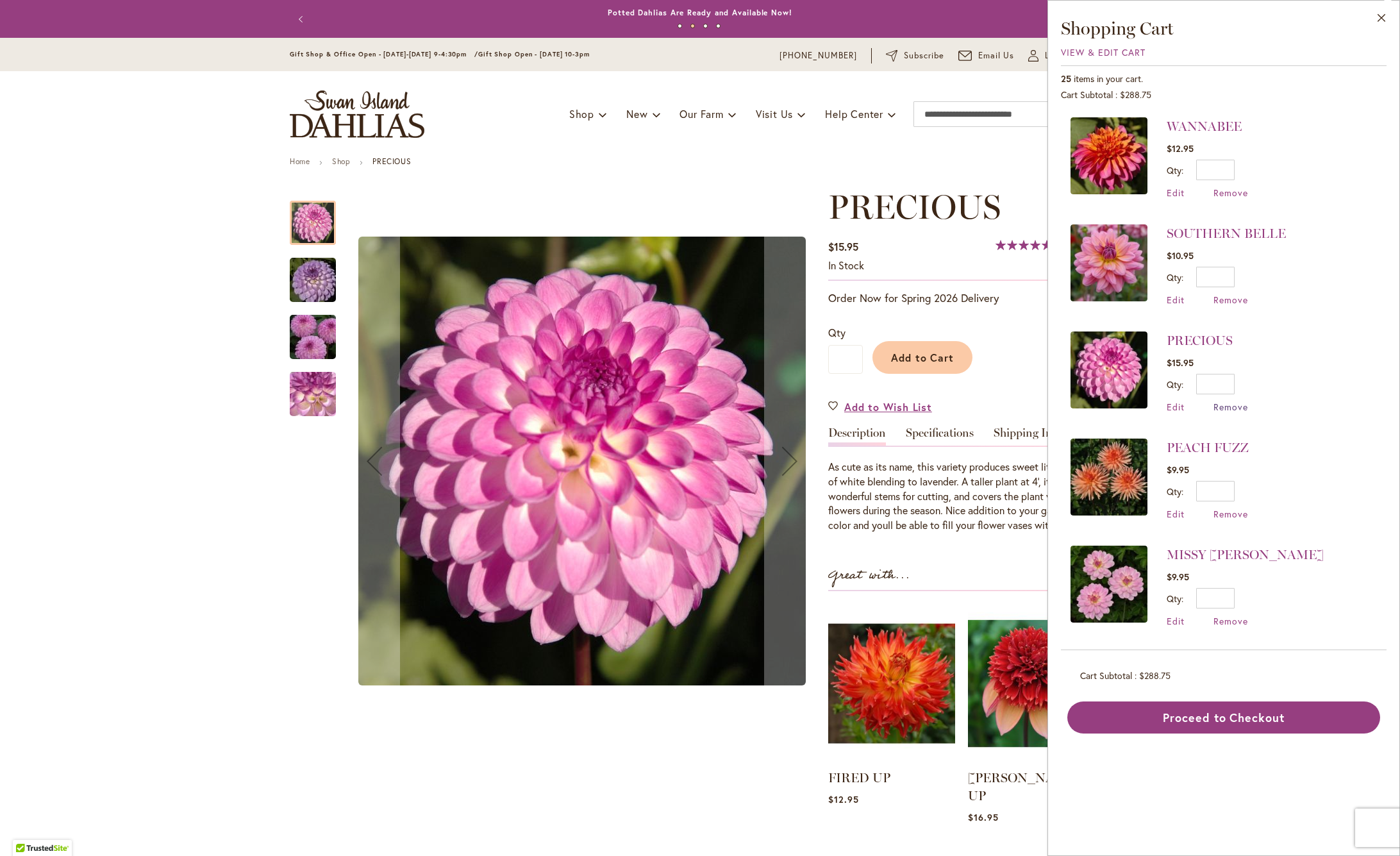
click at [1234, 407] on span "Remove" at bounding box center [1230, 407] width 35 height 12
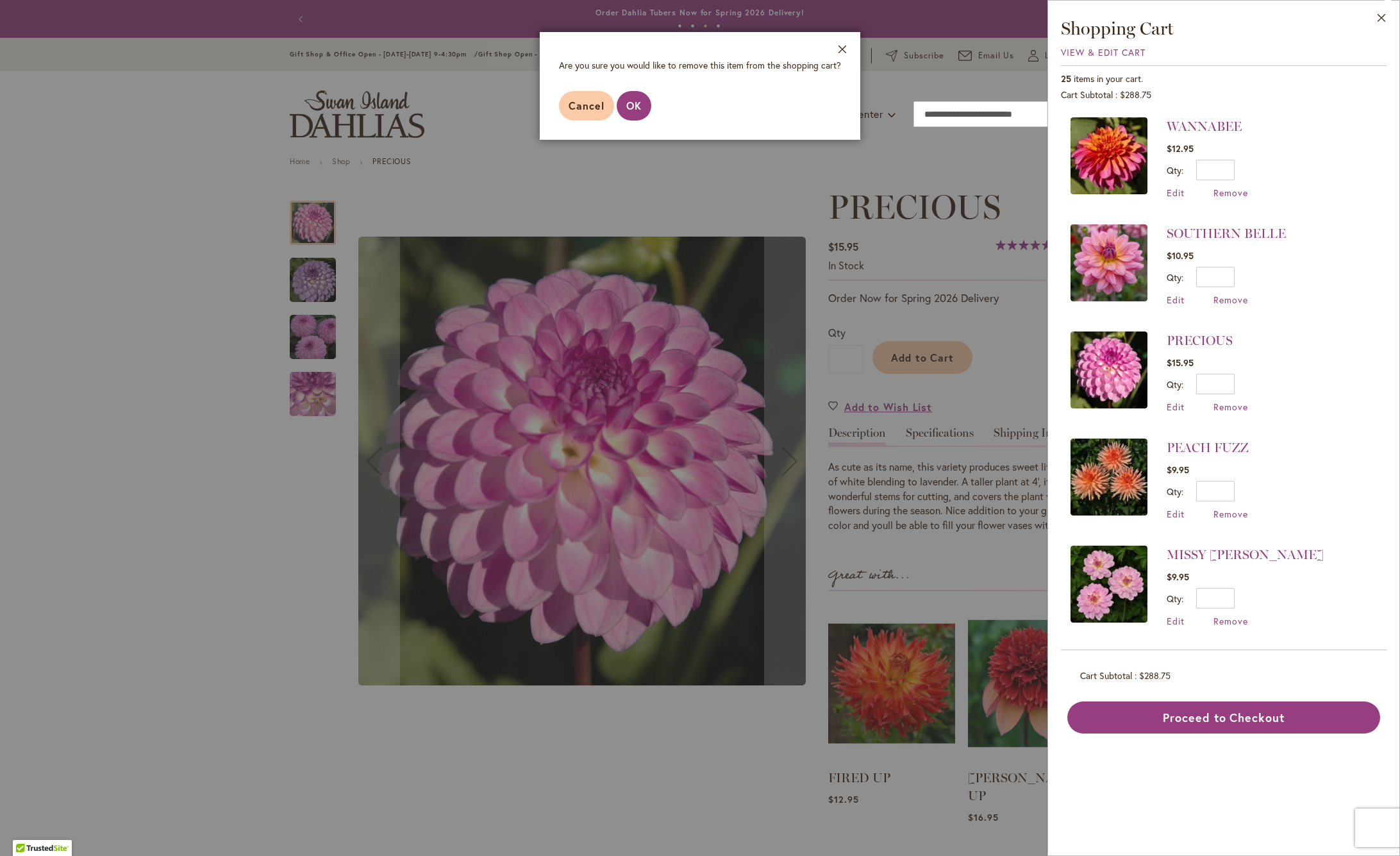
click at [637, 104] on span "OK" at bounding box center [633, 106] width 16 height 13
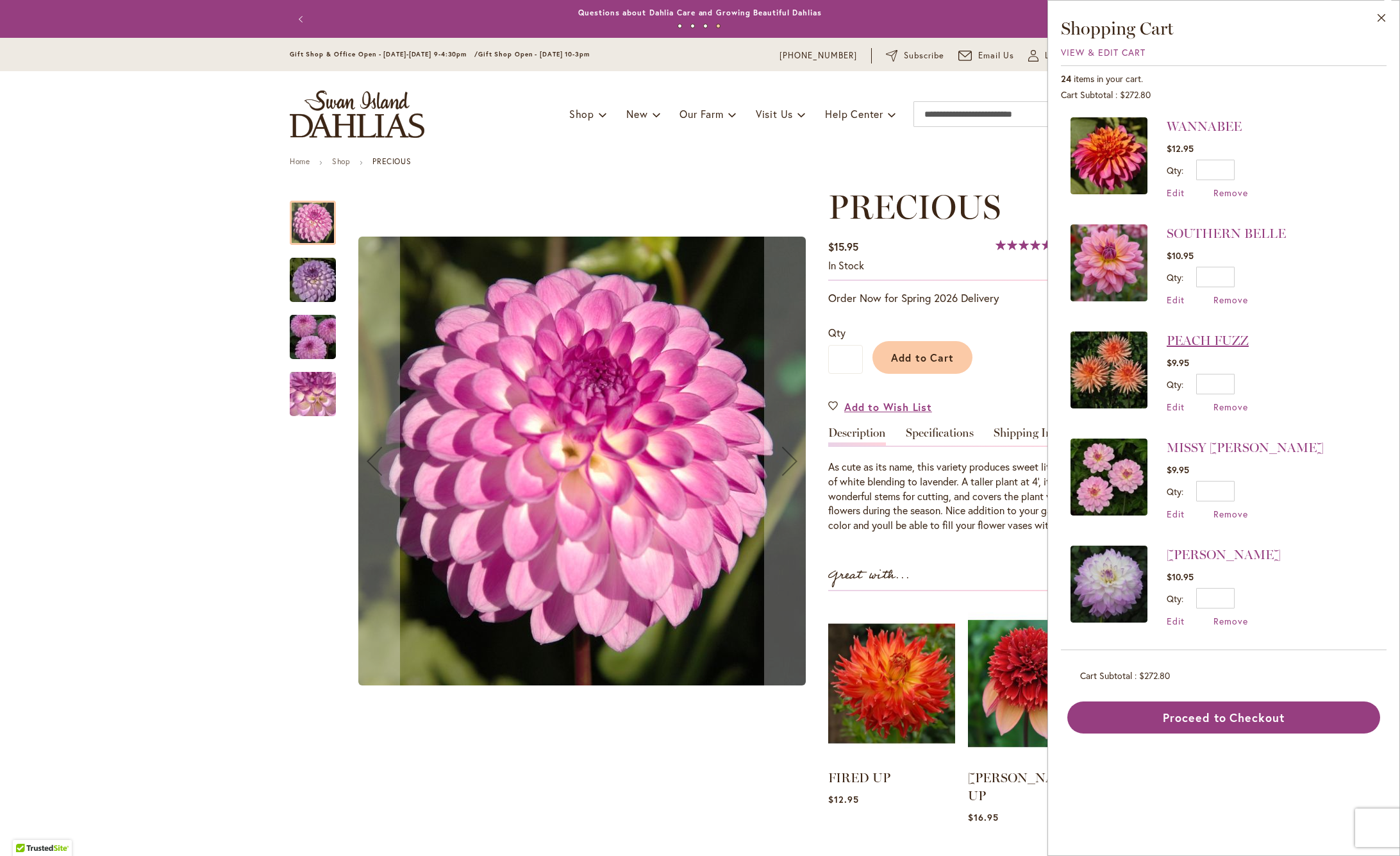
click at [1228, 341] on link "PEACH FUZZ" at bounding box center [1207, 340] width 82 height 16
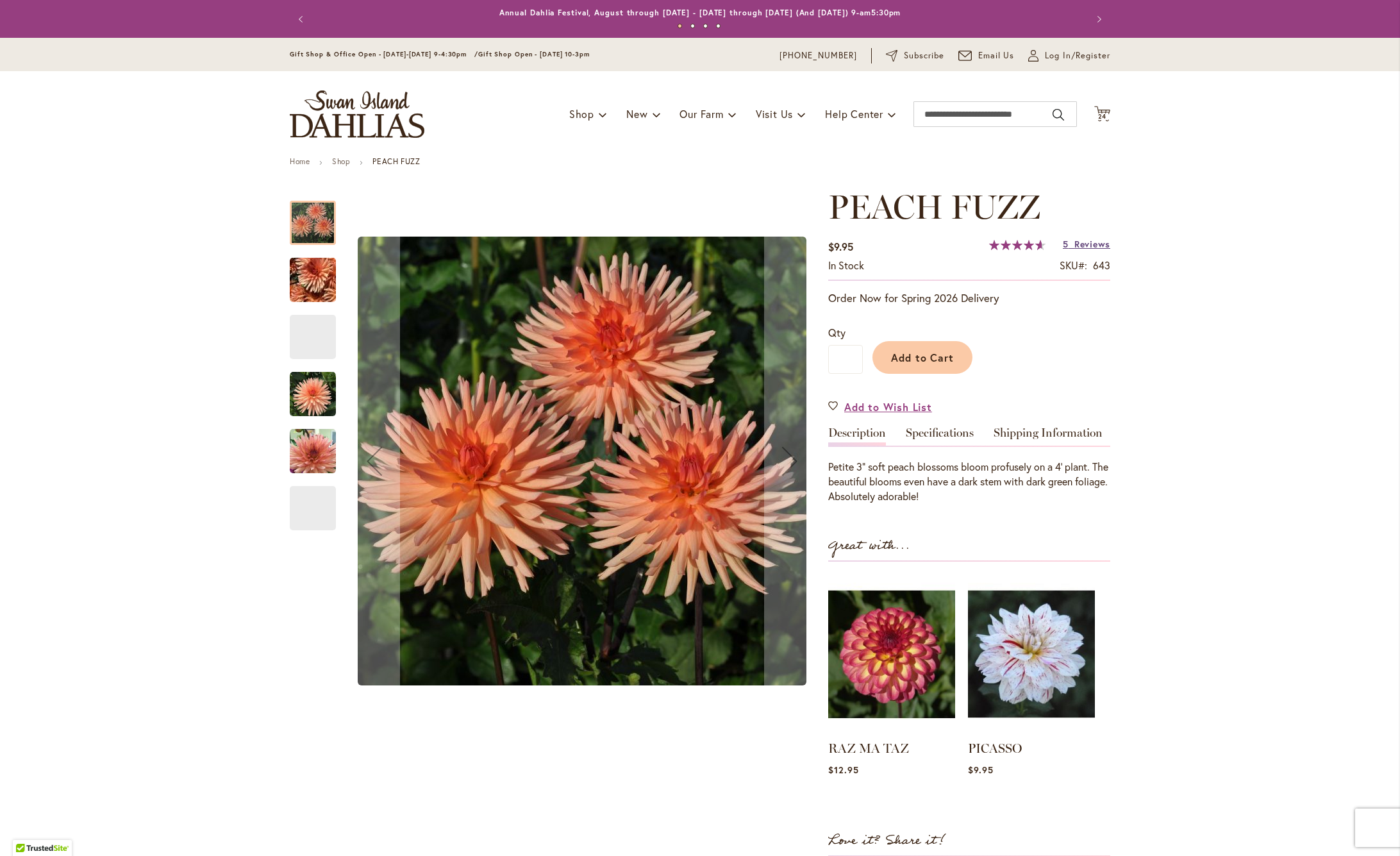
click at [1095, 247] on span "Reviews" at bounding box center [1092, 243] width 36 height 12
click at [1106, 114] on span "24" at bounding box center [1102, 116] width 9 height 8
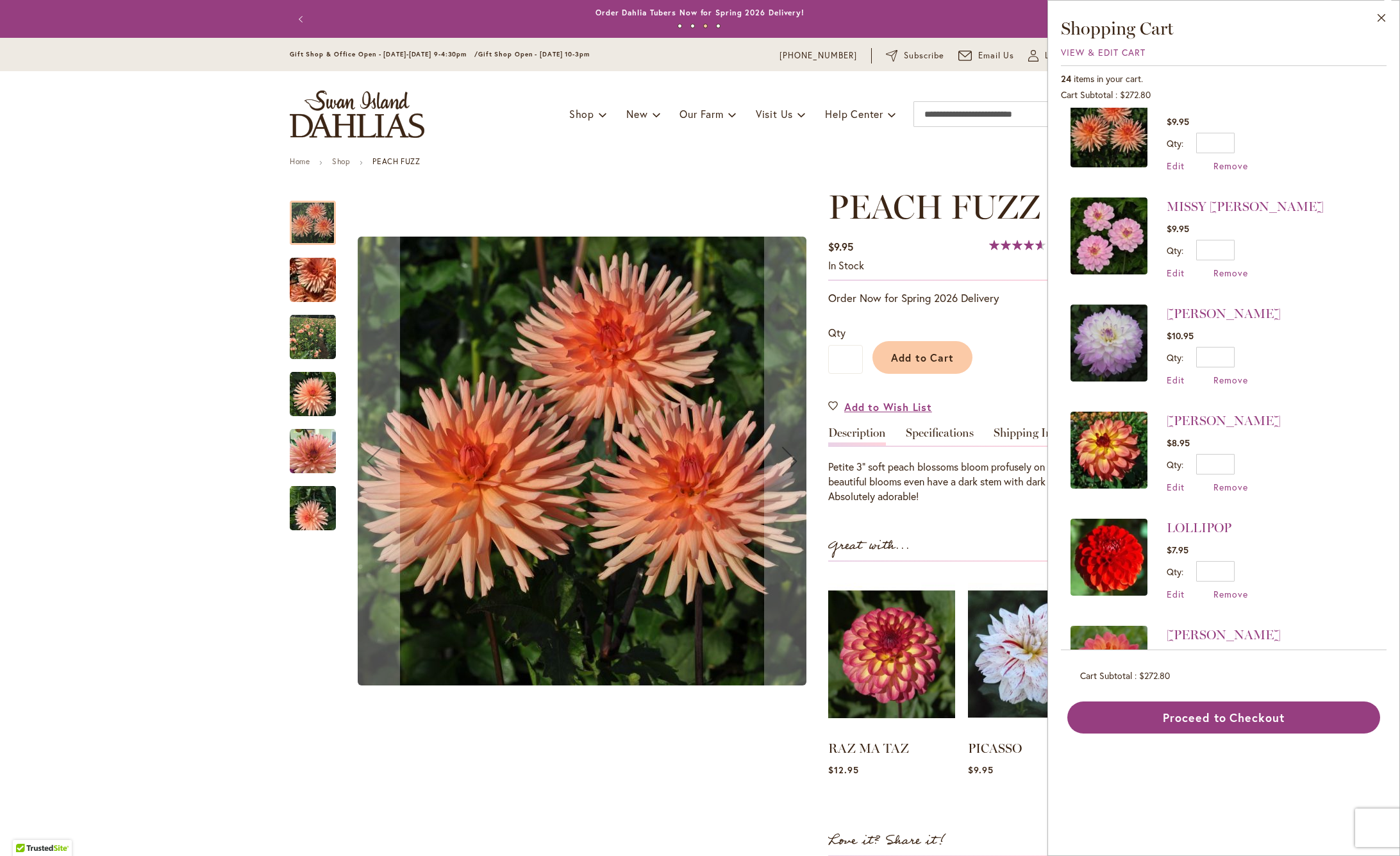
scroll to position [242, 0]
click at [1205, 198] on link "MISSY [PERSON_NAME]" at bounding box center [1245, 205] width 157 height 16
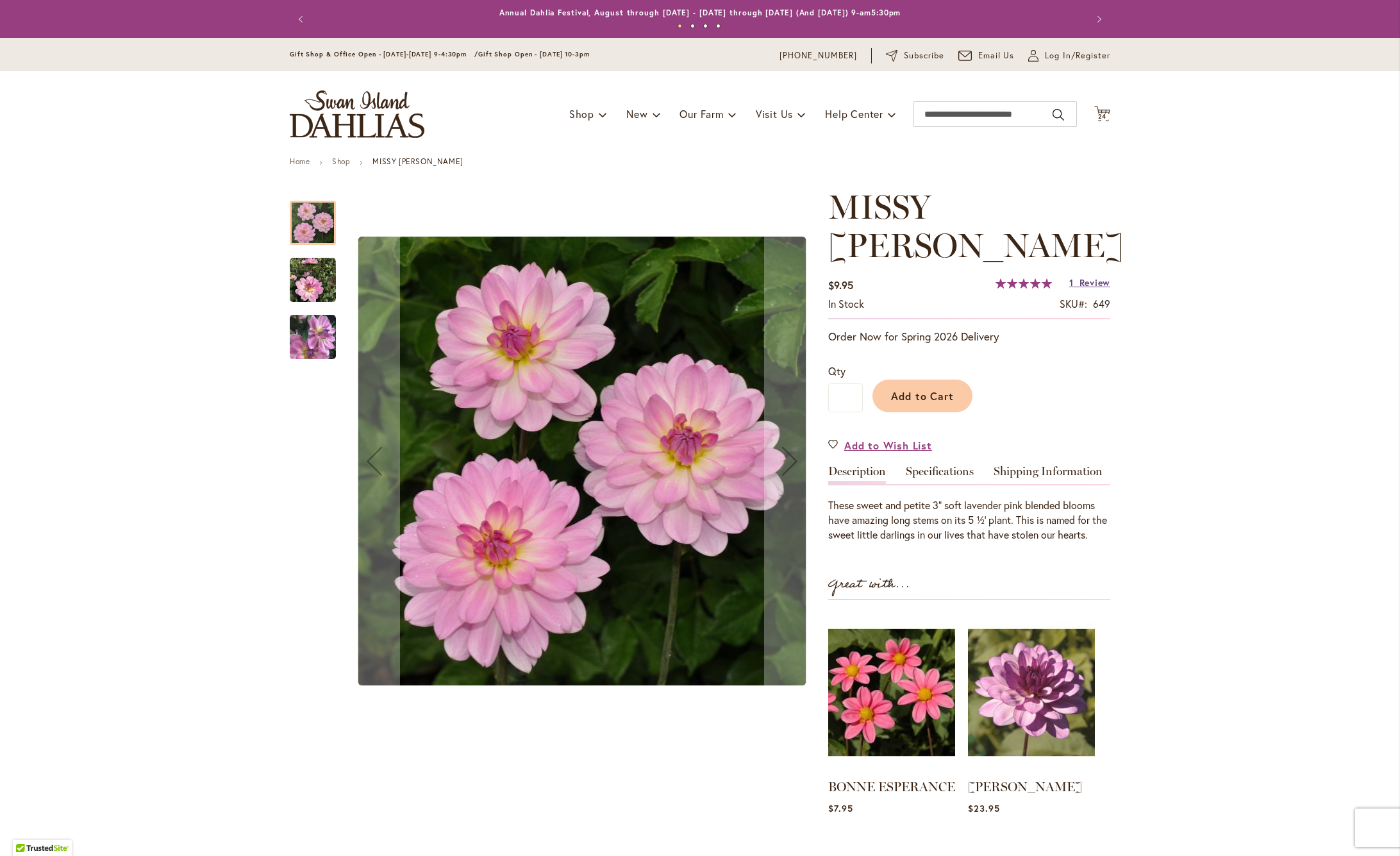
click at [1085, 276] on span "Review" at bounding box center [1094, 282] width 31 height 12
click at [1104, 115] on span "24" at bounding box center [1102, 116] width 9 height 8
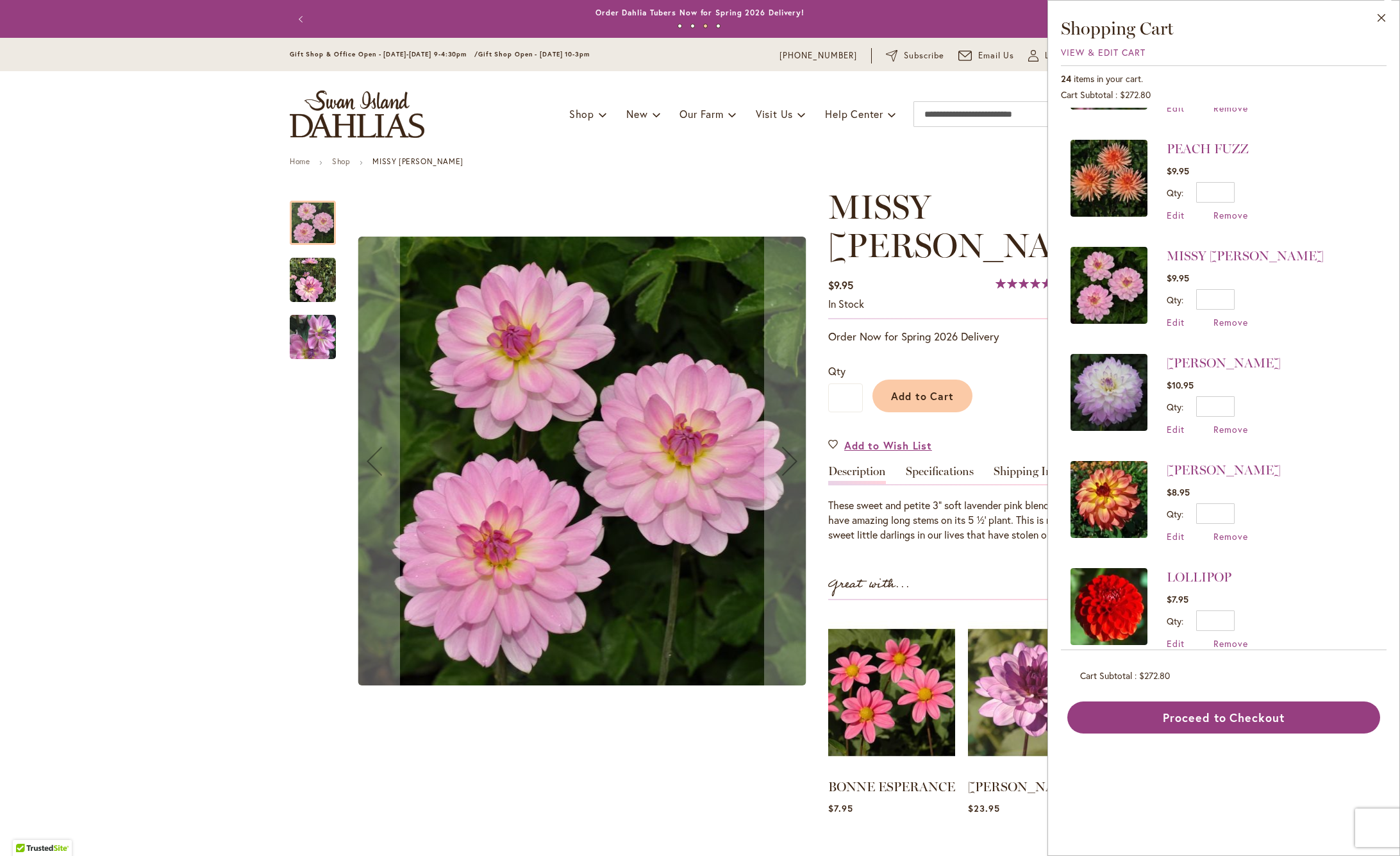
scroll to position [243, 0]
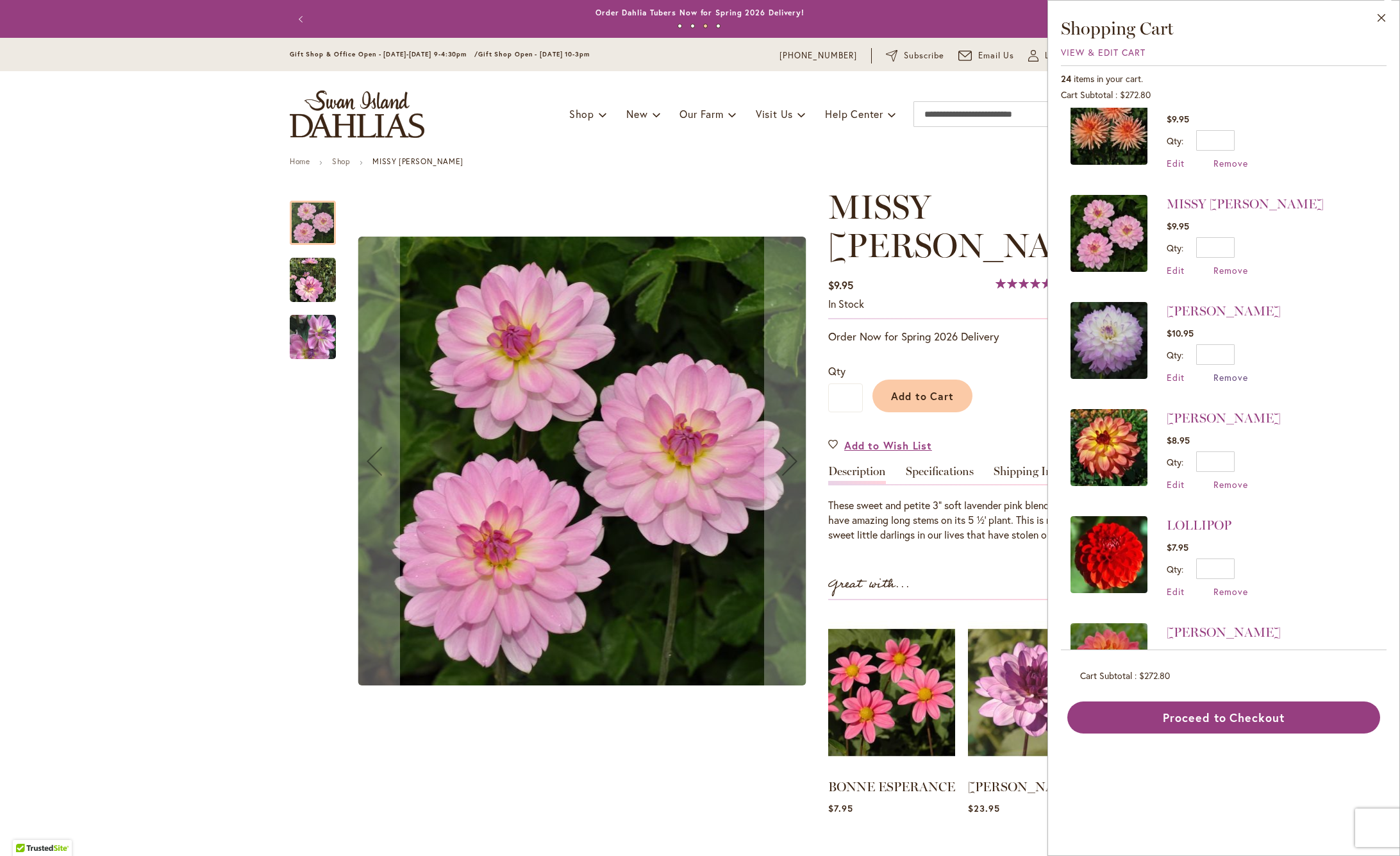
drag, startPoint x: 1236, startPoint y: 378, endPoint x: 1244, endPoint y: 383, distance: 9.4
click at [1236, 378] on span "Remove" at bounding box center [1230, 377] width 35 height 12
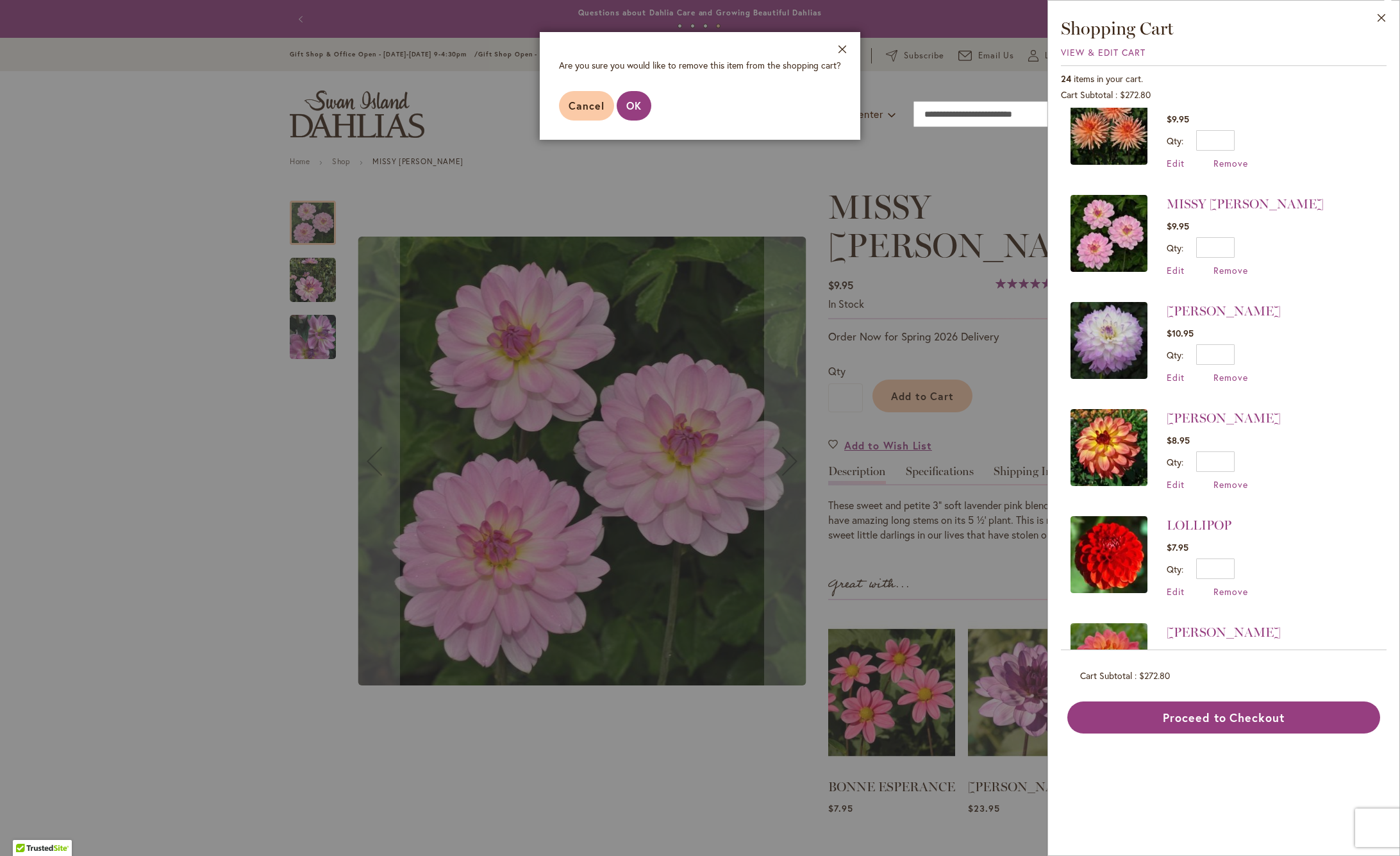
click at [632, 103] on span "OK" at bounding box center [633, 106] width 16 height 13
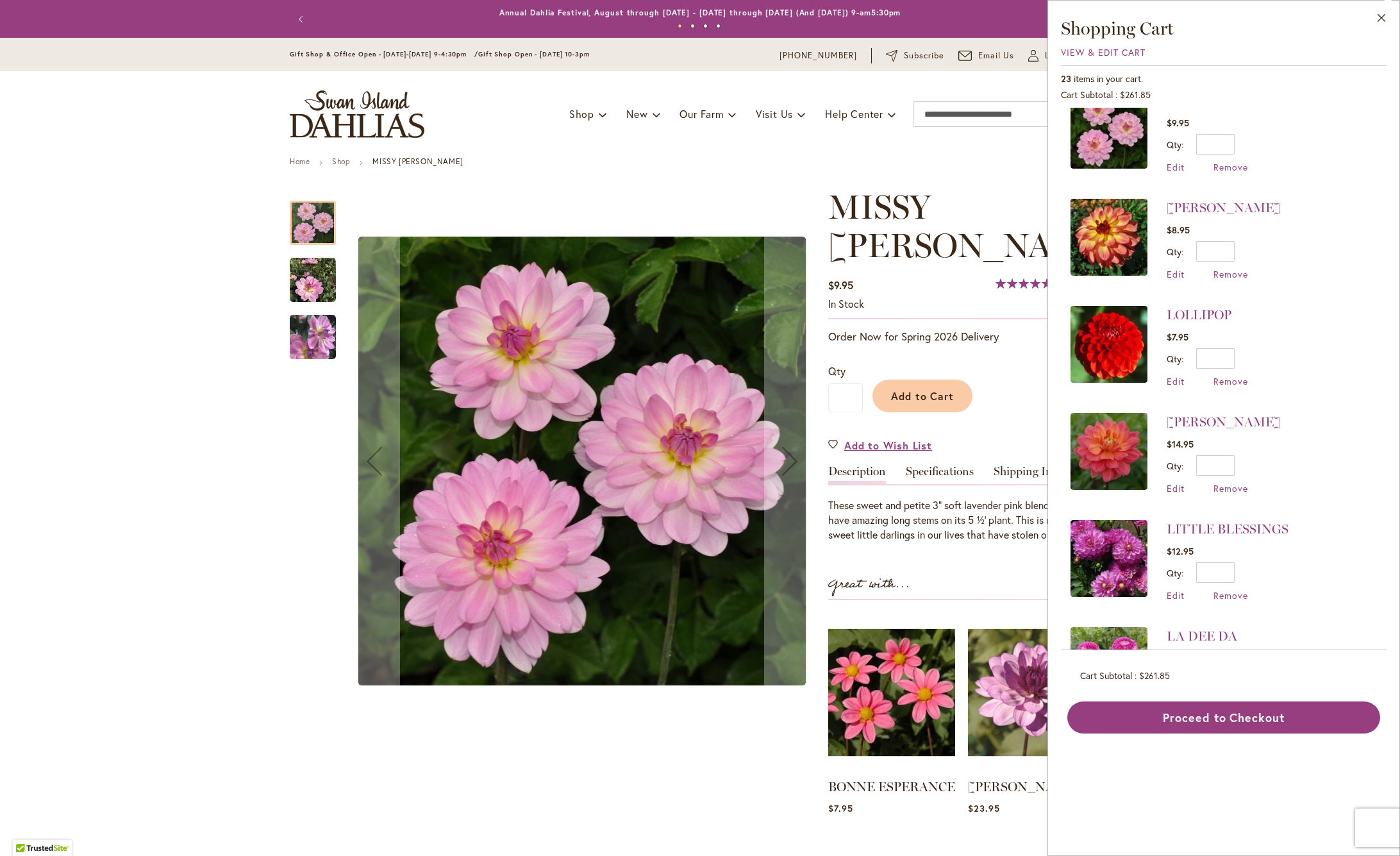
scroll to position [365, 0]
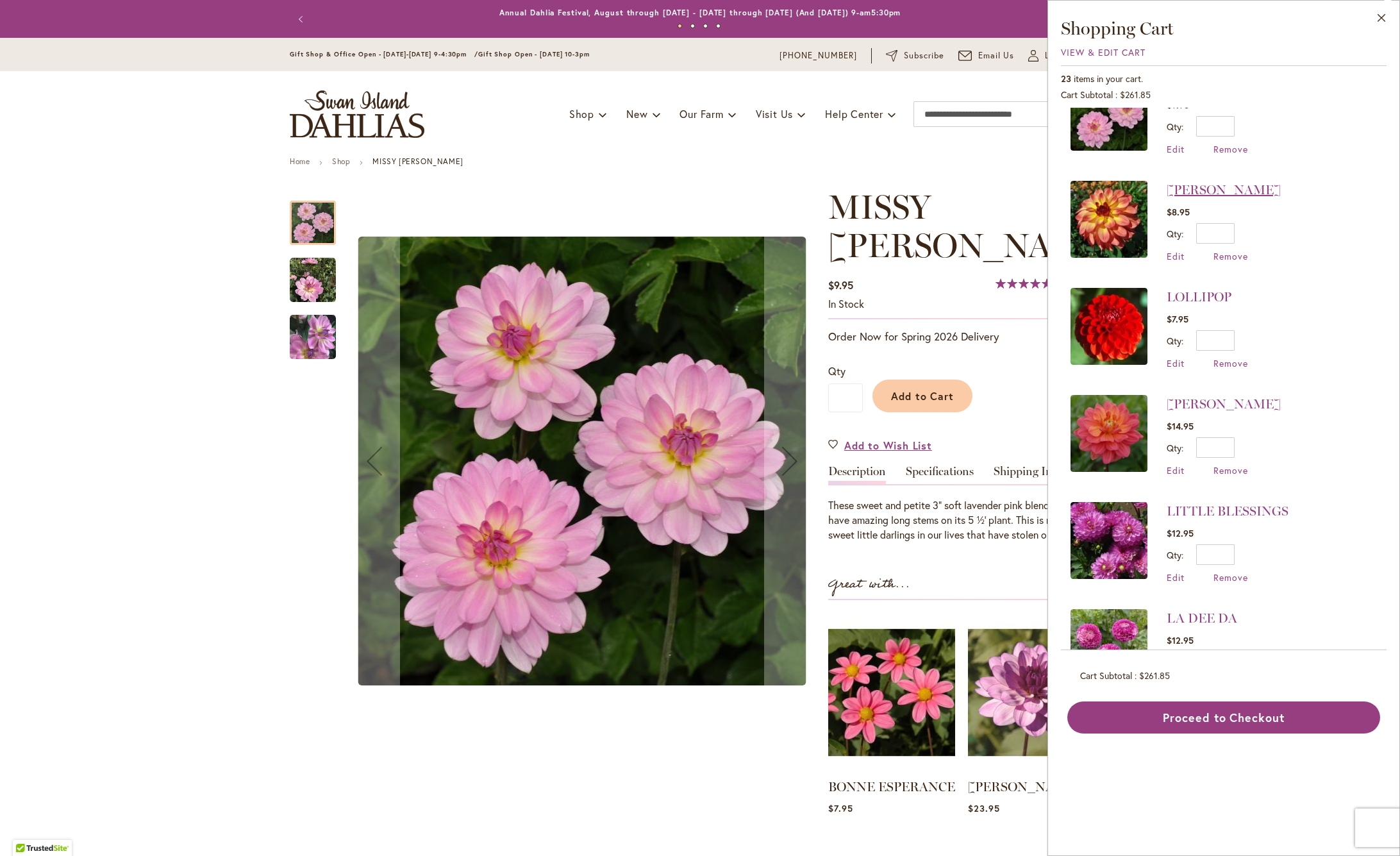
click at [1201, 190] on link "[PERSON_NAME]" at bounding box center [1224, 190] width 114 height 16
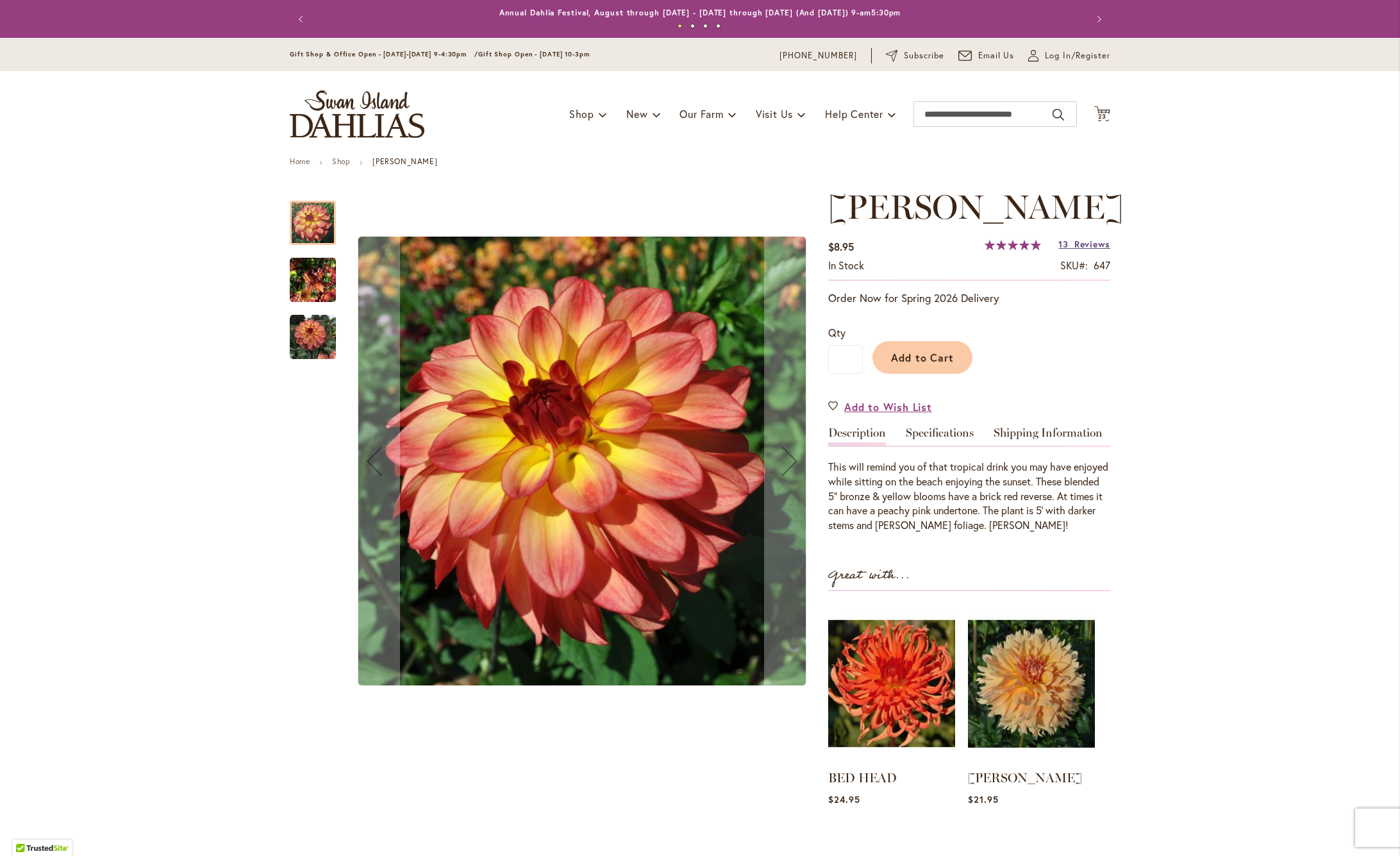
click at [1087, 243] on span "Reviews" at bounding box center [1092, 243] width 36 height 12
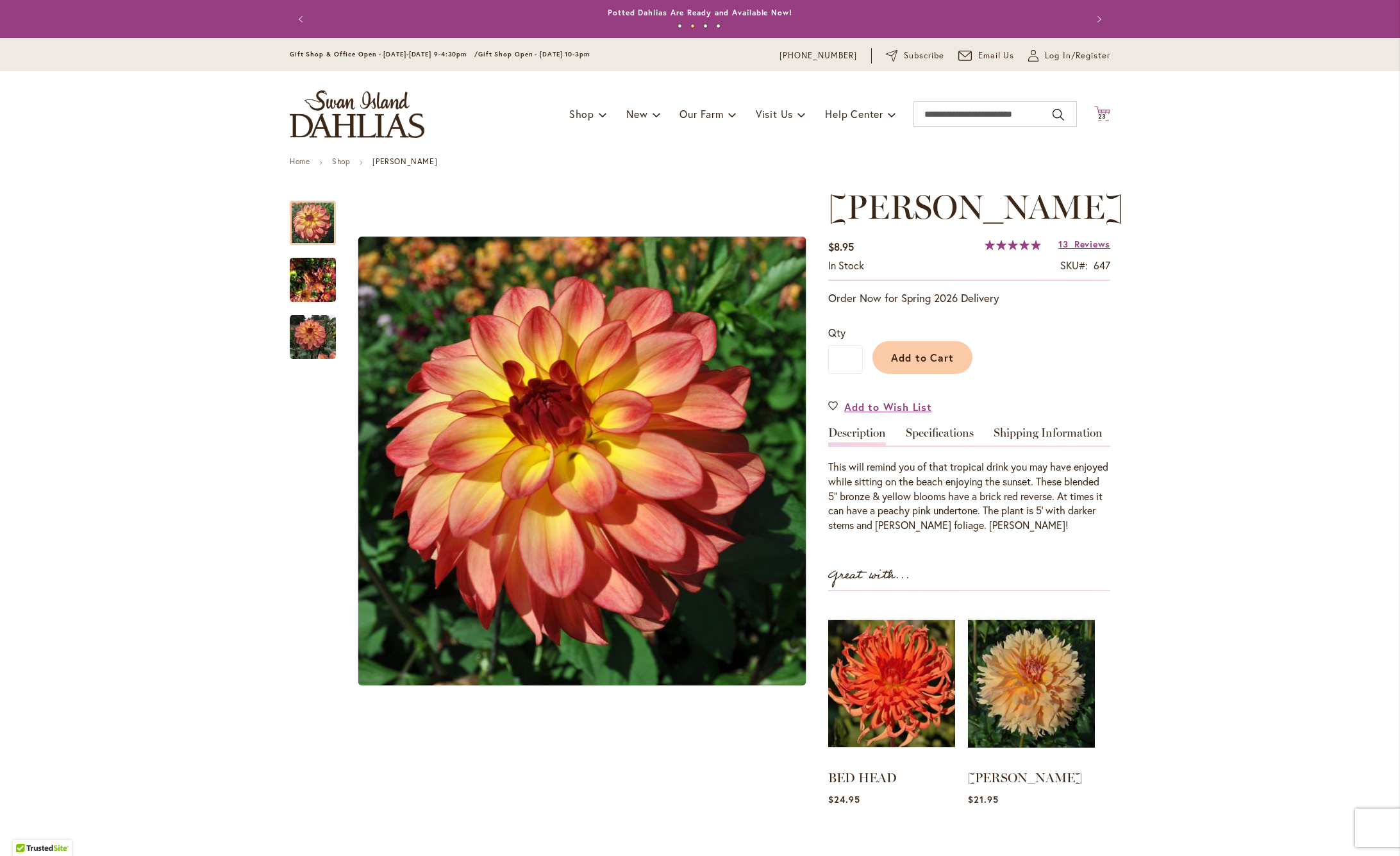
click at [1102, 113] on span "23" at bounding box center [1102, 116] width 9 height 8
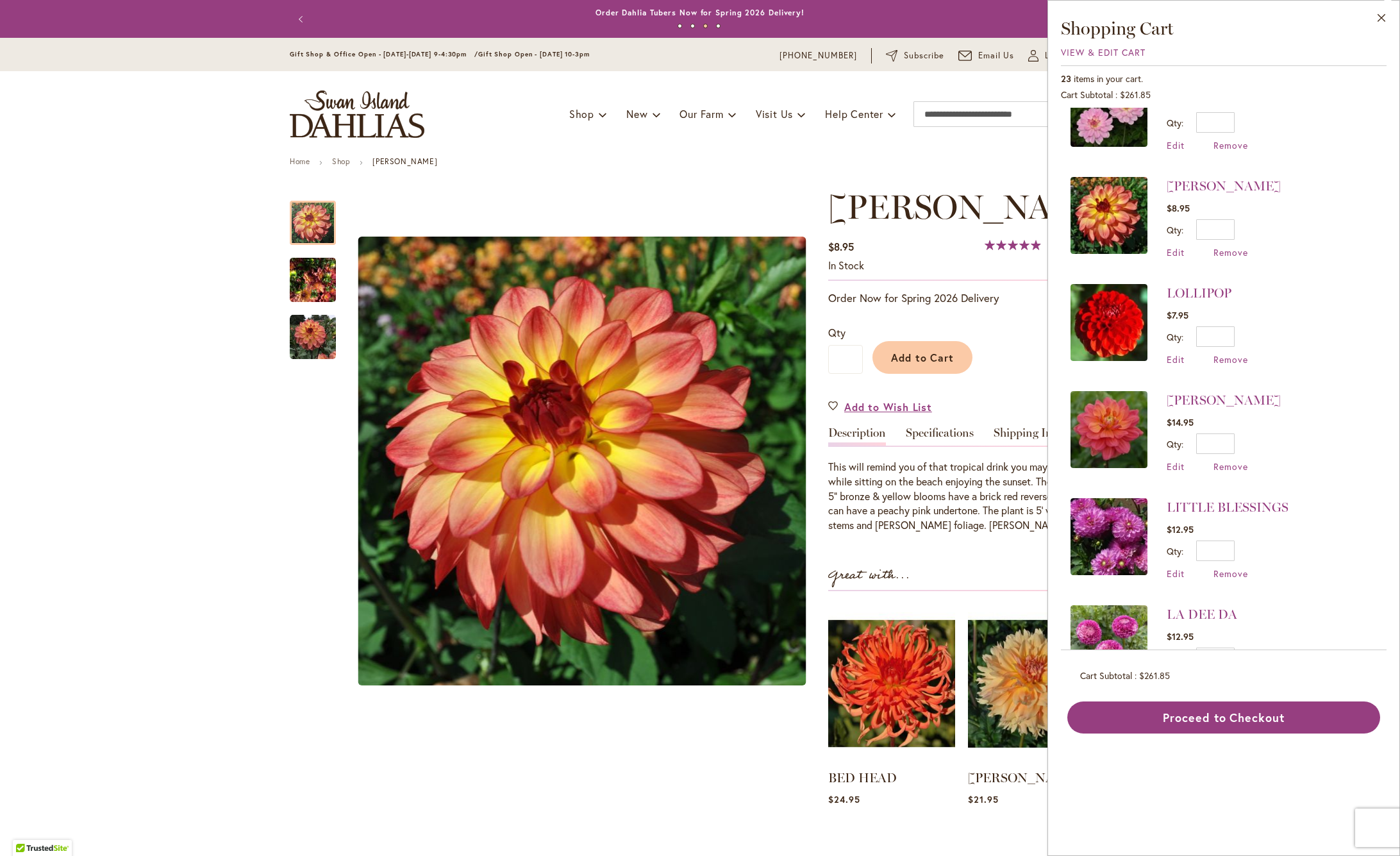
scroll to position [371, 0]
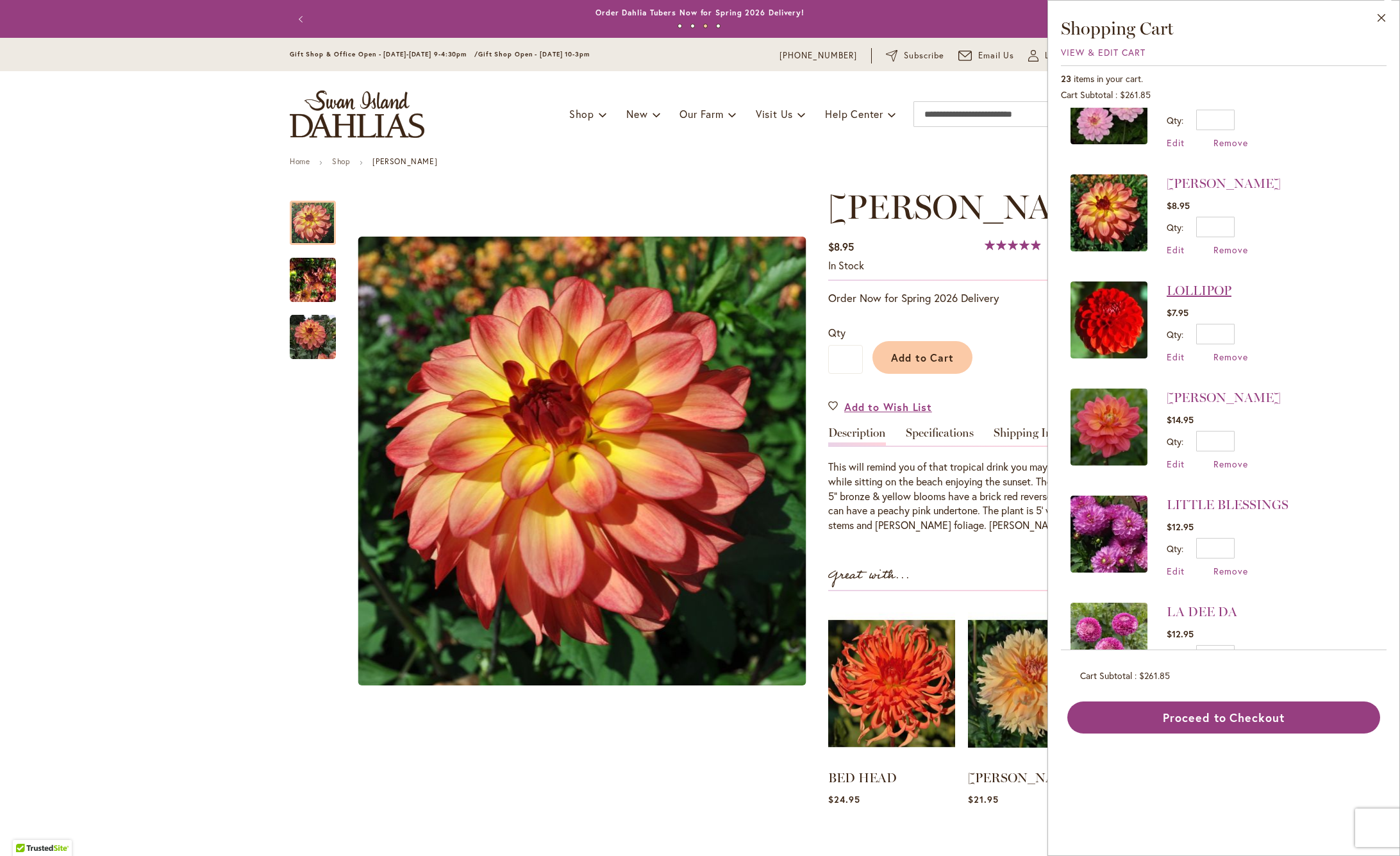
click at [1219, 289] on link "LOLLIPOP" at bounding box center [1199, 290] width 65 height 16
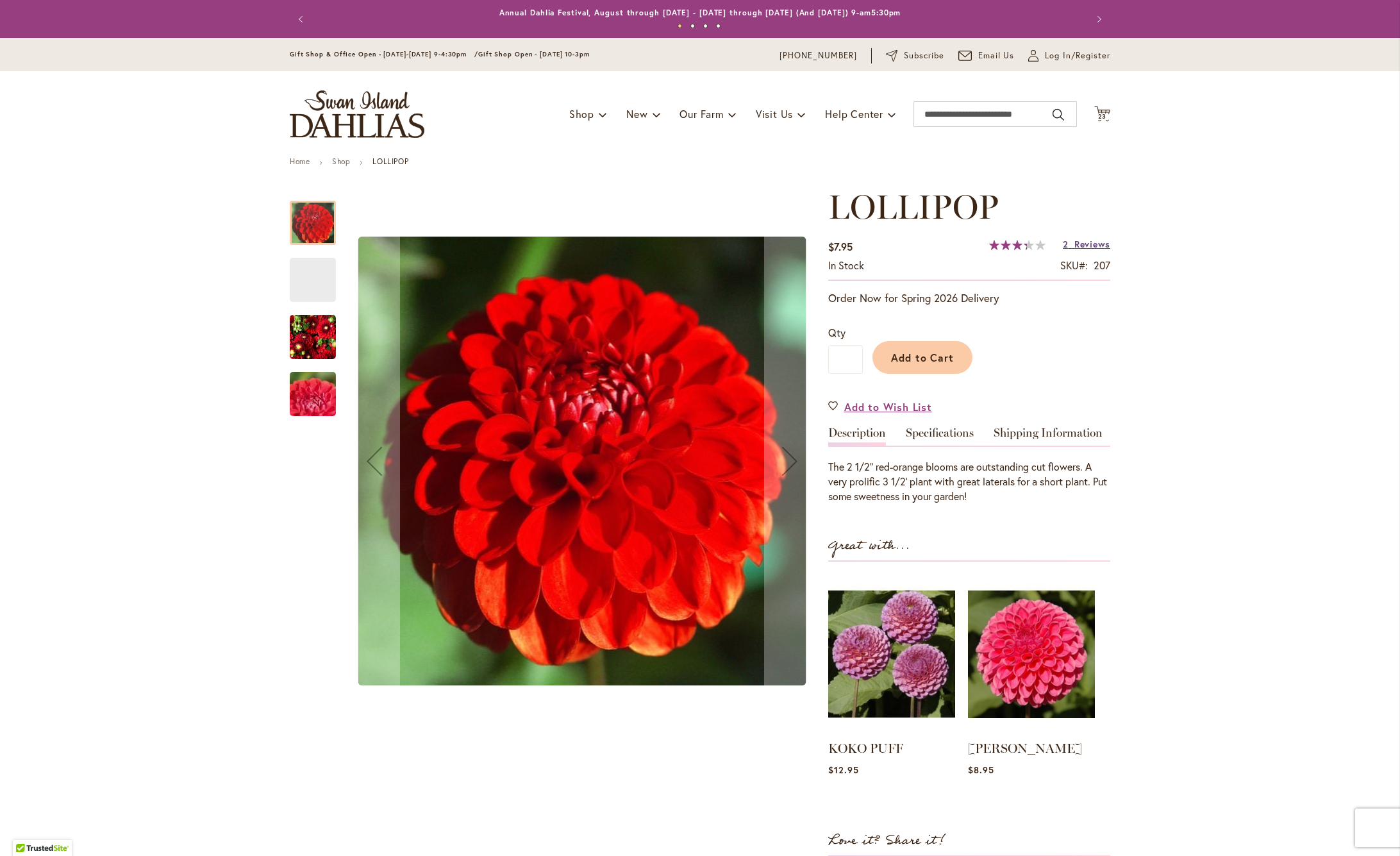
click at [1089, 244] on span "Reviews" at bounding box center [1092, 243] width 36 height 12
click at [1103, 113] on span "23" at bounding box center [1102, 116] width 9 height 8
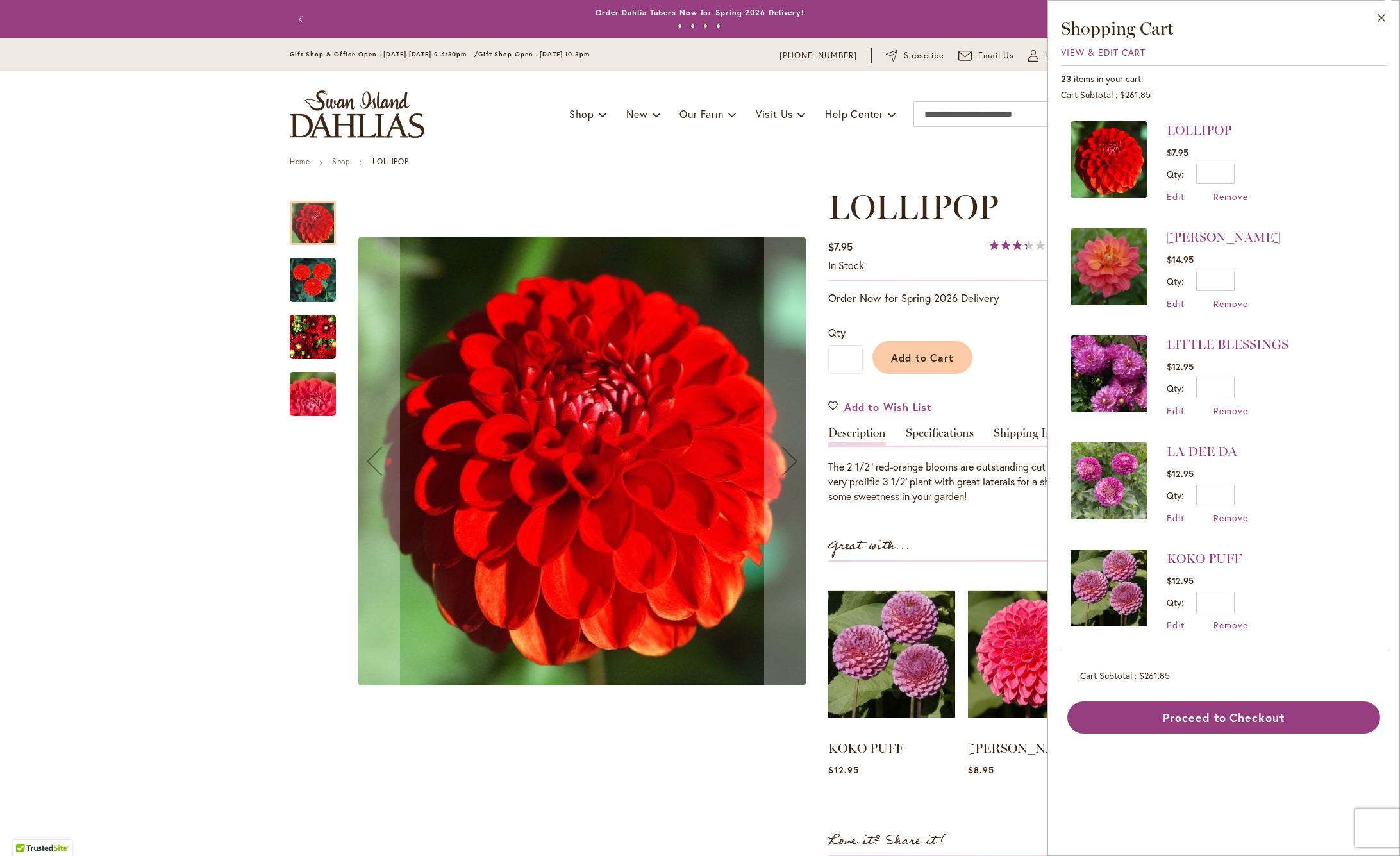
scroll to position [532, 0]
click at [1237, 302] on span "Remove" at bounding box center [1230, 303] width 35 height 12
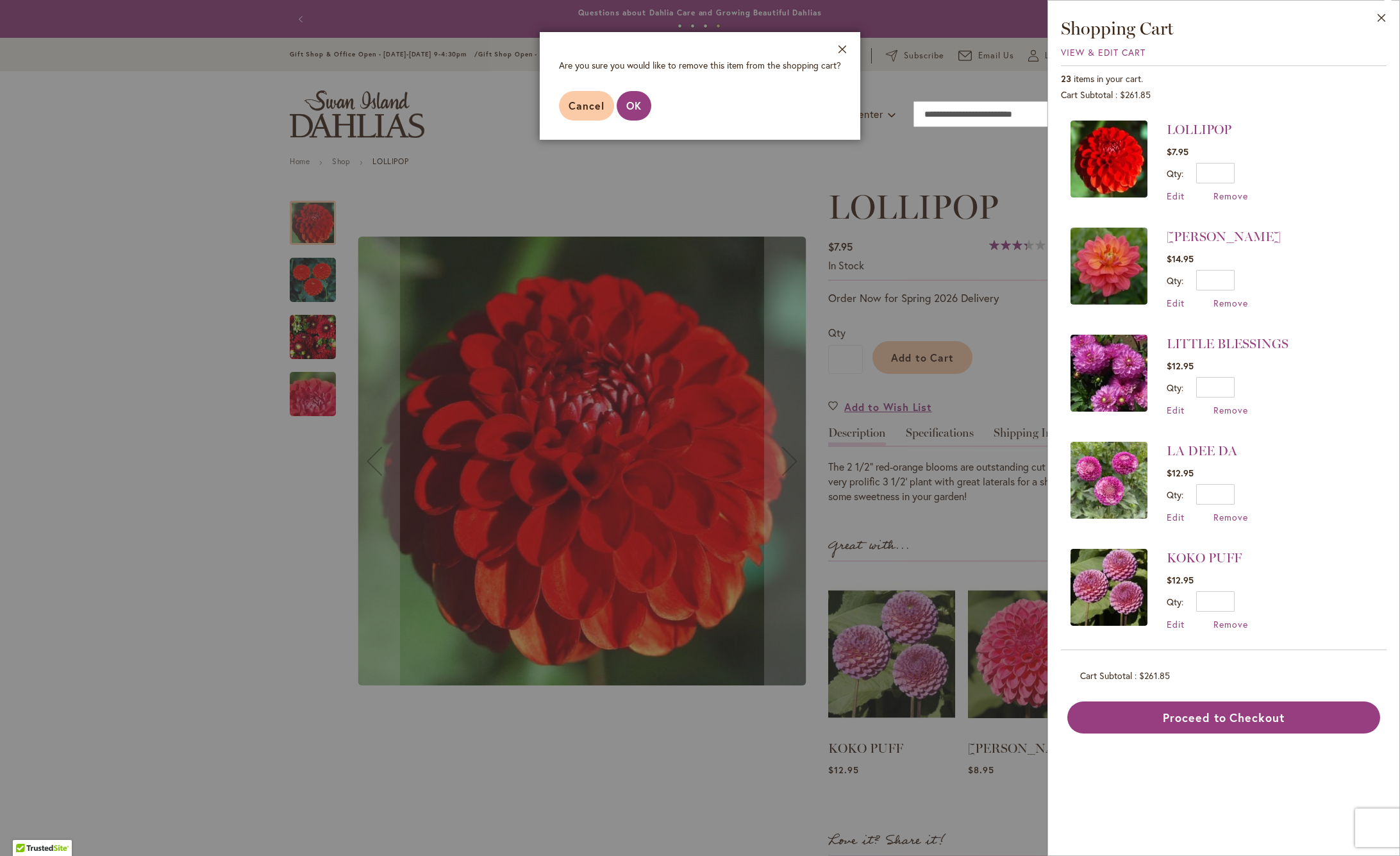
click at [640, 106] on span "OK" at bounding box center [633, 106] width 16 height 13
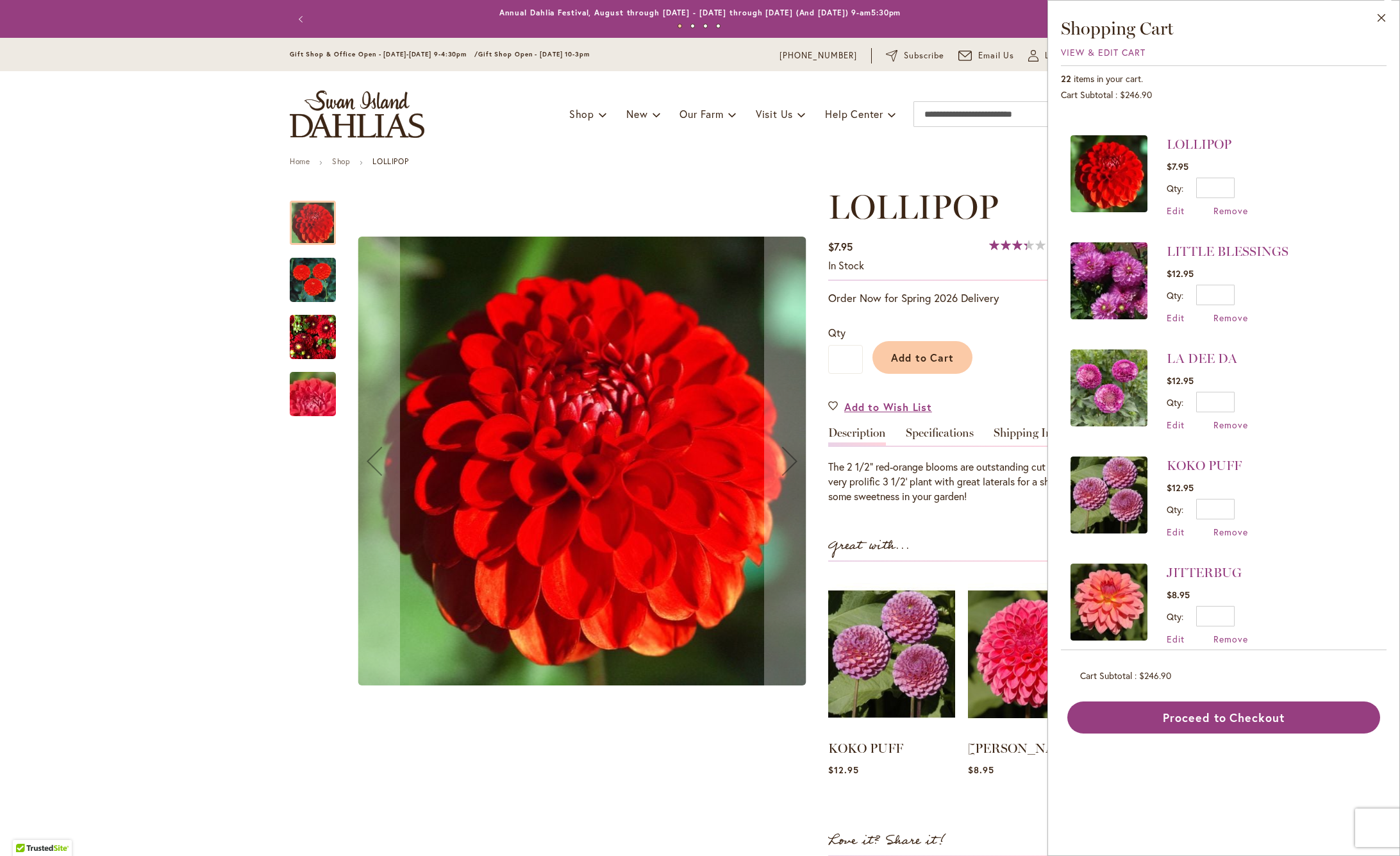
scroll to position [521, 0]
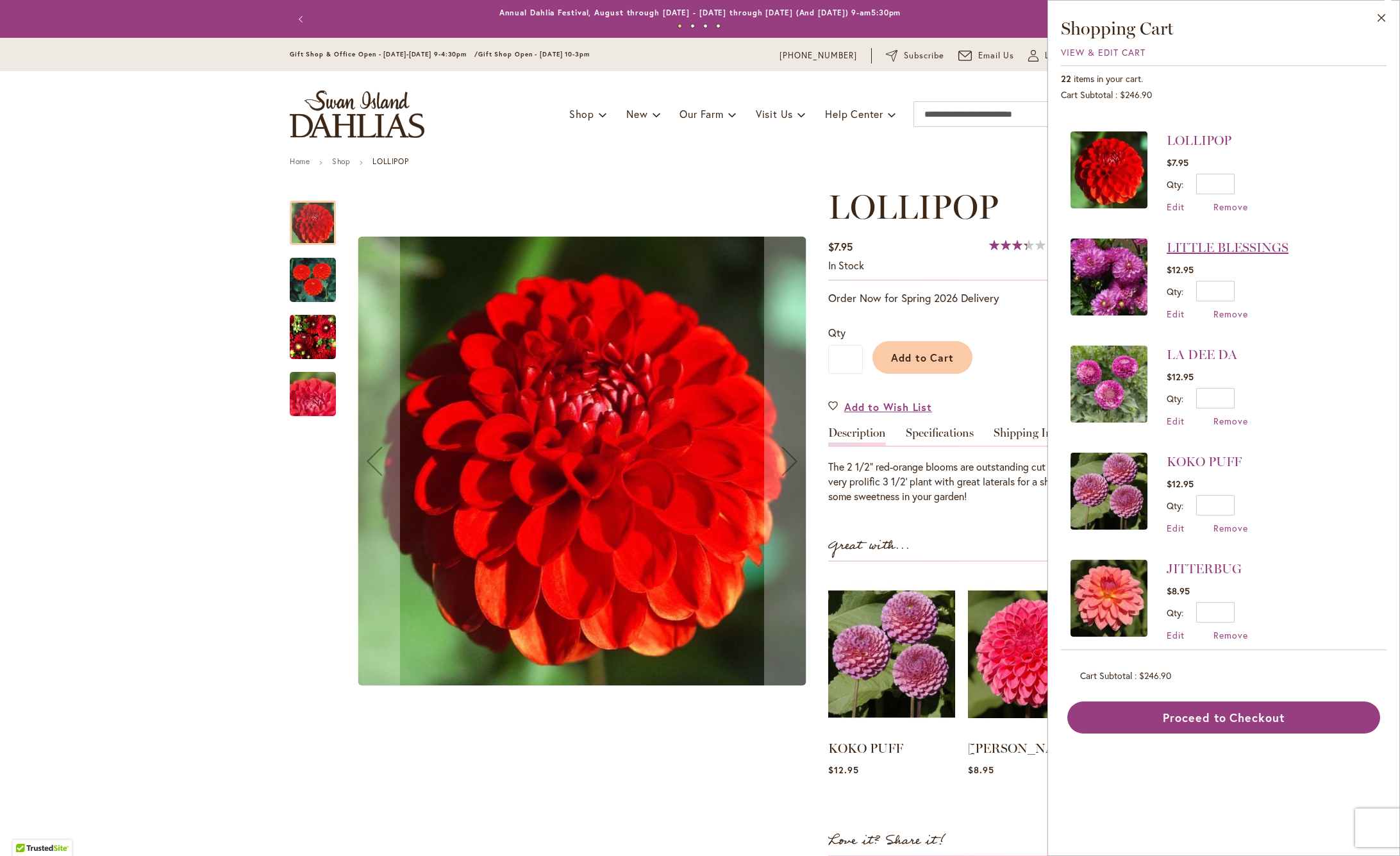
click at [1267, 246] on link "LITTLE BLESSINGS" at bounding box center [1228, 247] width 122 height 16
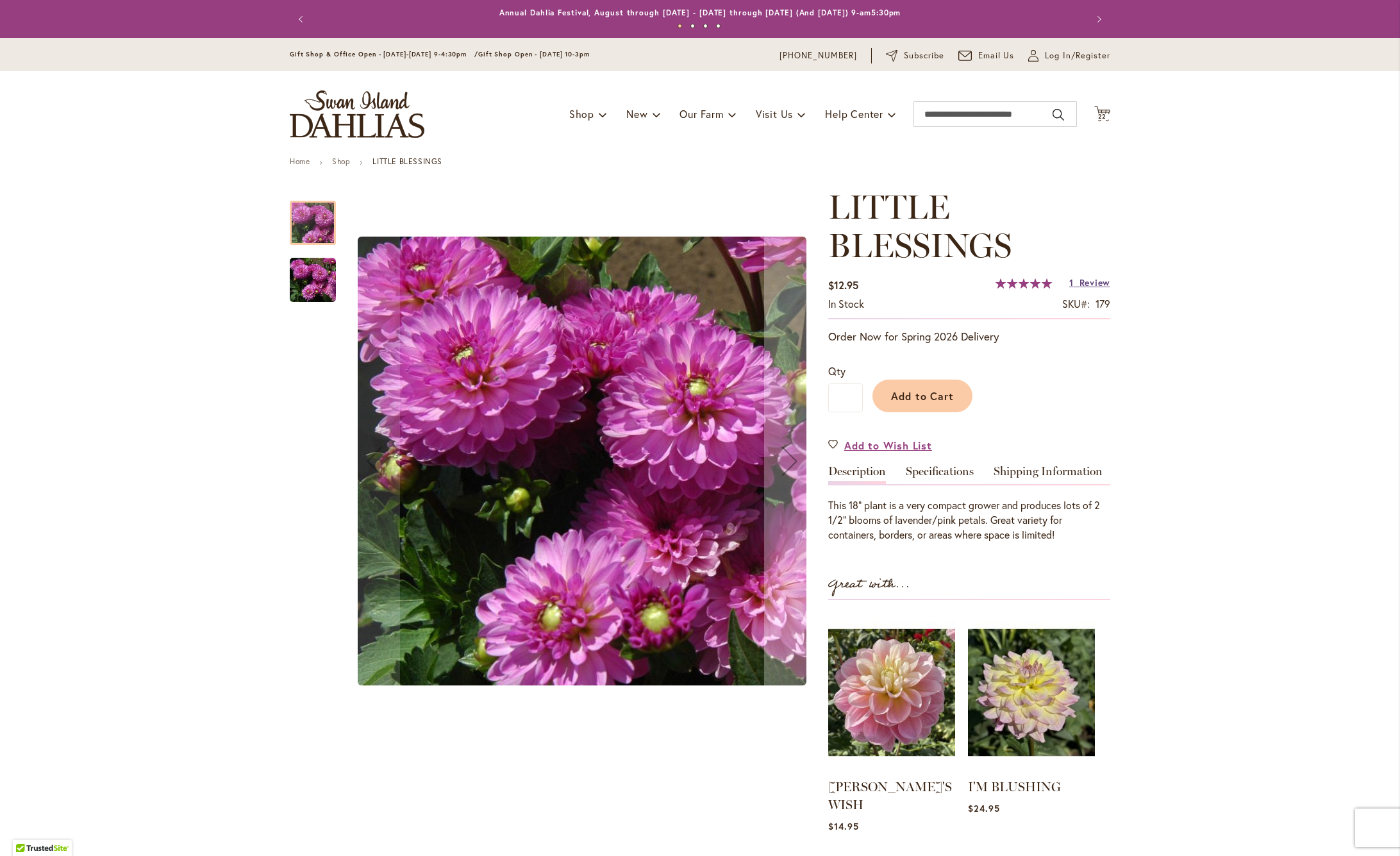
click at [1093, 285] on span "Review" at bounding box center [1094, 282] width 31 height 12
drag, startPoint x: 1104, startPoint y: 111, endPoint x: 1117, endPoint y: 120, distance: 15.8
click at [1104, 111] on icon "Cart .cls-1 { fill: #231f20; }" at bounding box center [1102, 113] width 16 height 16
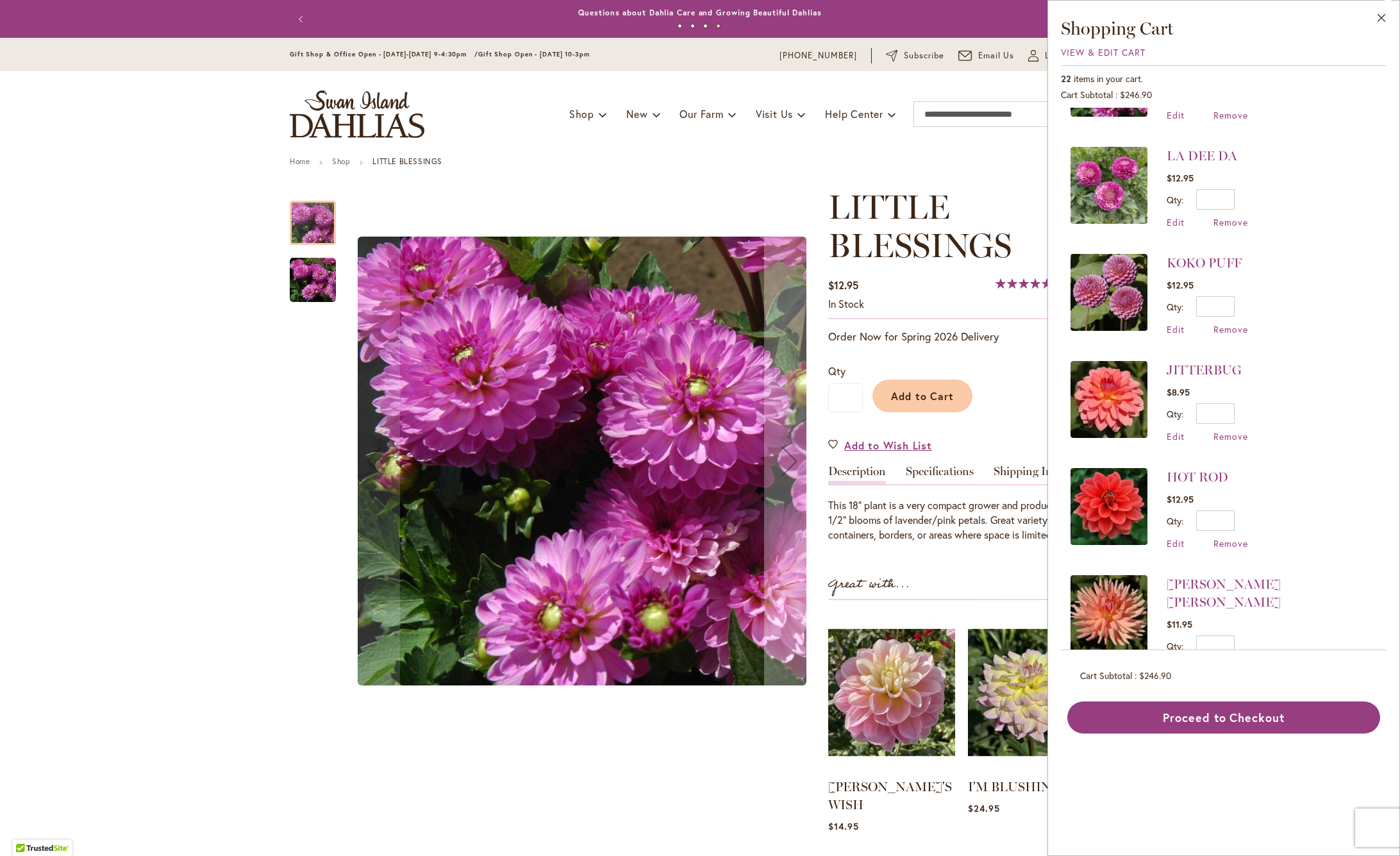
scroll to position [721, 0]
click at [1223, 154] on link "LA DEE DA" at bounding box center [1201, 154] width 70 height 16
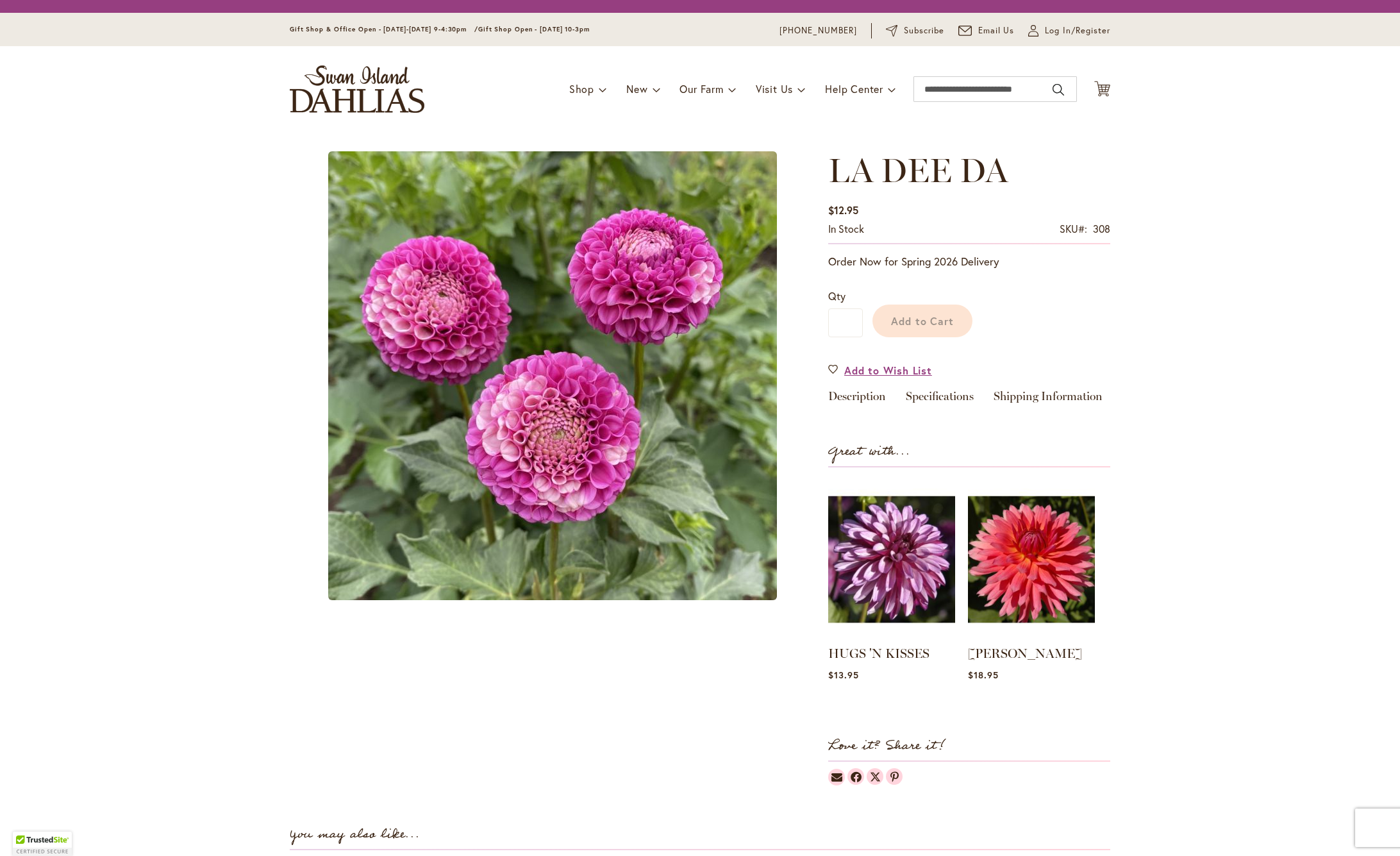
scroll to position [3, 0]
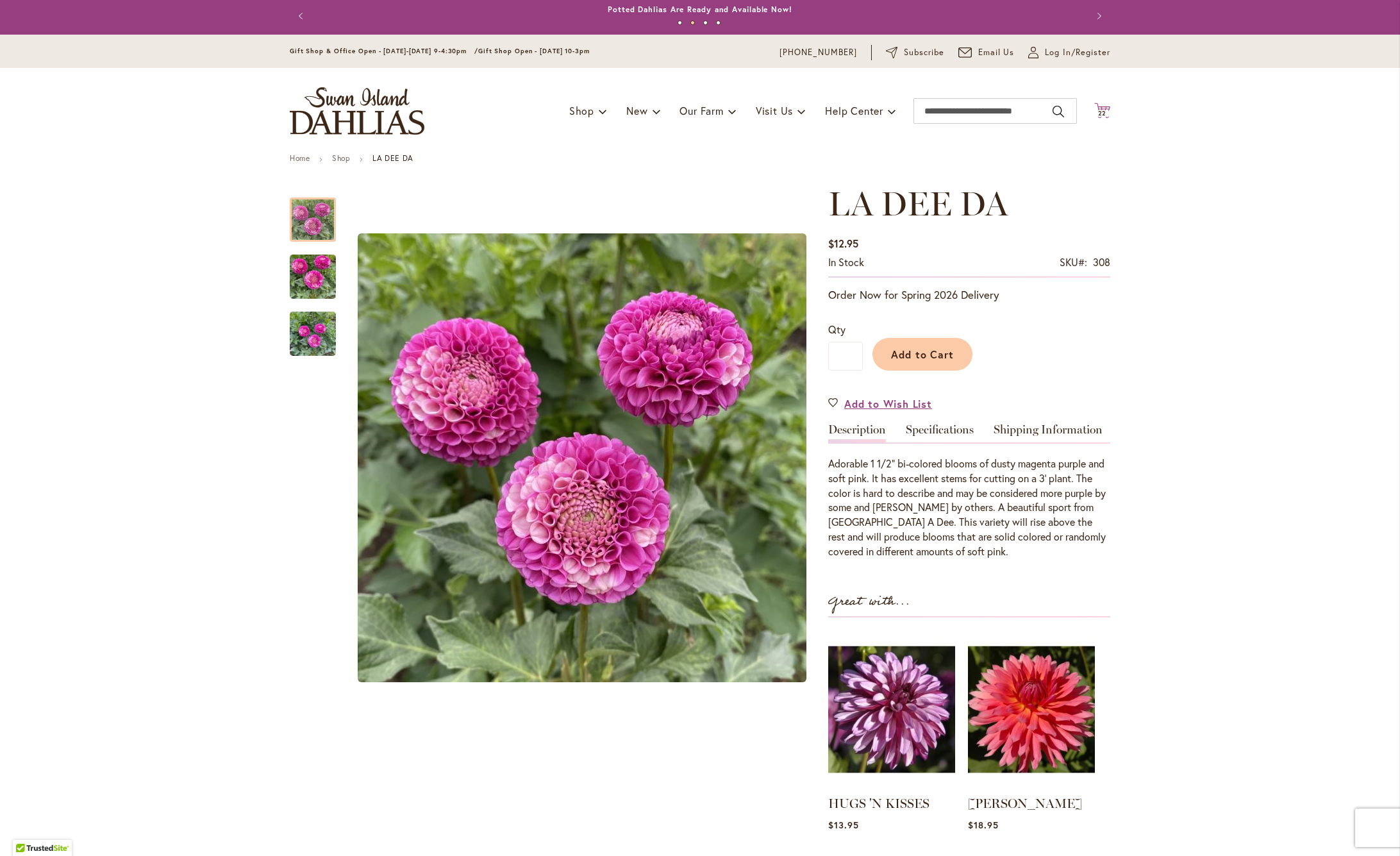
click at [1104, 114] on span "22" at bounding box center [1102, 113] width 9 height 8
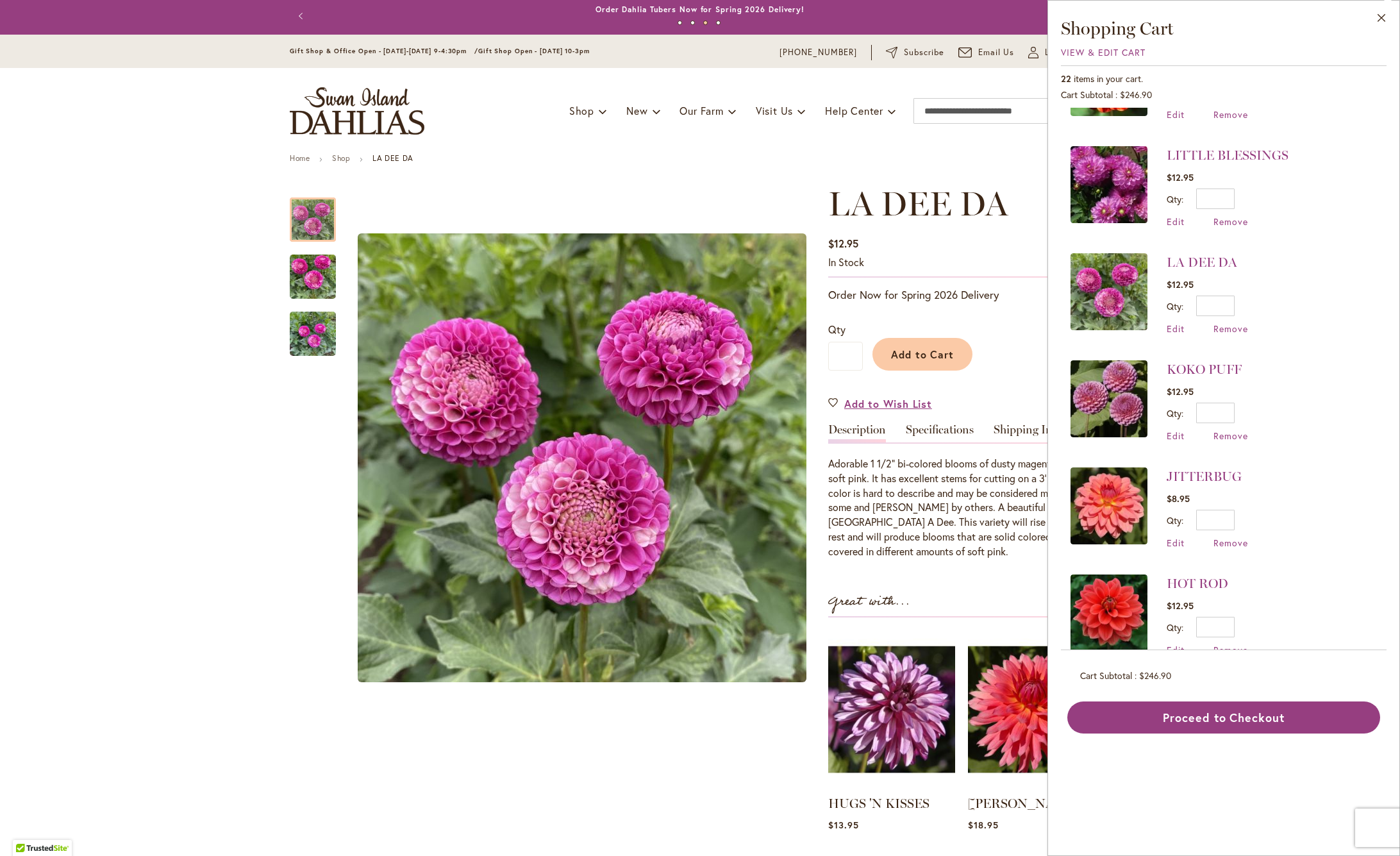
scroll to position [615, 0]
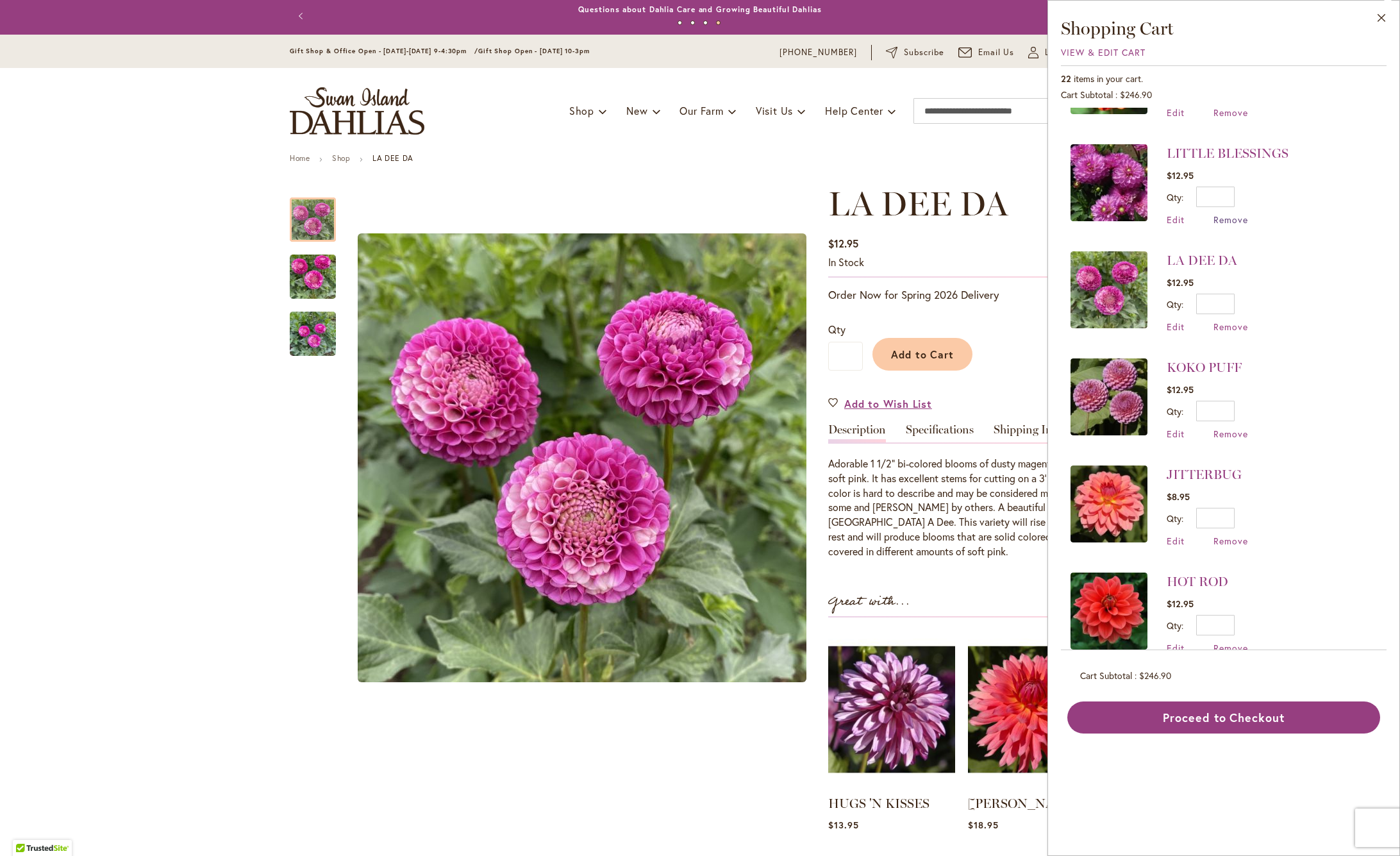
click at [1228, 220] on span "Remove" at bounding box center [1230, 219] width 35 height 12
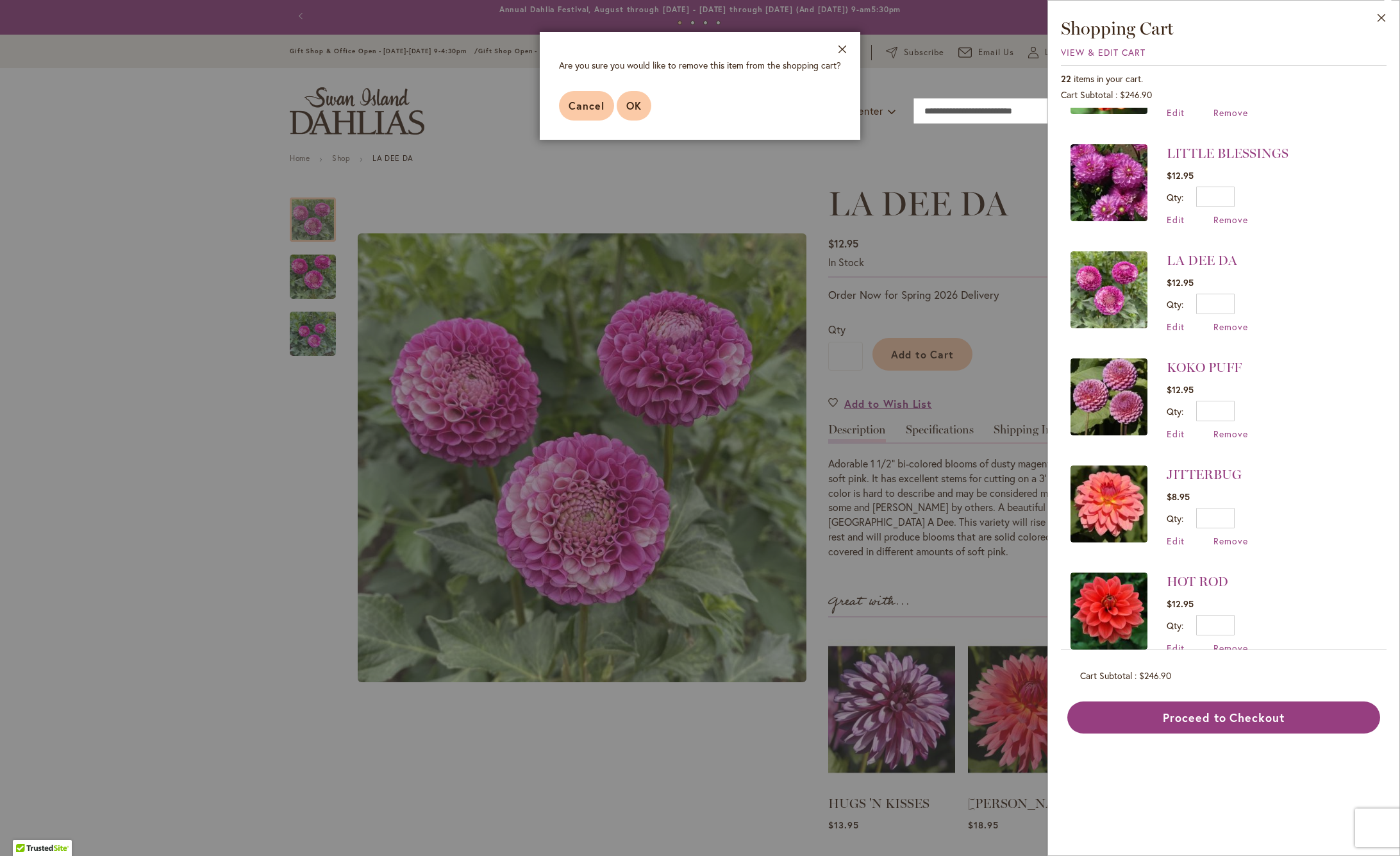
click at [634, 112] on button "OK" at bounding box center [634, 106] width 35 height 30
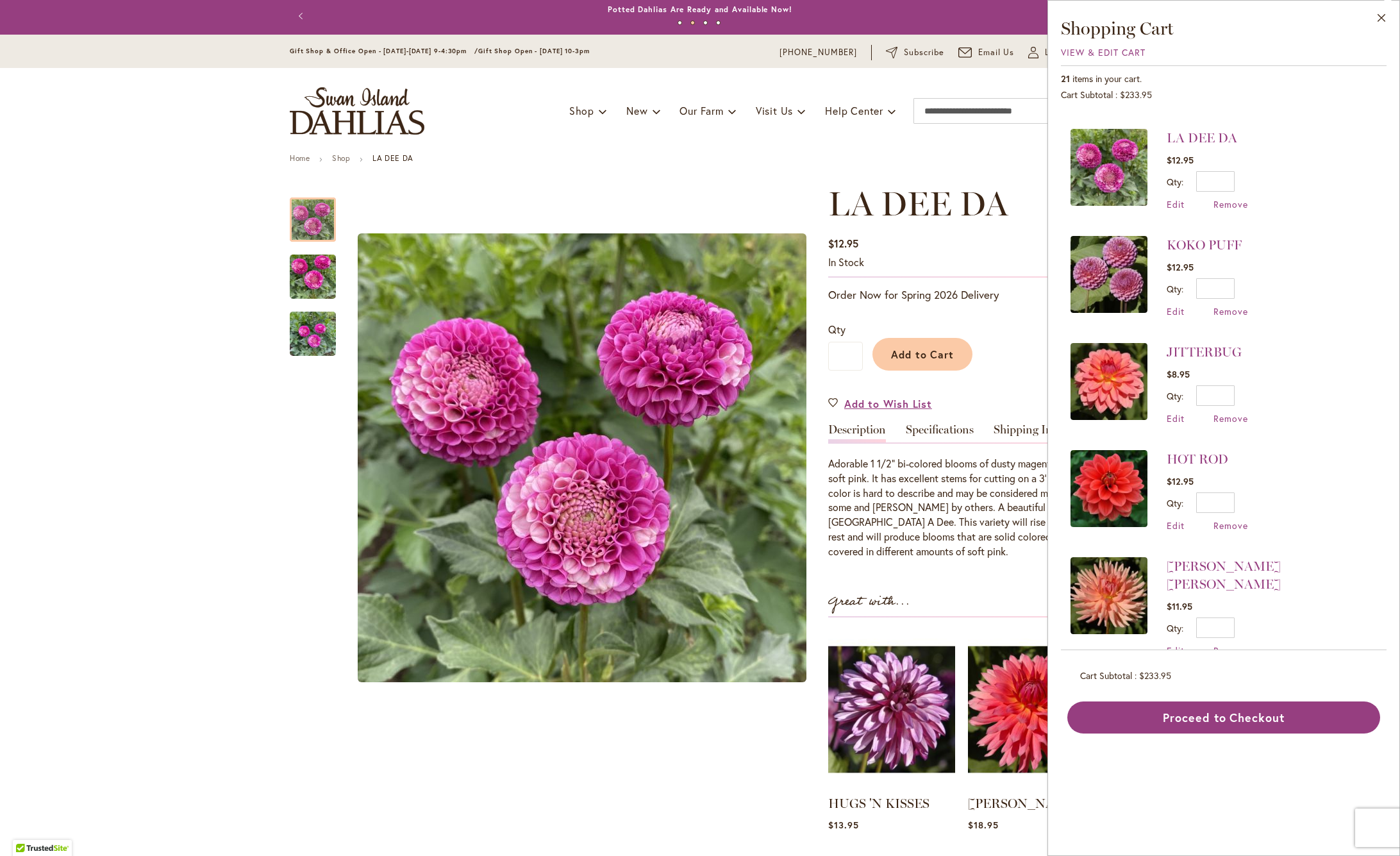
scroll to position [703, 0]
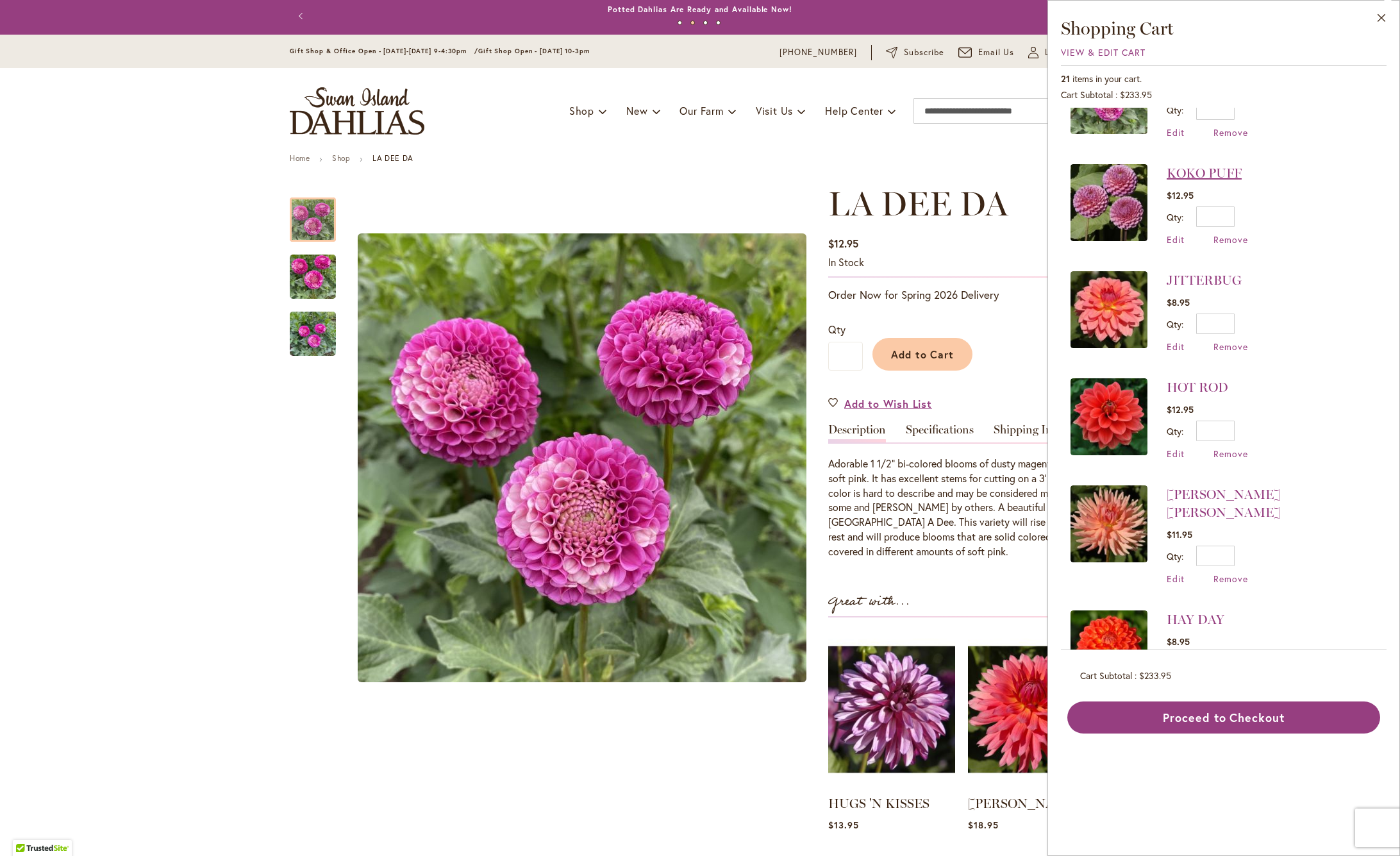
click at [1202, 173] on link "KOKO PUFF" at bounding box center [1204, 173] width 75 height 16
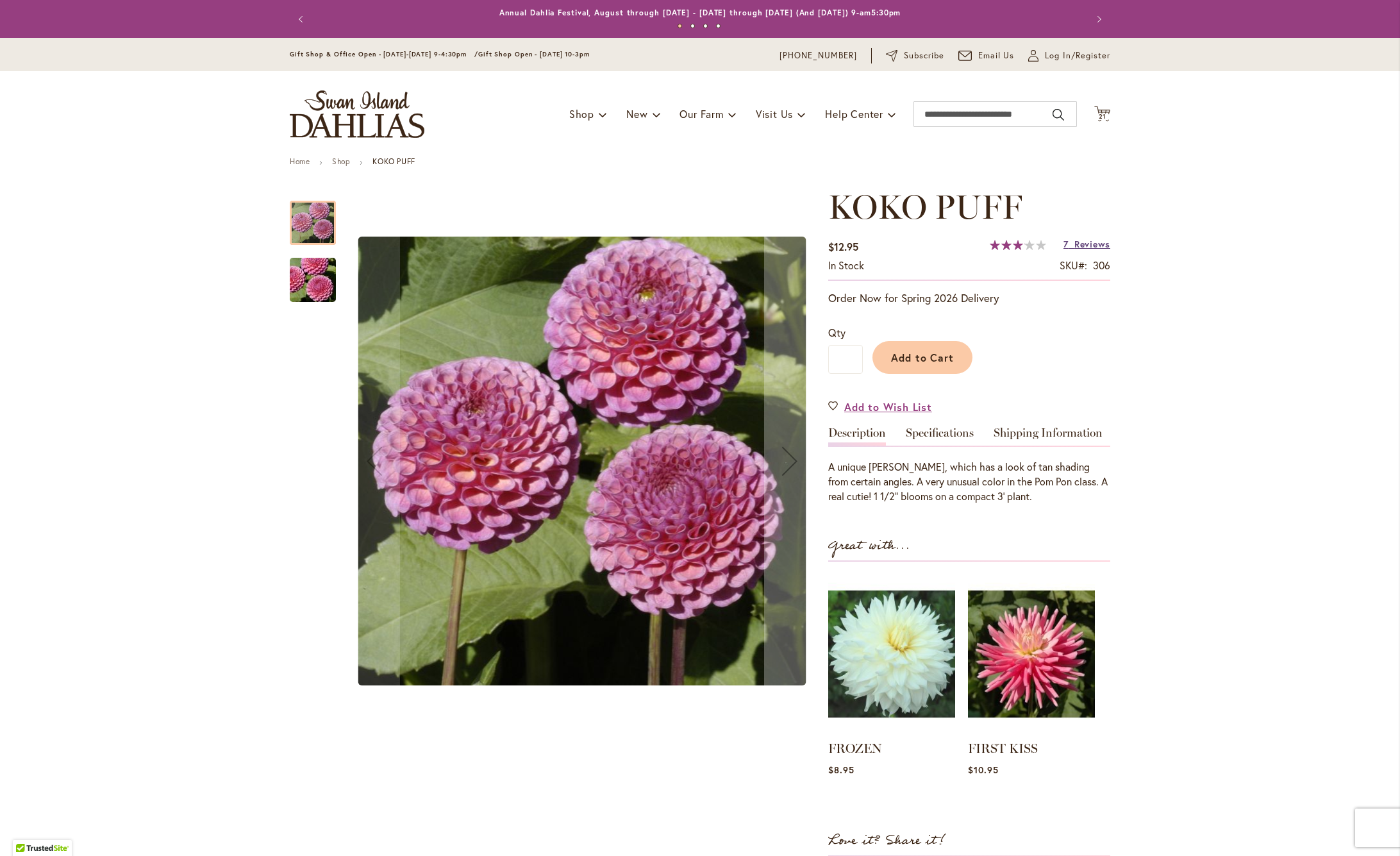
click at [1097, 246] on span "Reviews" at bounding box center [1092, 243] width 36 height 12
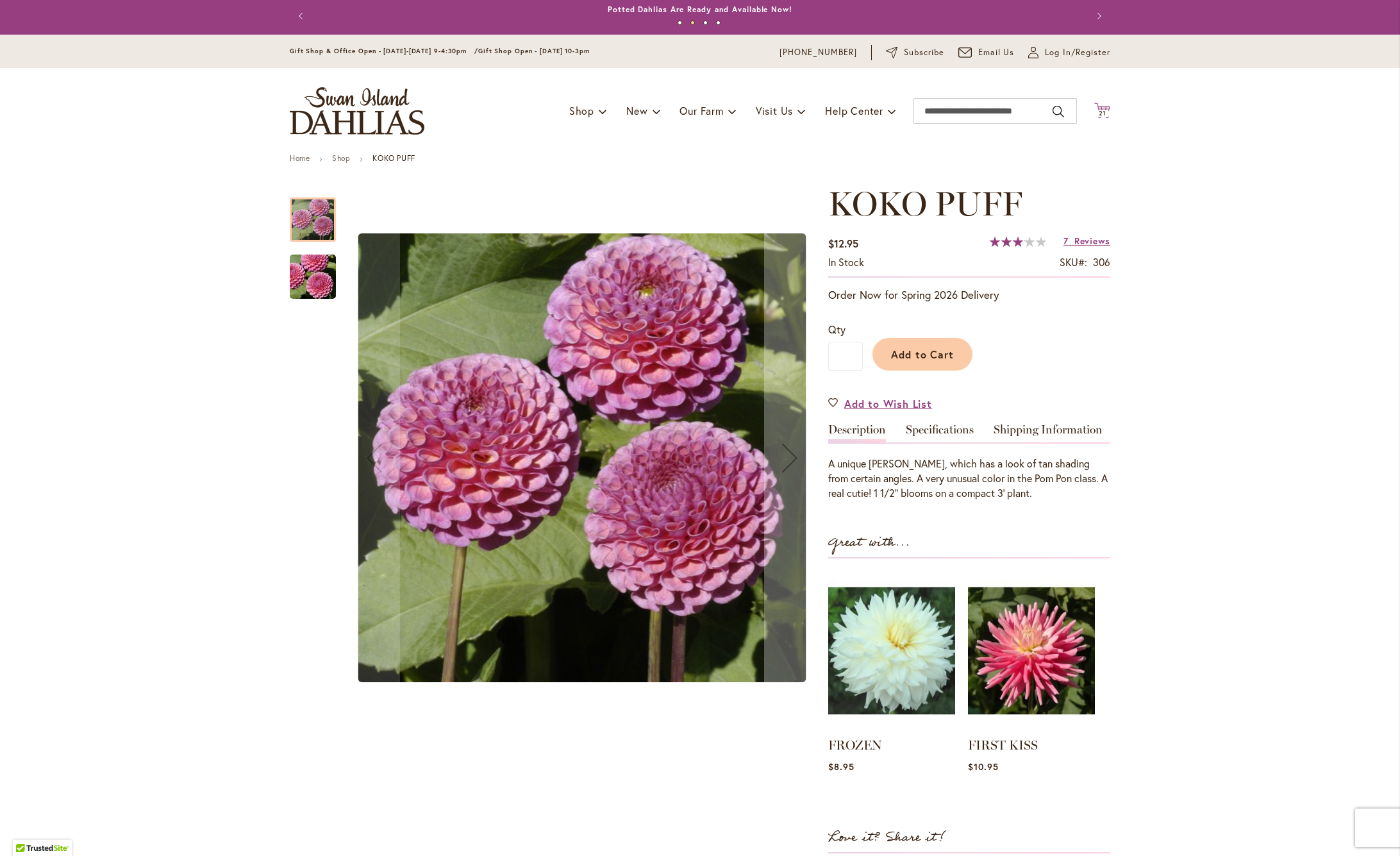
click at [1103, 111] on span "21" at bounding box center [1102, 113] width 7 height 8
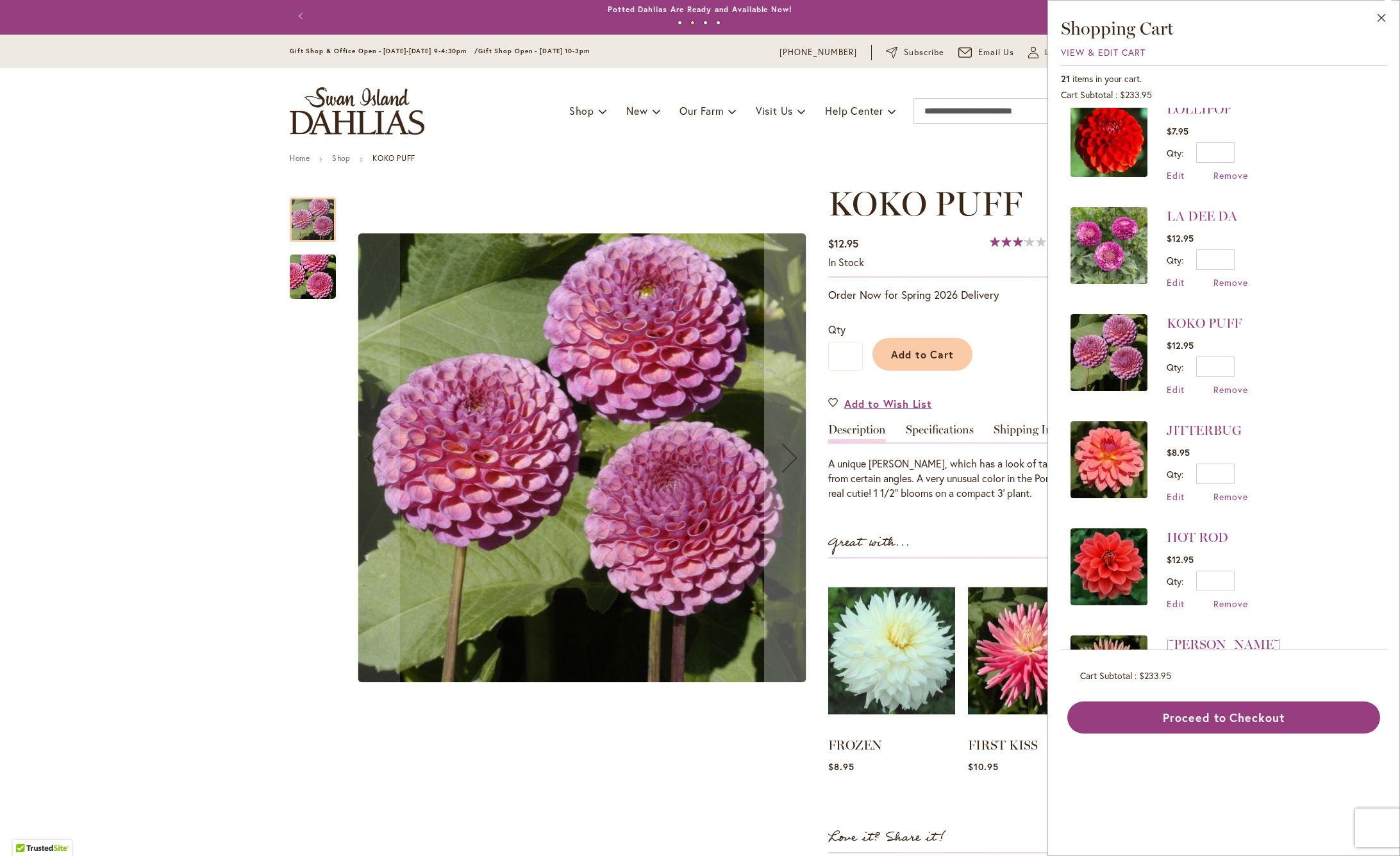
scroll to position [558, 0]
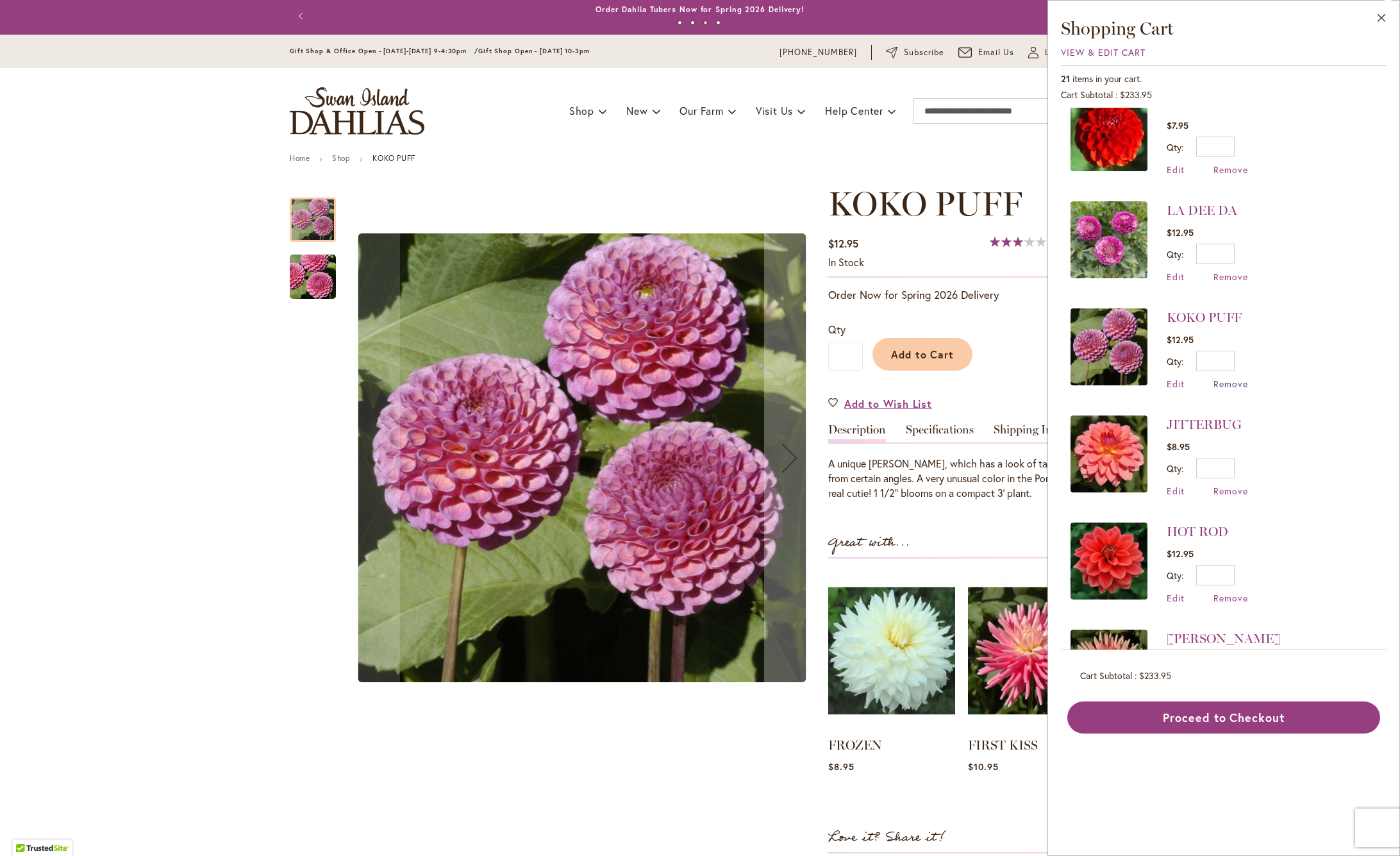
click at [1236, 383] on span "Remove" at bounding box center [1230, 383] width 35 height 12
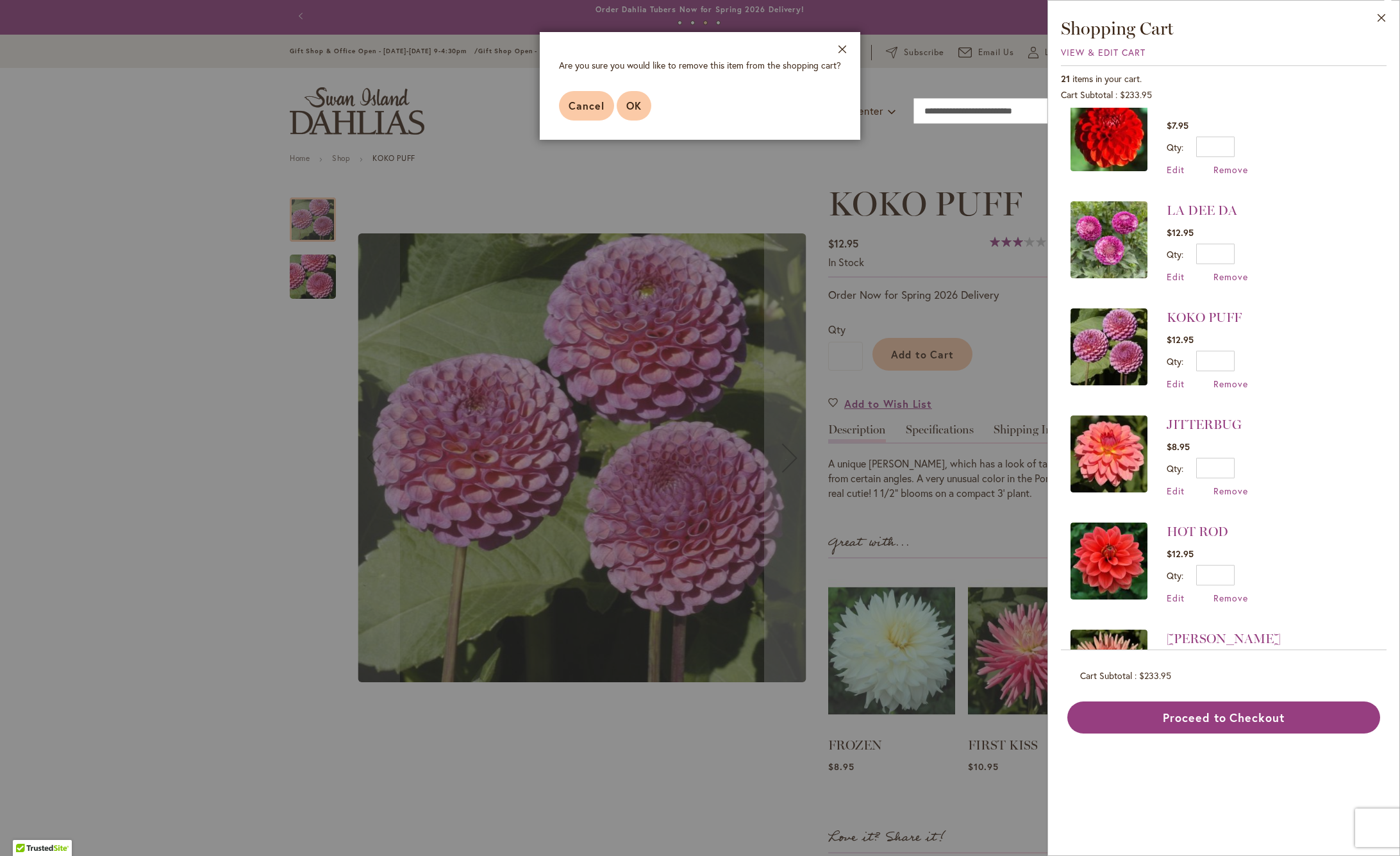
click at [640, 103] on span "OK" at bounding box center [633, 106] width 16 height 13
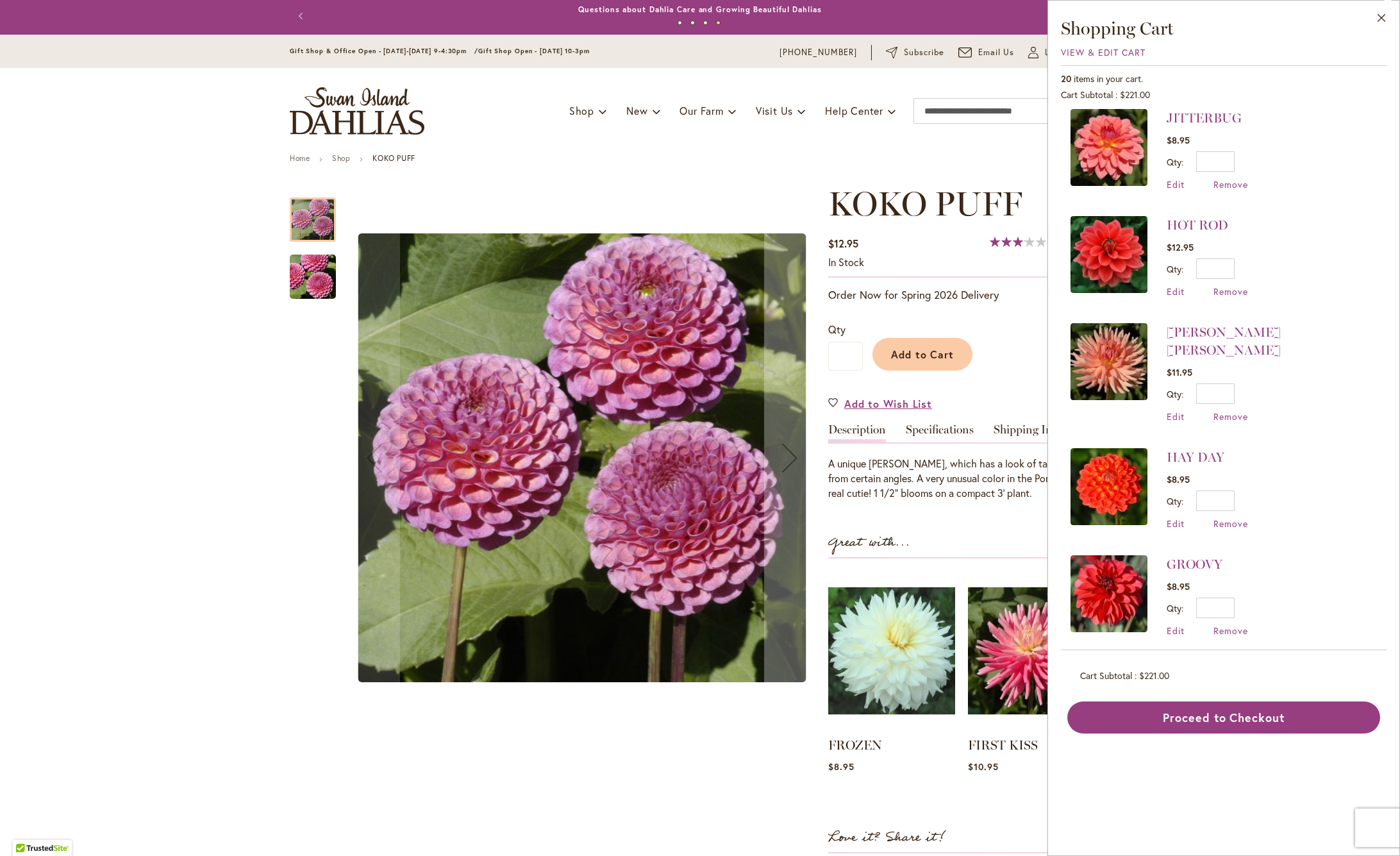
scroll to position [761, 0]
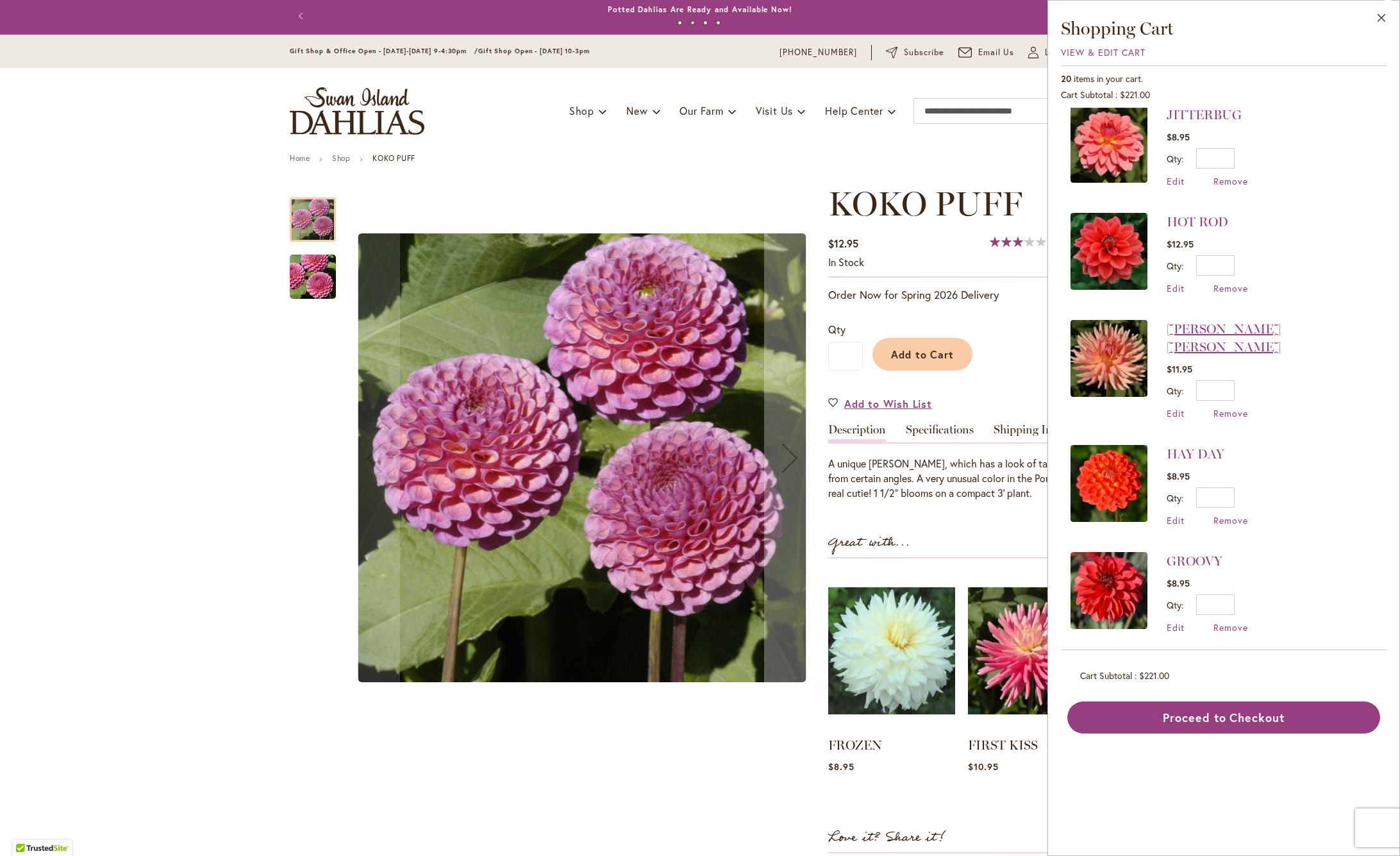
click at [1260, 329] on link "HEATHER MARIE" at bounding box center [1224, 337] width 114 height 33
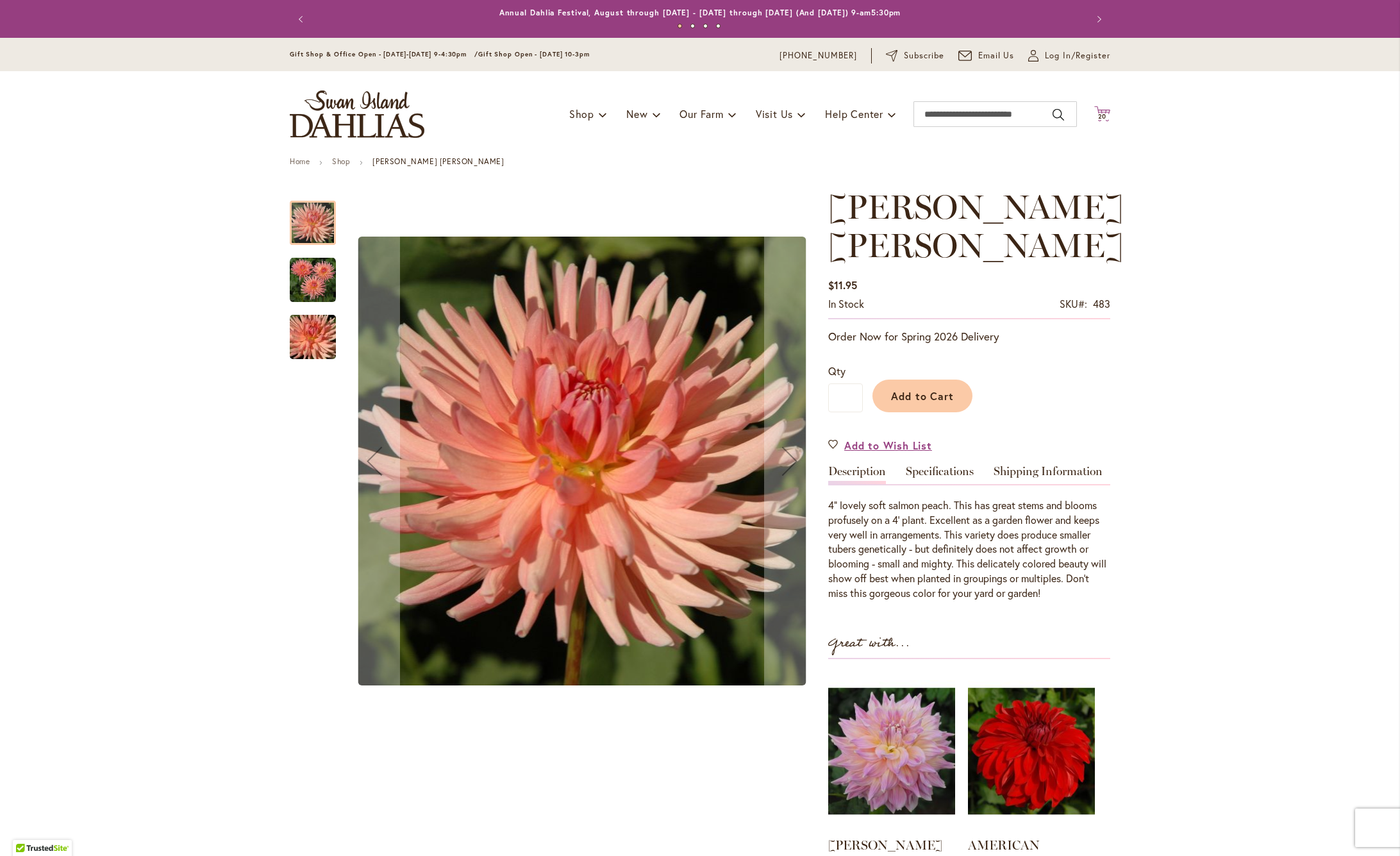
click at [1102, 113] on span "20" at bounding box center [1102, 116] width 9 height 8
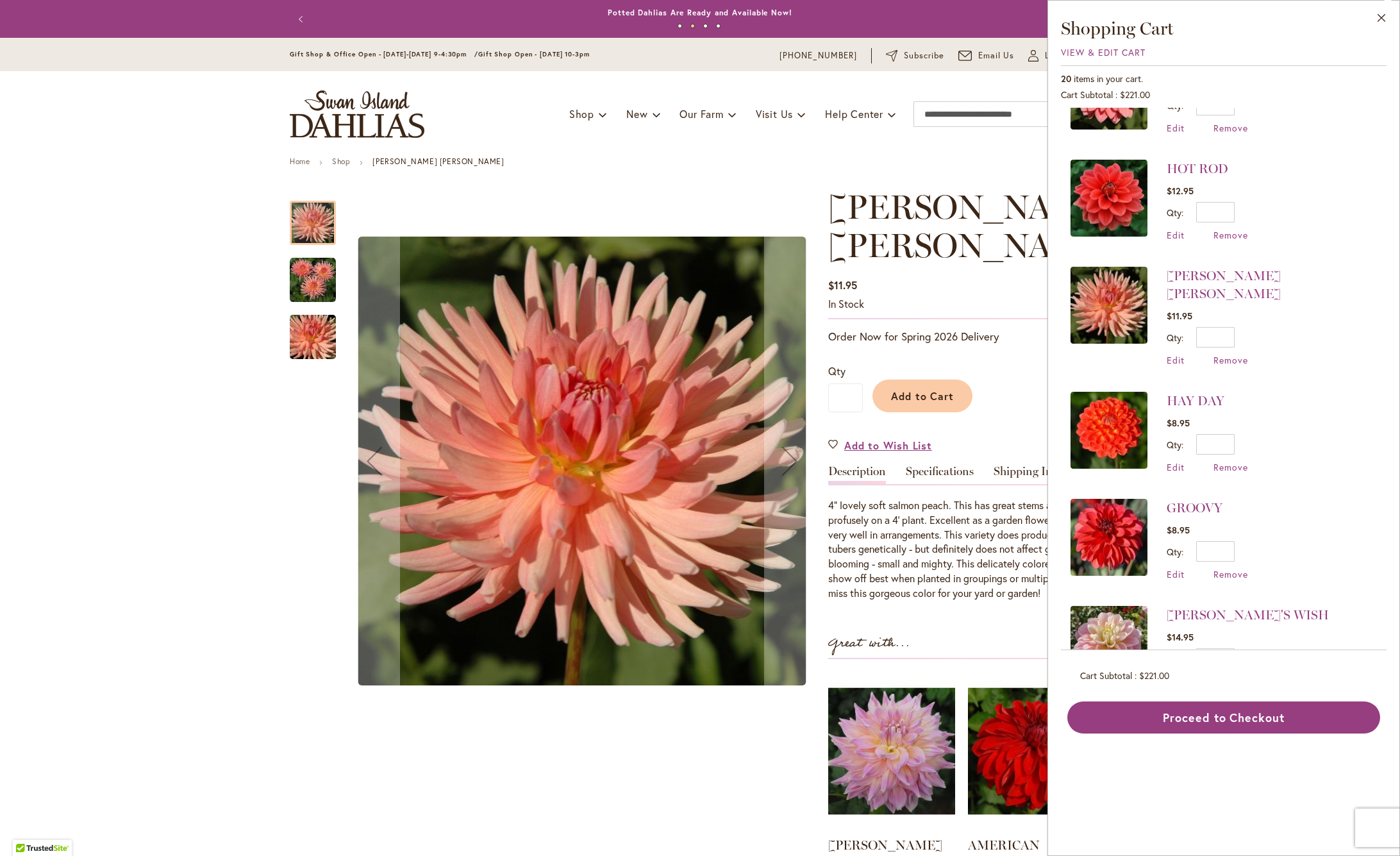
scroll to position [816, 0]
drag, startPoint x: 1236, startPoint y: 340, endPoint x: 1313, endPoint y: 355, distance: 78.4
click at [1236, 352] on span "Remove" at bounding box center [1230, 358] width 35 height 12
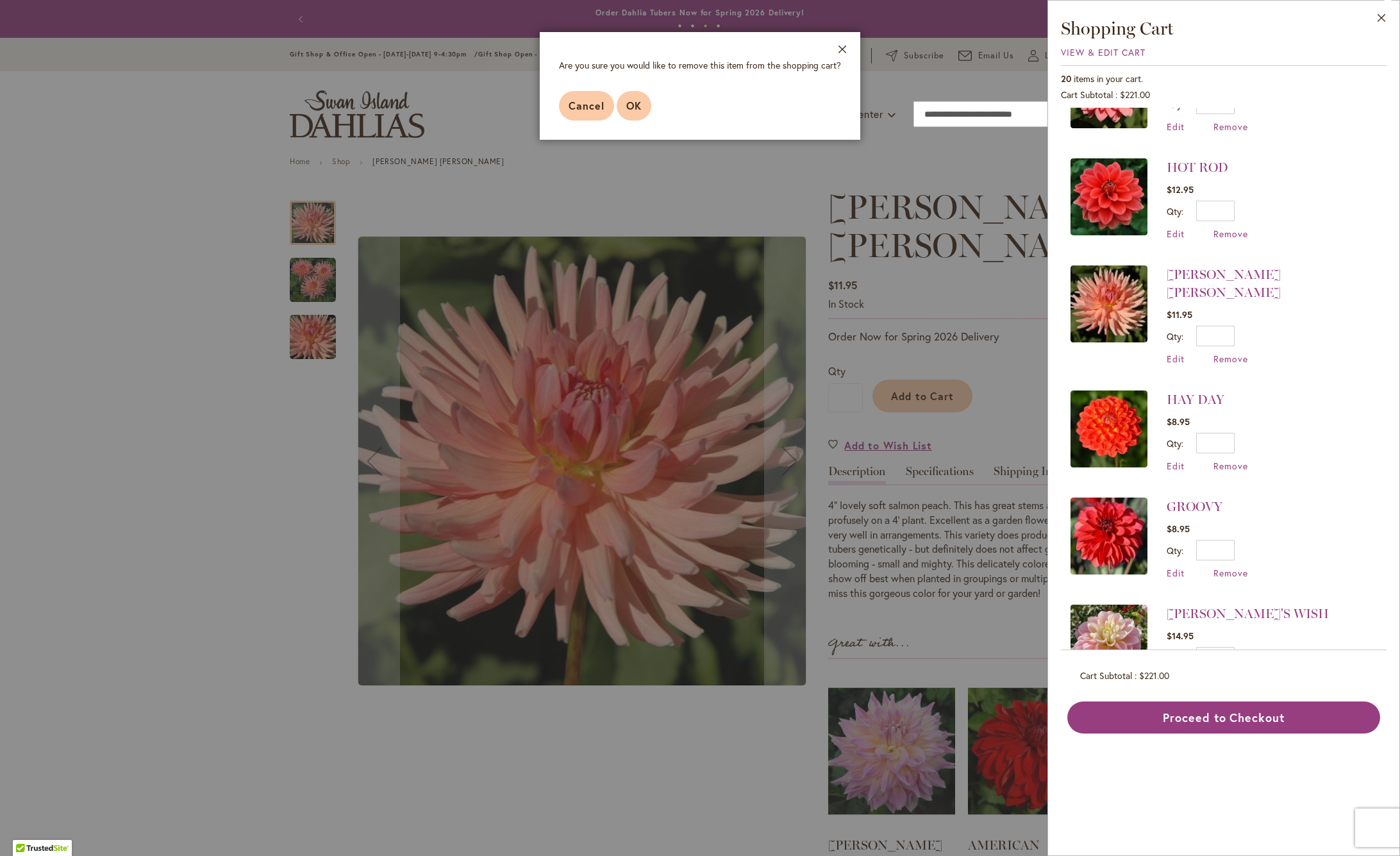
click at [632, 108] on span "OK" at bounding box center [633, 106] width 16 height 13
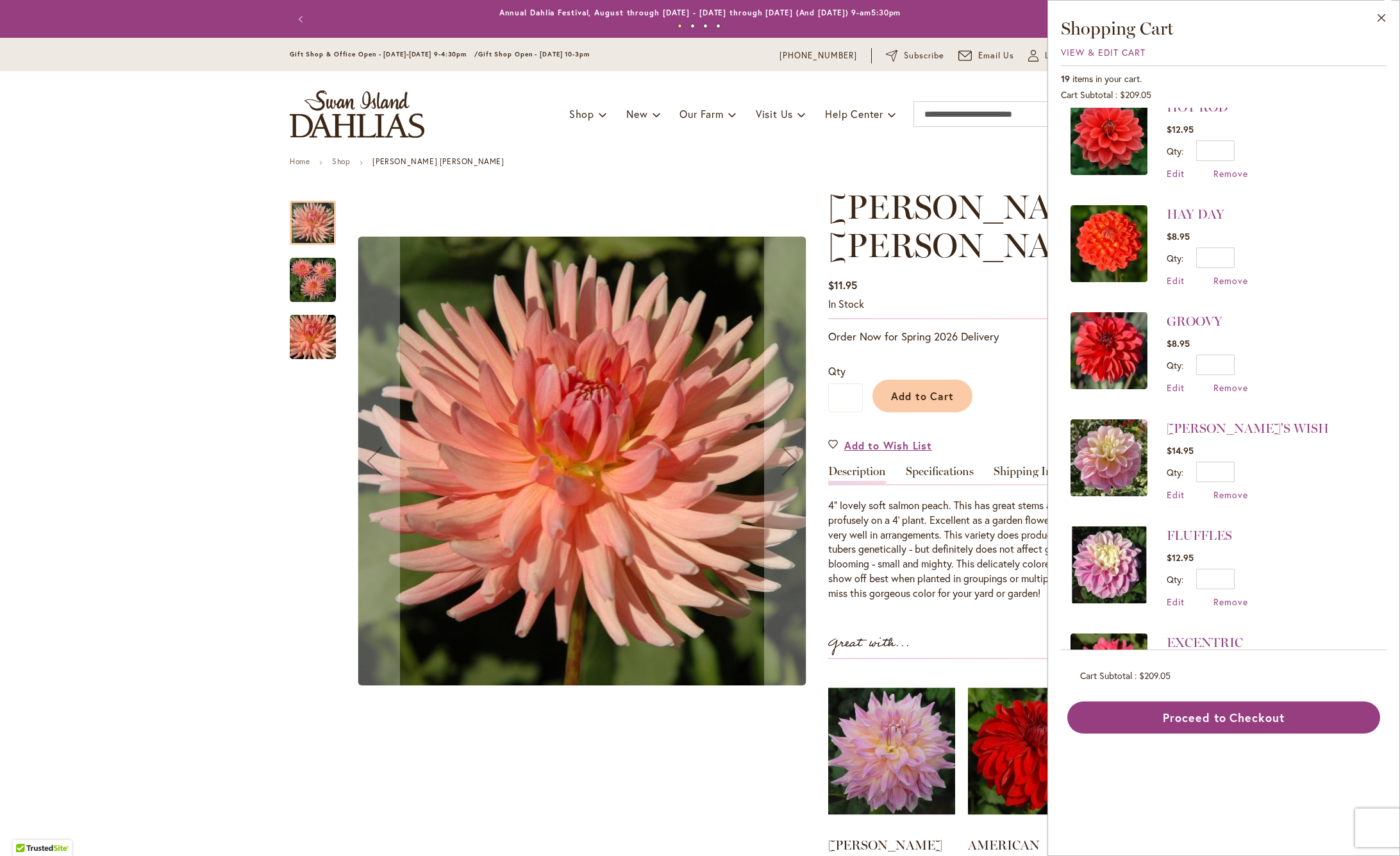
scroll to position [877, 0]
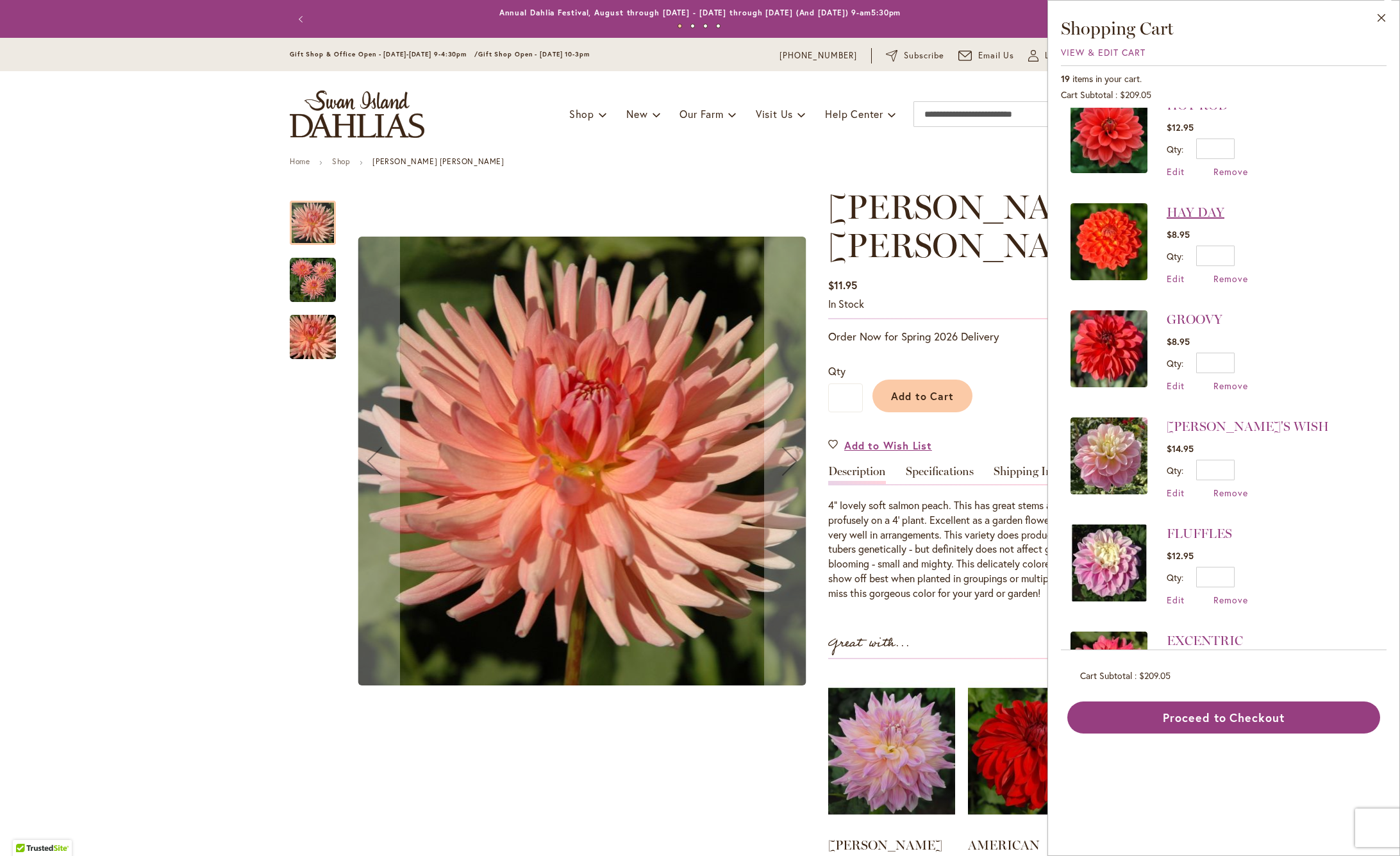
click at [1182, 214] on link "HAY DAY" at bounding box center [1196, 212] width 58 height 16
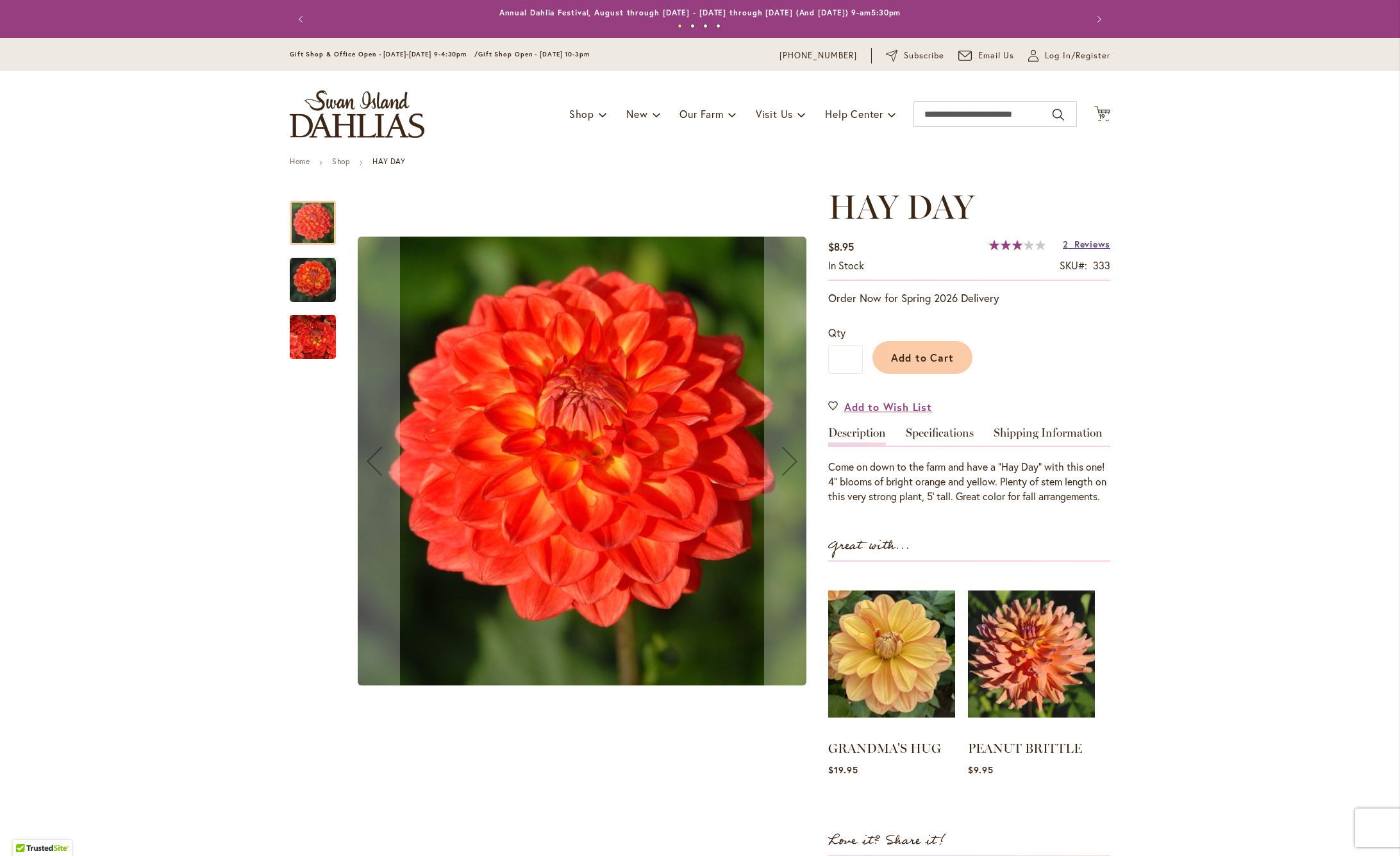
click at [1097, 242] on span "Reviews" at bounding box center [1092, 243] width 36 height 12
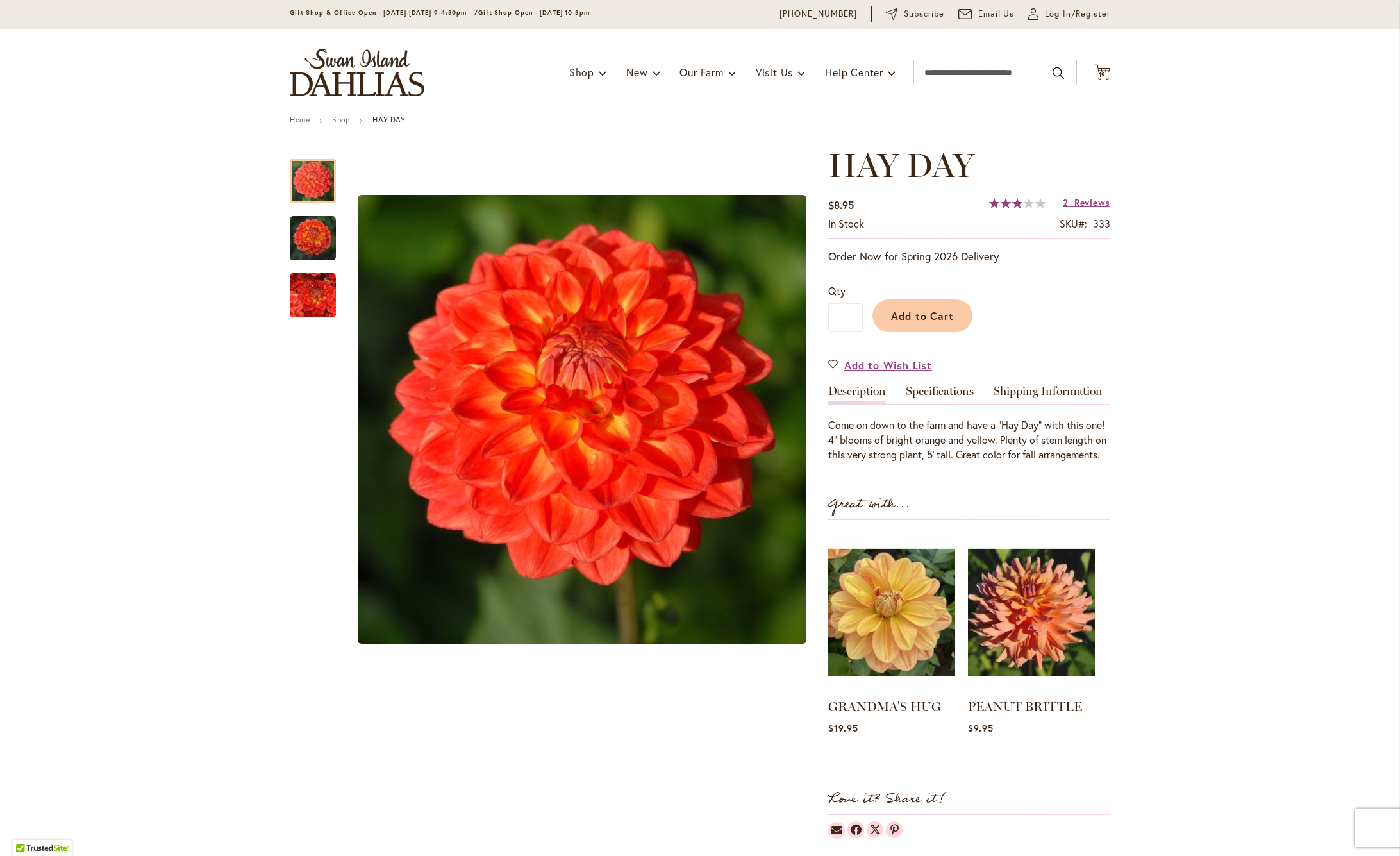
scroll to position [33, 0]
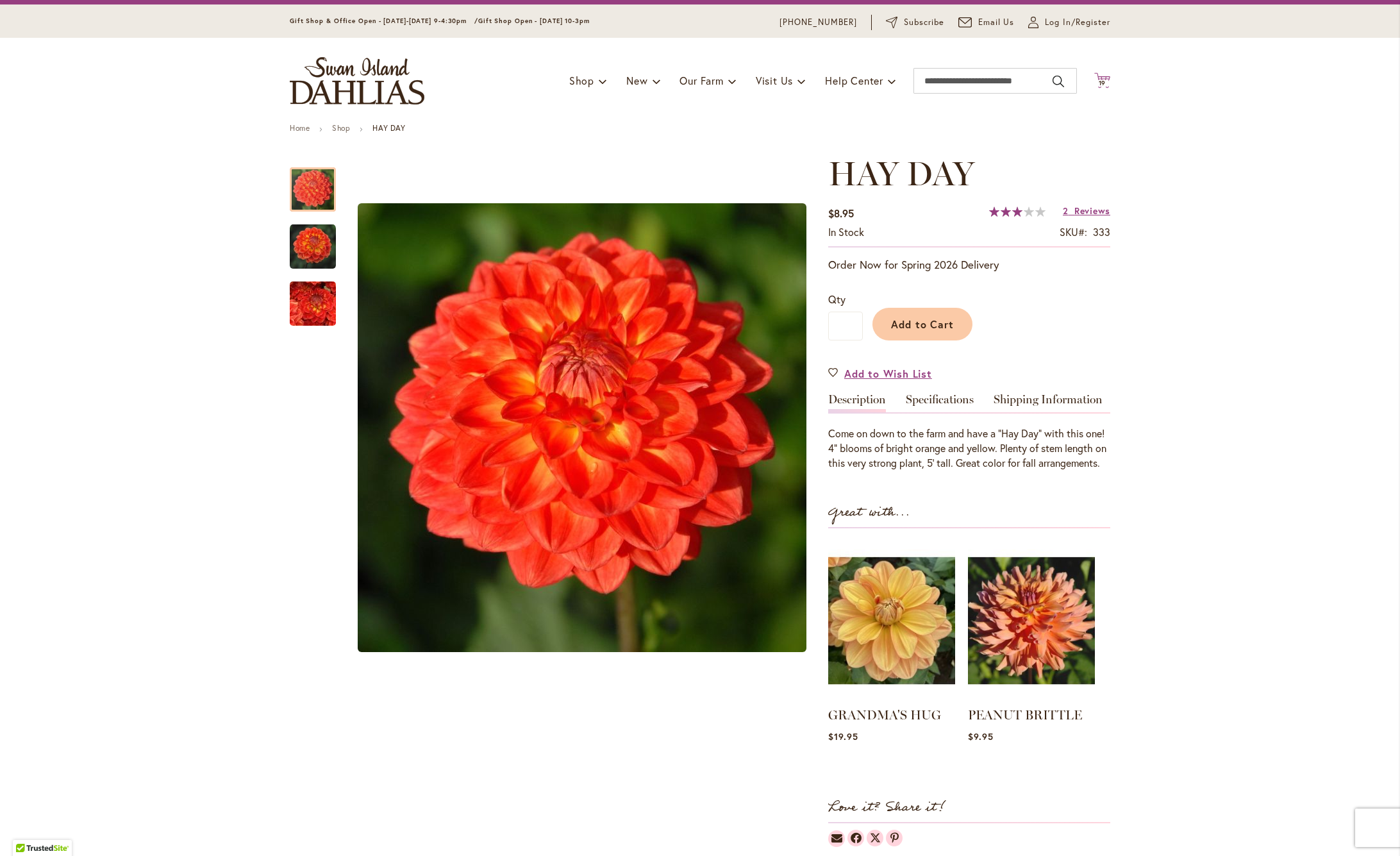
click at [1106, 79] on span "19" at bounding box center [1102, 83] width 7 height 8
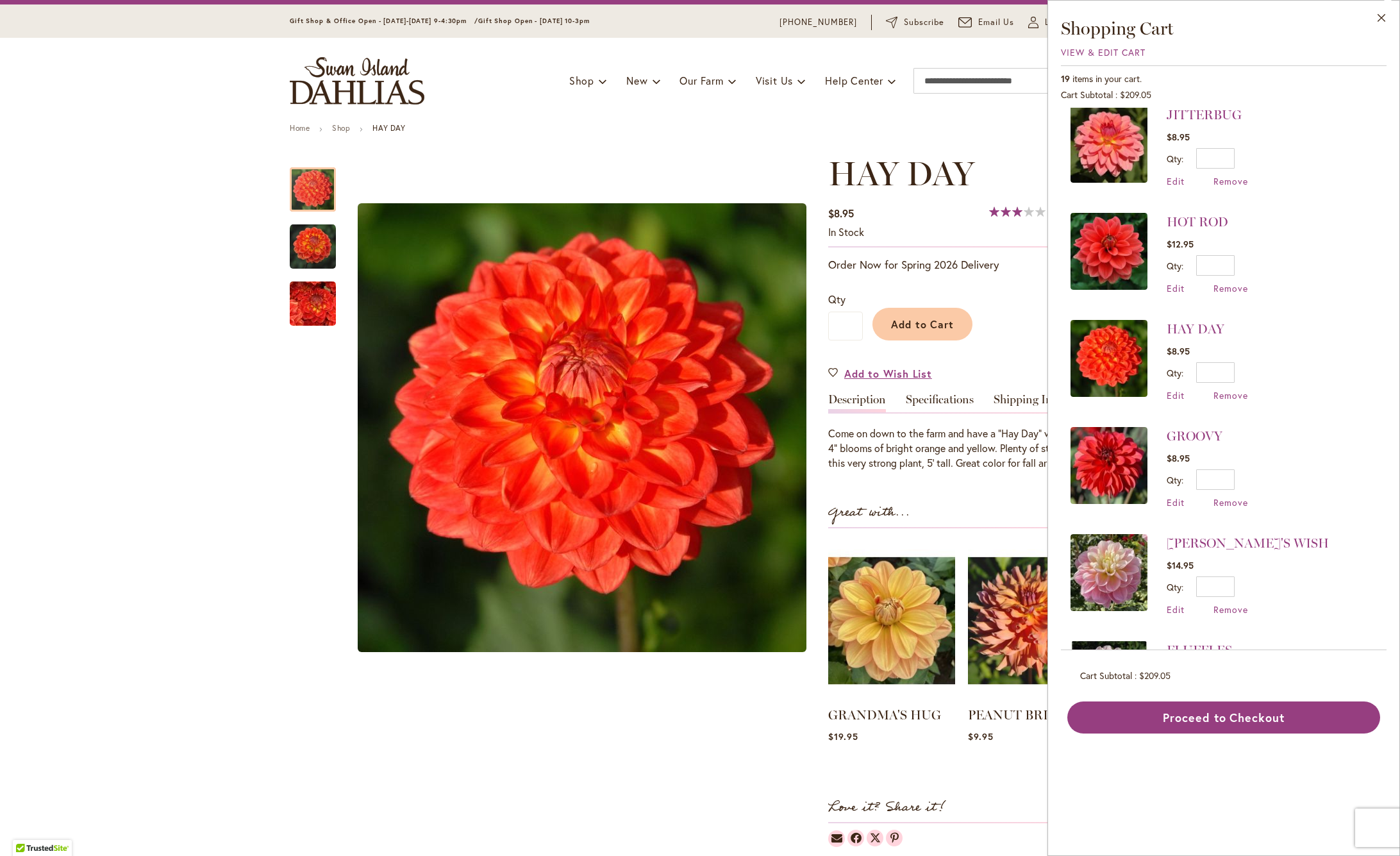
scroll to position [769, 0]
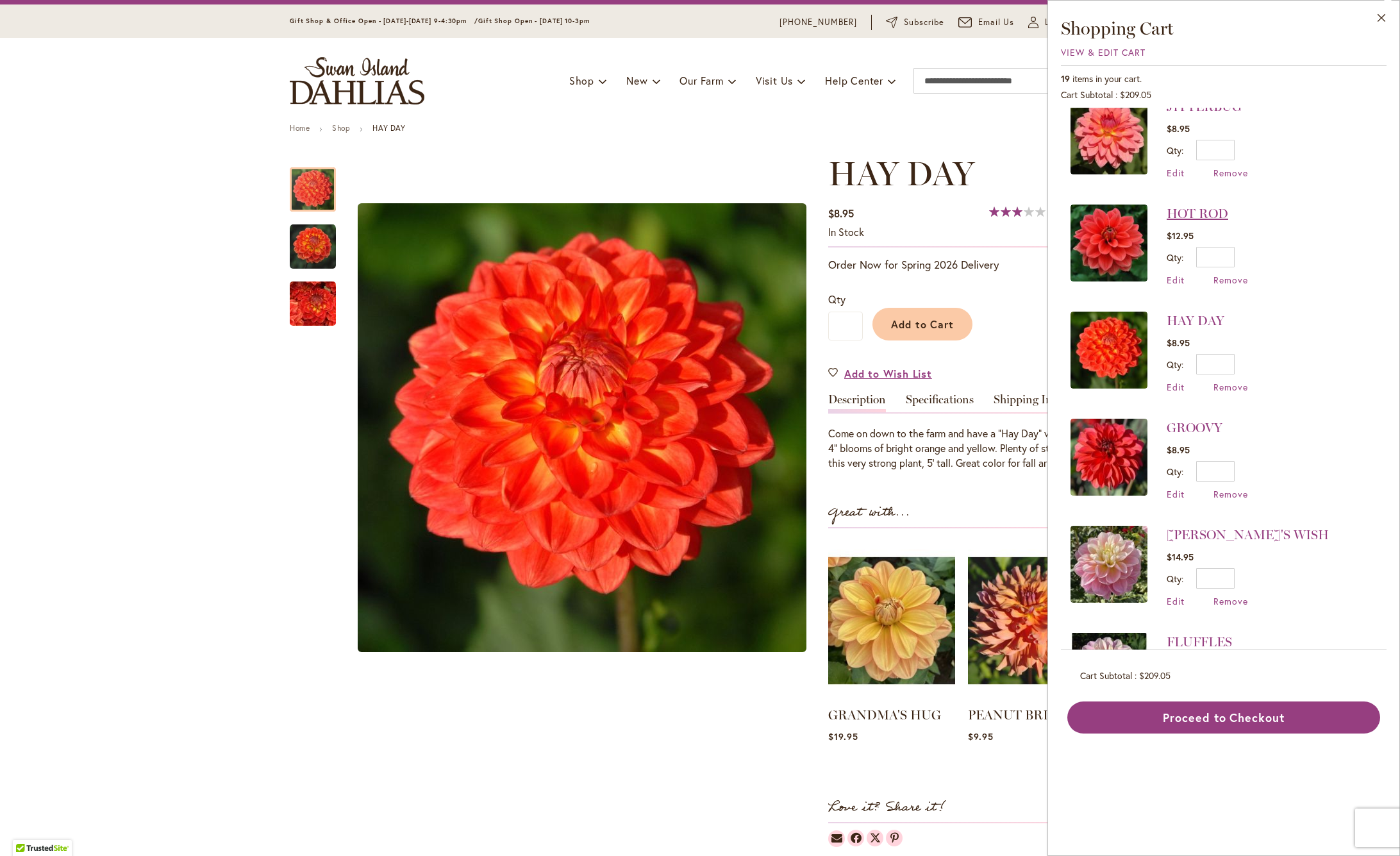
click at [1211, 211] on link "HOT ROD" at bounding box center [1197, 213] width 62 height 16
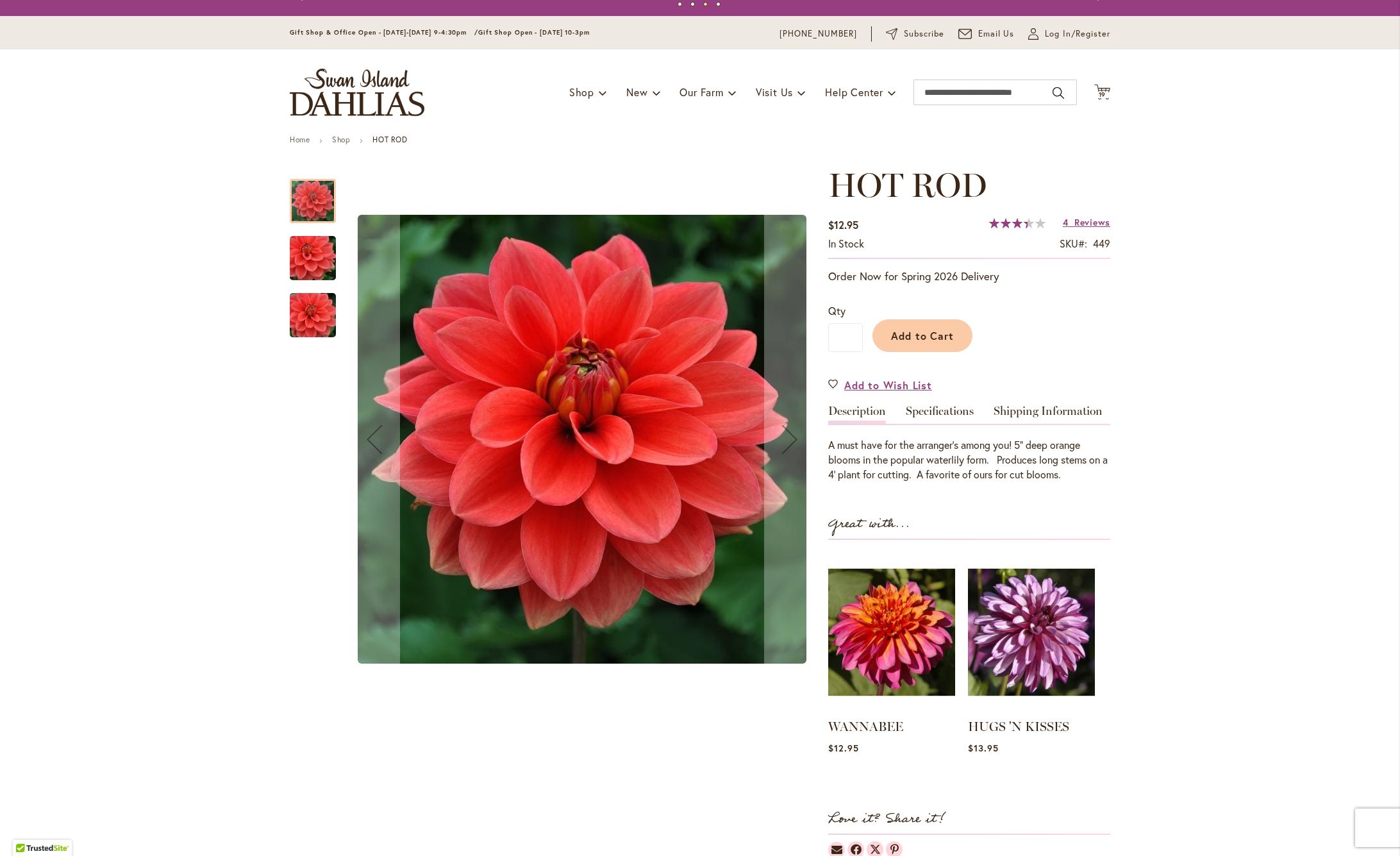
scroll to position [12, 0]
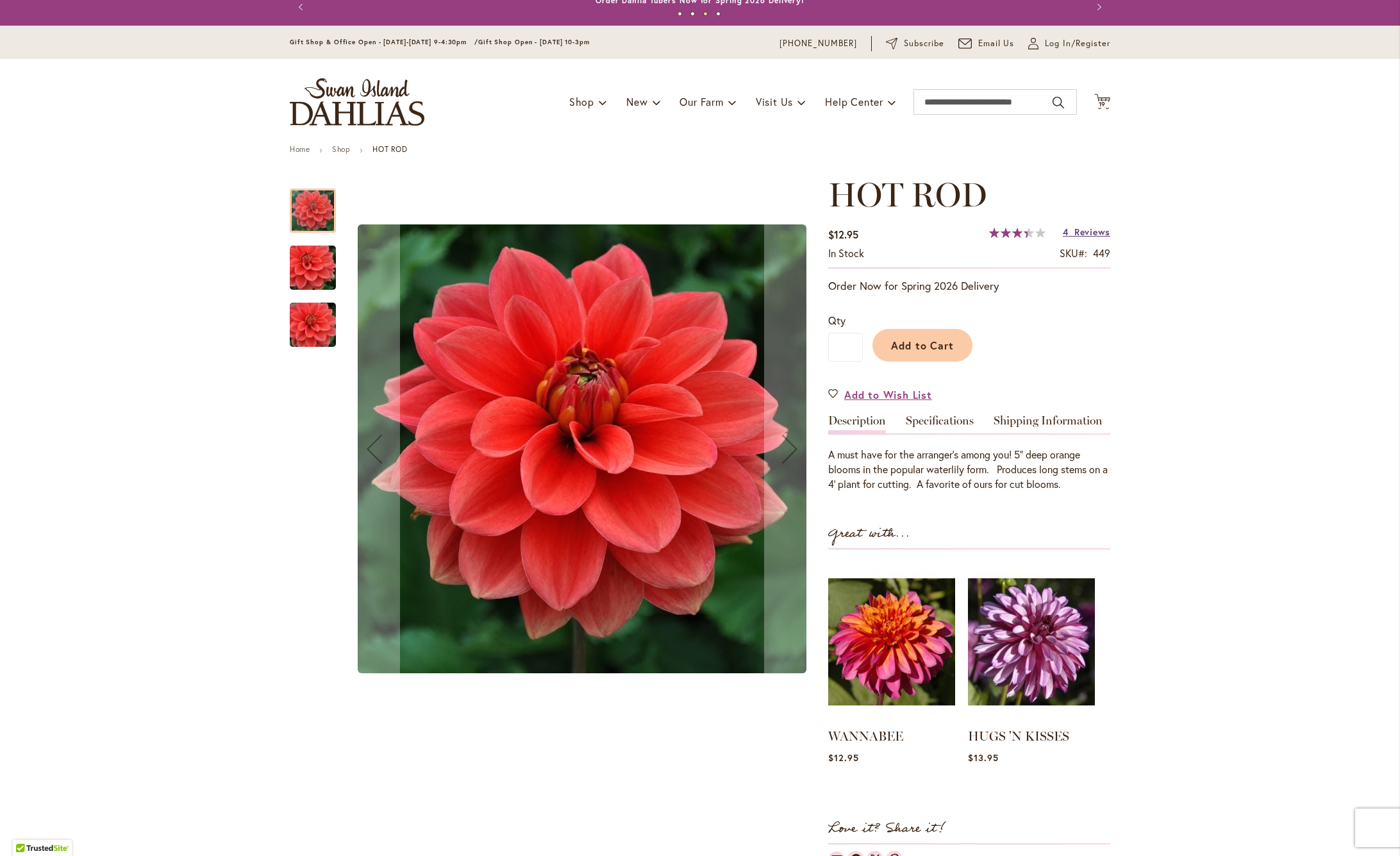
click at [1086, 233] on span "Reviews" at bounding box center [1092, 232] width 36 height 12
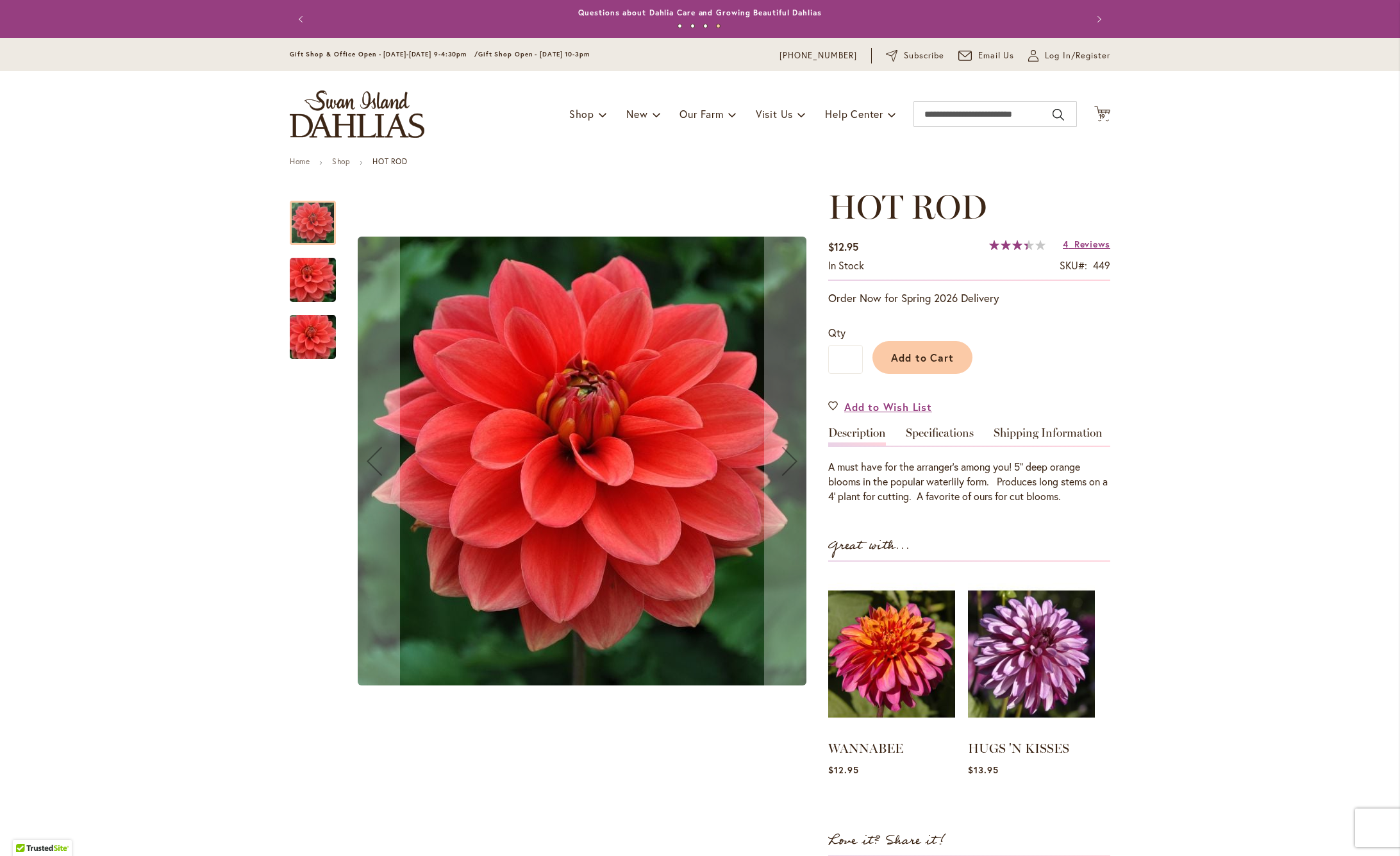
scroll to position [0, 0]
click at [1104, 115] on span "19" at bounding box center [1102, 116] width 7 height 8
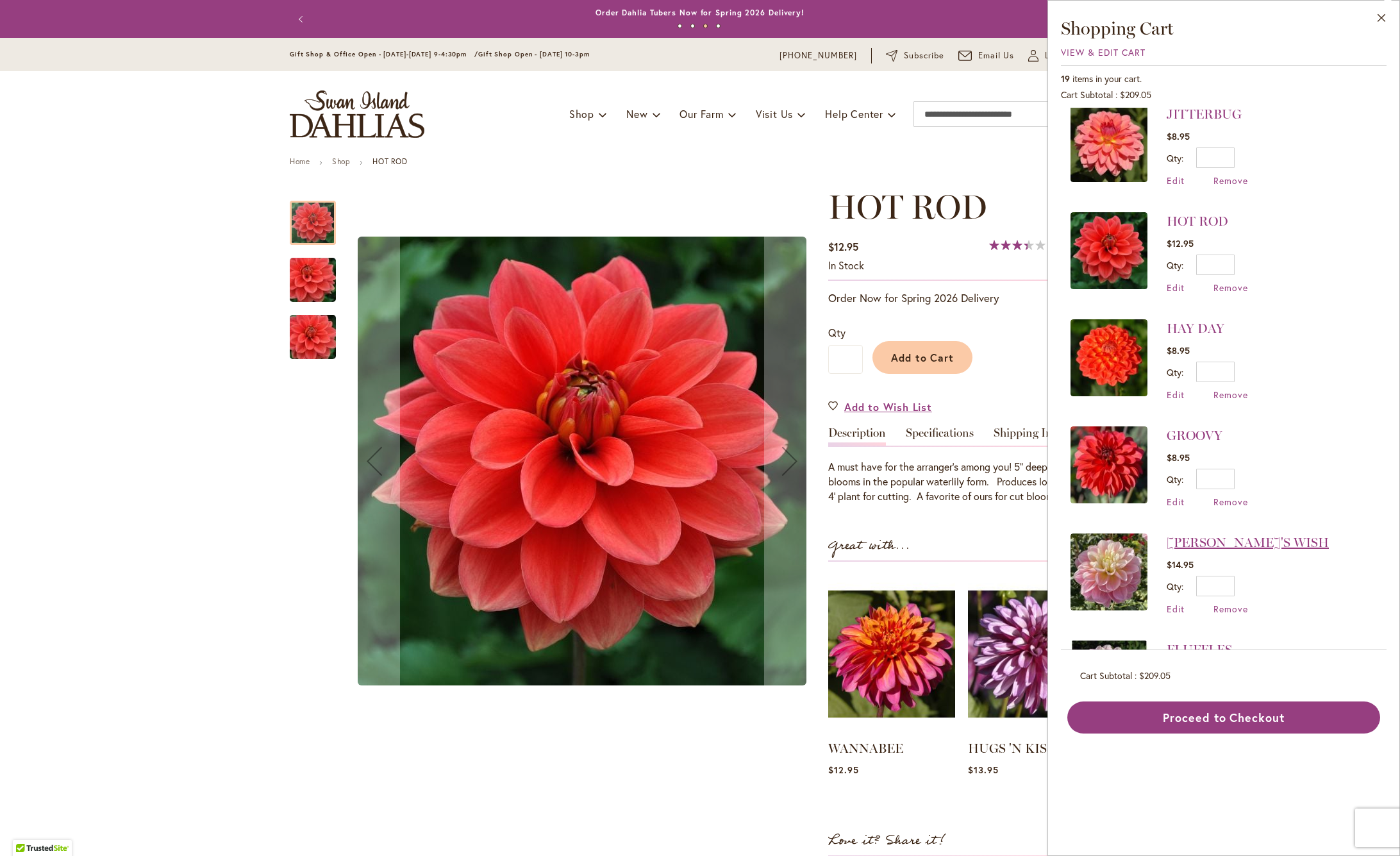
scroll to position [762, 0]
click at [1215, 431] on link "GROOVY" at bounding box center [1195, 435] width 56 height 16
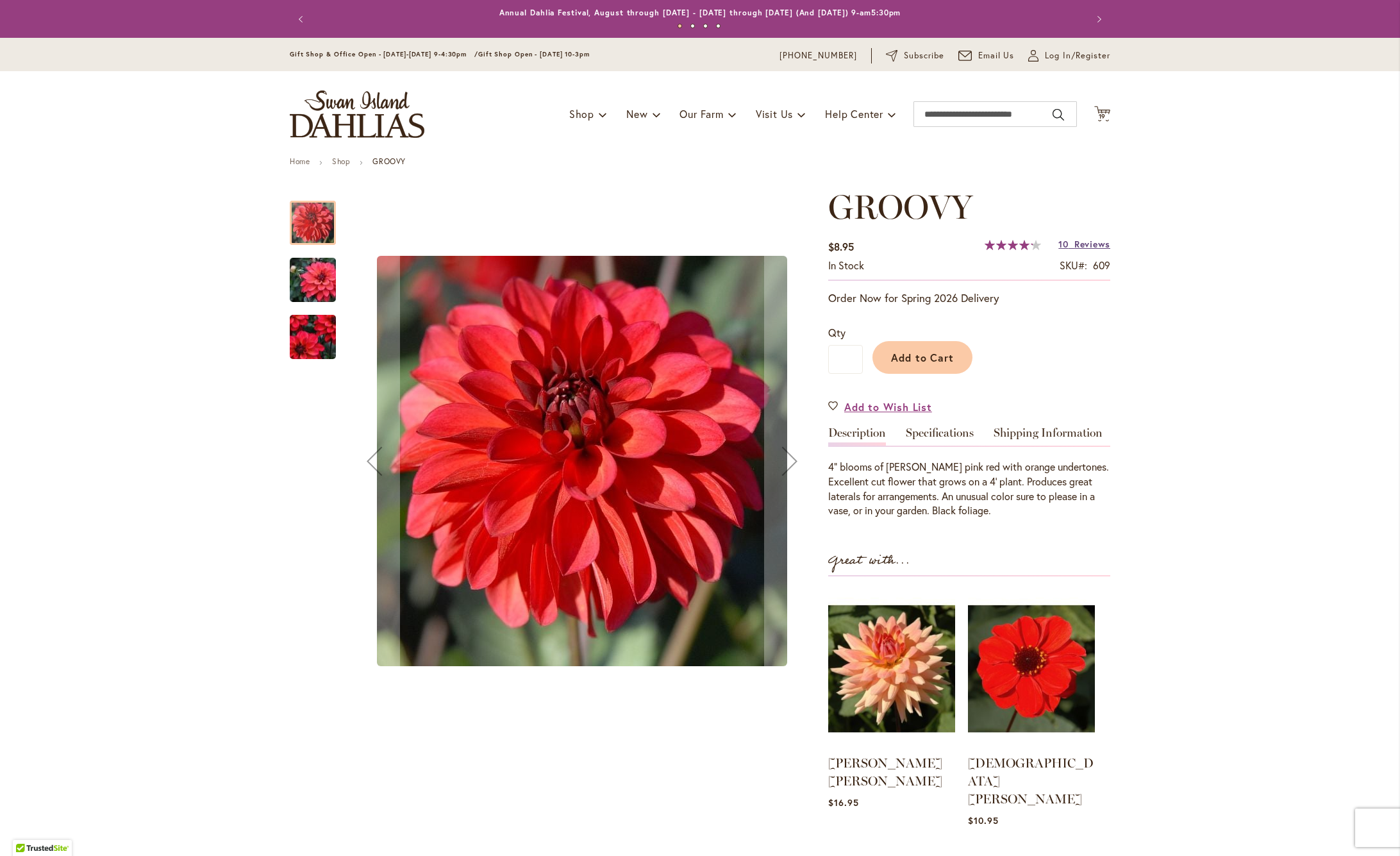
click at [1097, 243] on span "Reviews" at bounding box center [1092, 243] width 36 height 12
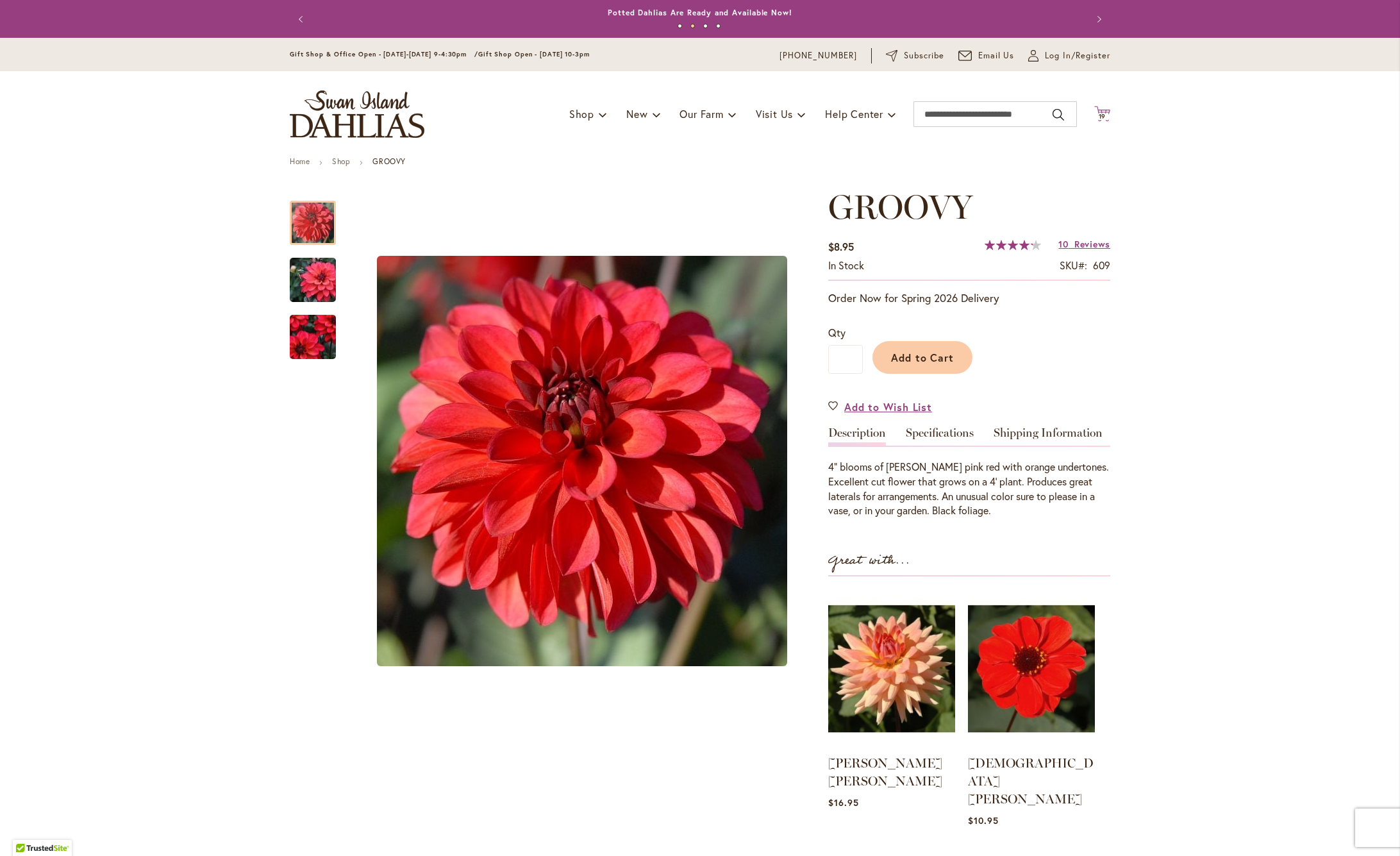
click at [1101, 115] on span "19" at bounding box center [1102, 116] width 7 height 8
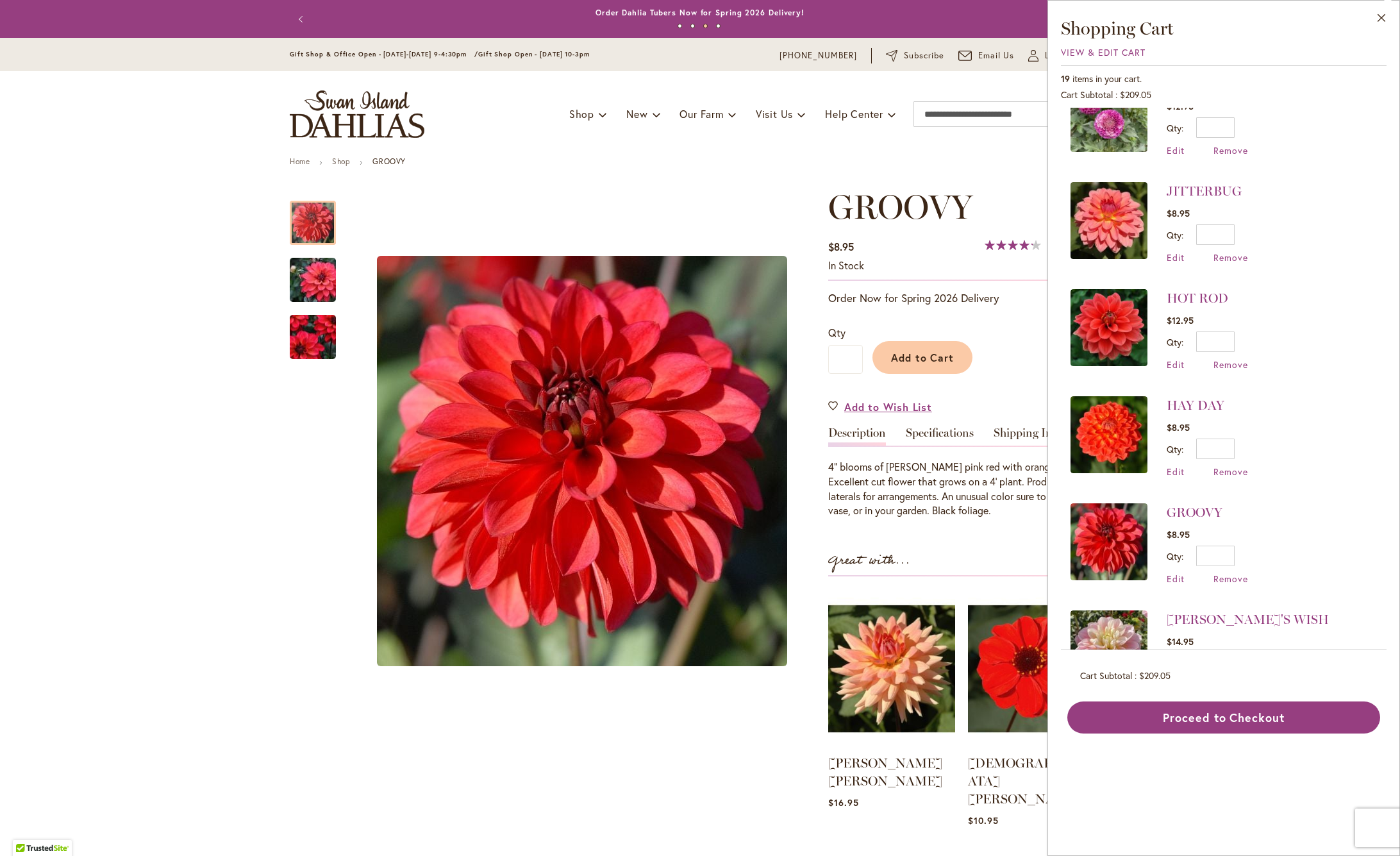
scroll to position [739, 0]
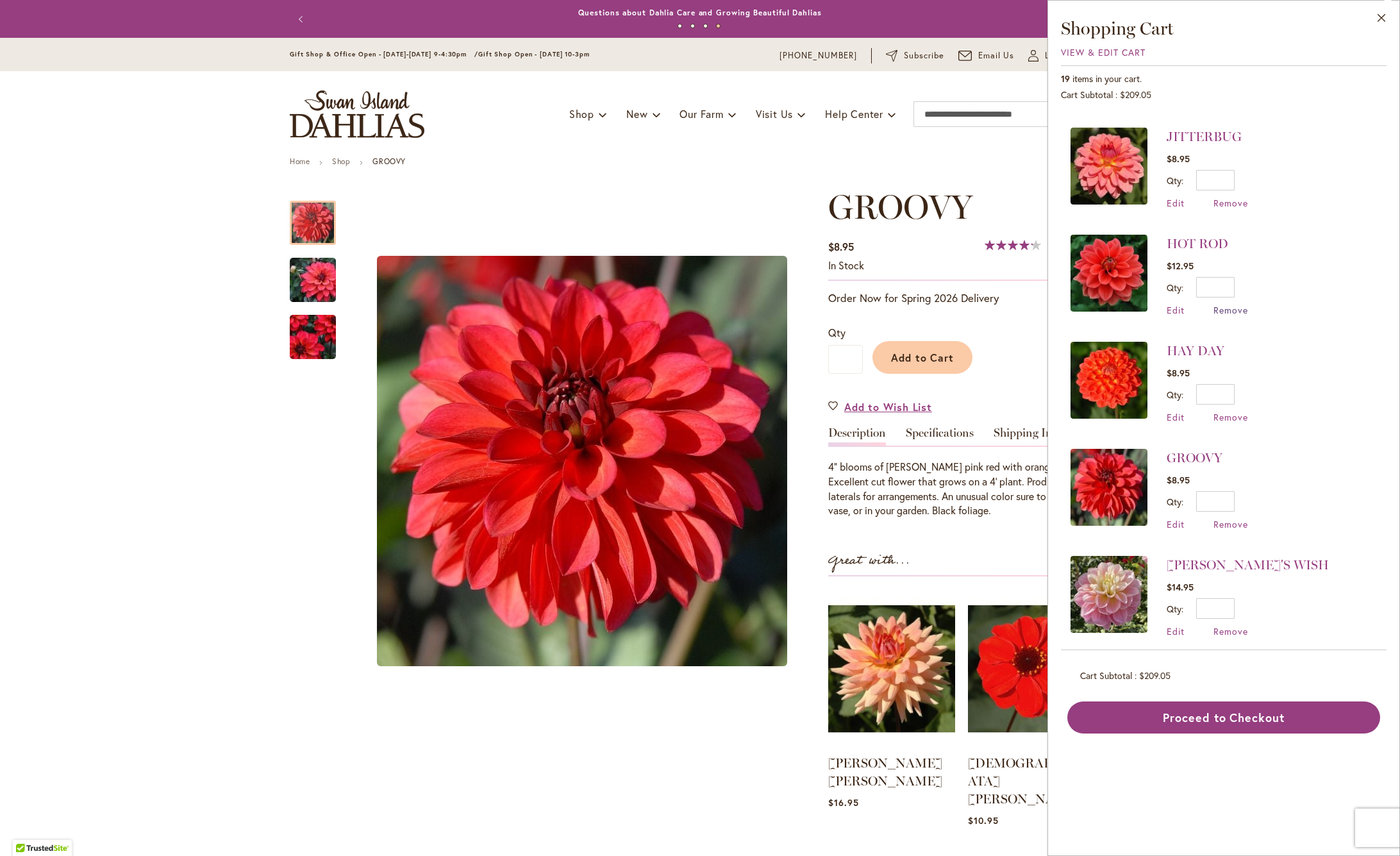
click at [1233, 309] on span "Remove" at bounding box center [1230, 309] width 35 height 12
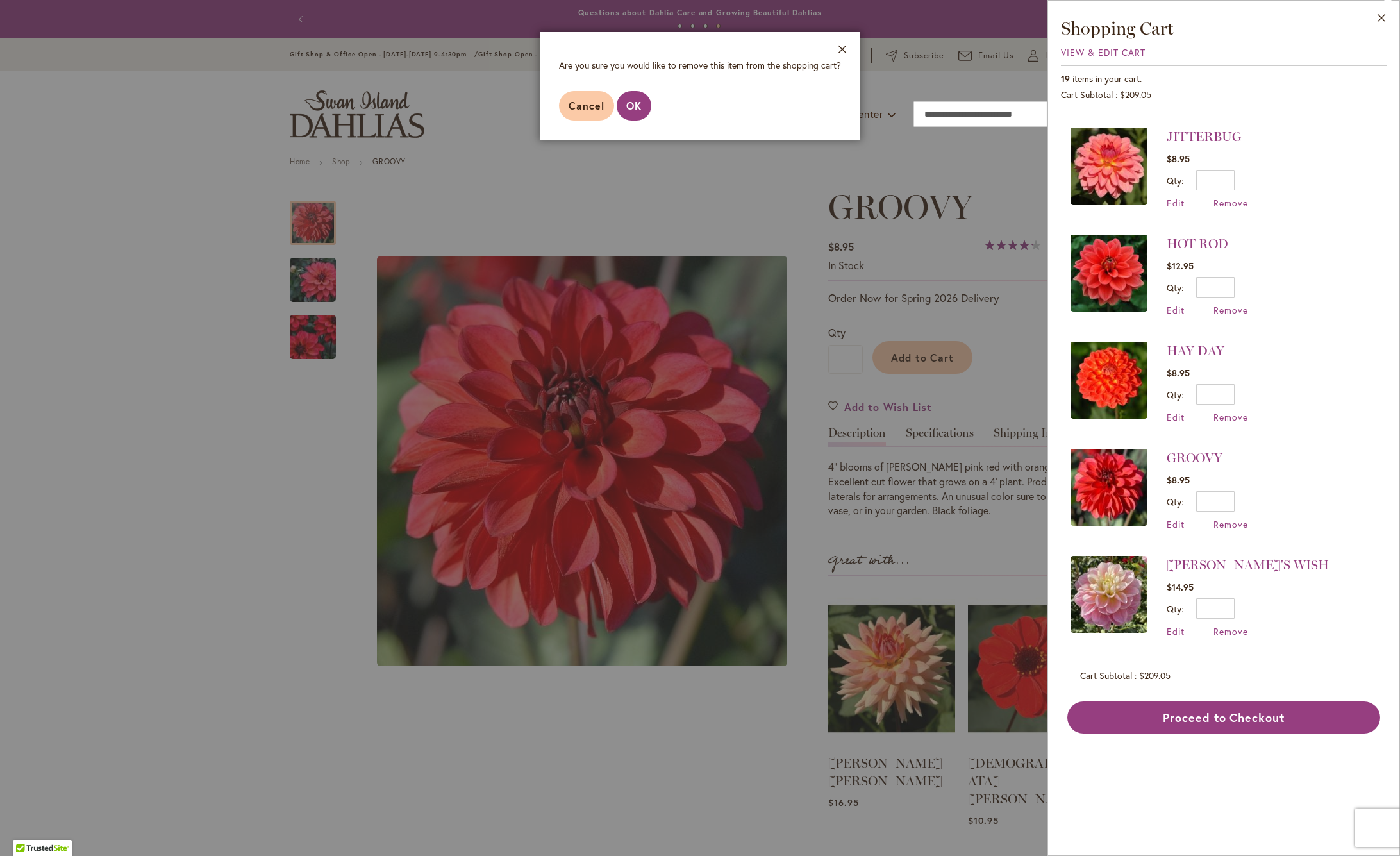
click at [637, 106] on span "OK" at bounding box center [633, 106] width 16 height 13
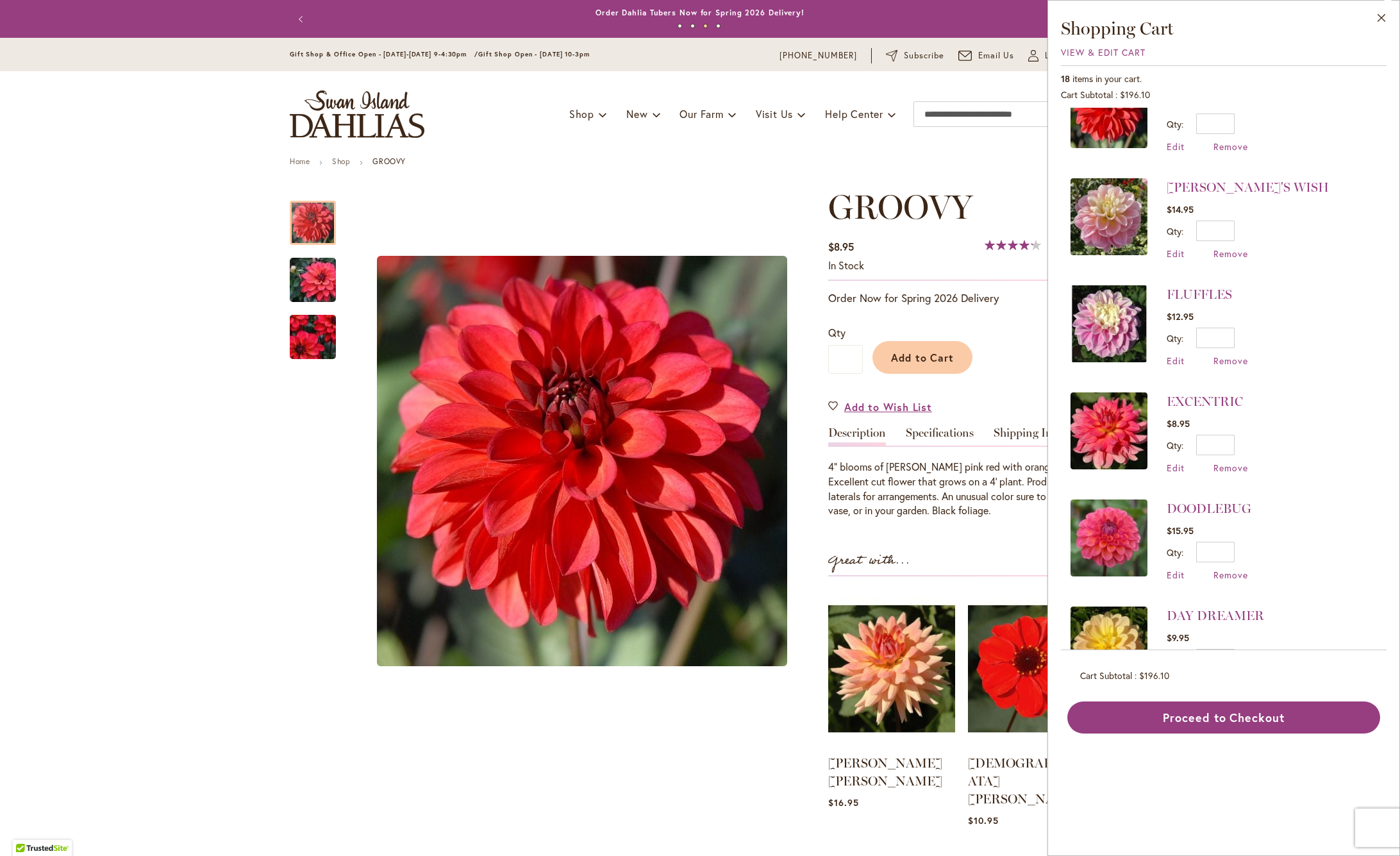
scroll to position [1012, 0]
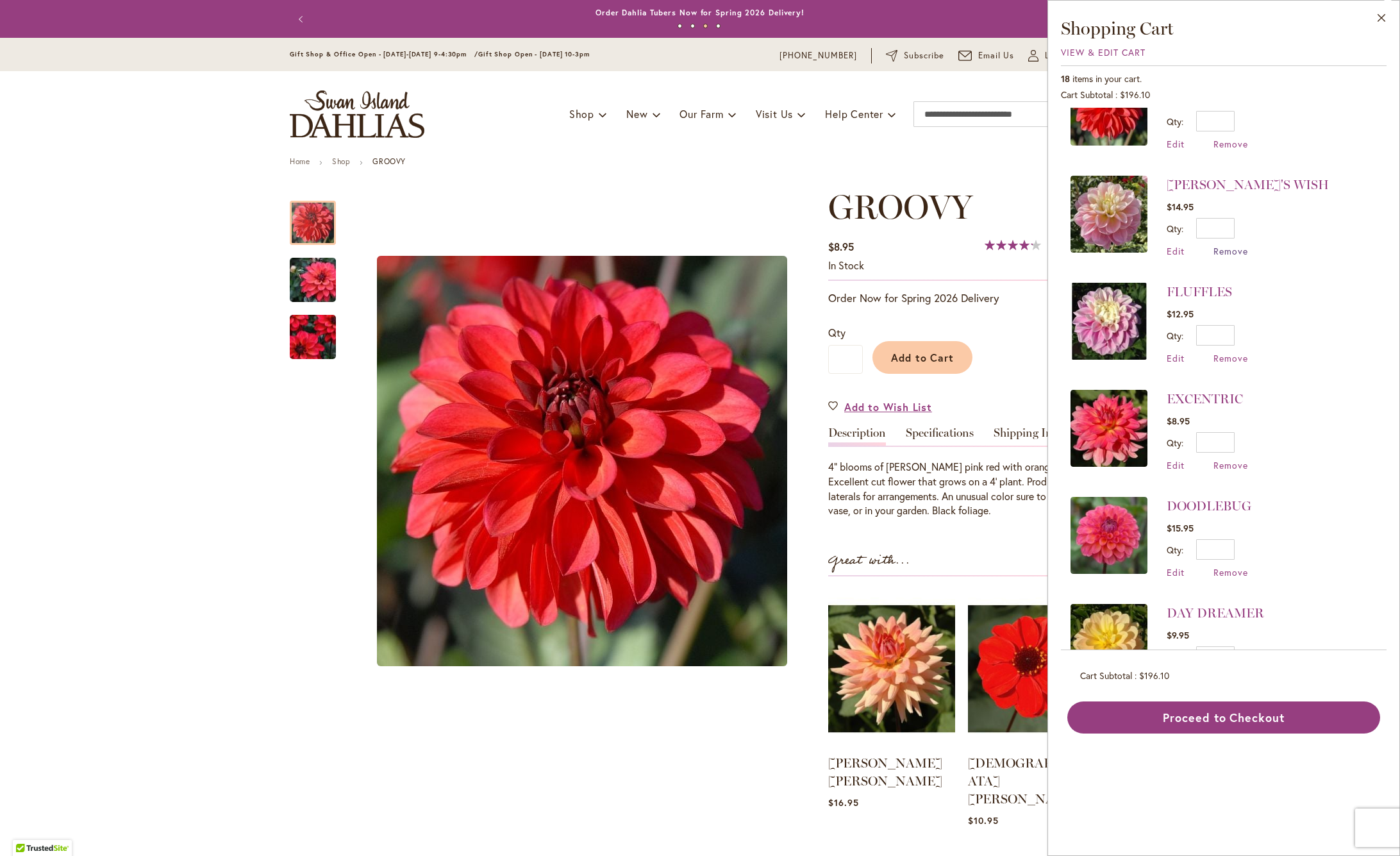
click at [1236, 250] on span "Remove" at bounding box center [1230, 251] width 35 height 12
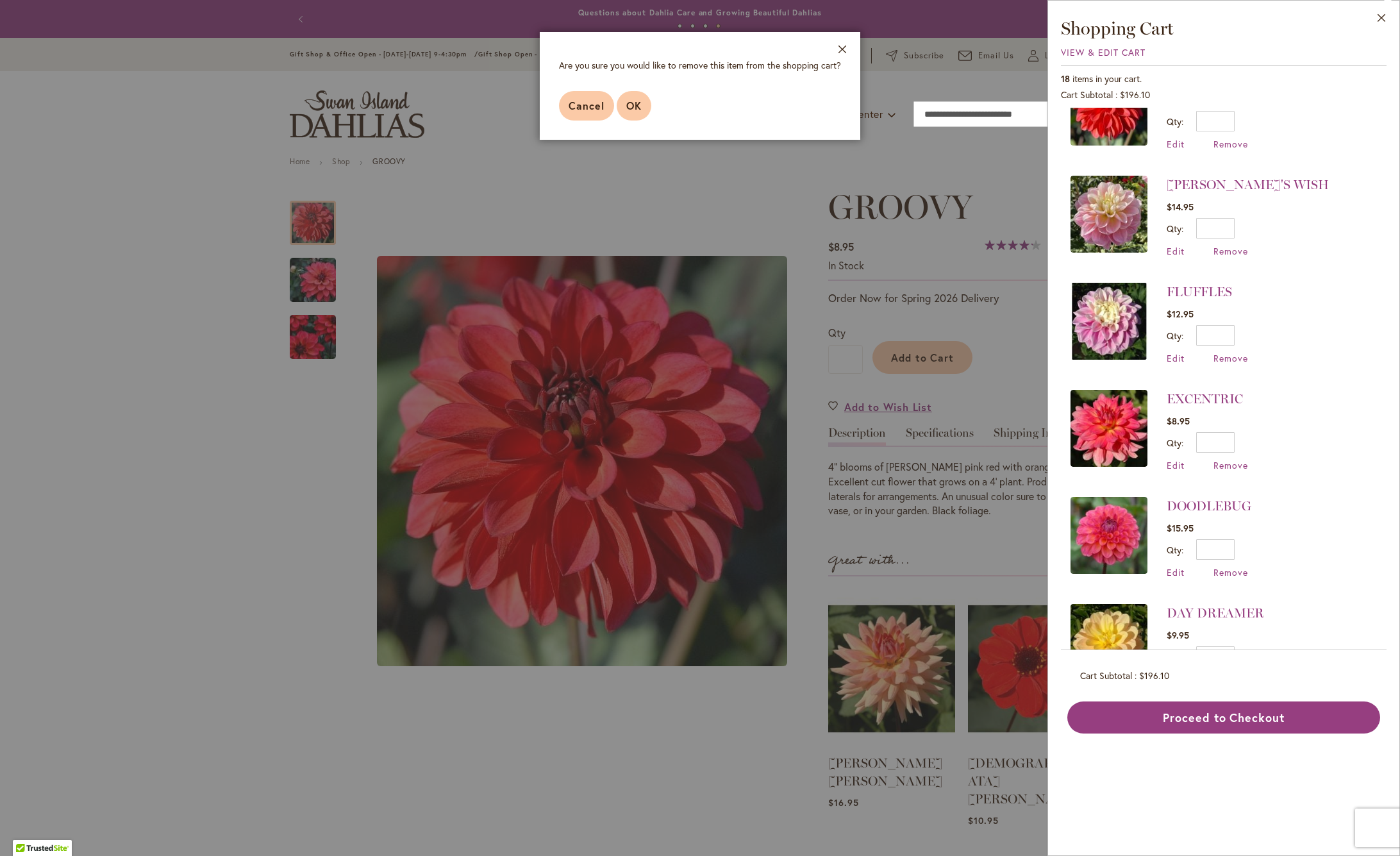
click at [632, 104] on span "OK" at bounding box center [633, 106] width 16 height 13
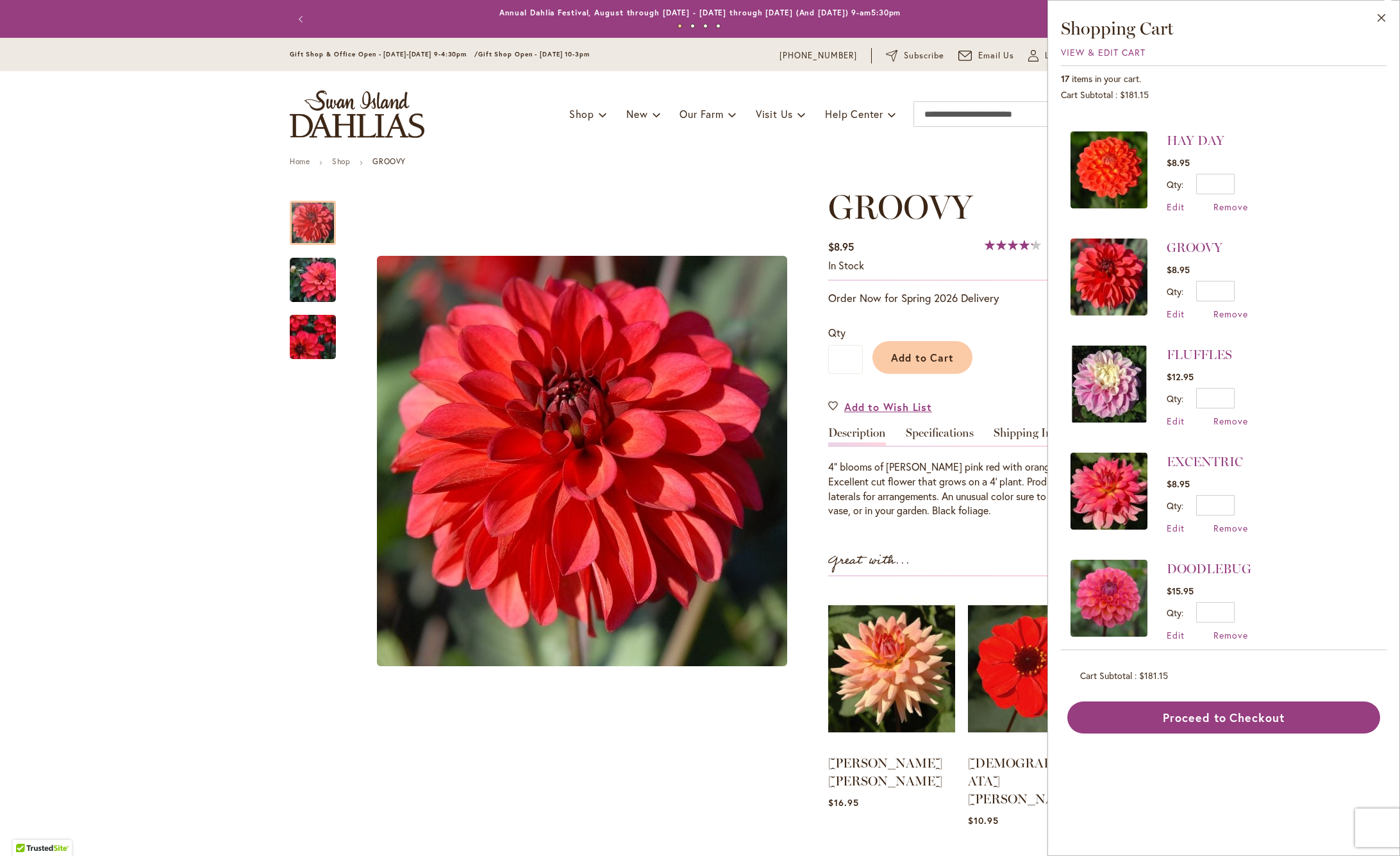
scroll to position [851, 0]
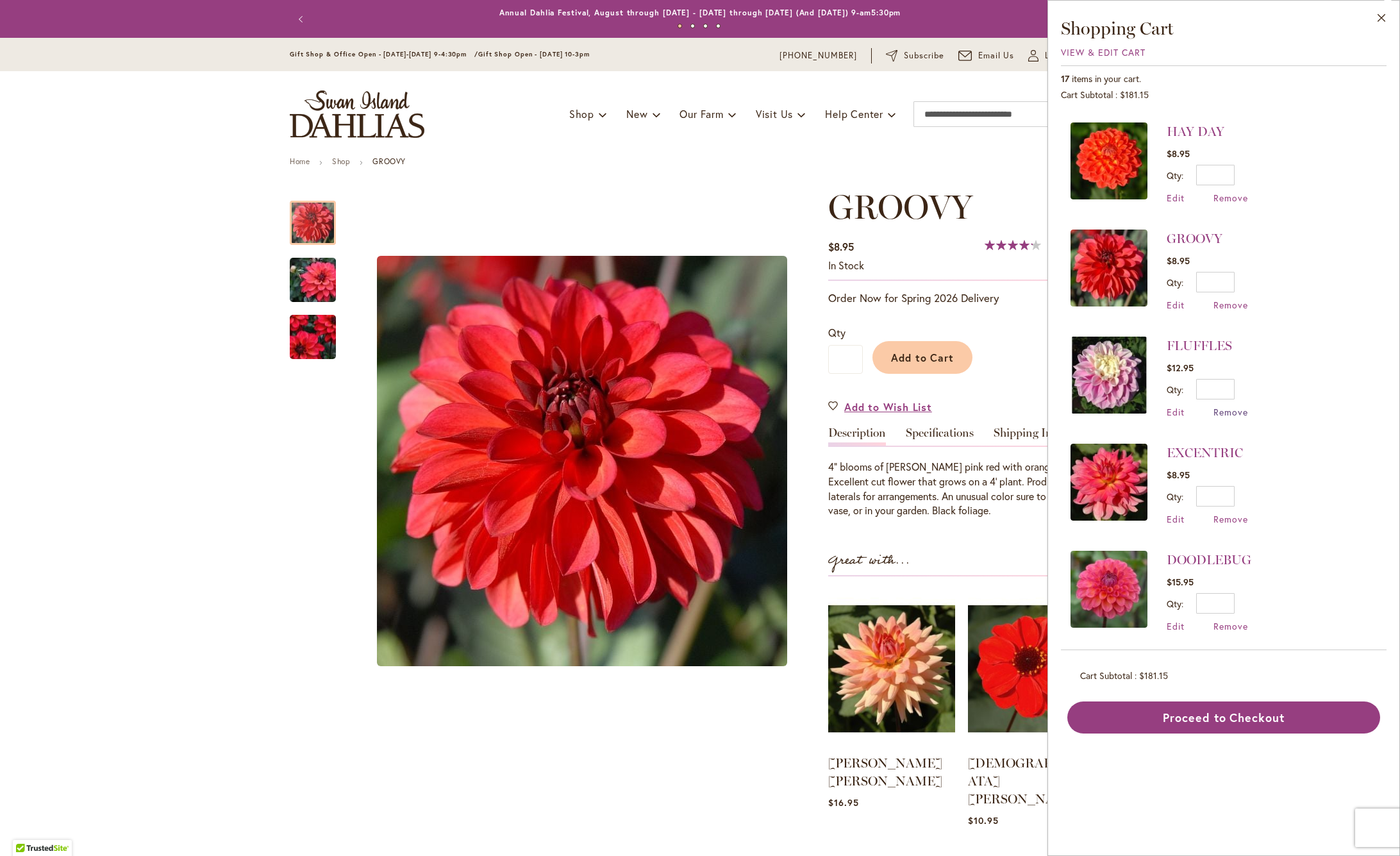
drag, startPoint x: 1221, startPoint y: 408, endPoint x: 1242, endPoint y: 410, distance: 21.1
click at [1221, 408] on span "Remove" at bounding box center [1230, 412] width 35 height 12
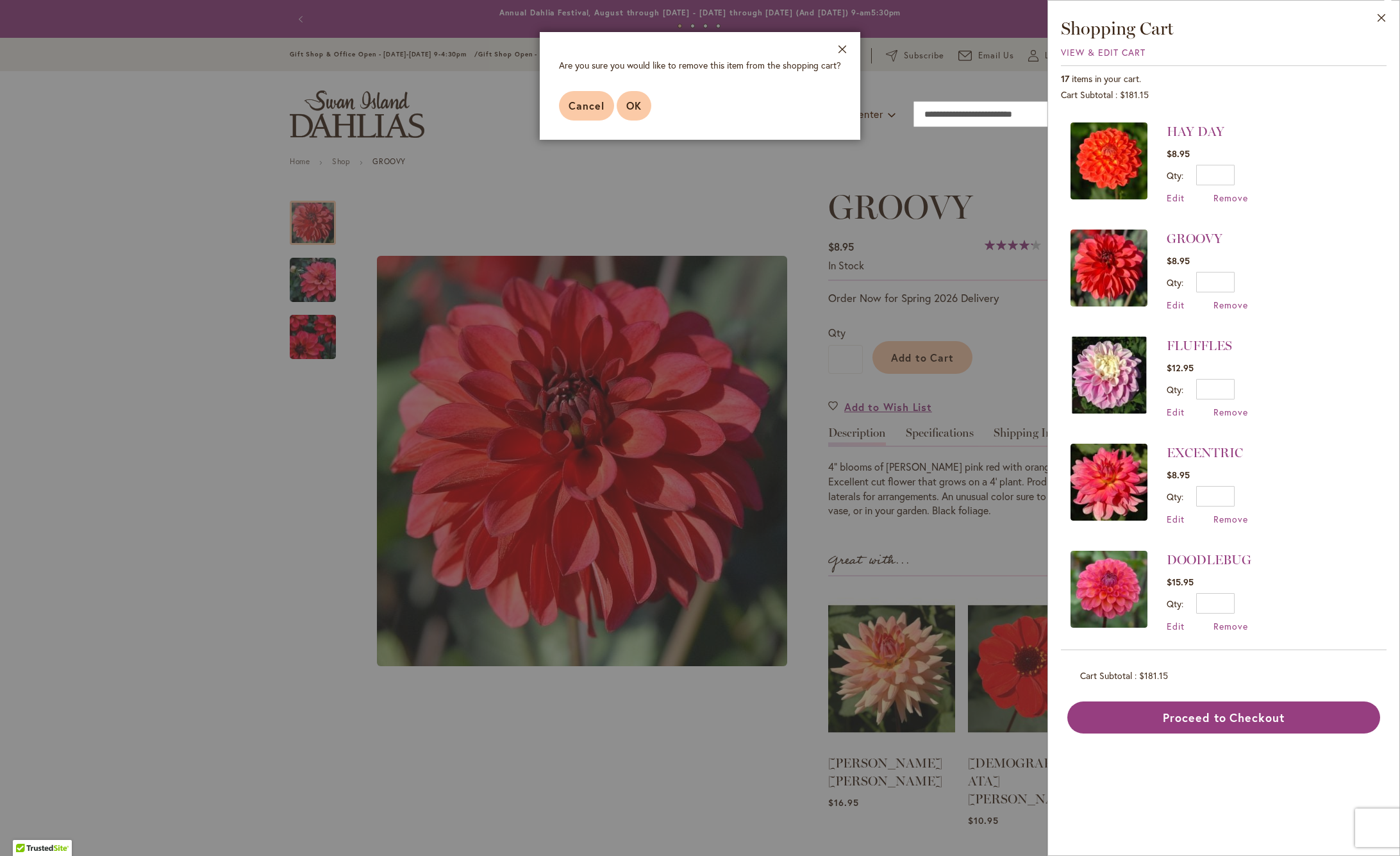
click at [637, 101] on span "OK" at bounding box center [633, 106] width 16 height 13
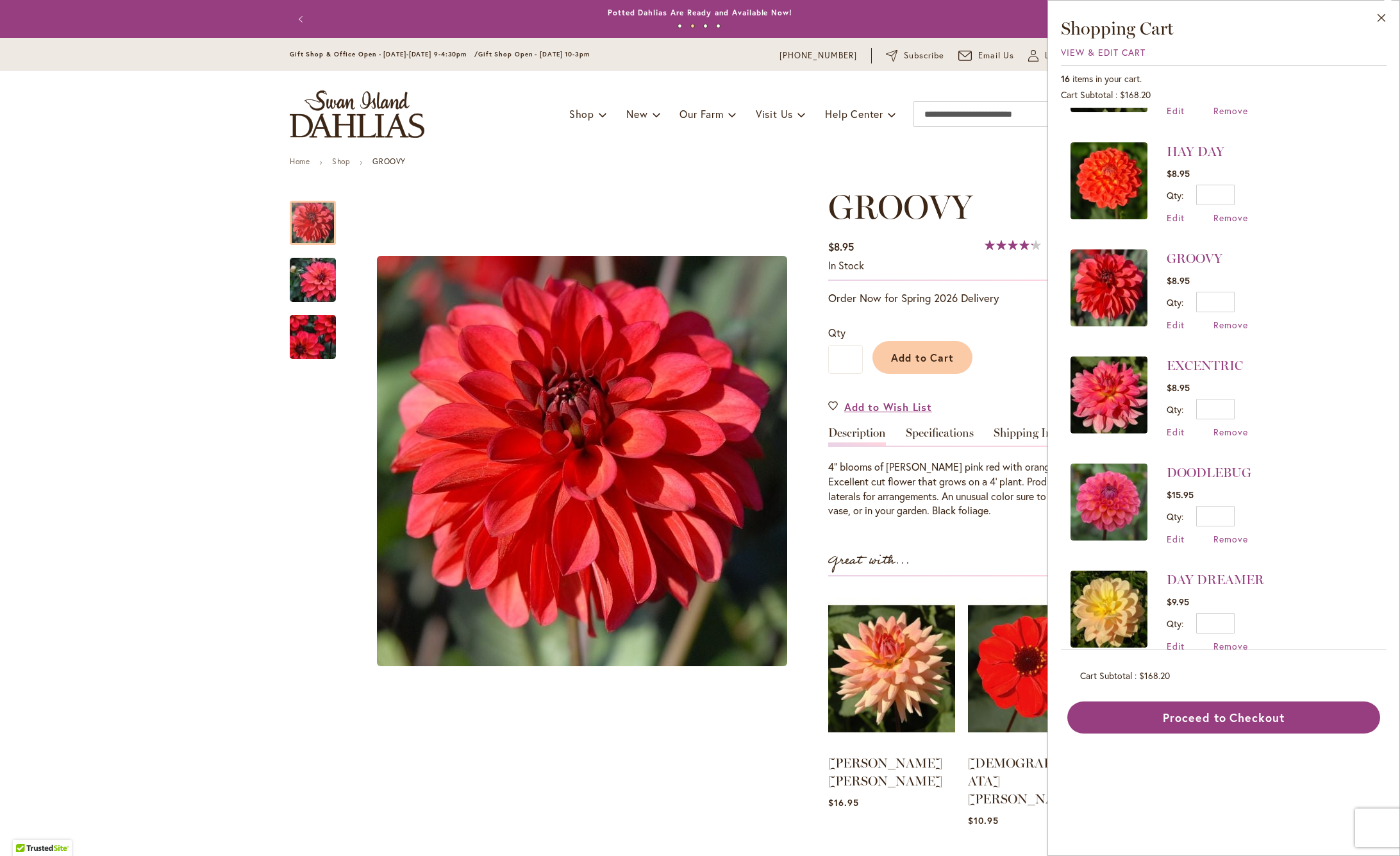
scroll to position [857, 0]
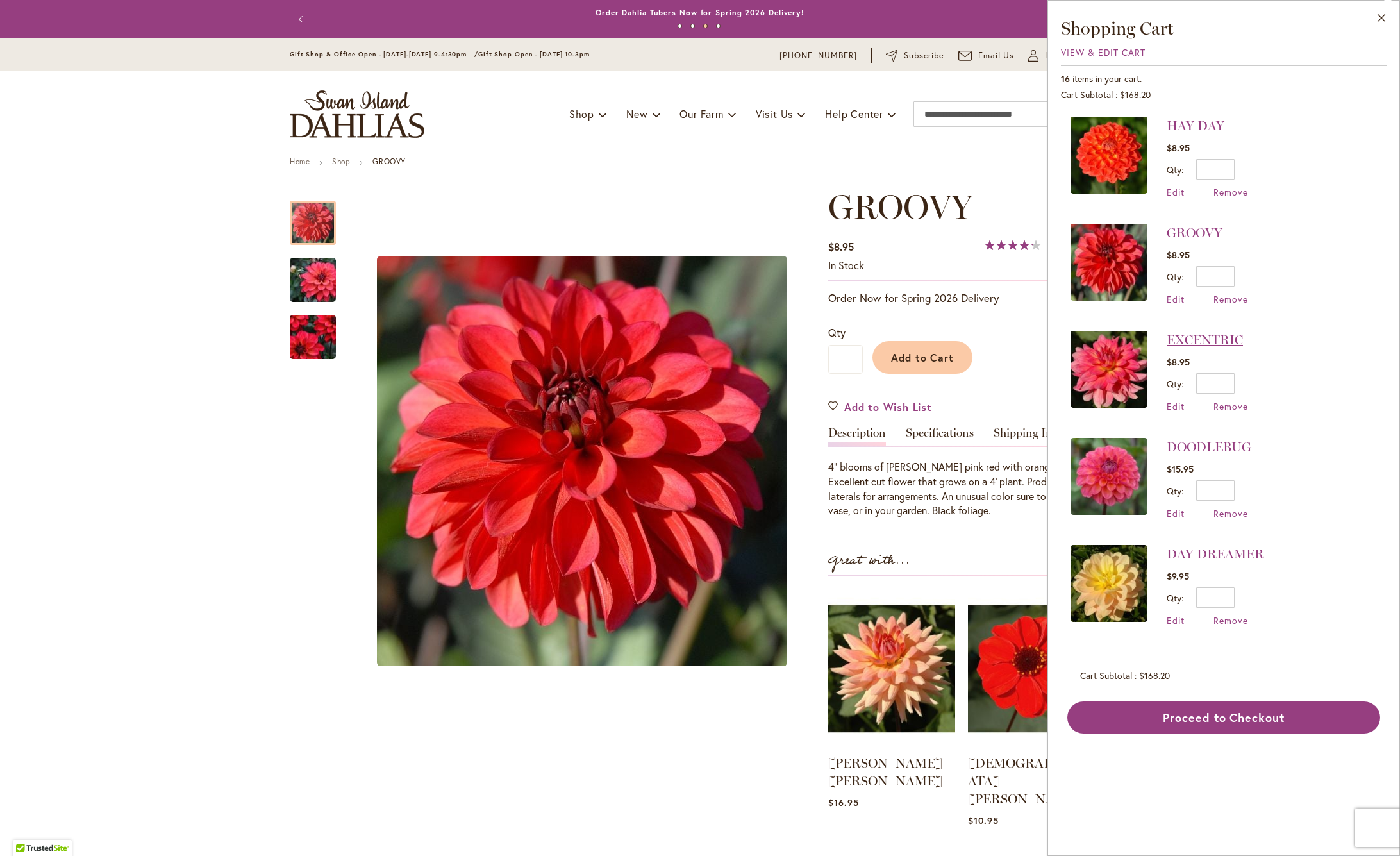
click at [1220, 341] on link "EXCENTRIC" at bounding box center [1205, 340] width 76 height 16
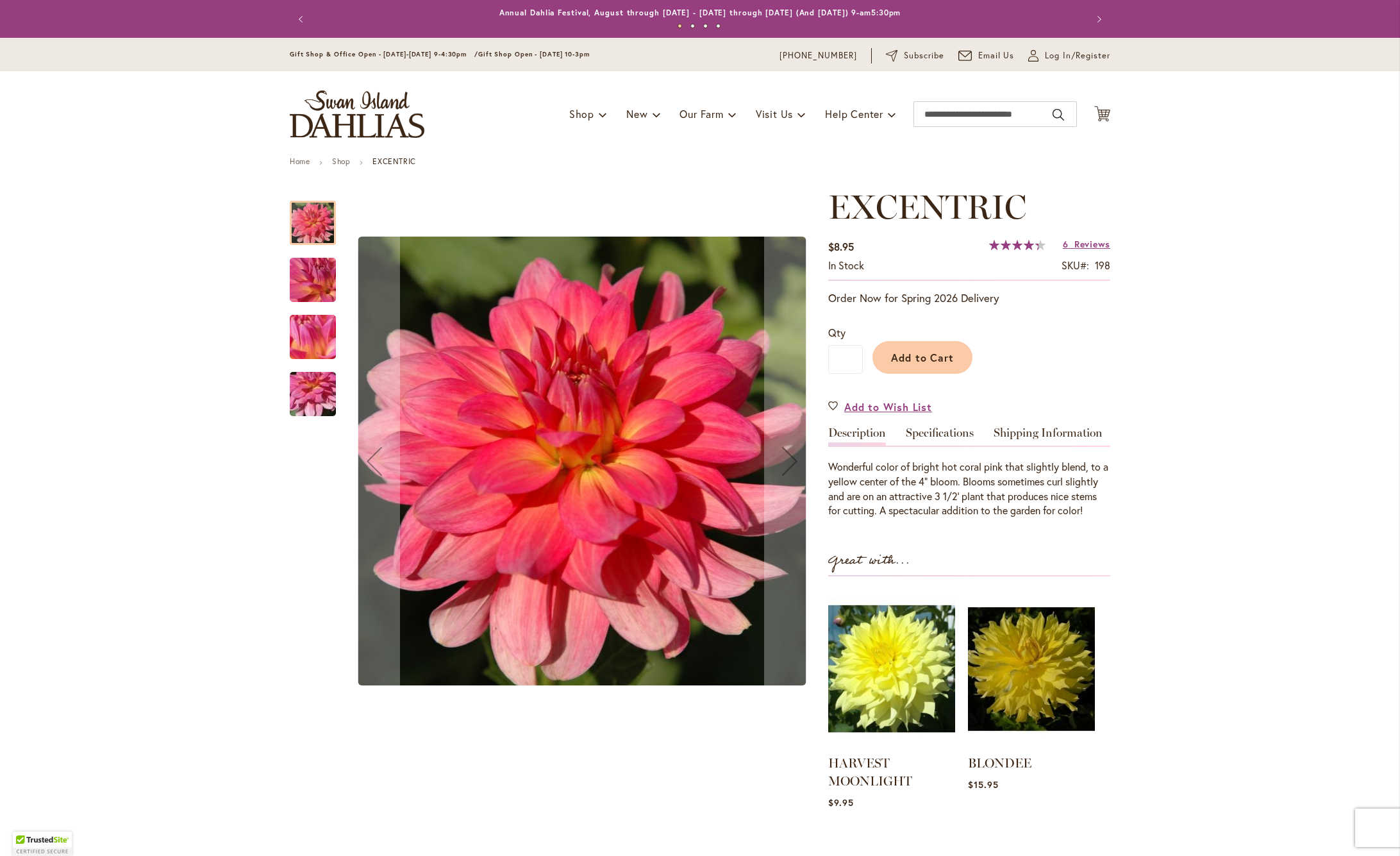
click at [1085, 219] on h1 "EXCENTRIC" at bounding box center [969, 207] width 282 height 39
drag, startPoint x: 1095, startPoint y: 243, endPoint x: 1183, endPoint y: 266, distance: 91.0
click at [1095, 243] on span "Reviews" at bounding box center [1092, 243] width 36 height 12
click at [1106, 113] on span "16" at bounding box center [1102, 116] width 7 height 8
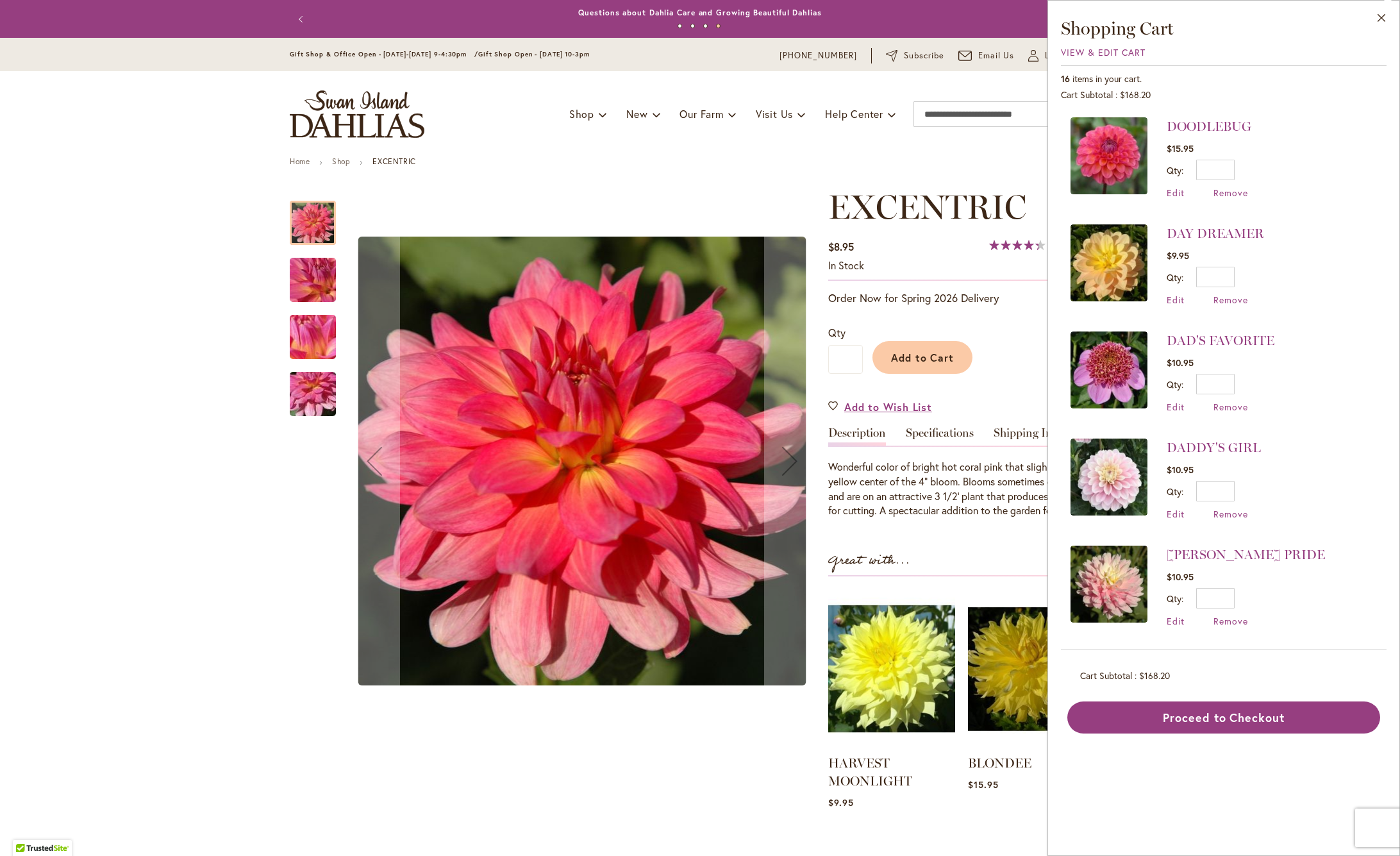
scroll to position [1178, 0]
click at [1230, 192] on span "Remove" at bounding box center [1230, 192] width 35 height 12
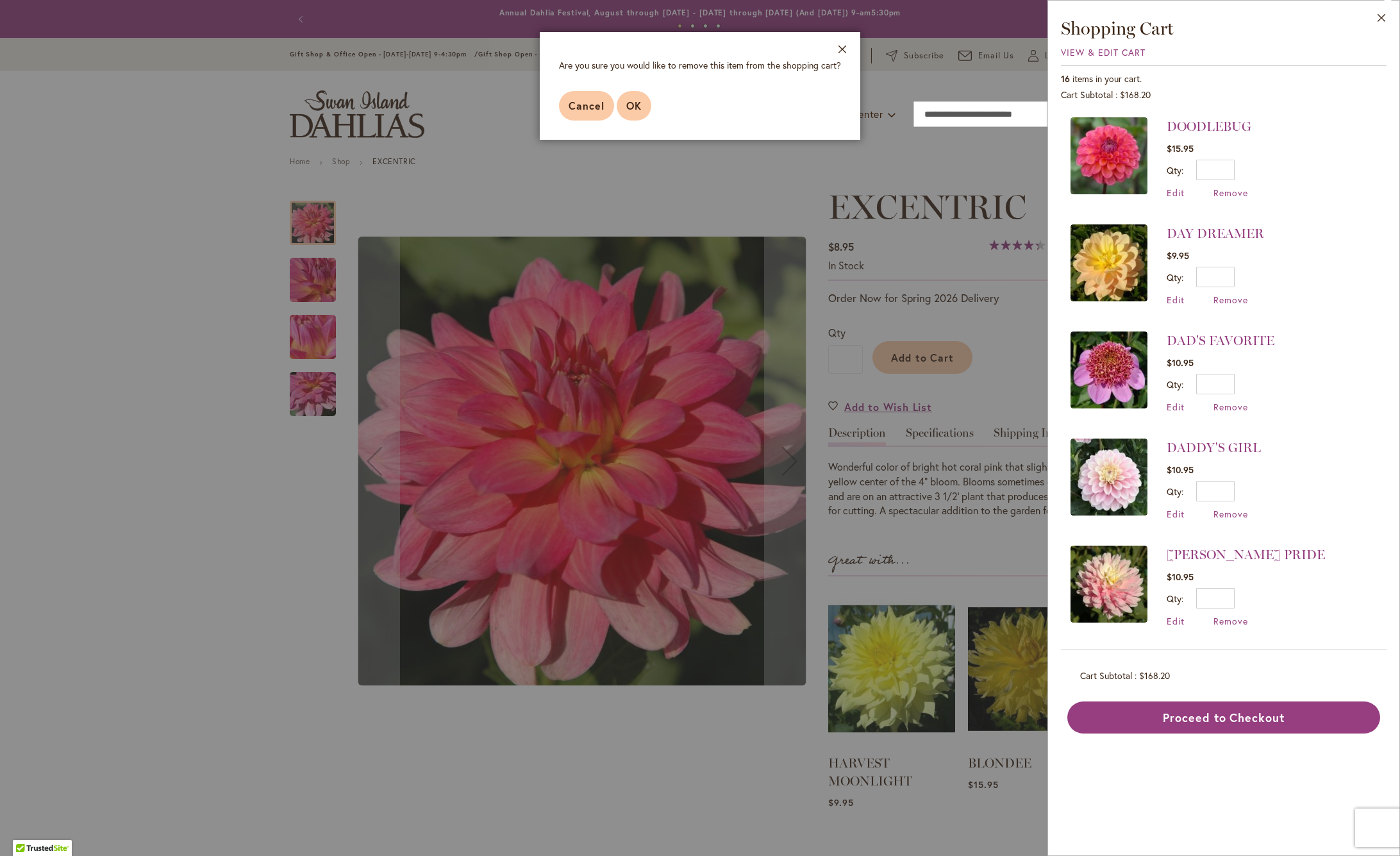
click at [635, 99] on span "OK" at bounding box center [633, 106] width 16 height 13
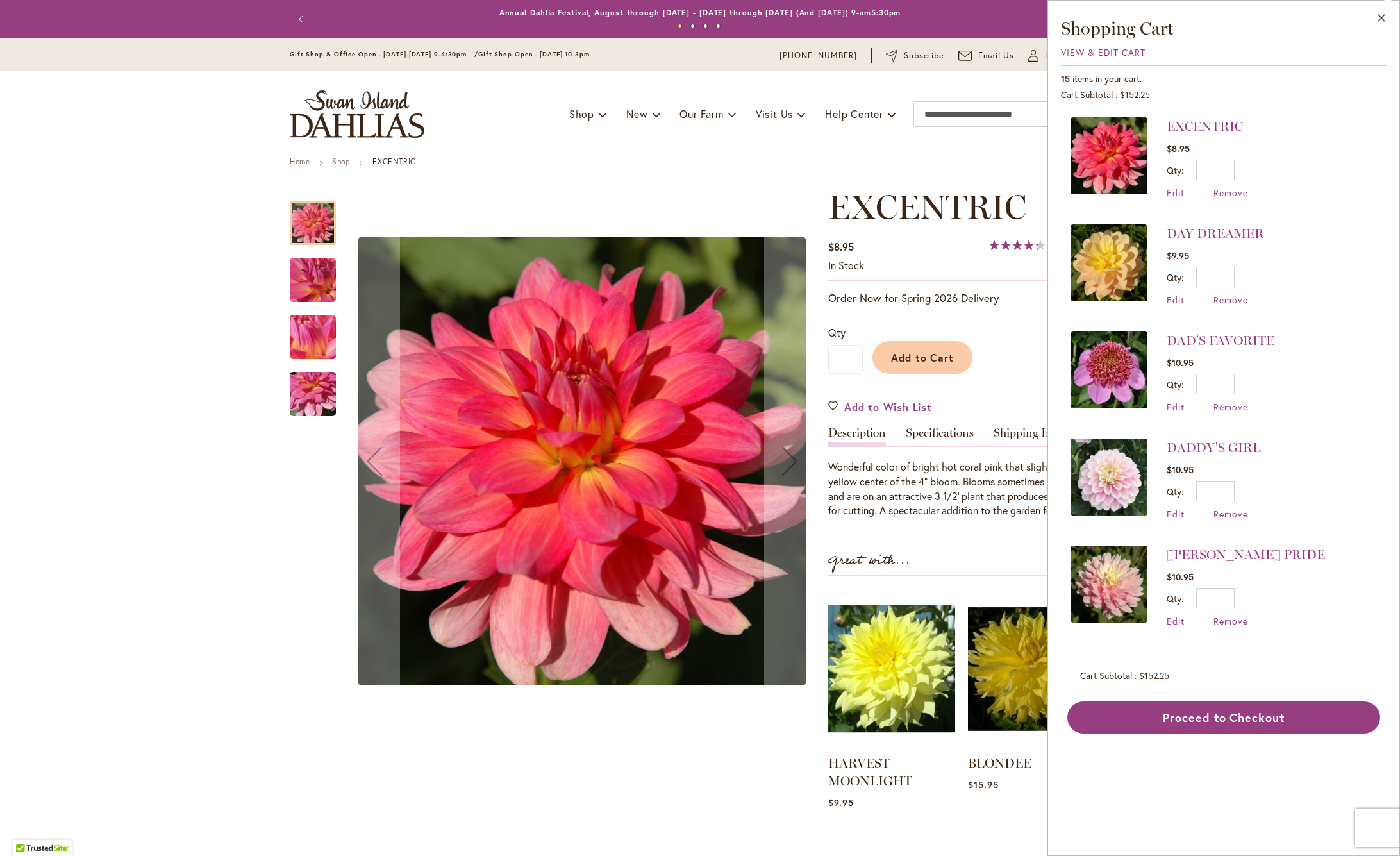
scroll to position [1070, 0]
drag, startPoint x: 1229, startPoint y: 513, endPoint x: 1344, endPoint y: 548, distance: 120.2
click at [1229, 513] on span "Remove" at bounding box center [1230, 514] width 35 height 12
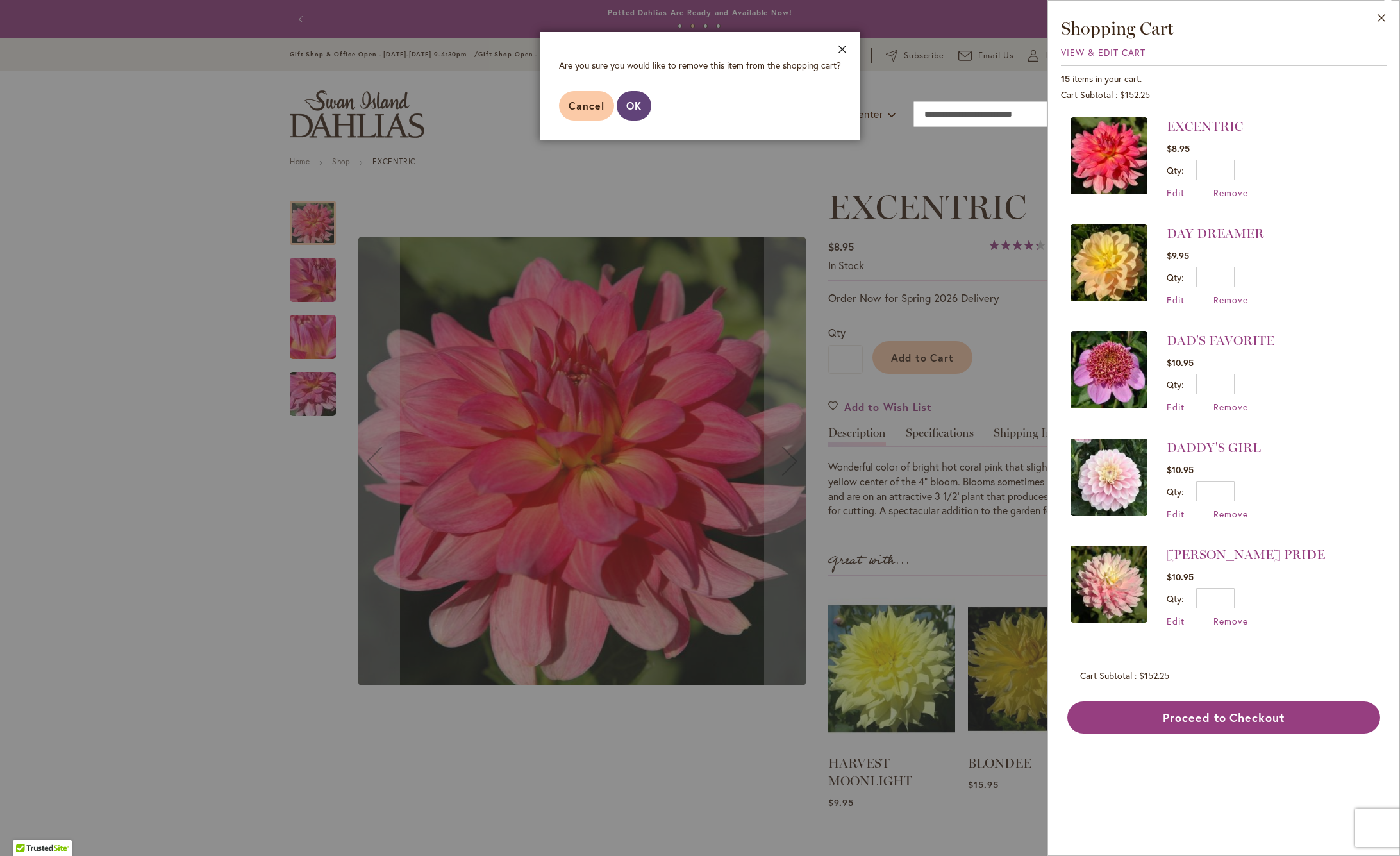
scroll to position [0, 0]
click at [640, 102] on span "OK" at bounding box center [633, 106] width 16 height 13
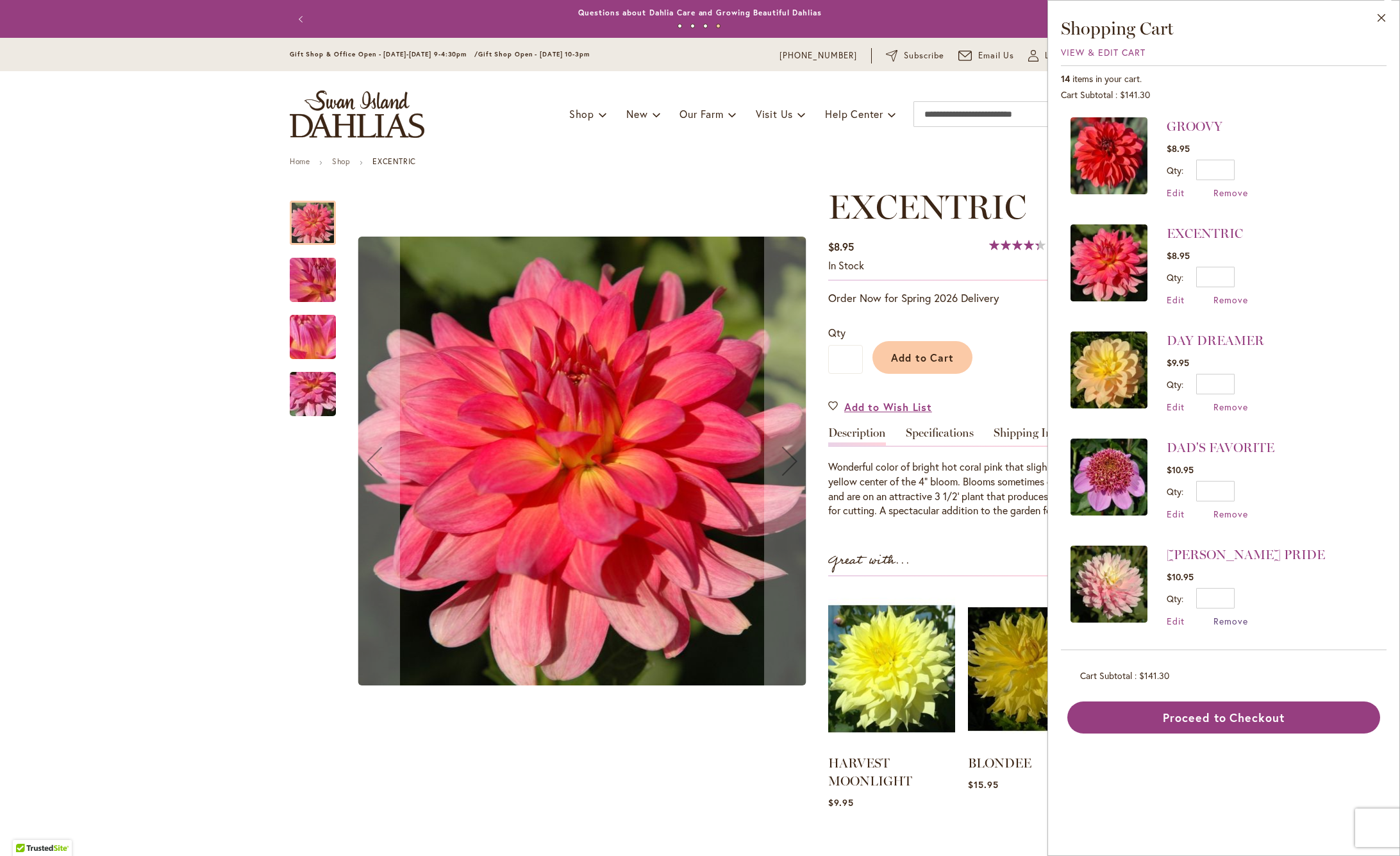
click at [1231, 622] on span "Remove" at bounding box center [1230, 620] width 35 height 12
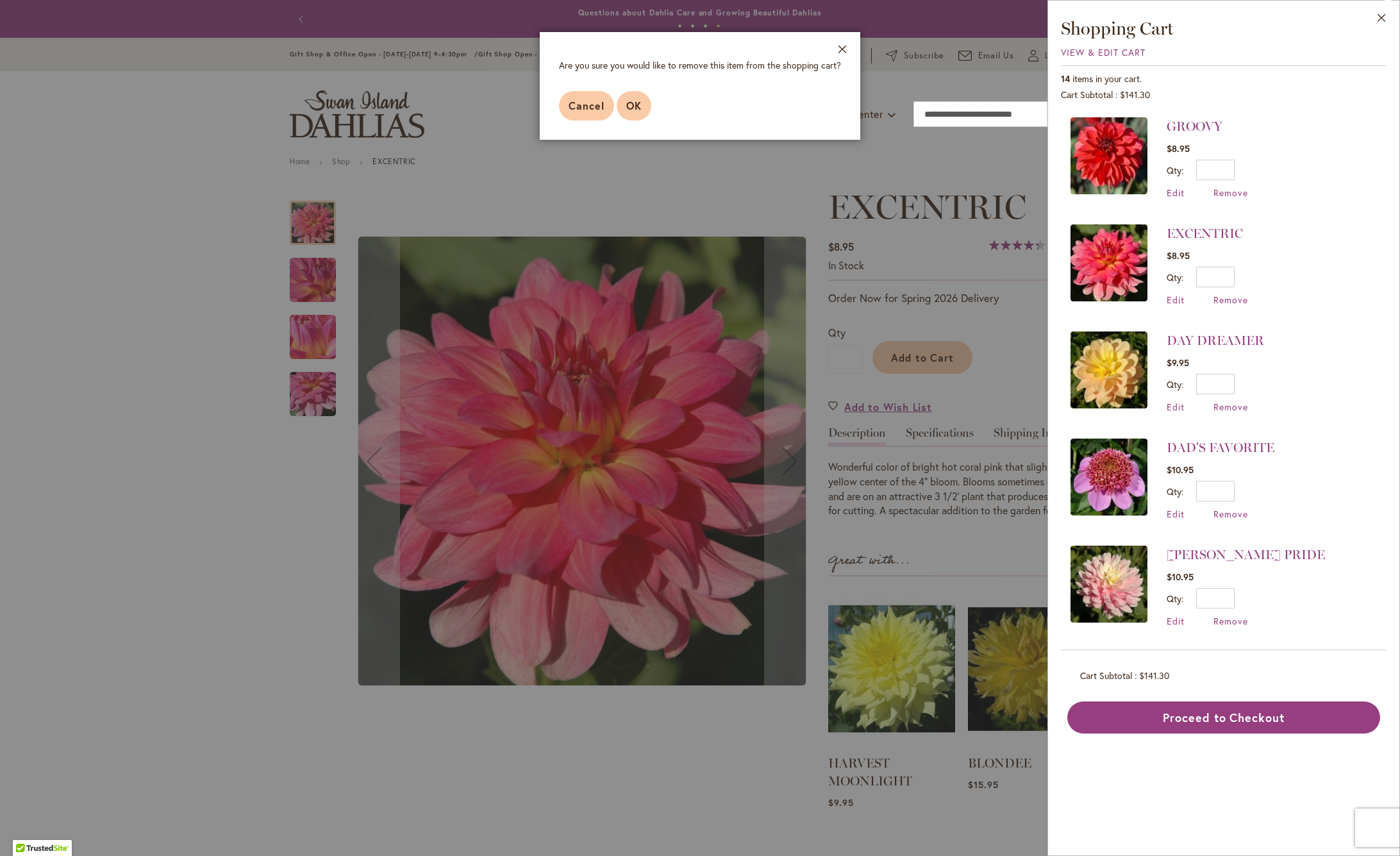
click at [640, 107] on span "OK" at bounding box center [633, 106] width 16 height 13
